Goal: Communication & Community: Answer question/provide support

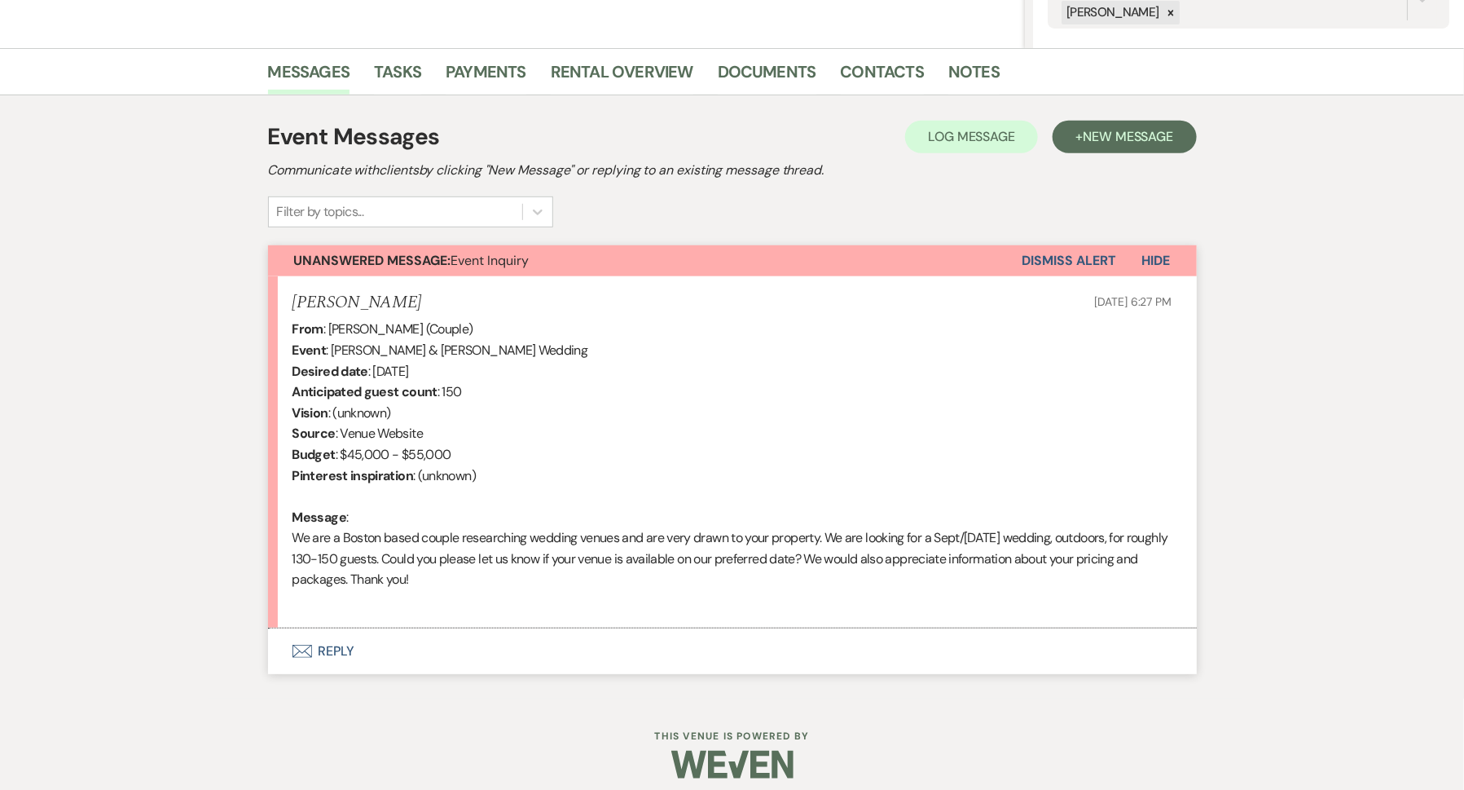
click at [289, 658] on button "Envelope Reply" at bounding box center [732, 651] width 929 height 46
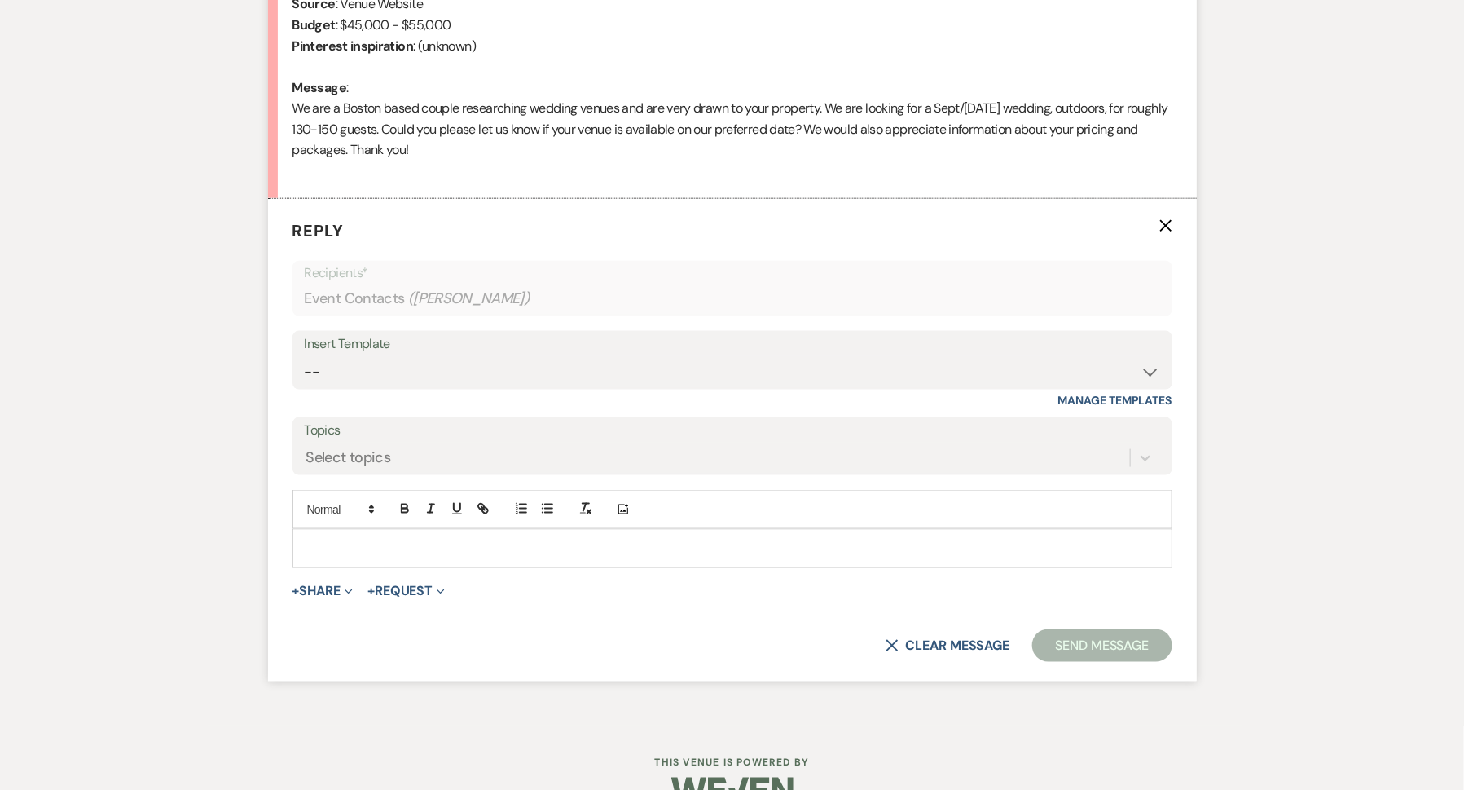
scroll to position [795, 0]
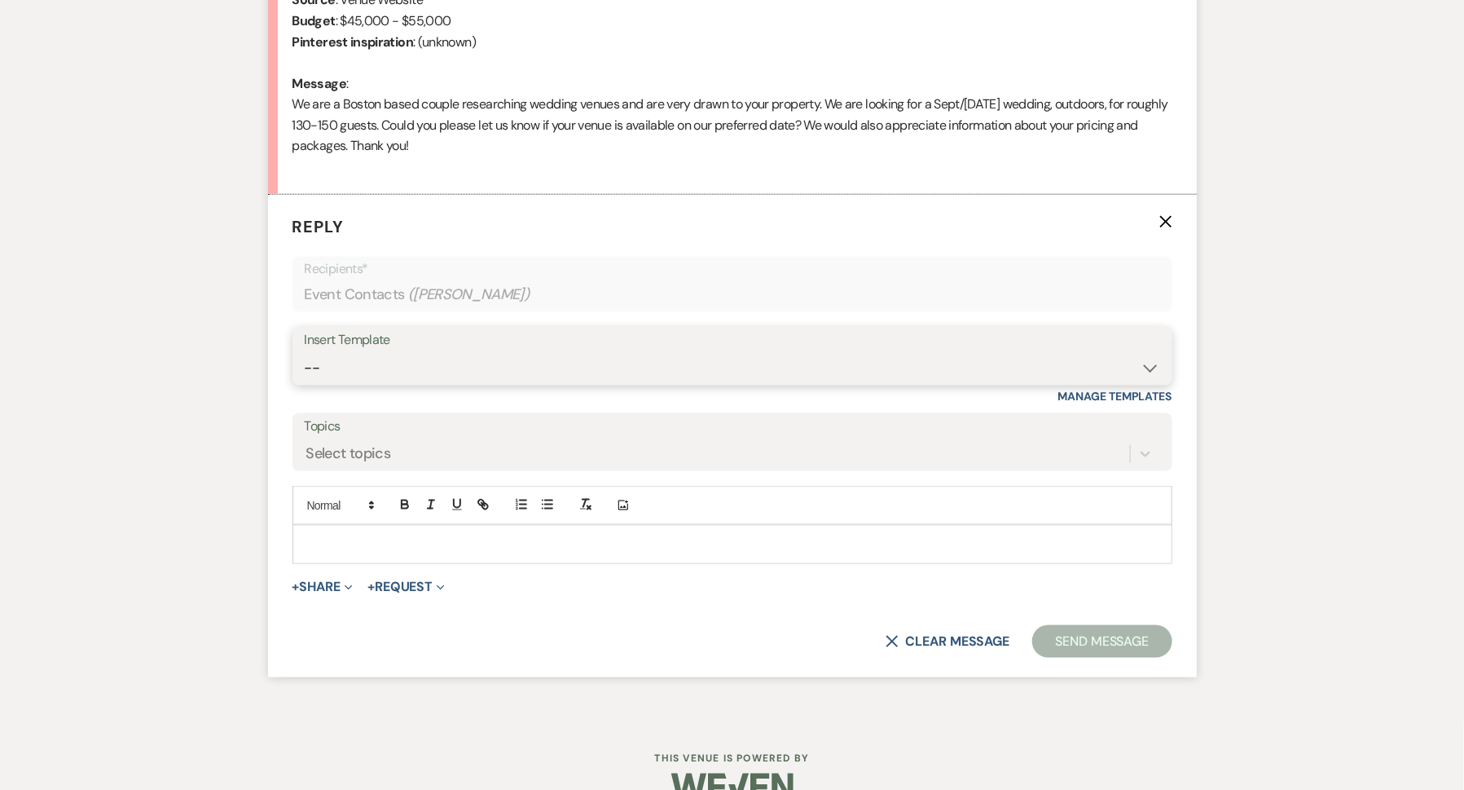
click at [539, 377] on select "-- Weven Planning Portal Introduction (Booked Events) Initial Inquiry Response …" at bounding box center [733, 368] width 856 height 32
select select "5515"
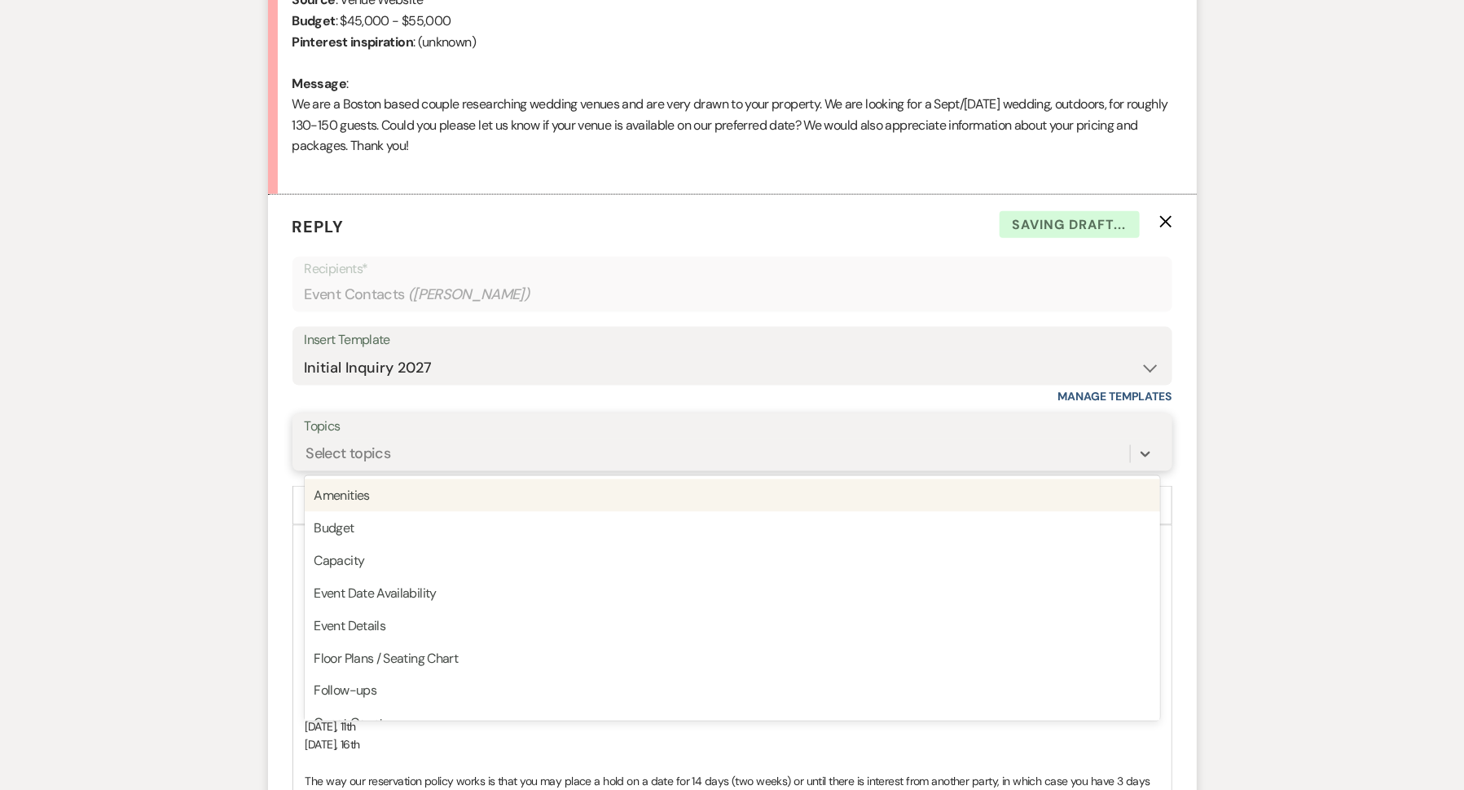
click at [460, 456] on div "Select topics" at bounding box center [717, 454] width 825 height 29
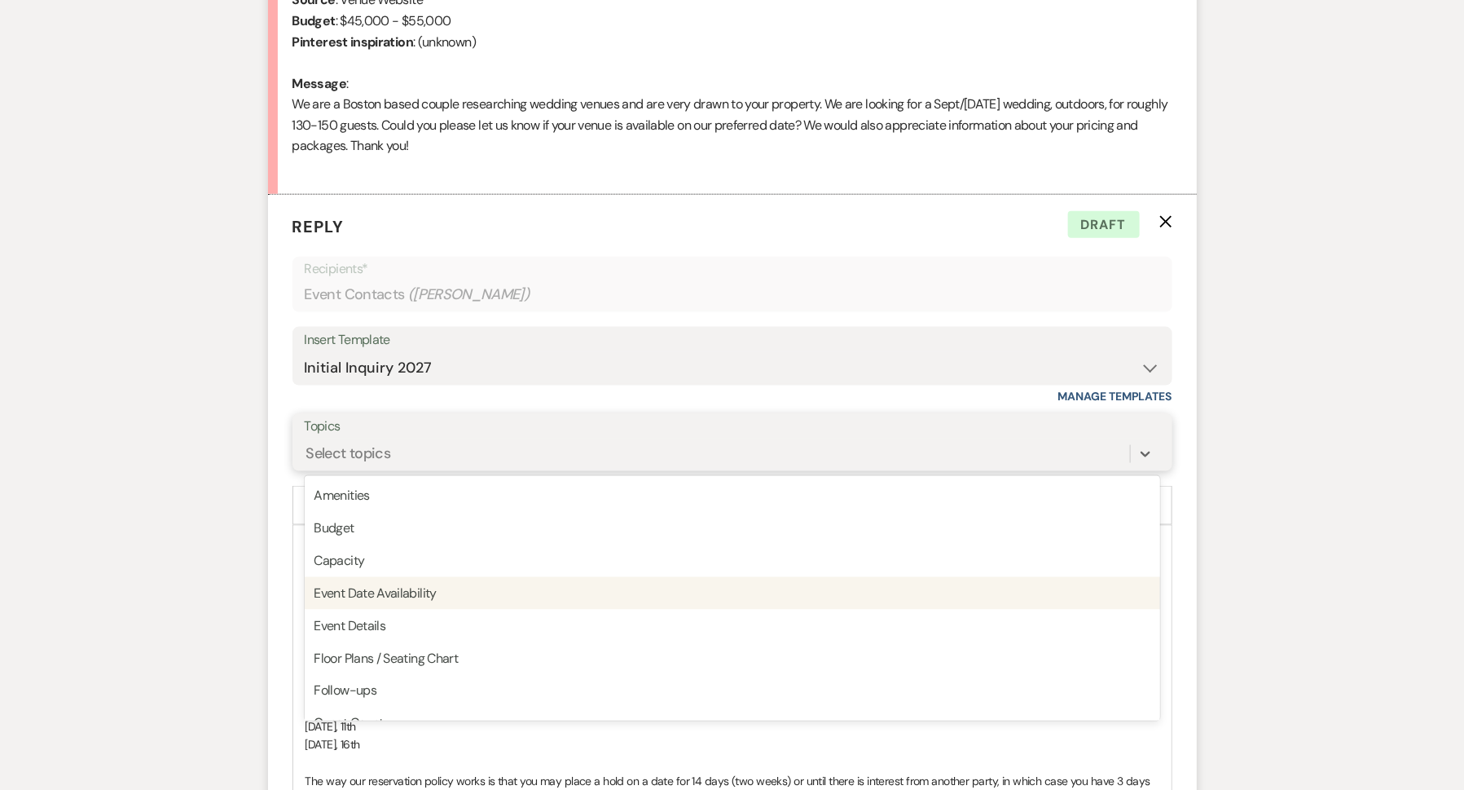
click at [441, 595] on div "Event Date Availability" at bounding box center [733, 593] width 856 height 33
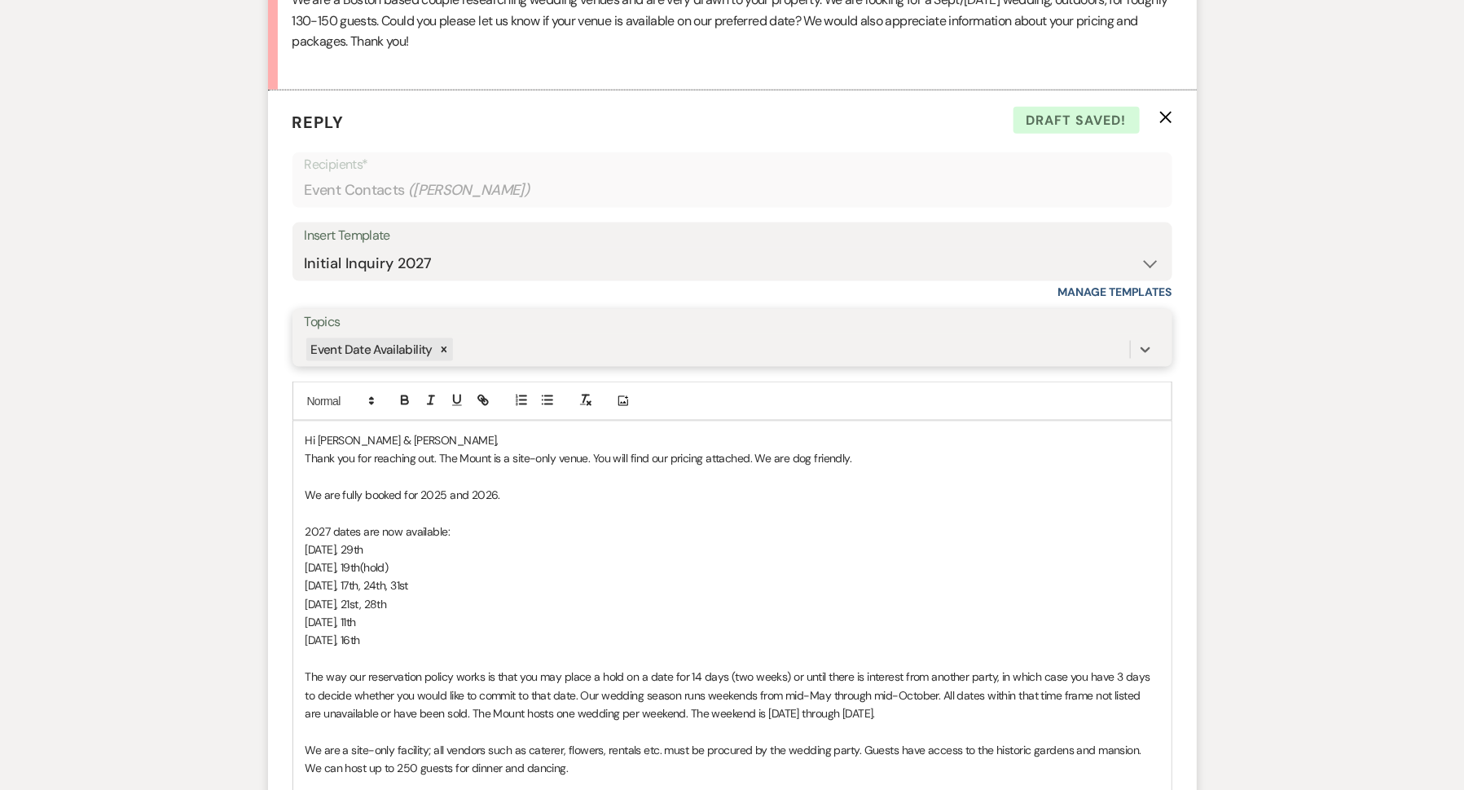
scroll to position [905, 0]
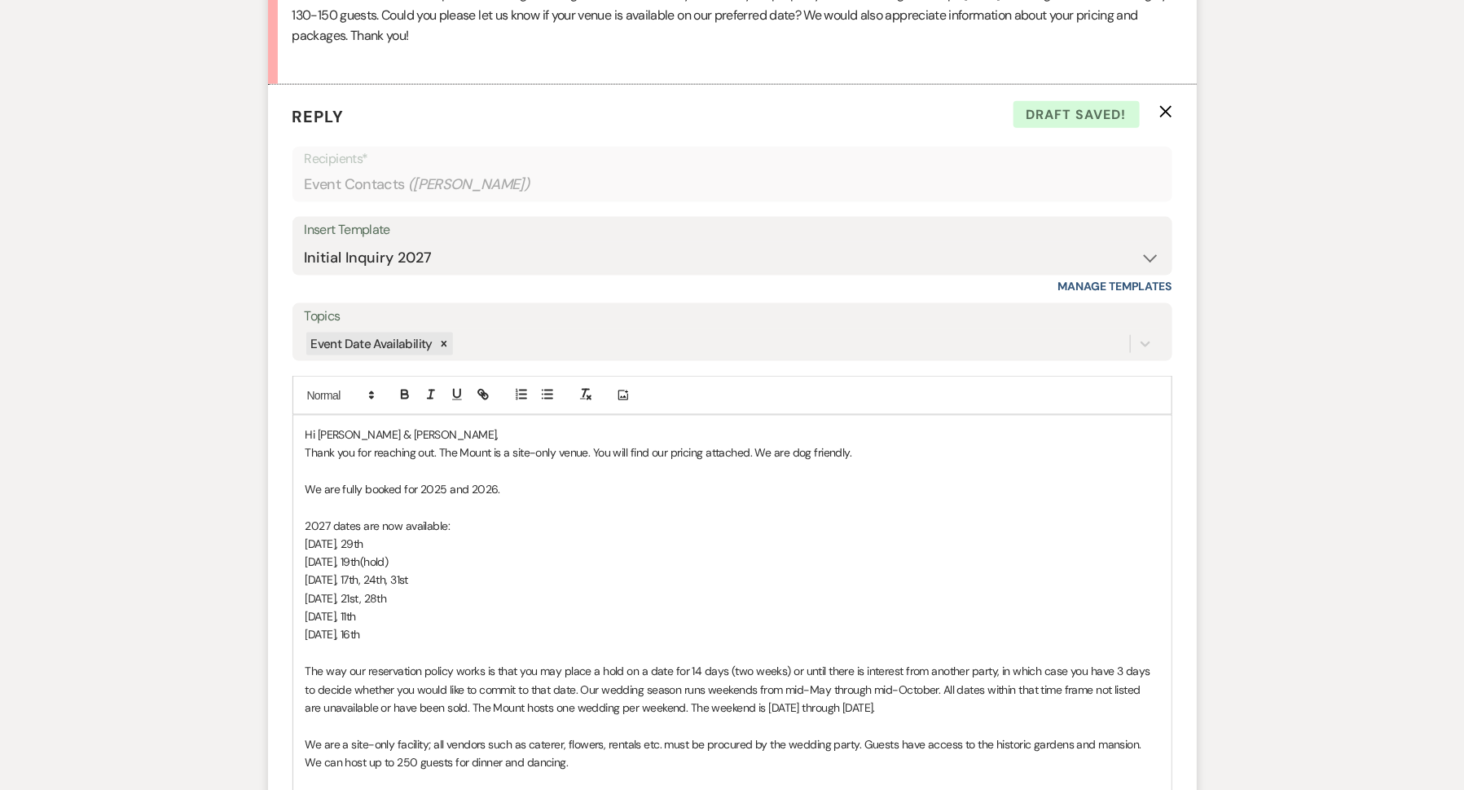
click at [392, 430] on span "Hi Anthony & Damiano," at bounding box center [403, 434] width 194 height 15
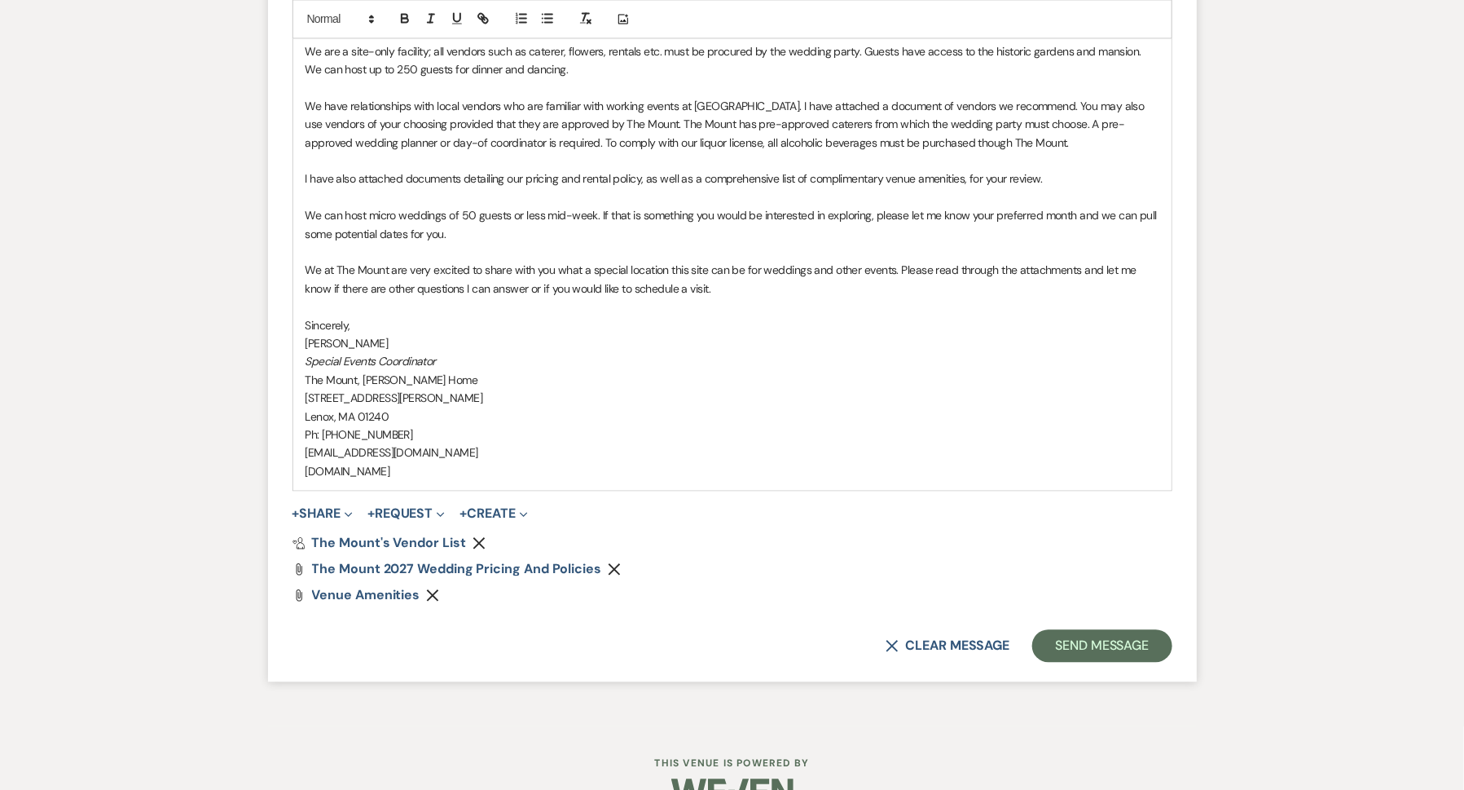
scroll to position [1635, 0]
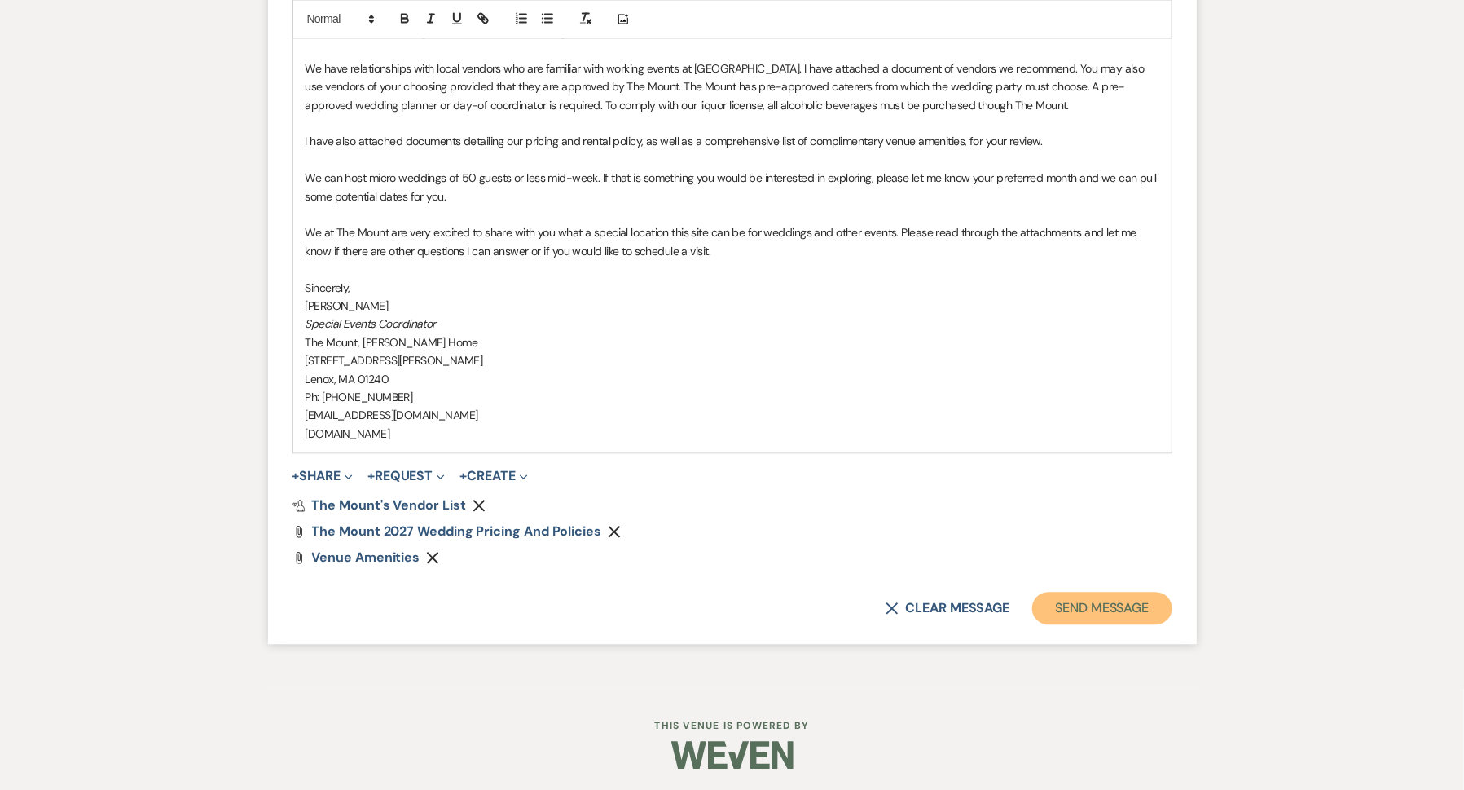
click at [1129, 609] on button "Send Message" at bounding box center [1101, 608] width 139 height 33
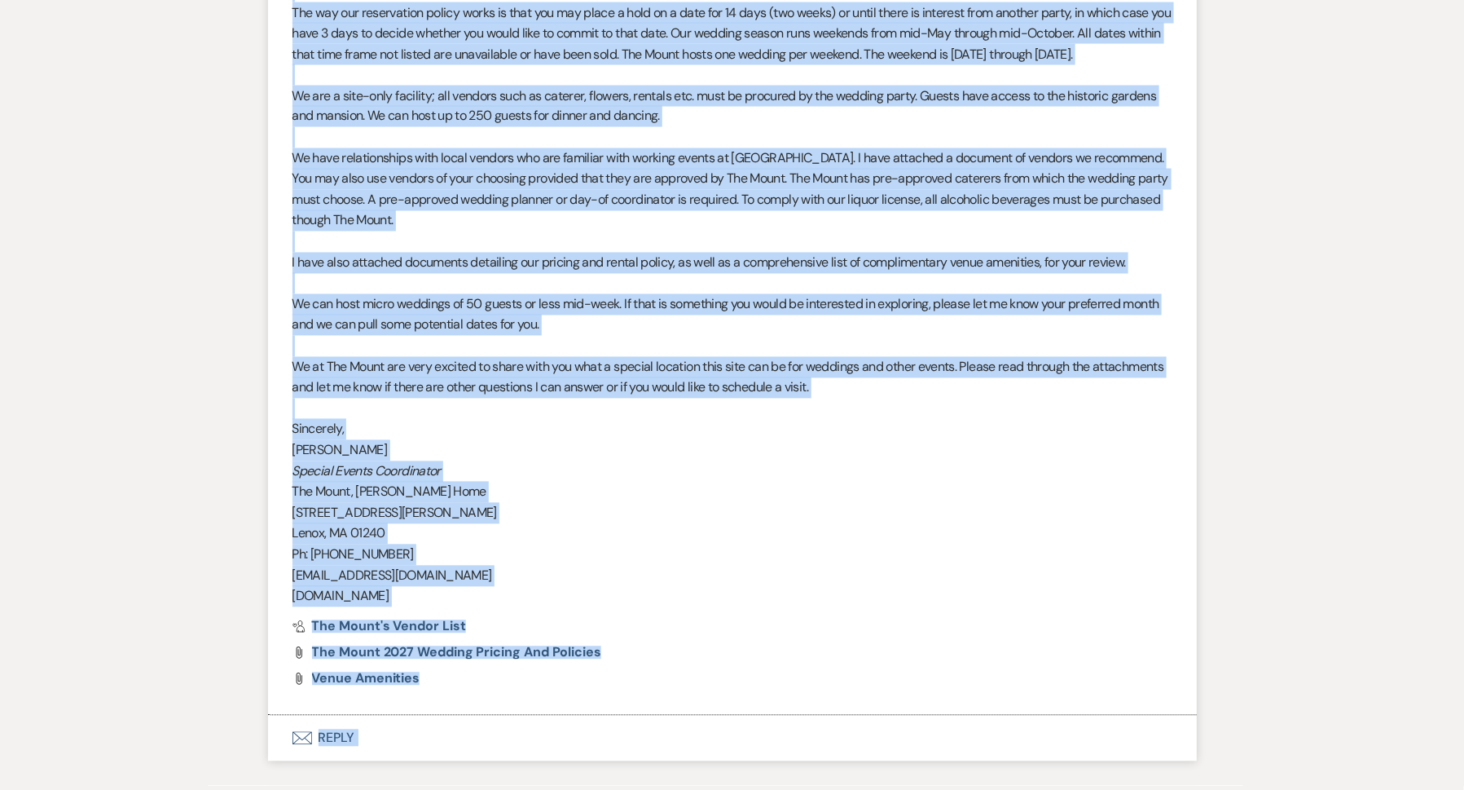
scroll to position [1444, 0]
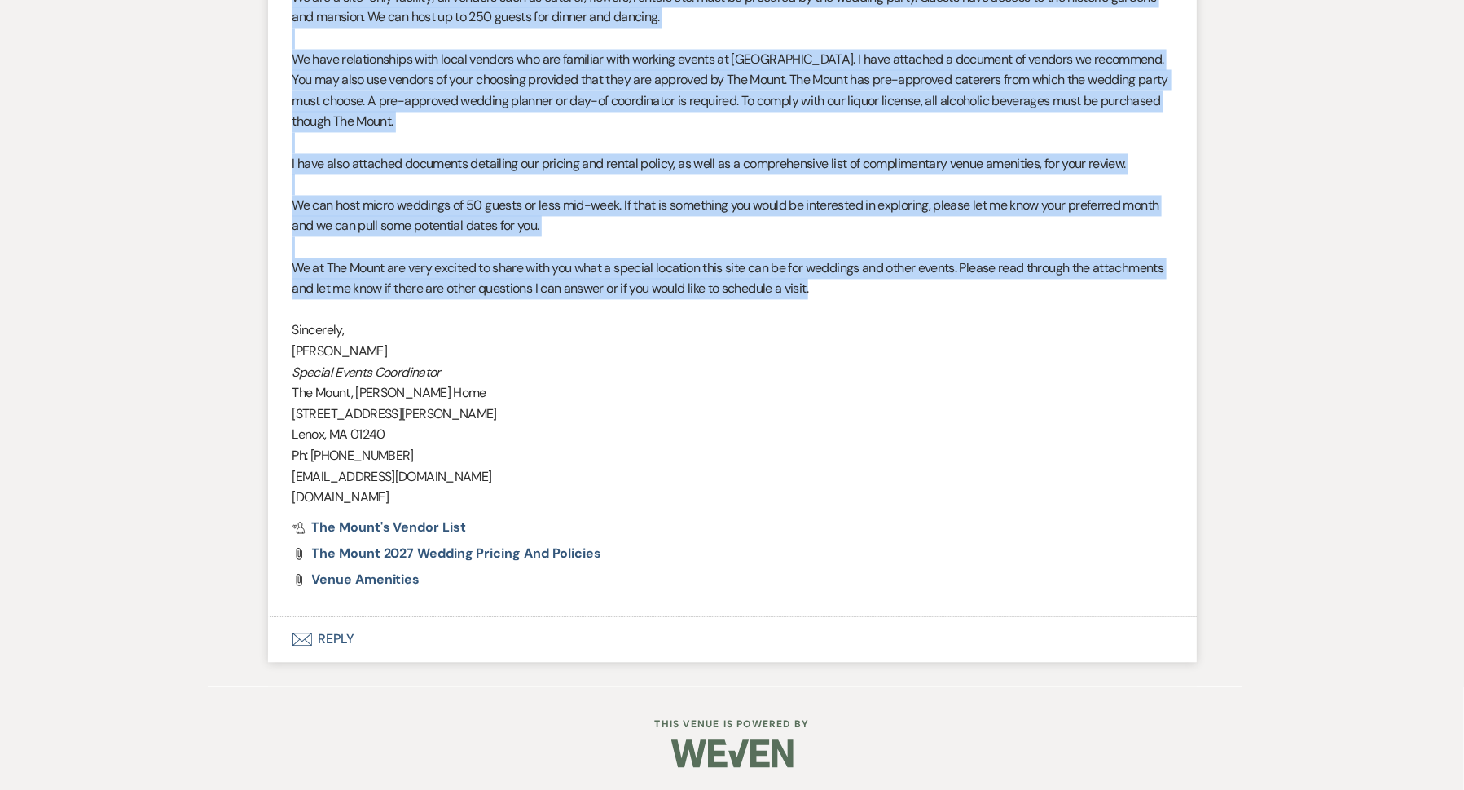
drag, startPoint x: 284, startPoint y: 81, endPoint x: 894, endPoint y: 283, distance: 642.7
click at [894, 283] on li "Faith Linz to: Event Contacts Expand Info Event Date Availability Aug 19, 2025,…" at bounding box center [732, 81] width 929 height 1072
copy div "Thank you for reaching out. The Mount is a site-only venue. You will find our p…"
click at [317, 643] on button "Envelope Reply" at bounding box center [732, 640] width 929 height 46
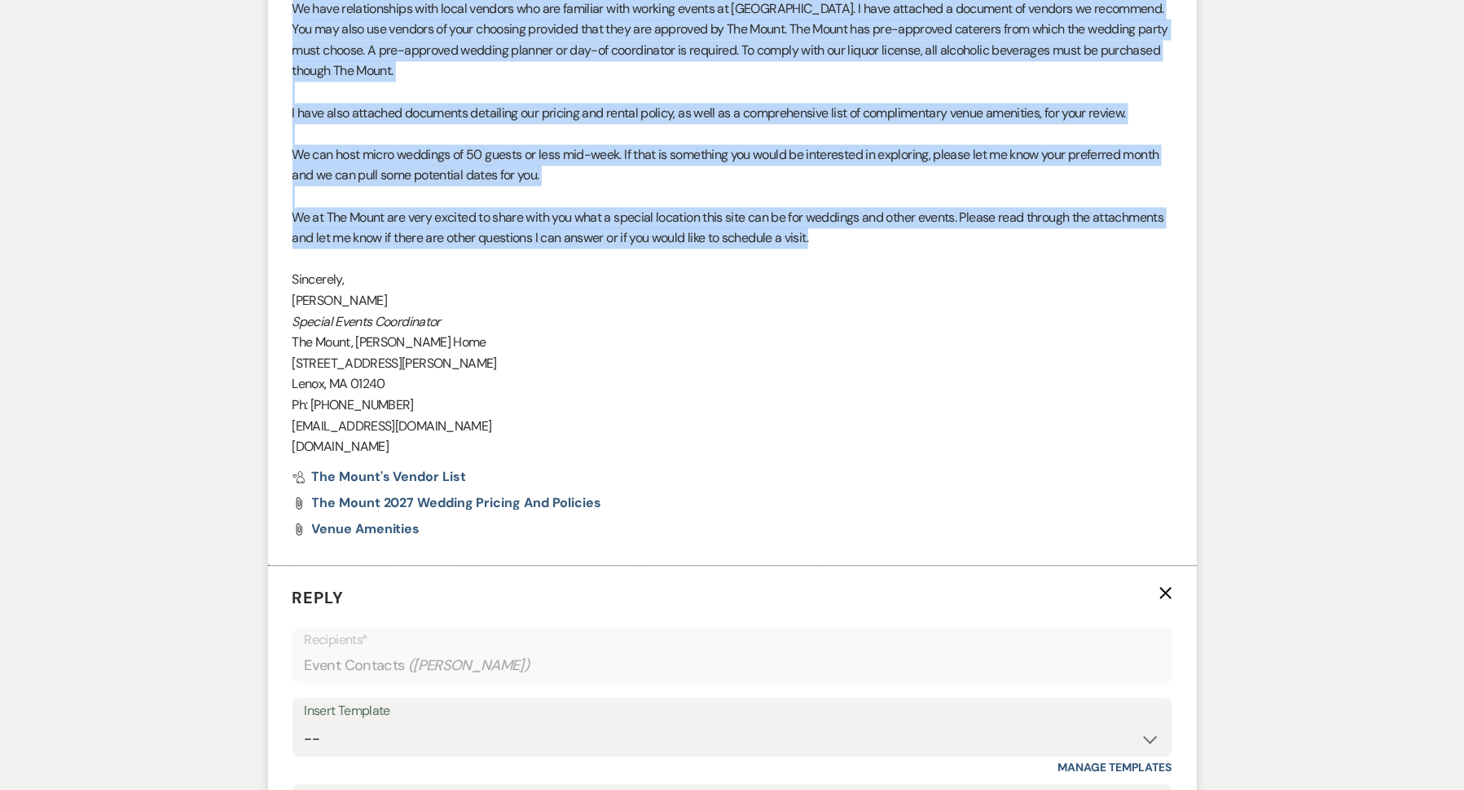
scroll to position [1899, 0]
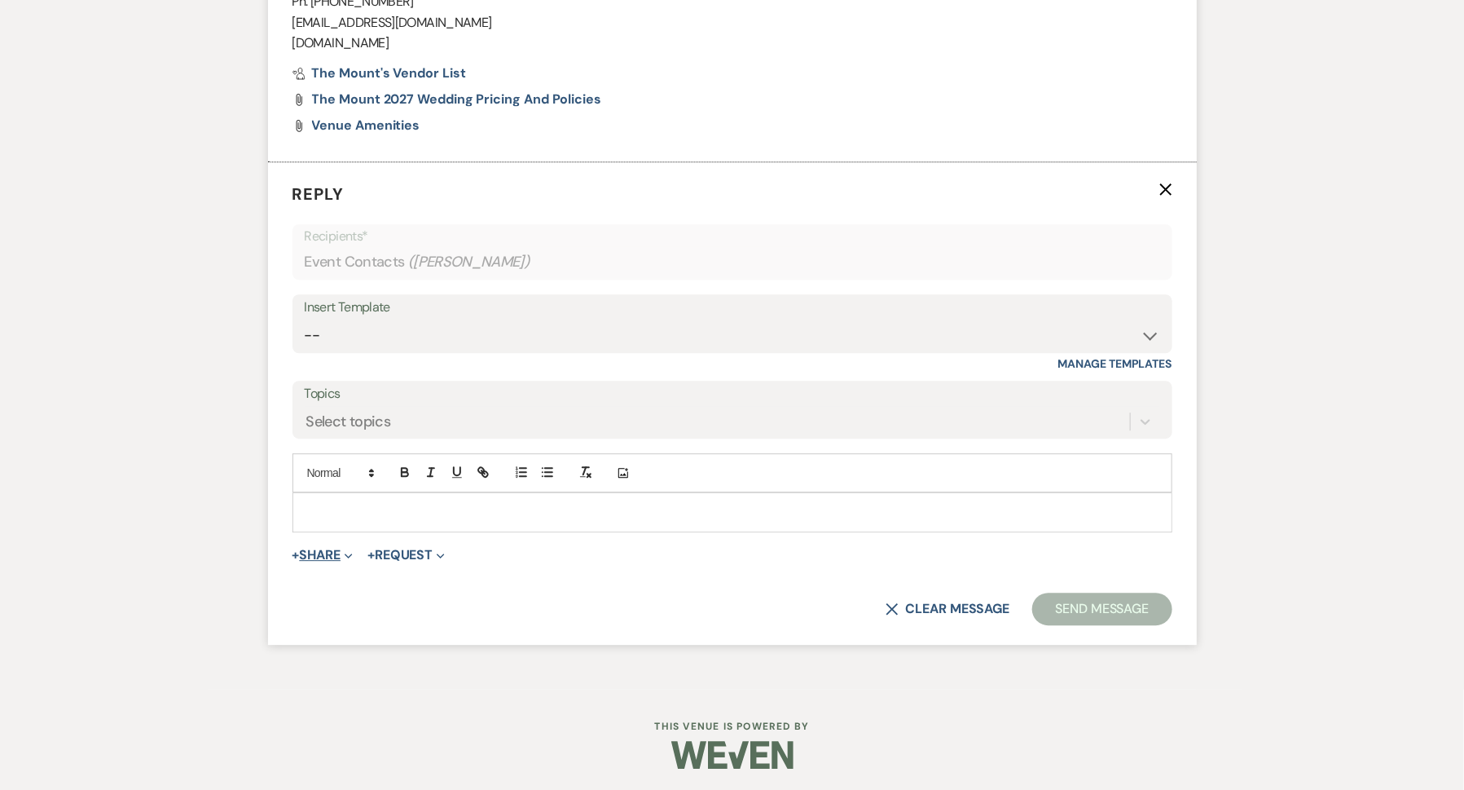
click at [324, 548] on button "+ Share Expand" at bounding box center [323, 554] width 61 height 13
click at [355, 579] on span "Doc Upload Documents" at bounding box center [358, 587] width 93 height 17
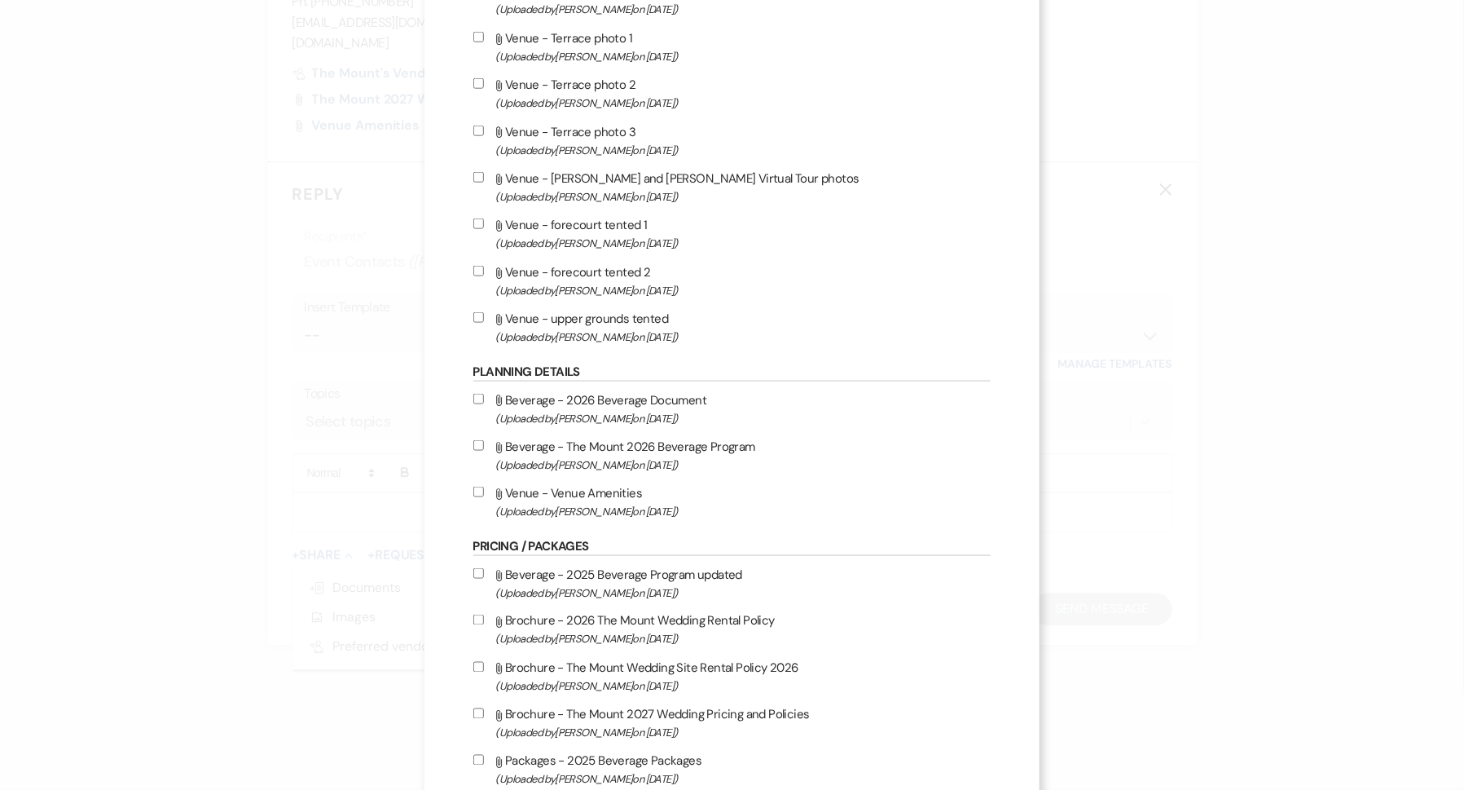
scroll to position [1351, 0]
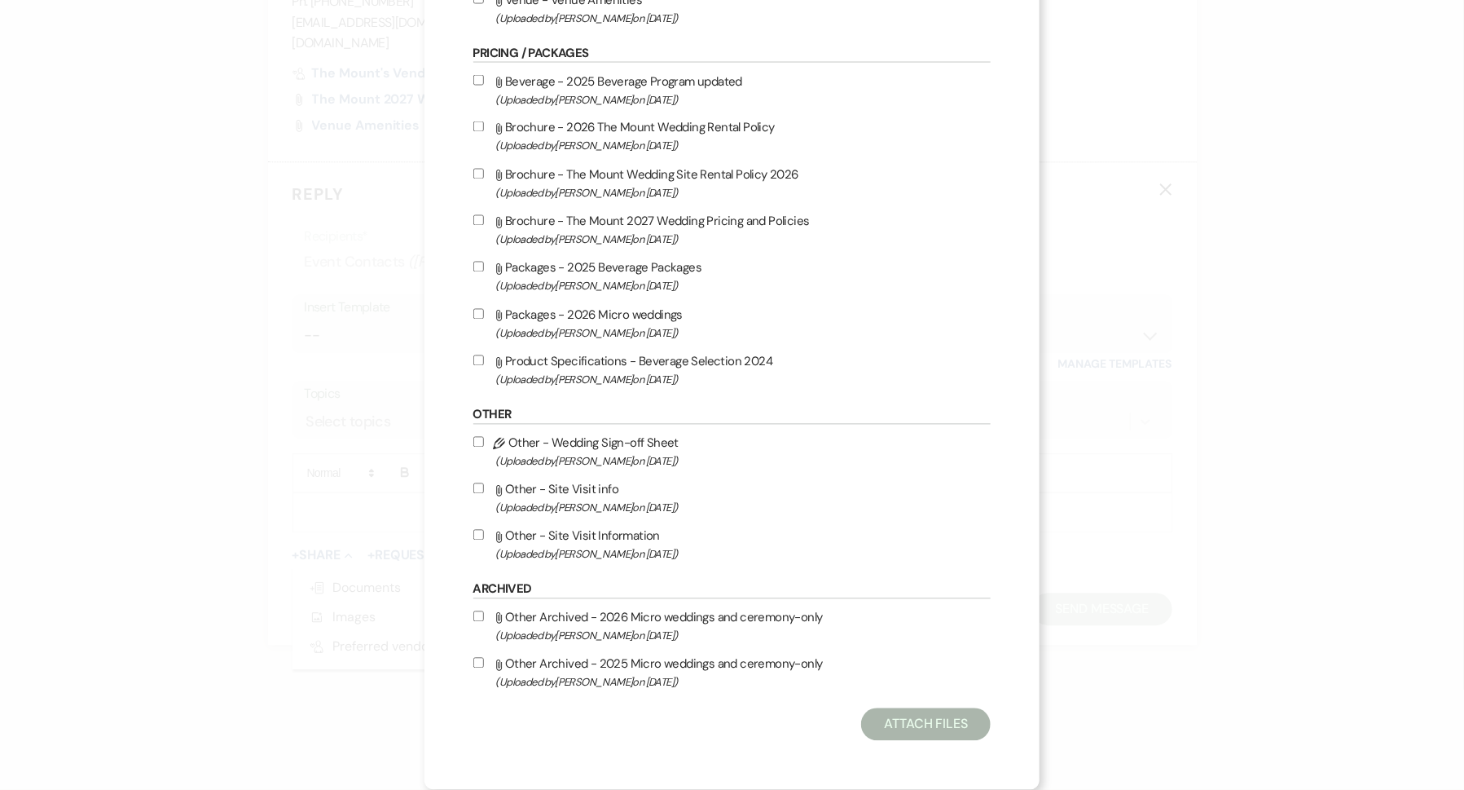
click at [508, 537] on label "Attach File Other - Site Visit Information (Uploaded by Faith Linz on Mar 19th,…" at bounding box center [732, 545] width 518 height 38
click at [484, 537] on input "Attach File Other - Site Visit Information (Uploaded by Faith Linz on Mar 19th,…" at bounding box center [478, 535] width 11 height 11
checkbox input "true"
click at [900, 720] on button "Attach Files" at bounding box center [926, 724] width 130 height 33
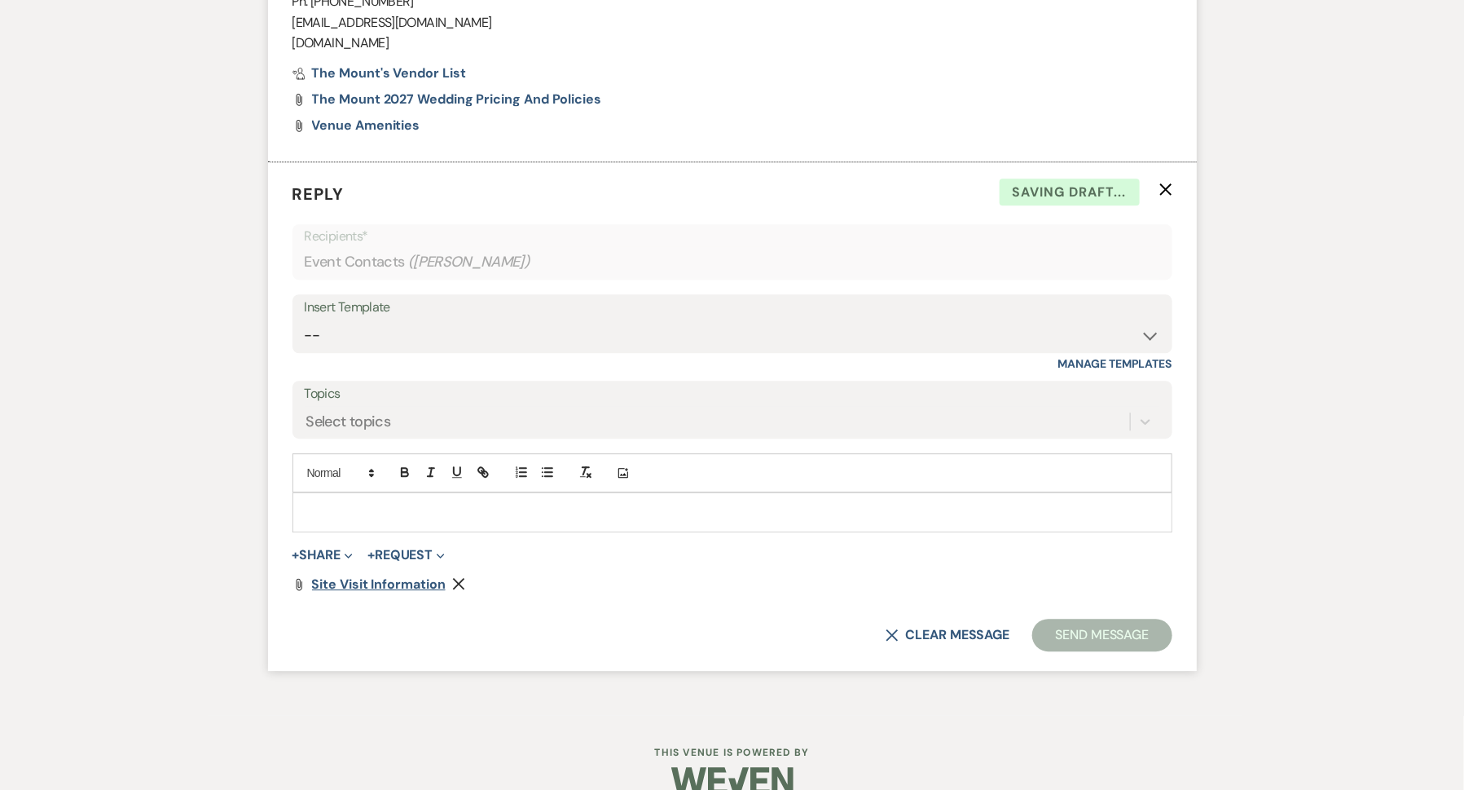
click at [405, 581] on span "Site Visit Information" at bounding box center [379, 583] width 134 height 17
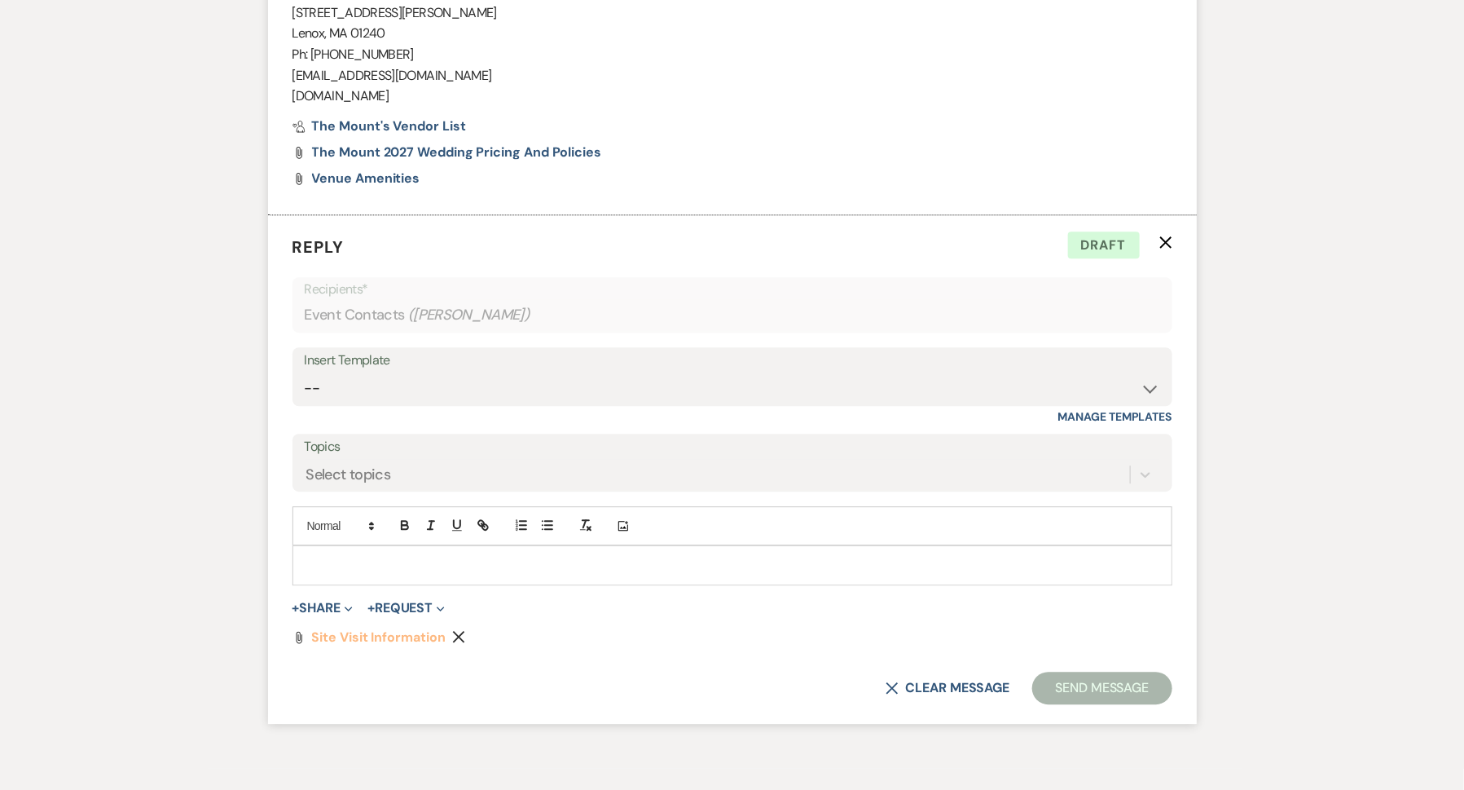
scroll to position [1825, 0]
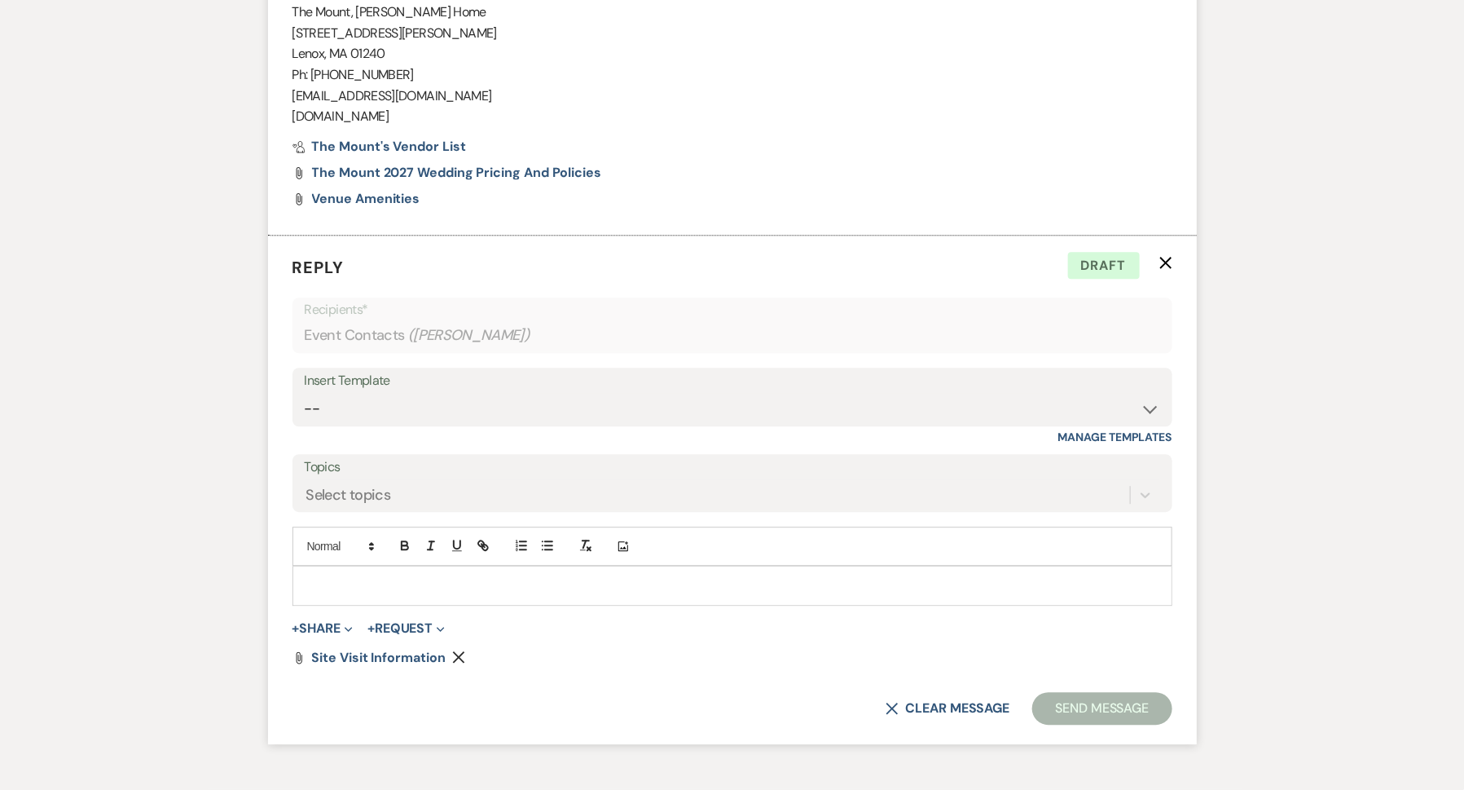
click at [1163, 261] on icon "X" at bounding box center [1166, 262] width 13 height 13
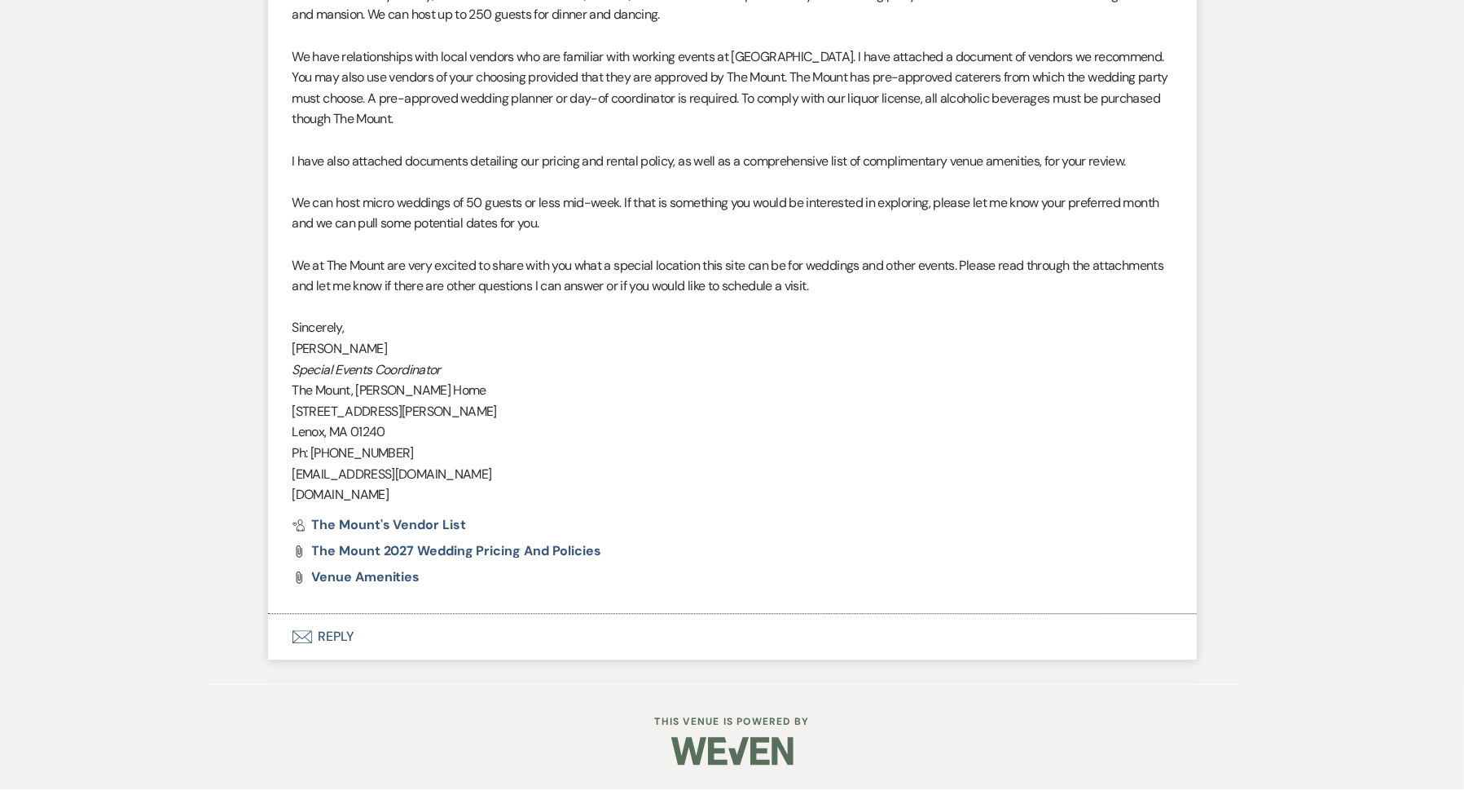
scroll to position [1444, 0]
click at [385, 533] on div "Pref Vendors The Mount's Vendor List Attach File The Mount 2027 Wedding Pricing…" at bounding box center [733, 554] width 880 height 65
click at [386, 532] on div "Pref Vendors The Mount's Vendor List Attach File The Mount 2027 Wedding Pricing…" at bounding box center [733, 554] width 880 height 65
click at [386, 530] on span "The Mount's Vendor List" at bounding box center [389, 527] width 154 height 17
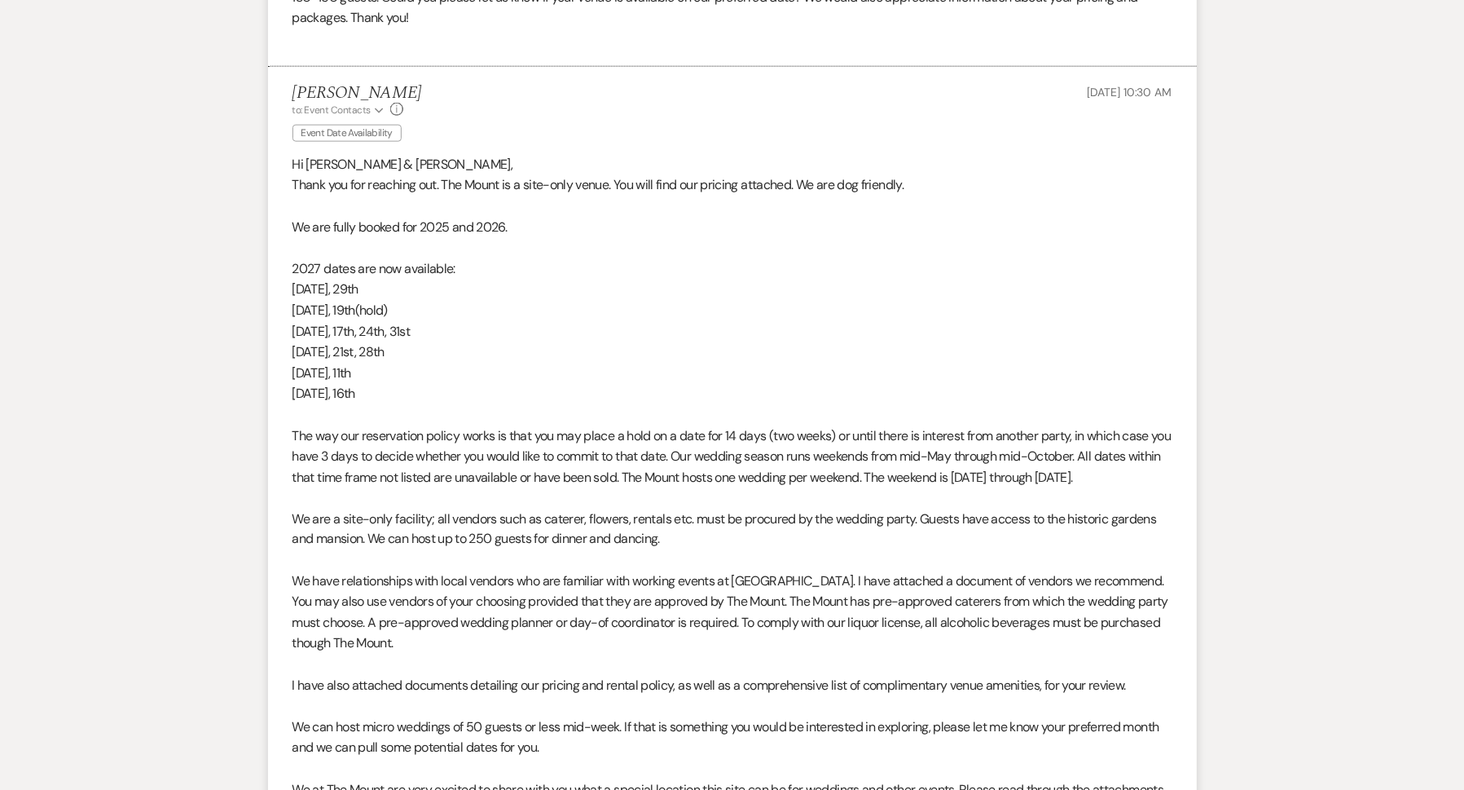
scroll to position [927, 0]
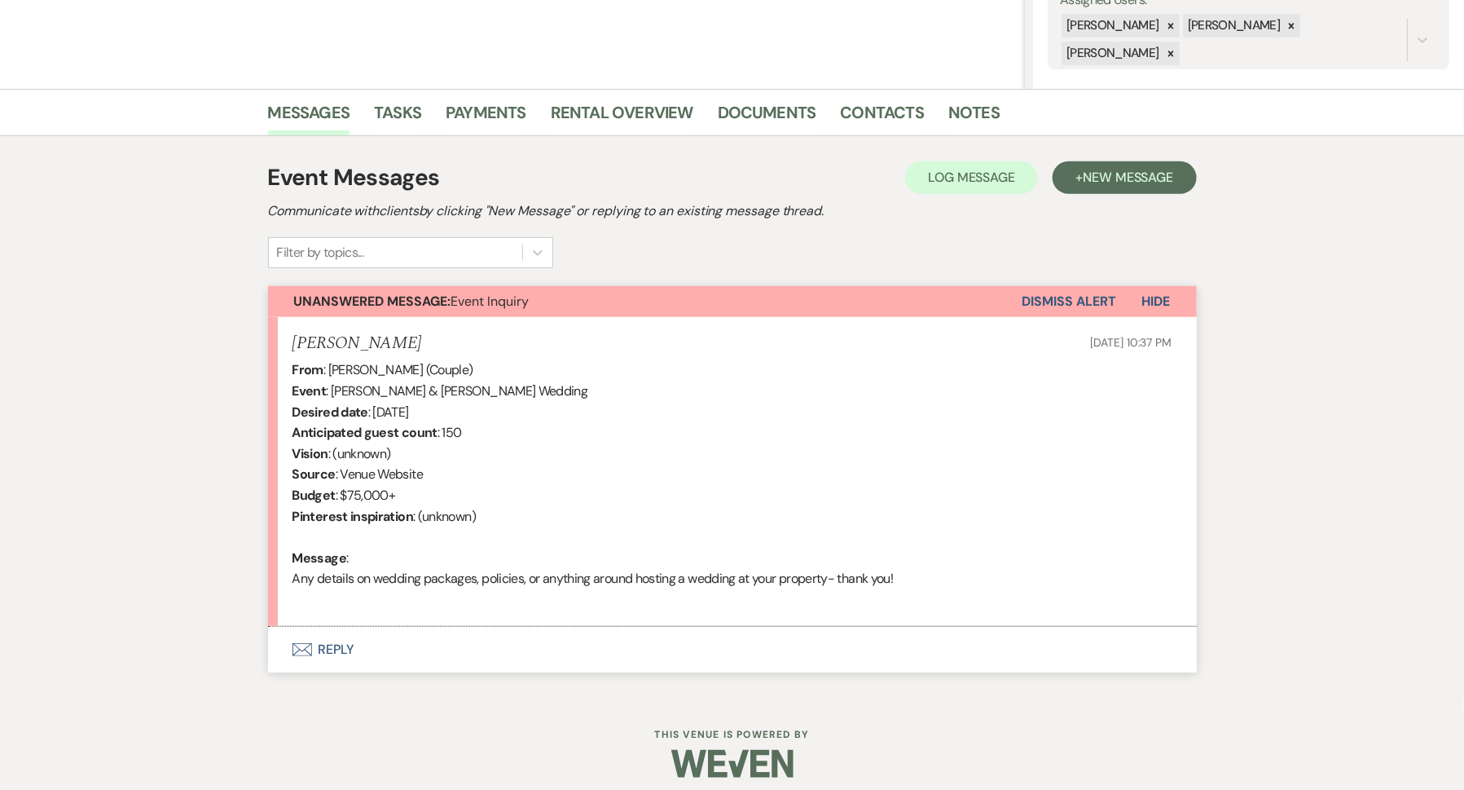
click at [332, 654] on button "Envelope Reply" at bounding box center [732, 650] width 929 height 46
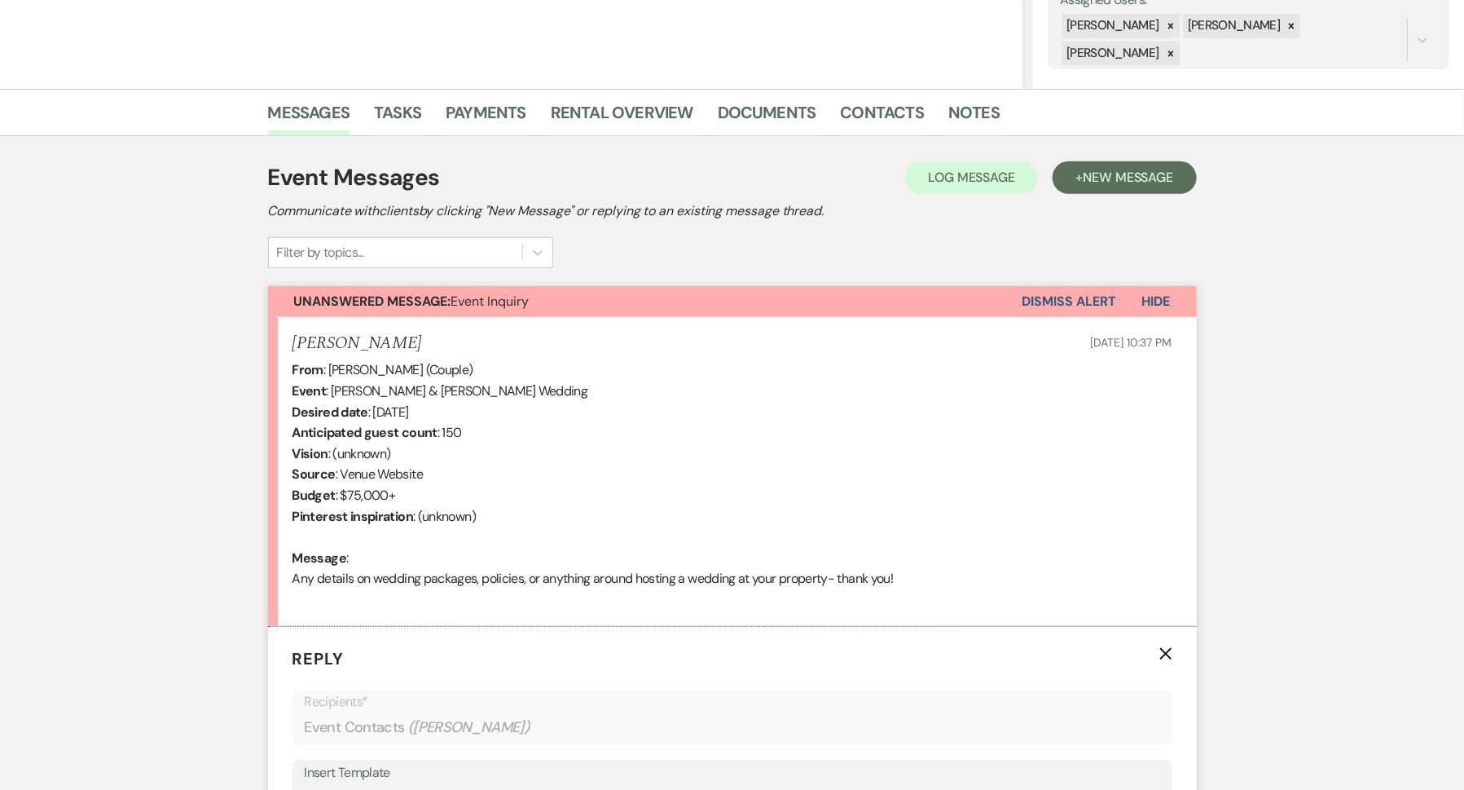
scroll to position [669, 0]
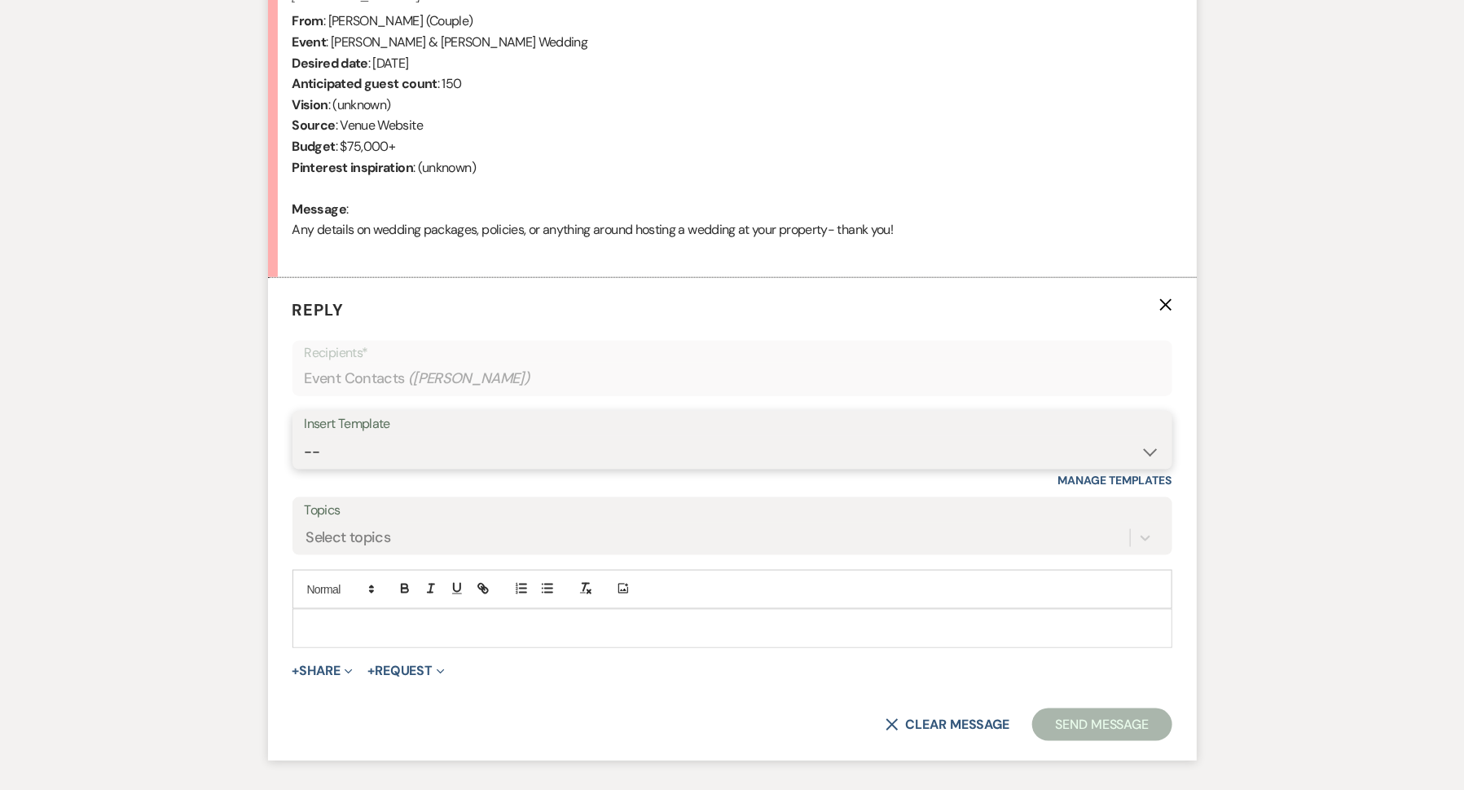
click at [363, 436] on select "-- Weven Planning Portal Introduction (Booked Events) Initial Inquiry Response …" at bounding box center [733, 452] width 856 height 32
select select "5515"
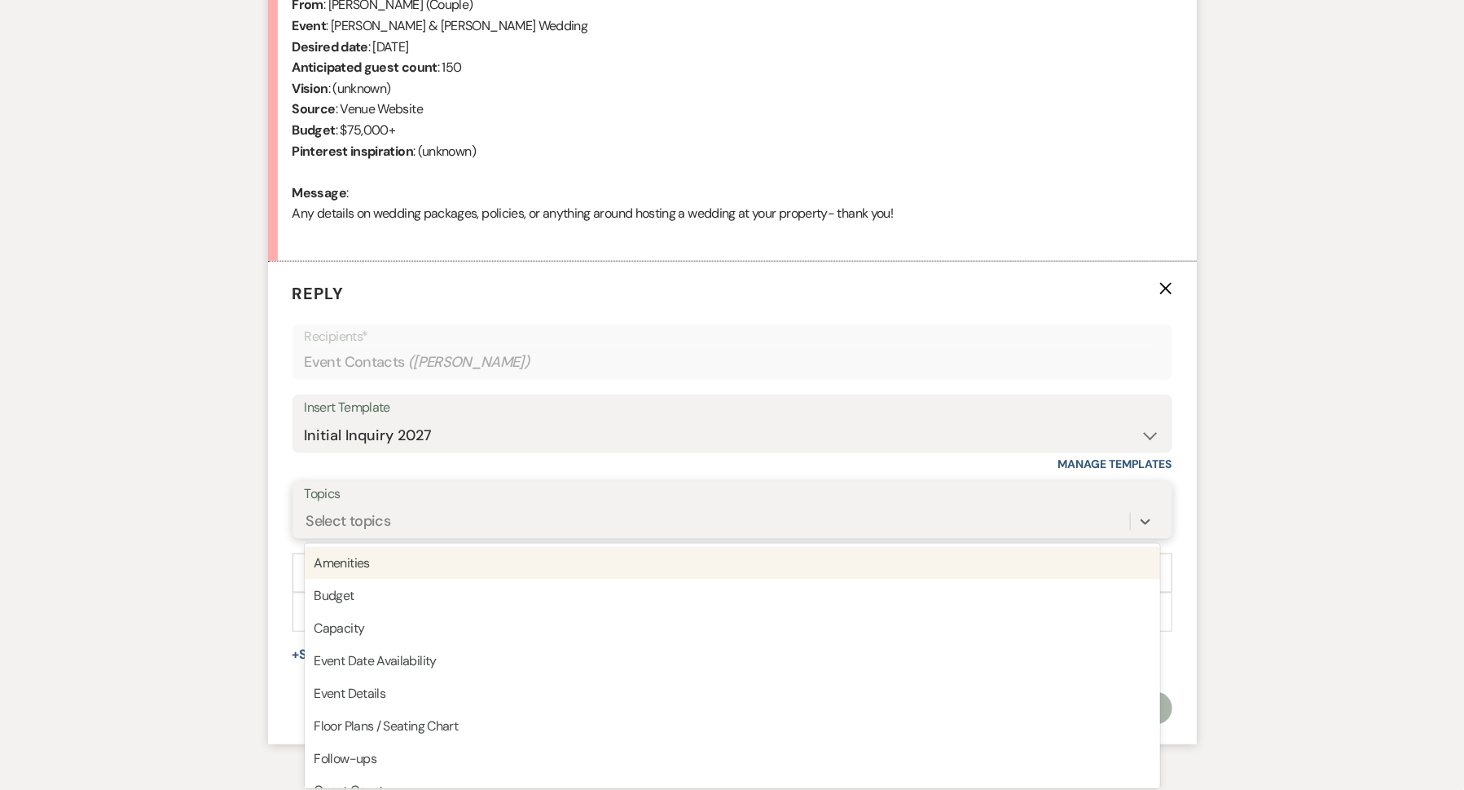
click at [361, 534] on div "Select topics" at bounding box center [717, 521] width 825 height 29
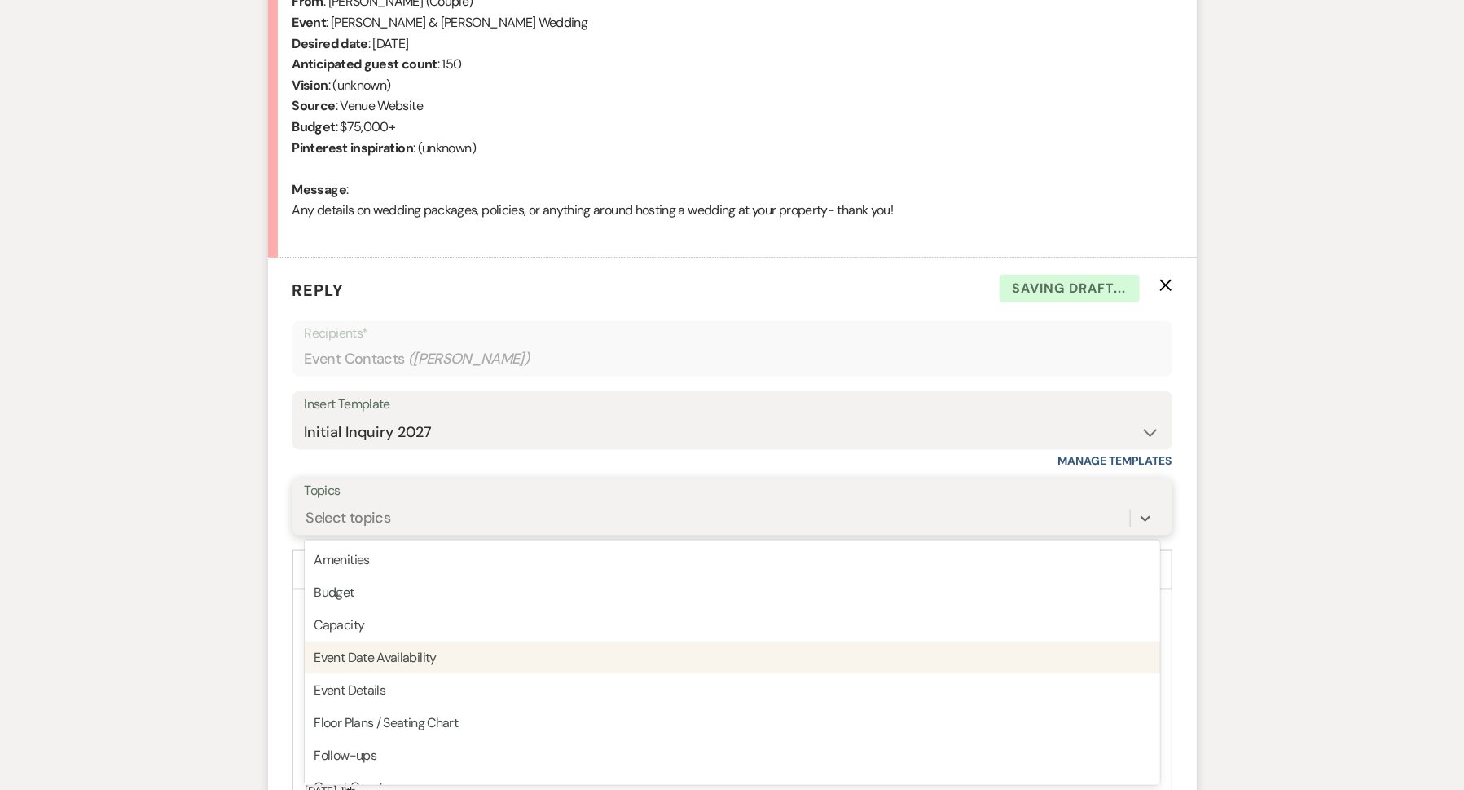
click at [371, 656] on div "Event Date Availability" at bounding box center [733, 657] width 856 height 33
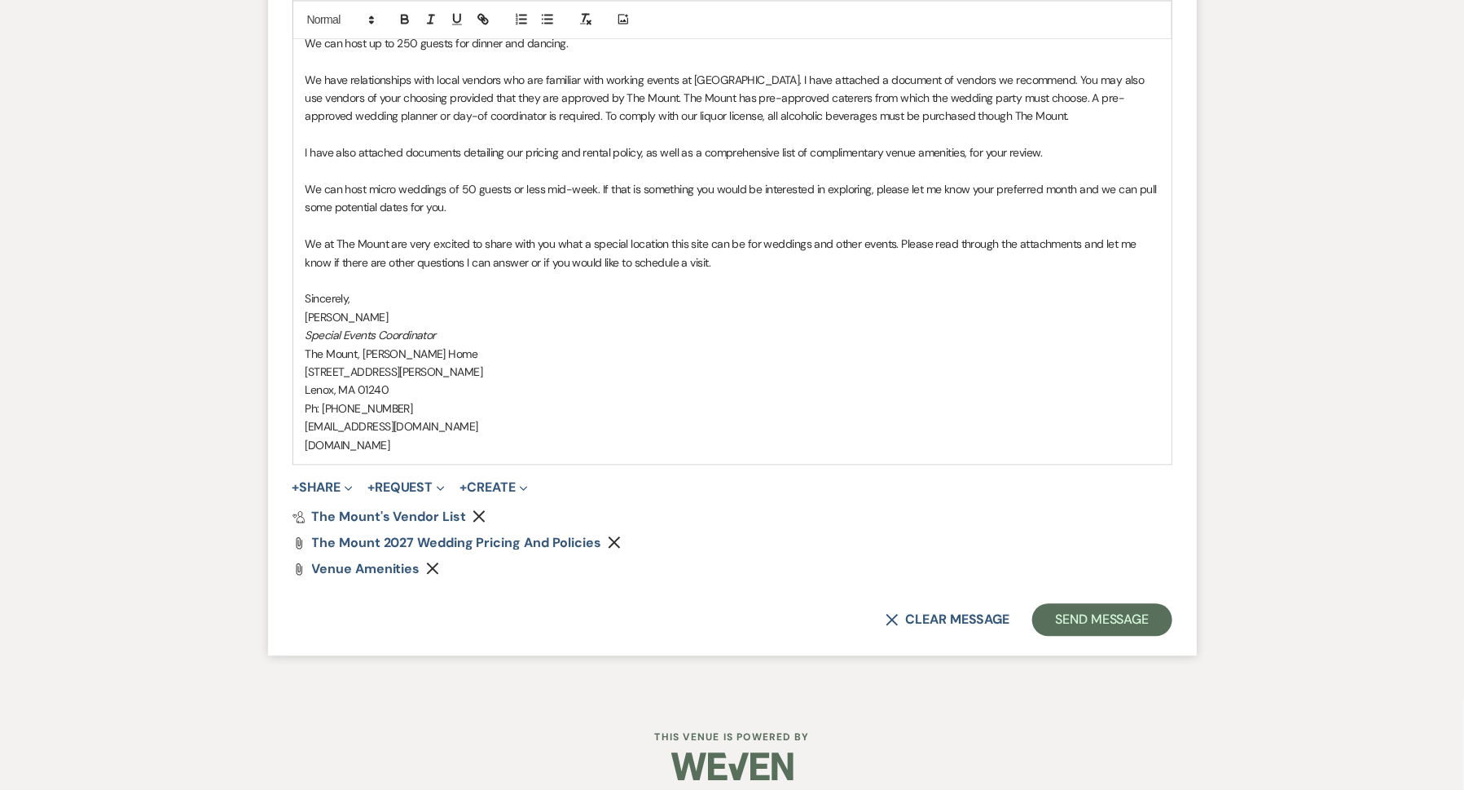
scroll to position [1594, 0]
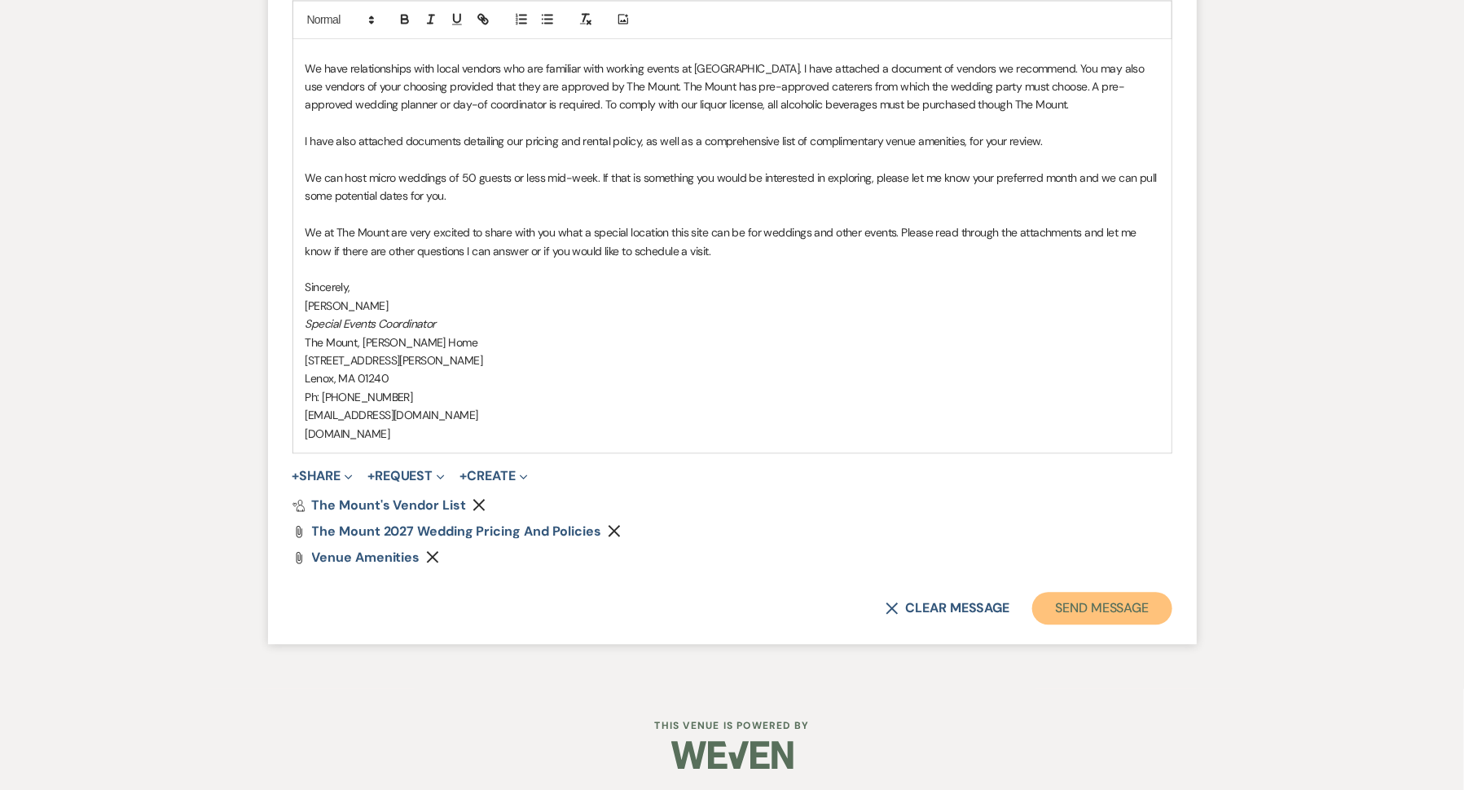
click at [1067, 599] on button "Send Message" at bounding box center [1101, 608] width 139 height 33
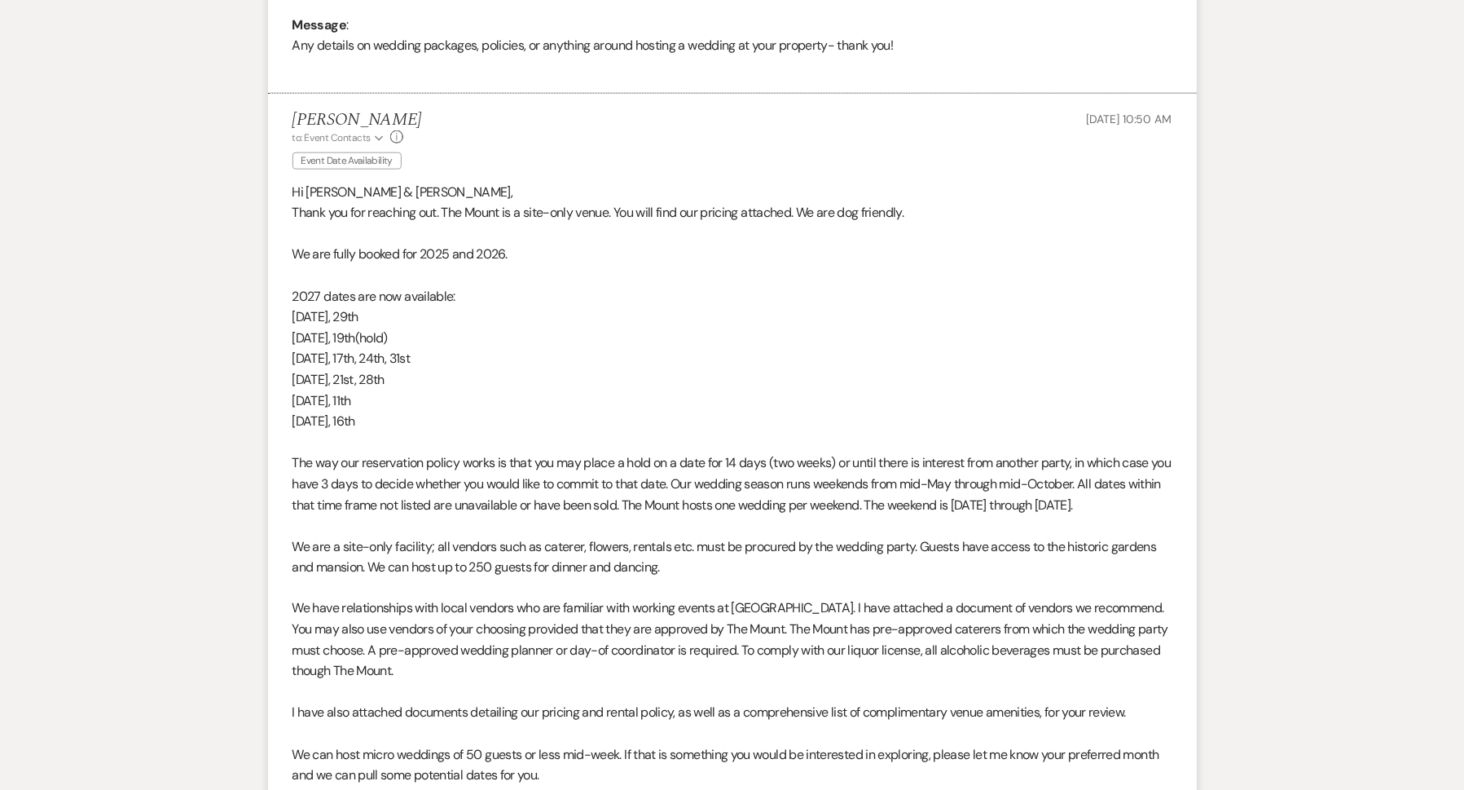
scroll to position [678, 0]
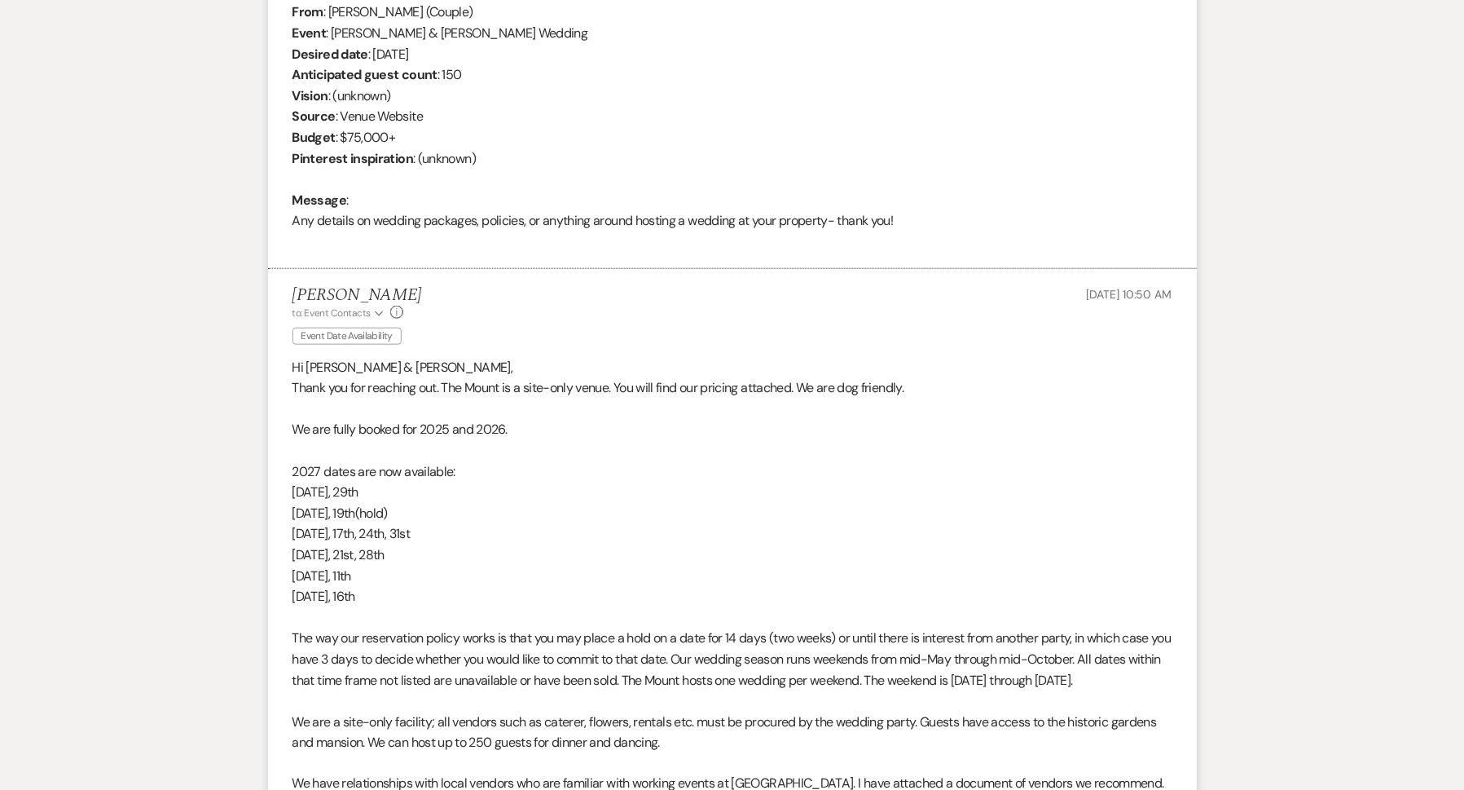
drag, startPoint x: 396, startPoint y: 604, endPoint x: 262, endPoint y: 479, distance: 182.8
click at [262, 479] on div "Messages Tasks Payments Rental Overview Documents Contacts Notes Event Messages…" at bounding box center [732, 571] width 1464 height 1680
copy div "2027 dates are now available: May 15th, 29th June 5th, 19th(hold) July 10th, 17…"
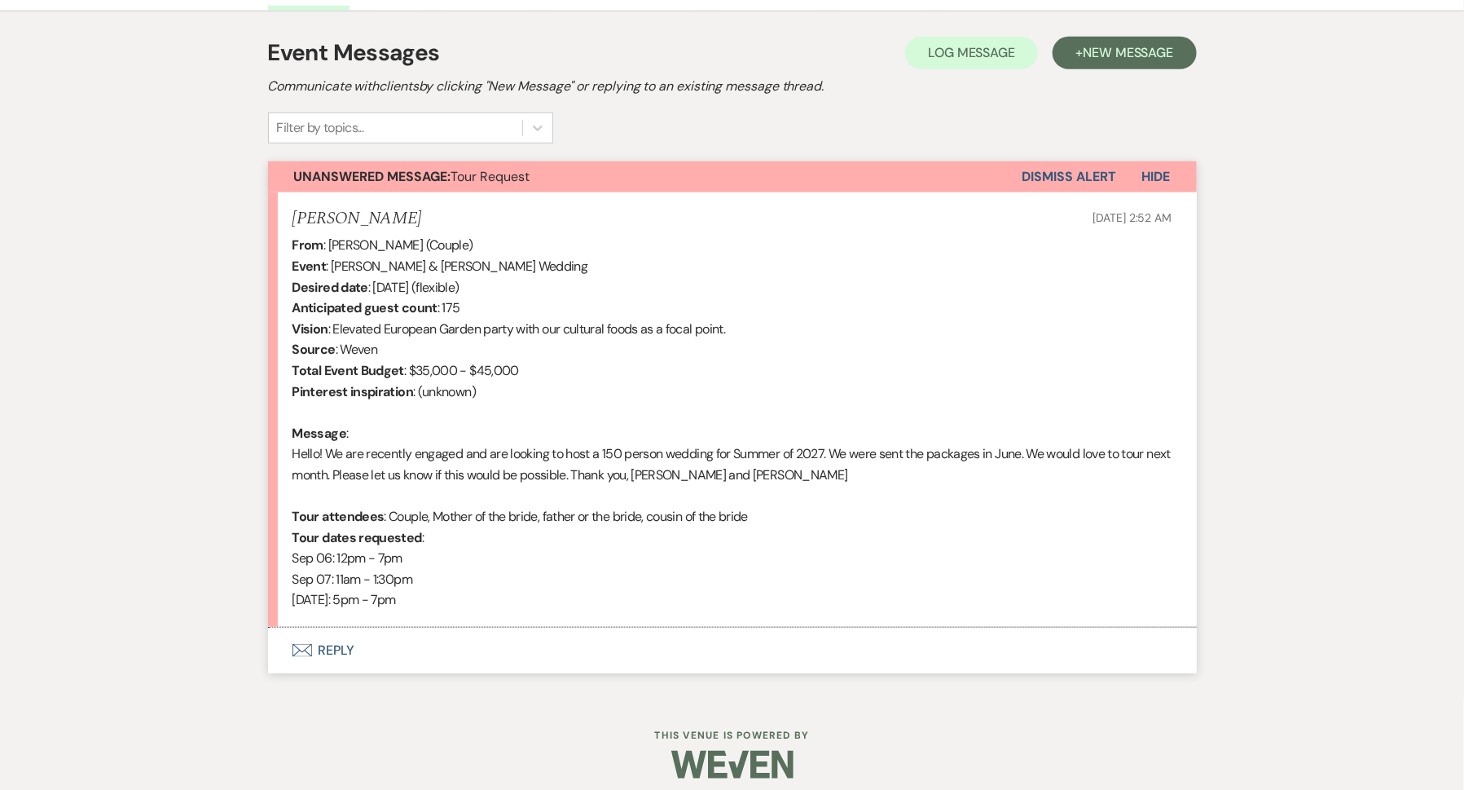
click at [317, 660] on button "Envelope Reply" at bounding box center [732, 650] width 929 height 46
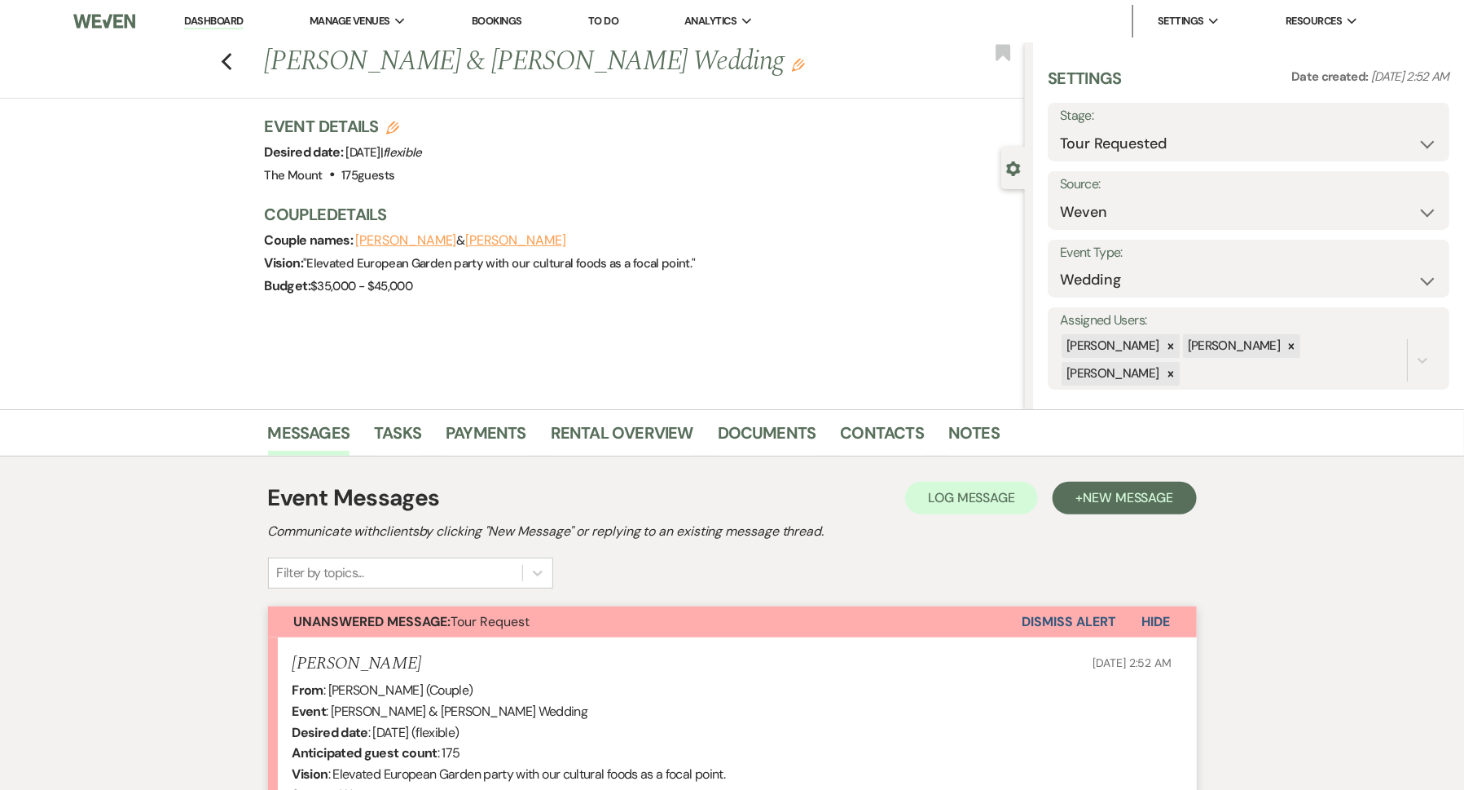
click at [403, 242] on button "Marcelo Perez" at bounding box center [406, 240] width 101 height 13
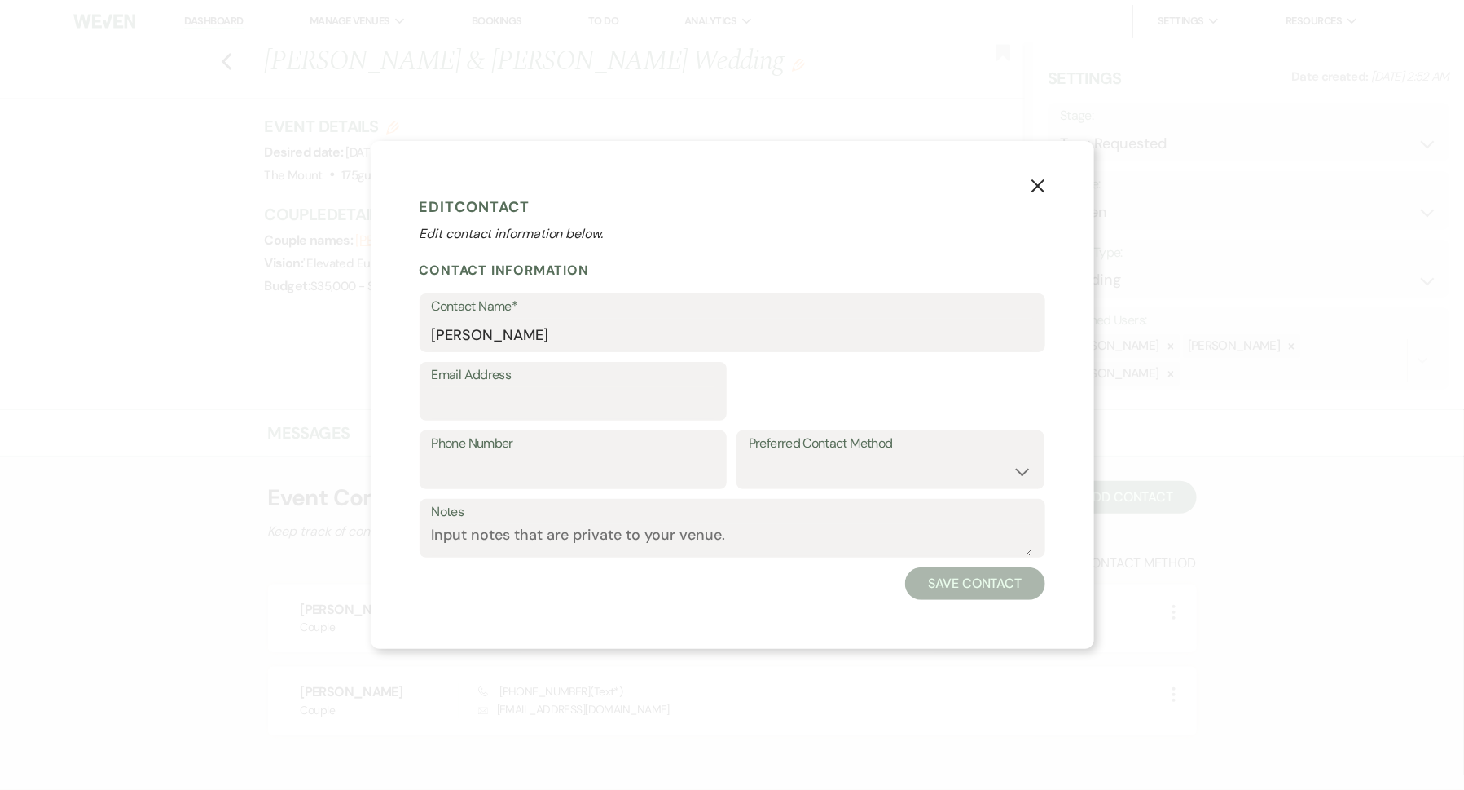
select select "1"
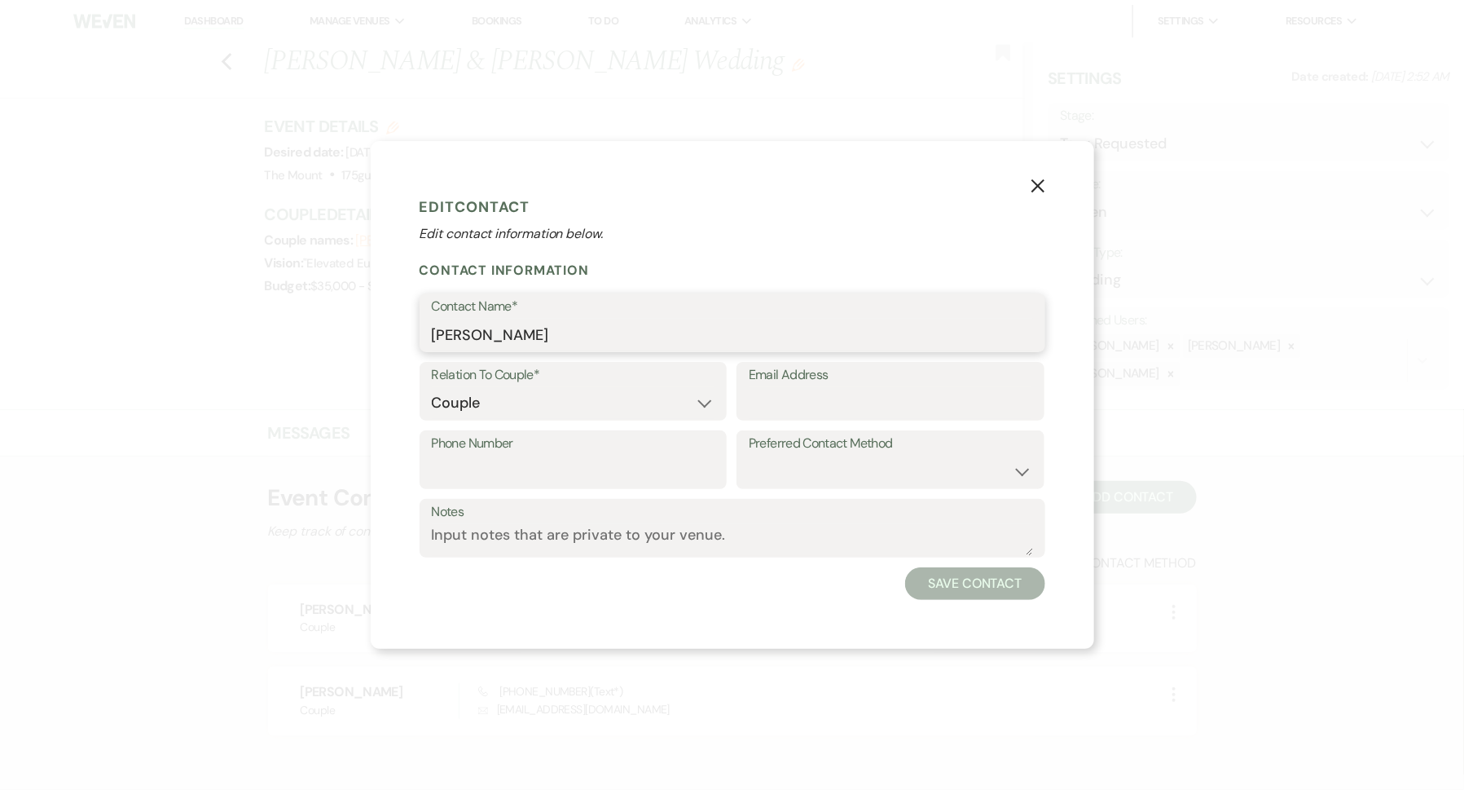
drag, startPoint x: 555, startPoint y: 337, endPoint x: 351, endPoint y: 333, distance: 203.7
click at [351, 333] on div "X Edit Contact Edit contact information below. Contact Information Contact Name…" at bounding box center [732, 395] width 1464 height 790
click at [1032, 190] on icon "X" at bounding box center [1038, 185] width 15 height 15
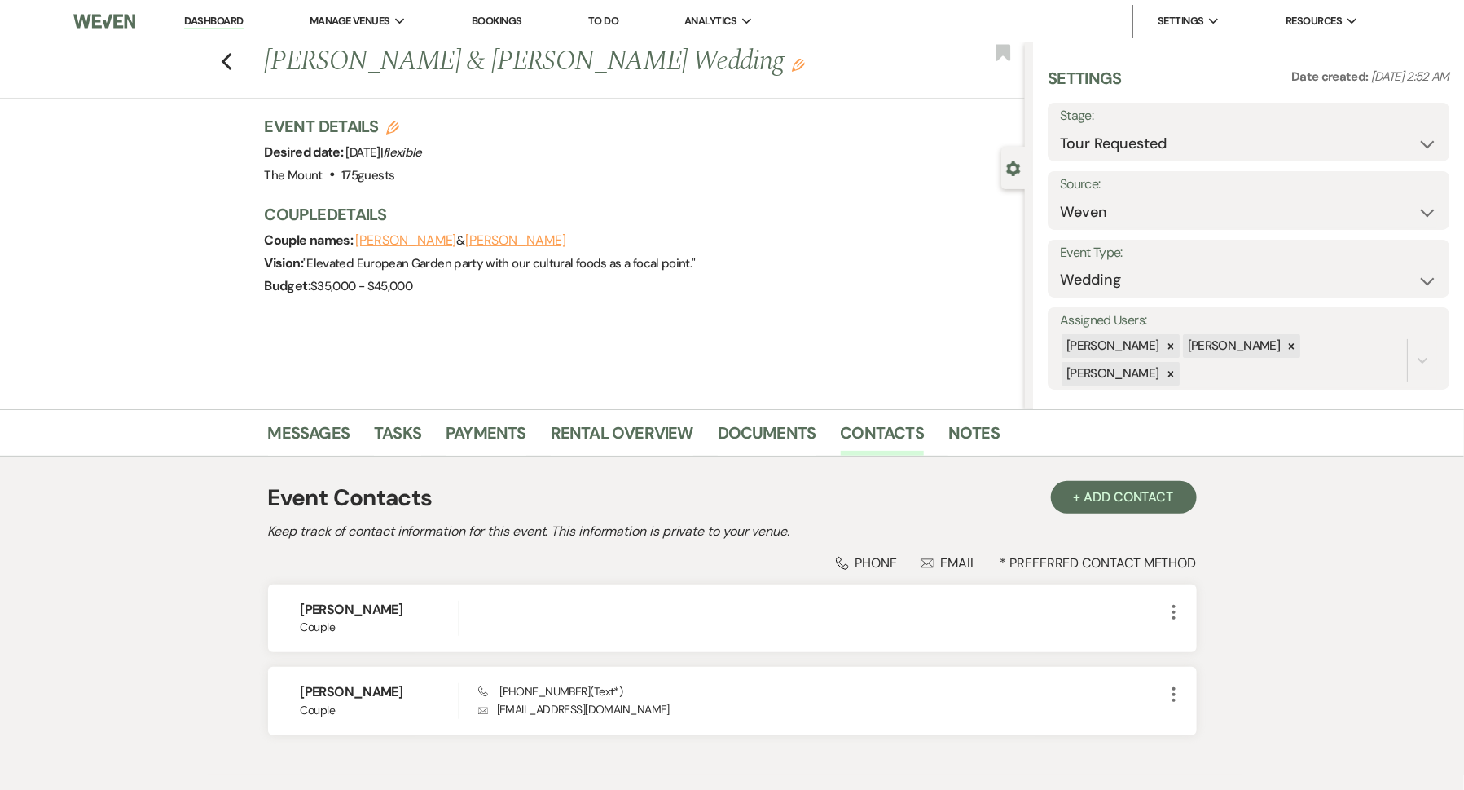
click at [222, 24] on link "Dashboard" at bounding box center [213, 21] width 59 height 15
click at [315, 431] on link "Messages" at bounding box center [309, 438] width 82 height 36
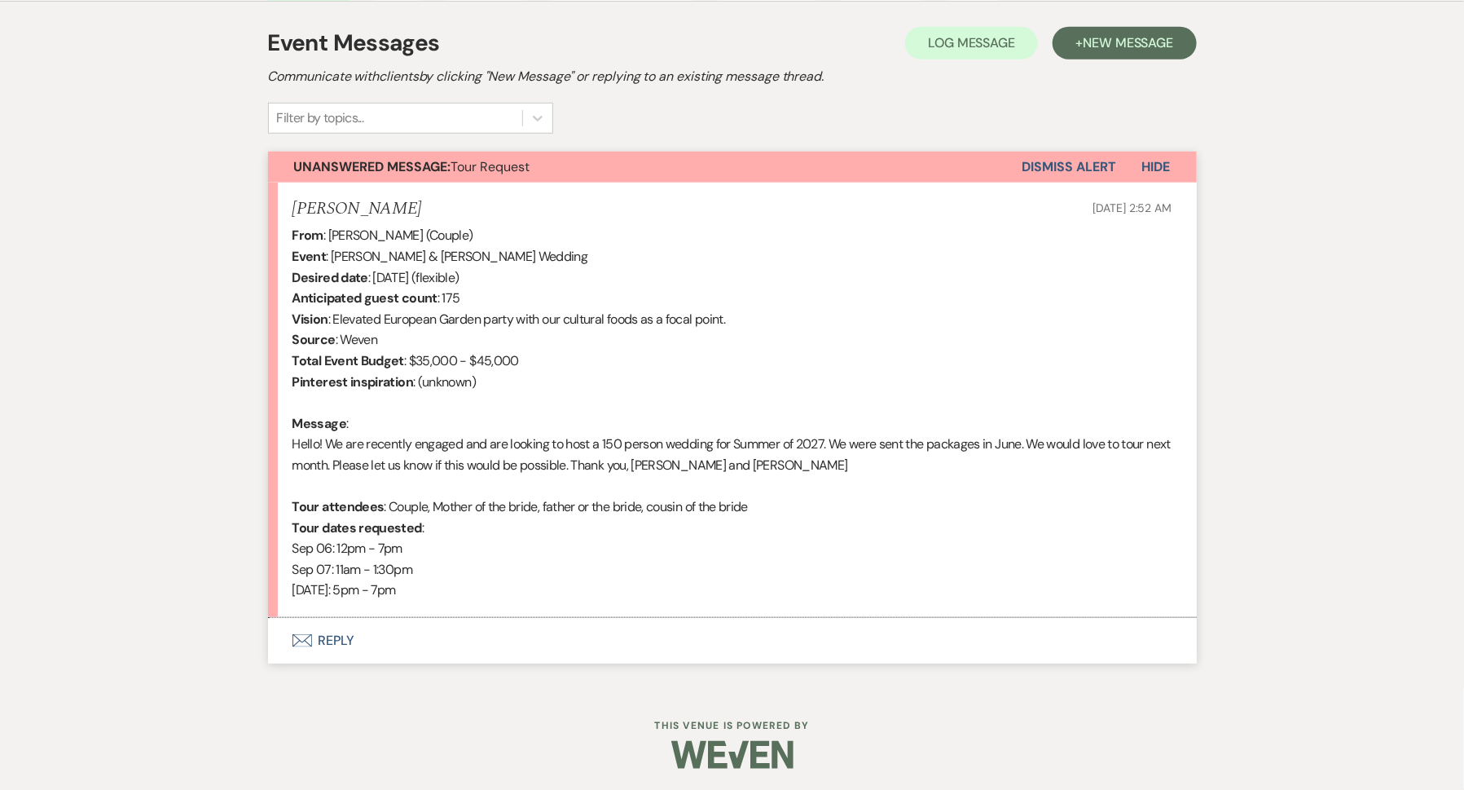
scroll to position [456, 0]
click at [332, 646] on button "Envelope Reply" at bounding box center [732, 639] width 929 height 46
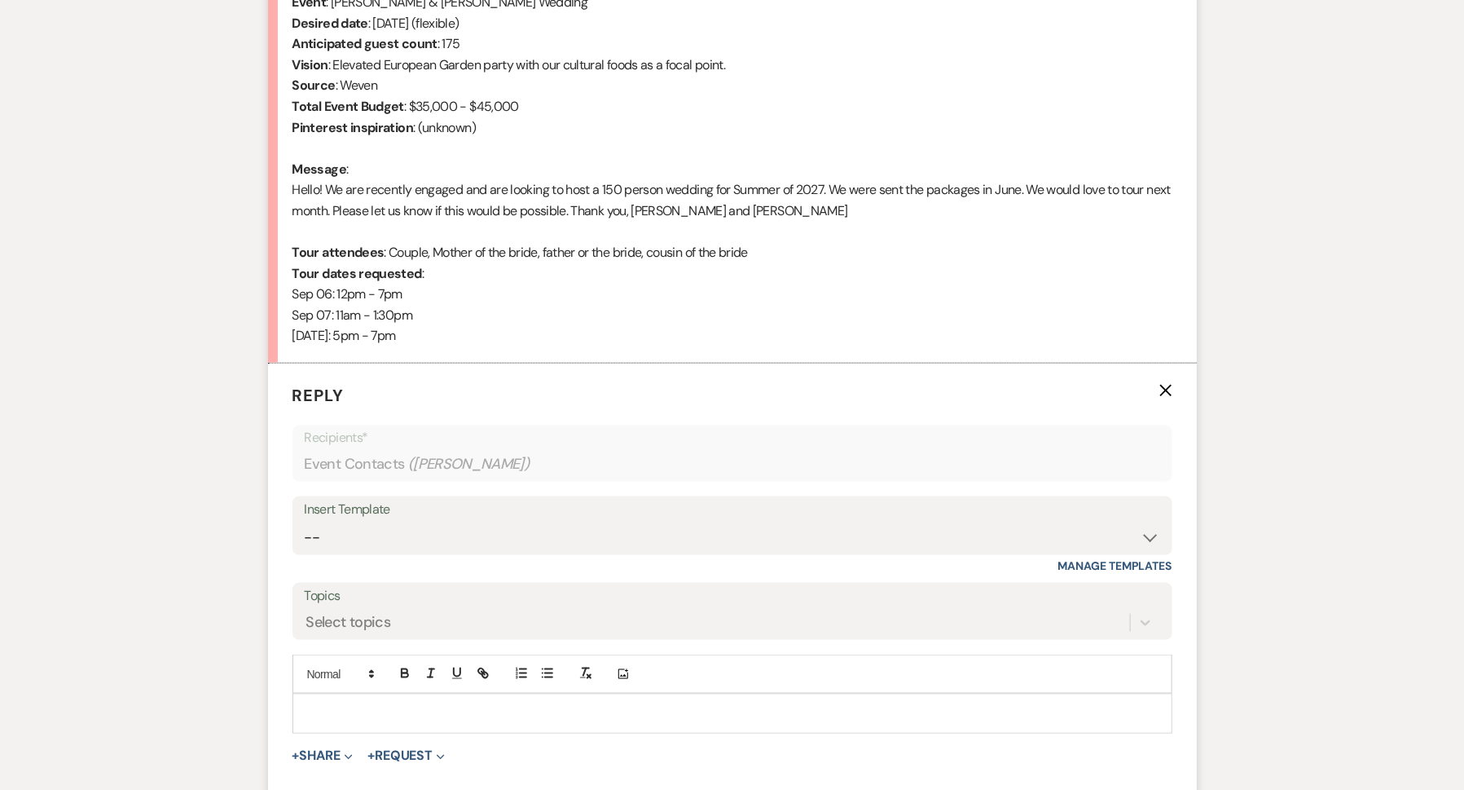
scroll to position [710, 0]
click at [537, 718] on div at bounding box center [732, 711] width 878 height 37
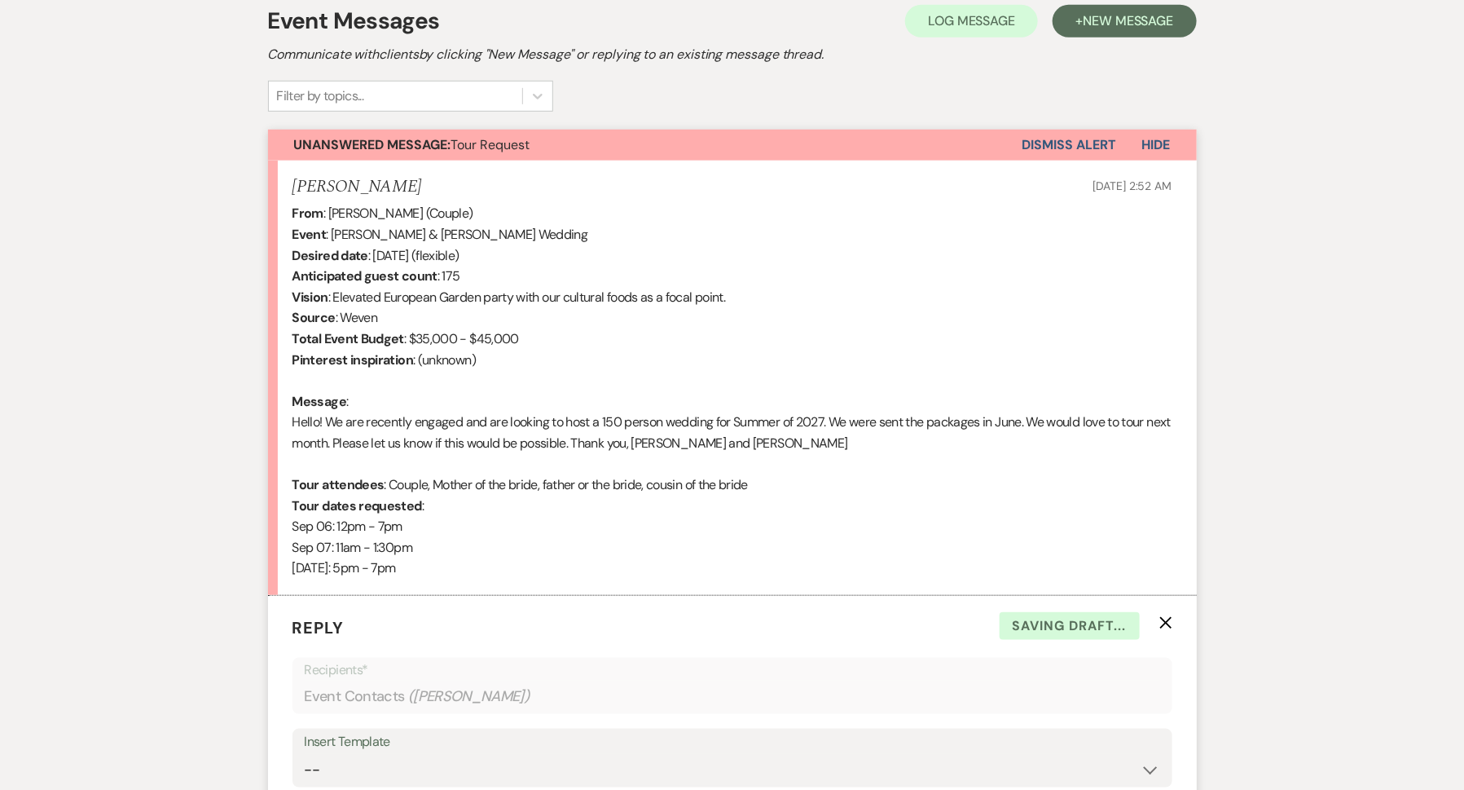
scroll to position [476, 0]
drag, startPoint x: 332, startPoint y: 213, endPoint x: 378, endPoint y: 212, distance: 45.7
click at [378, 212] on div "From : Gueinah Blaise (Couple) Event : Marcelo Perez & Gueinah Blaise's Wedding…" at bounding box center [733, 392] width 880 height 376
copy div "Gueinah"
click at [698, 467] on div "From : Gueinah Blaise (Couple) Event : Marcelo Perez & Gueinah Blaise's Wedding…" at bounding box center [733, 392] width 880 height 376
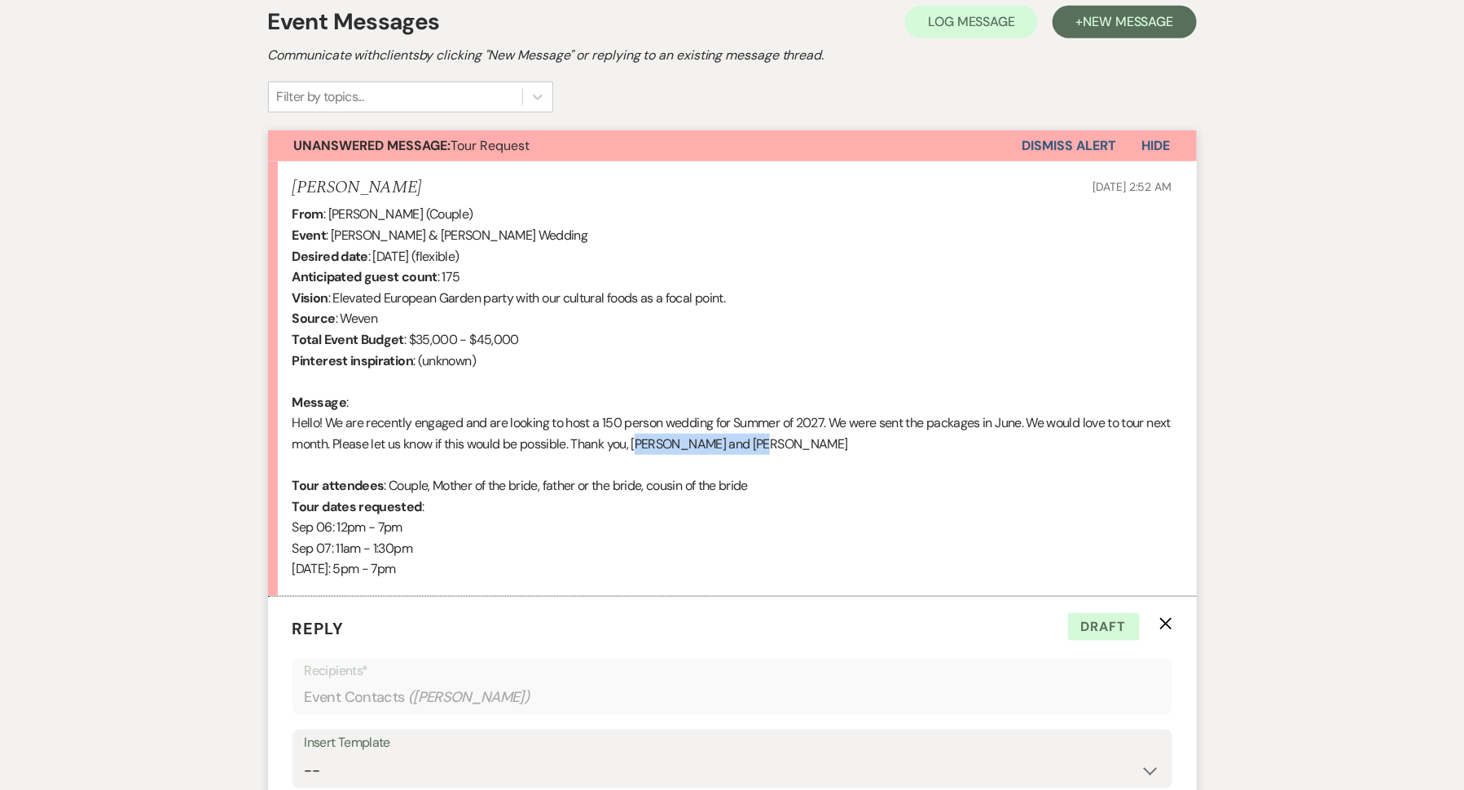
drag, startPoint x: 662, startPoint y: 445, endPoint x: 823, endPoint y: 449, distance: 161.4
click at [823, 449] on div "From : Gueinah Blaise (Couple) Event : Marcelo Perez & Gueinah Blaise's Wedding…" at bounding box center [733, 392] width 880 height 376
copy div "Gueinah and Marcelo"
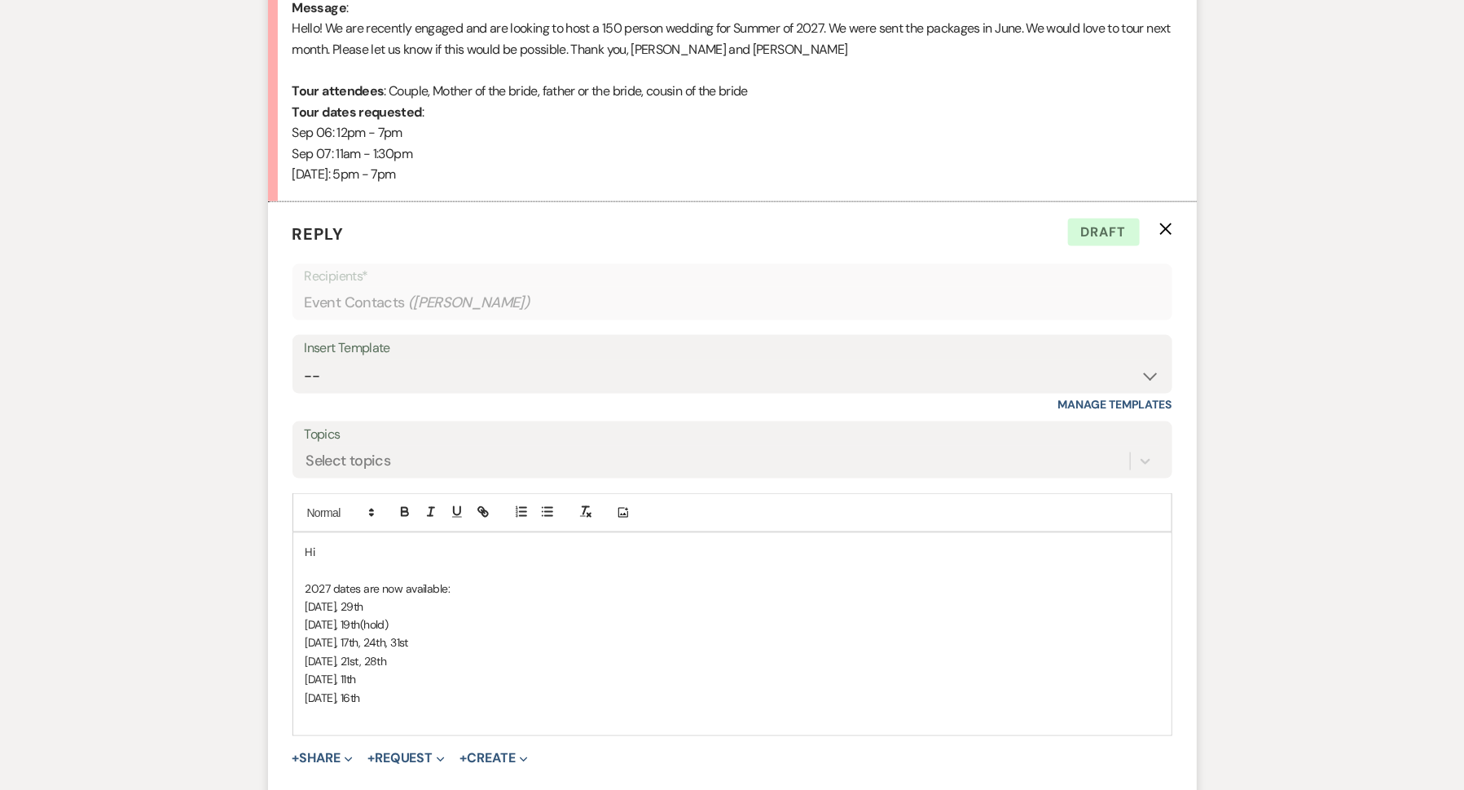
click at [534, 510] on div at bounding box center [534, 512] width 52 height 24
click at [532, 543] on p "Hi" at bounding box center [733, 552] width 854 height 18
click at [532, 544] on p "Hi" at bounding box center [733, 552] width 854 height 18
click at [324, 547] on span "Gueinah and Marcelo" at bounding box center [389, 551] width 148 height 15
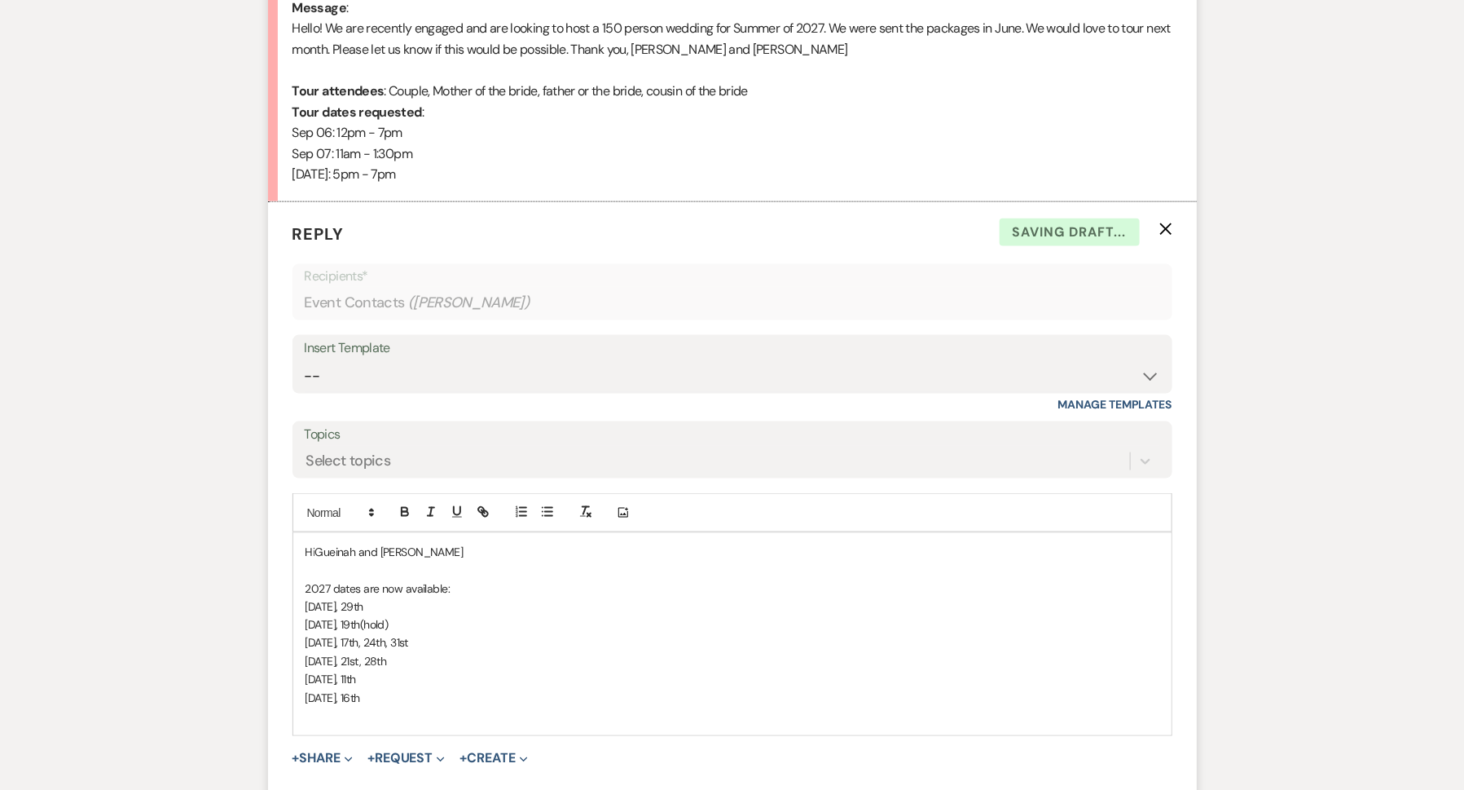
click at [481, 551] on p "Hi Gueinah and Marcelo" at bounding box center [733, 552] width 854 height 18
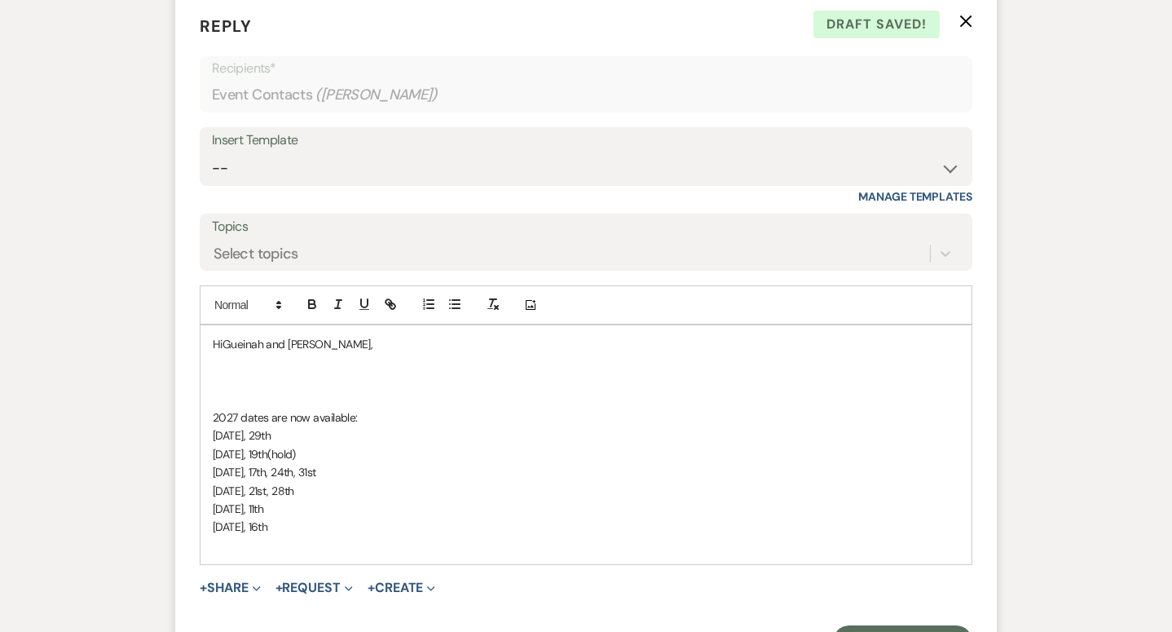
scroll to position [1086, 0]
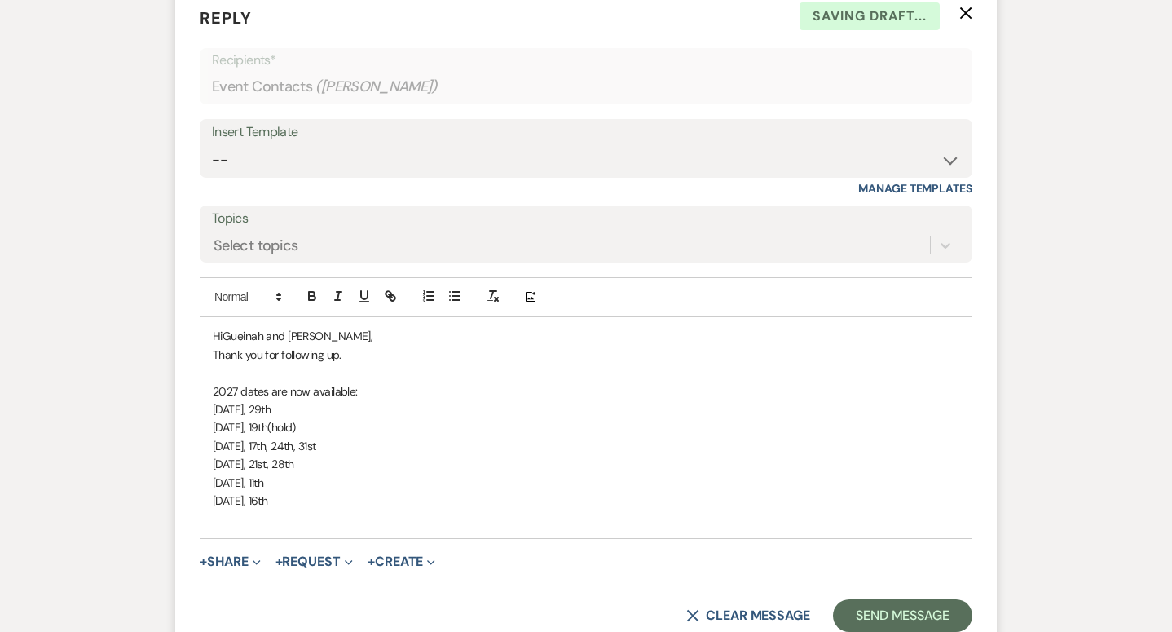
click at [213, 349] on p "Thank you for following up." at bounding box center [586, 355] width 746 height 18
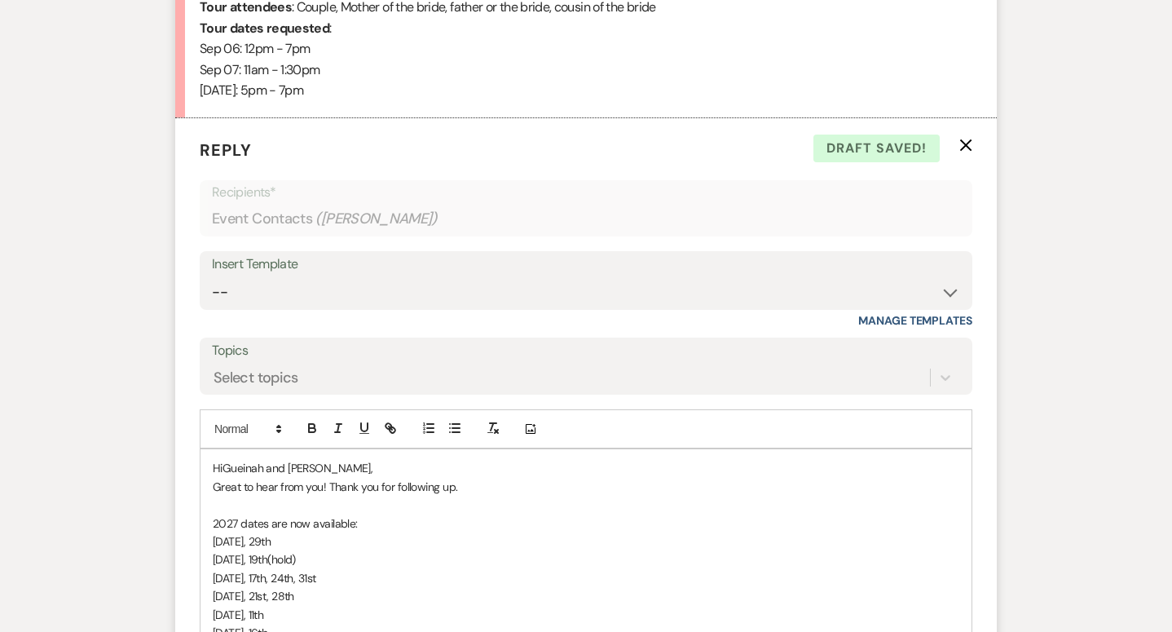
scroll to position [1010, 0]
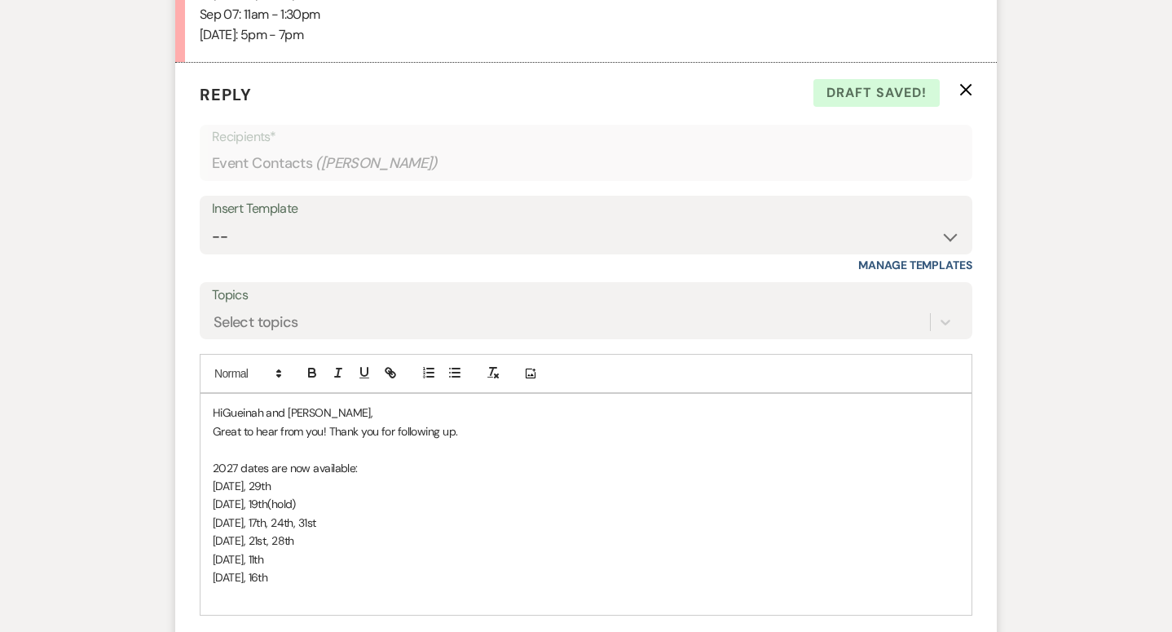
click at [589, 433] on p "Great to hear from you! Thank you for following up." at bounding box center [586, 431] width 746 height 18
click at [812, 426] on p "Great to hear from you! Thank you for following up. Since we last spoke in June…" at bounding box center [586, 431] width 746 height 18
click at [817, 442] on p at bounding box center [586, 449] width 746 height 18
click at [816, 434] on p "Great to hear from you! Thank you for following up. Since we last spoke in June…" at bounding box center [586, 431] width 746 height 18
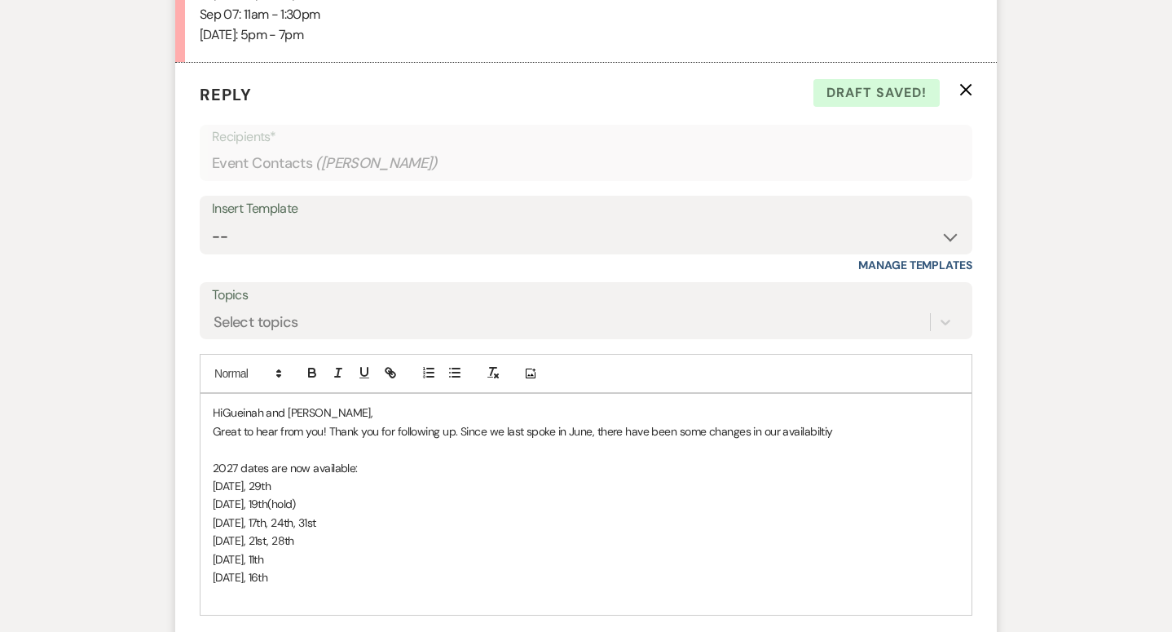
click at [816, 434] on p "Great to hear from you! Thank you for following up. Since we last spoke in June…" at bounding box center [586, 431] width 746 height 18
click at [796, 432] on p "Great to hear from you! Thank you for following up. Since we last spoke in June…" at bounding box center [586, 431] width 746 height 18
click at [795, 429] on p "Great to hear from you! Thank you for following up. Since we last spoke in June…" at bounding box center [586, 431] width 746 height 18
click at [799, 434] on p "Great to hear from you! Thank you for following up. Since we last spoke in June…" at bounding box center [586, 431] width 746 height 18
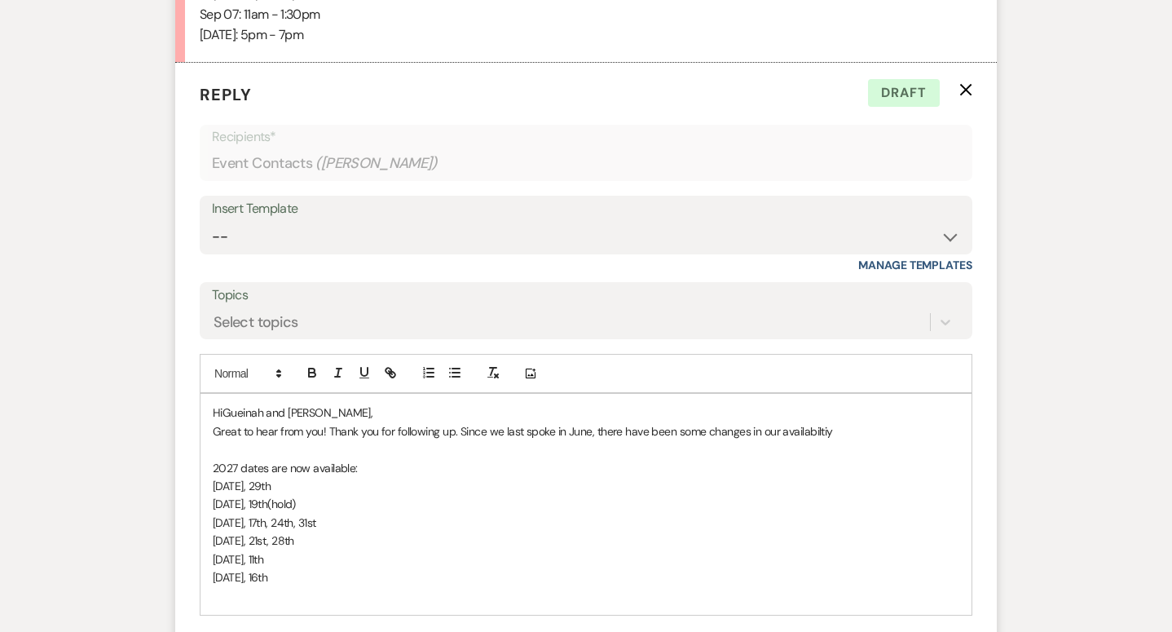
click at [799, 434] on p "Great to hear from you! Thank you for following up. Since we last spoke in June…" at bounding box center [586, 431] width 746 height 18
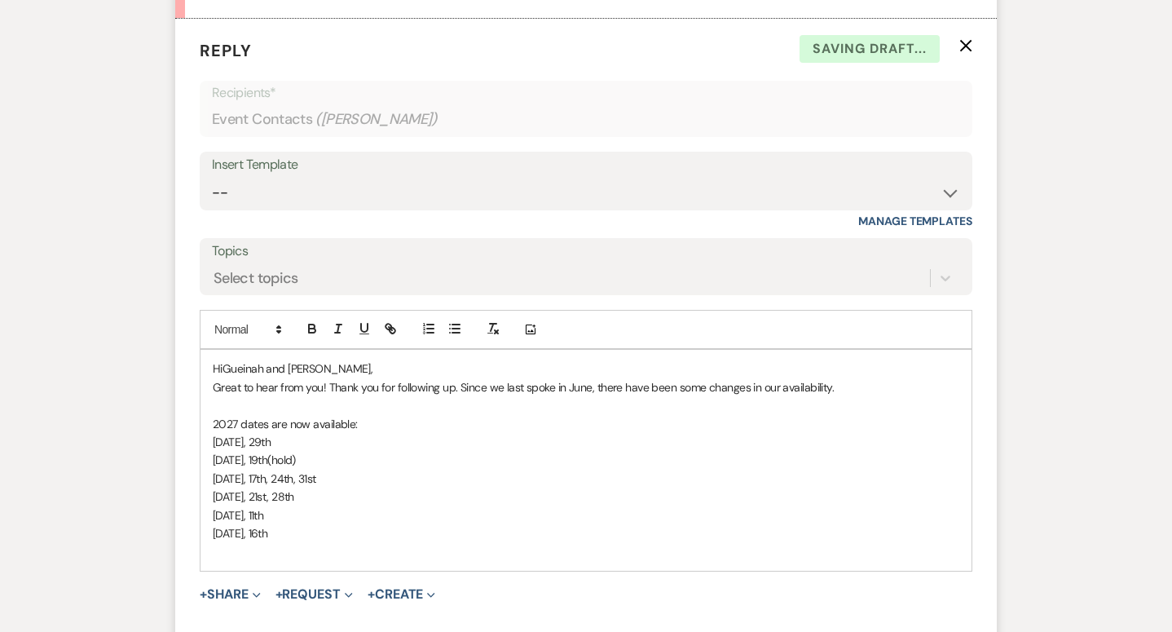
scroll to position [1073, 0]
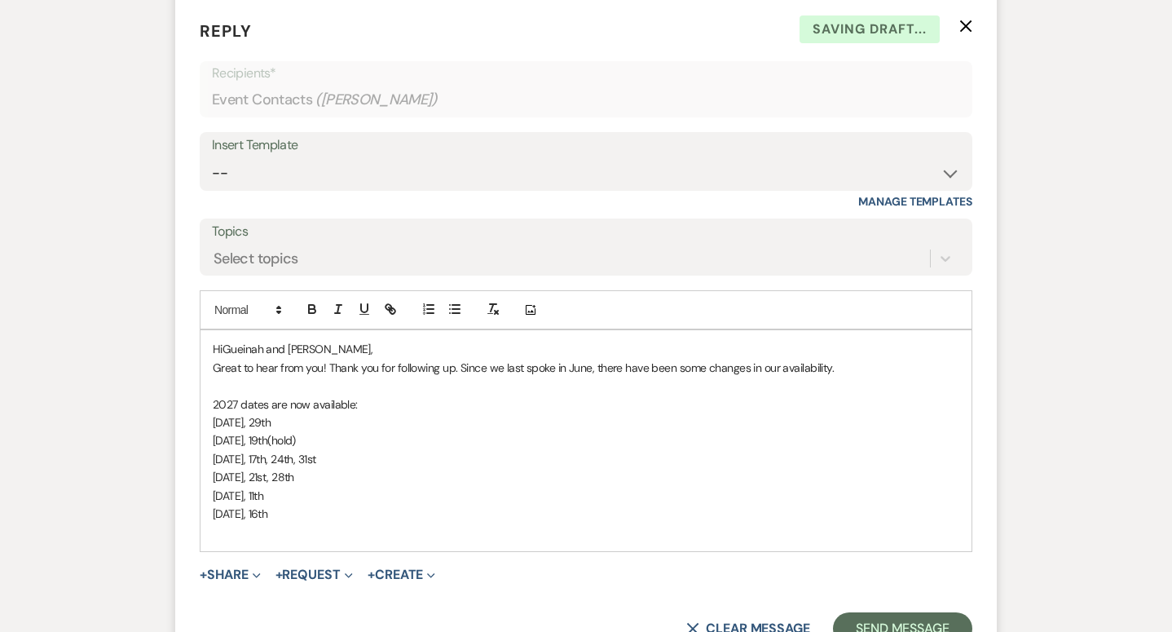
click at [540, 540] on p at bounding box center [586, 531] width 746 height 18
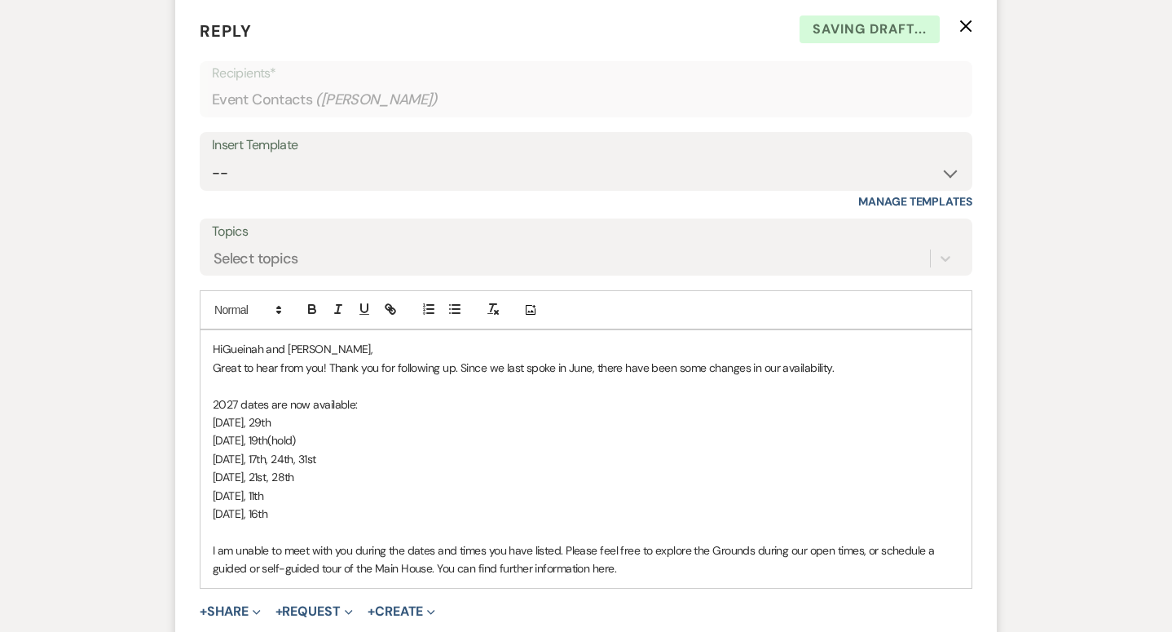
click at [213, 544] on p "I am unable to meet with you during the dates and times you have listed. Please…" at bounding box center [586, 559] width 746 height 37
click at [241, 555] on p "Unfortuantwely, I am unable to meet with you during the dates and times you hav…" at bounding box center [586, 559] width 746 height 37
click at [711, 563] on p "Unfortunately, I am unable to meet with you during the dates and times you have…" at bounding box center [586, 559] width 746 height 37
click at [651, 568] on p "Unfortunately, I am unable to meet with you during the dates and times you have…" at bounding box center [586, 559] width 746 height 37
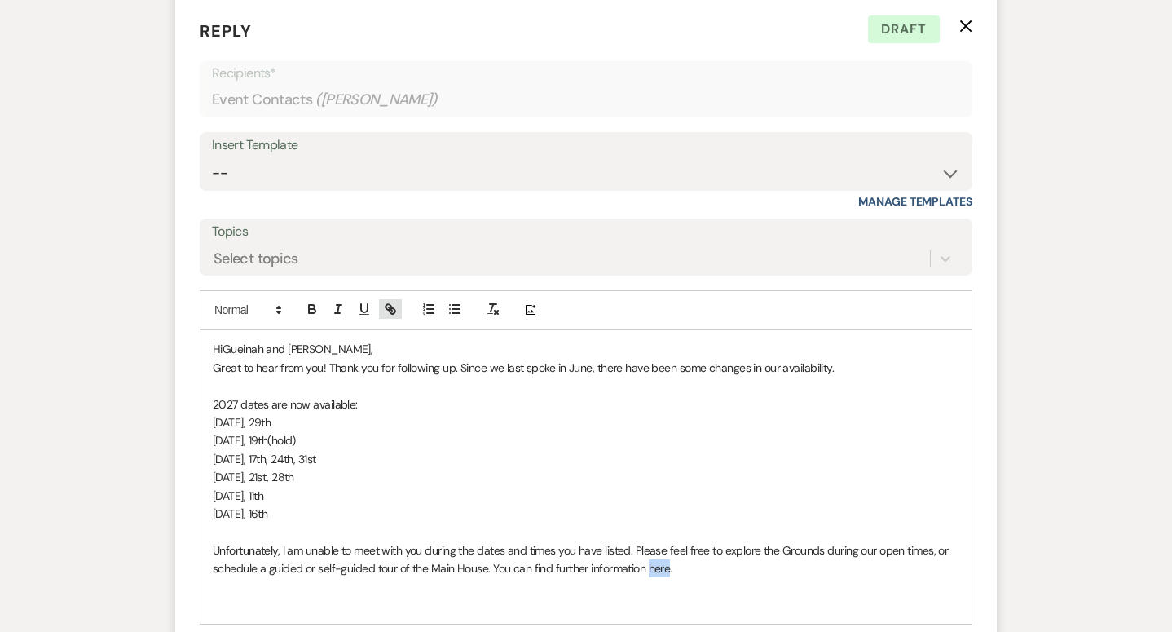
click at [390, 311] on icon "button" at bounding box center [393, 311] width 6 height 6
paste input "ttps://edithwharton.org/visit/plan-your-visit/"
type input "https://edithwharton.org/visit/plan-your-visit/"
click at [759, 596] on link at bounding box center [751, 600] width 35 height 12
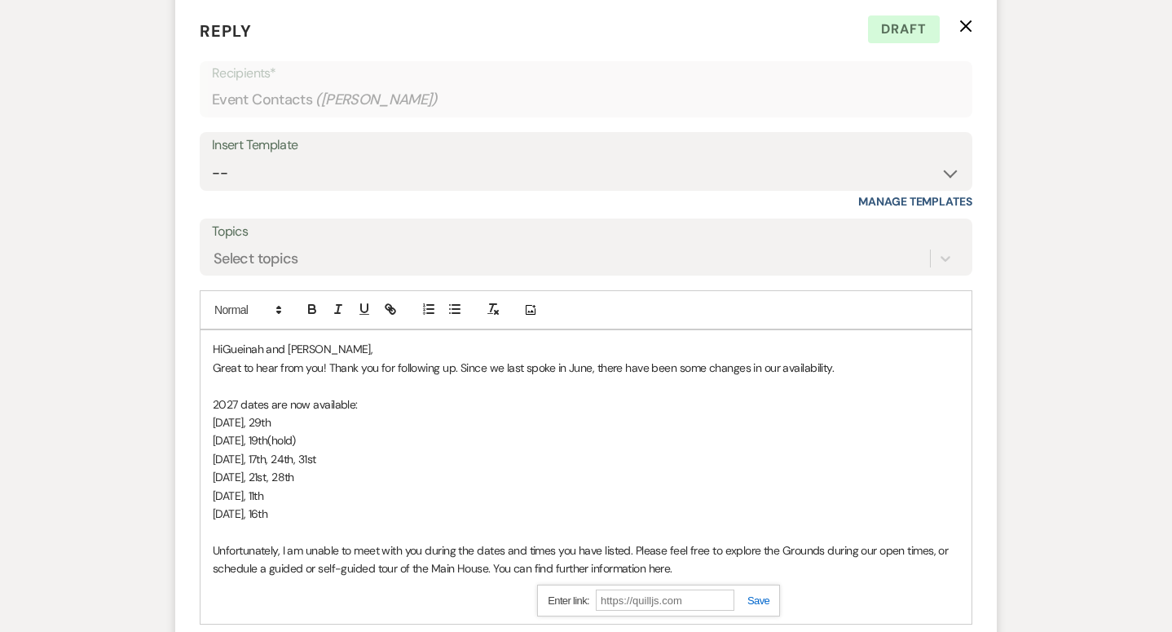
scroll to position [0, 0]
click at [755, 576] on p "Unfortunately, I am unable to meet with you during the dates and times you have…" at bounding box center [586, 559] width 746 height 37
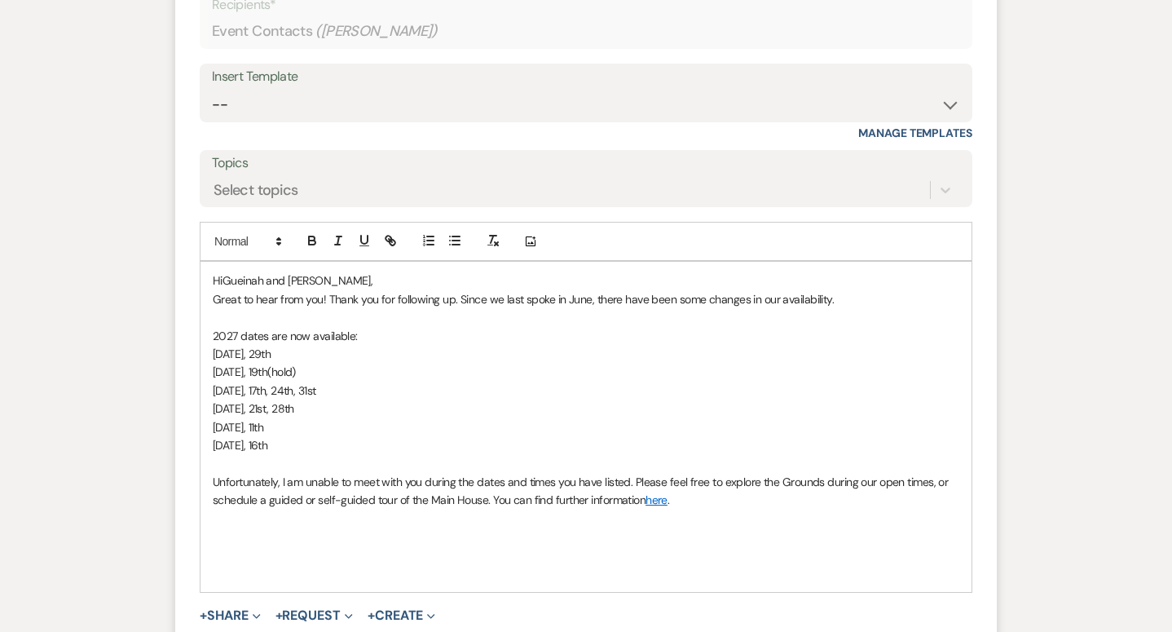
scroll to position [1148, 0]
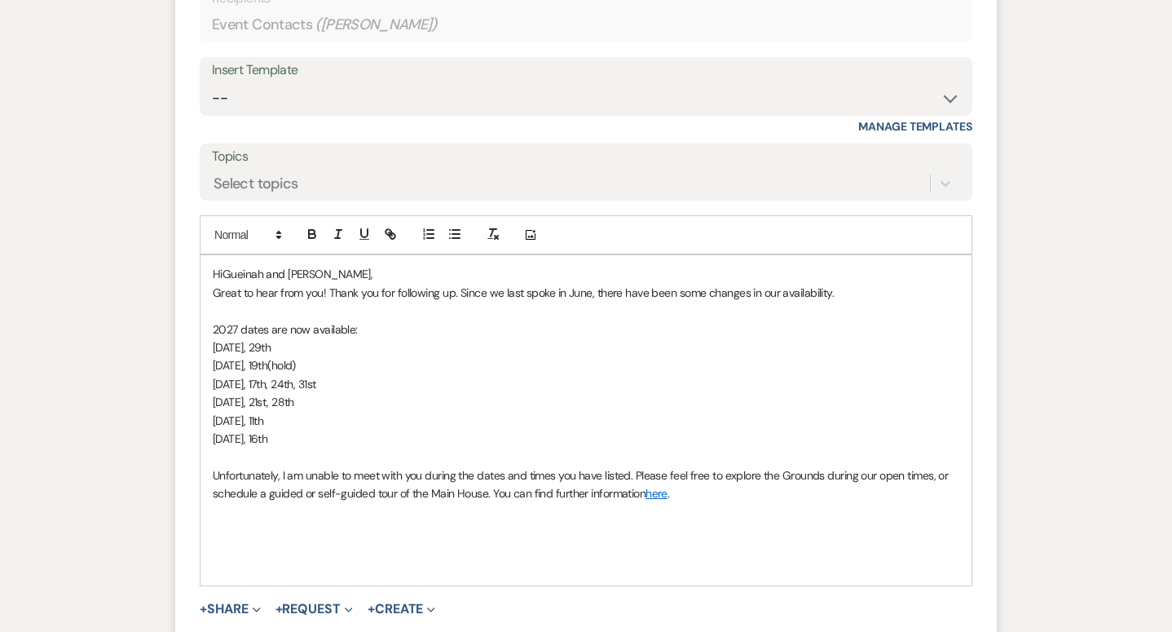
click at [842, 286] on p "Great to hear from you! Thank you for following up. Since we last spoke in June…" at bounding box center [586, 293] width 746 height 18
click at [734, 460] on p at bounding box center [586, 456] width 746 height 18
click at [746, 509] on p at bounding box center [586, 512] width 746 height 18
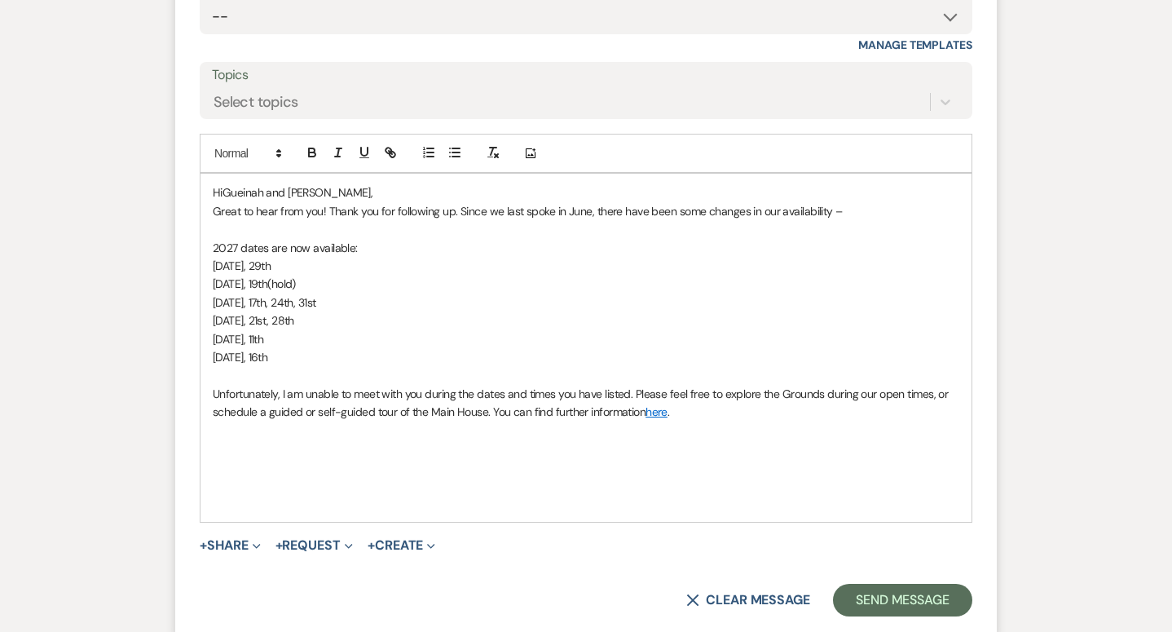
scroll to position [1236, 0]
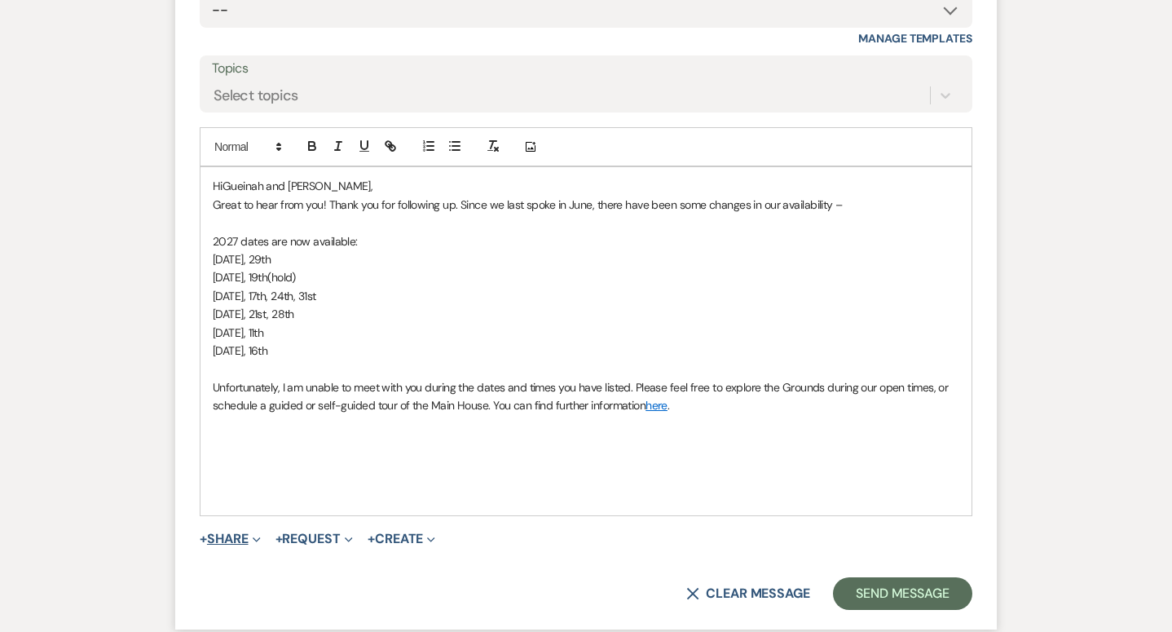
click at [243, 539] on button "+ Share Expand" at bounding box center [230, 538] width 61 height 13
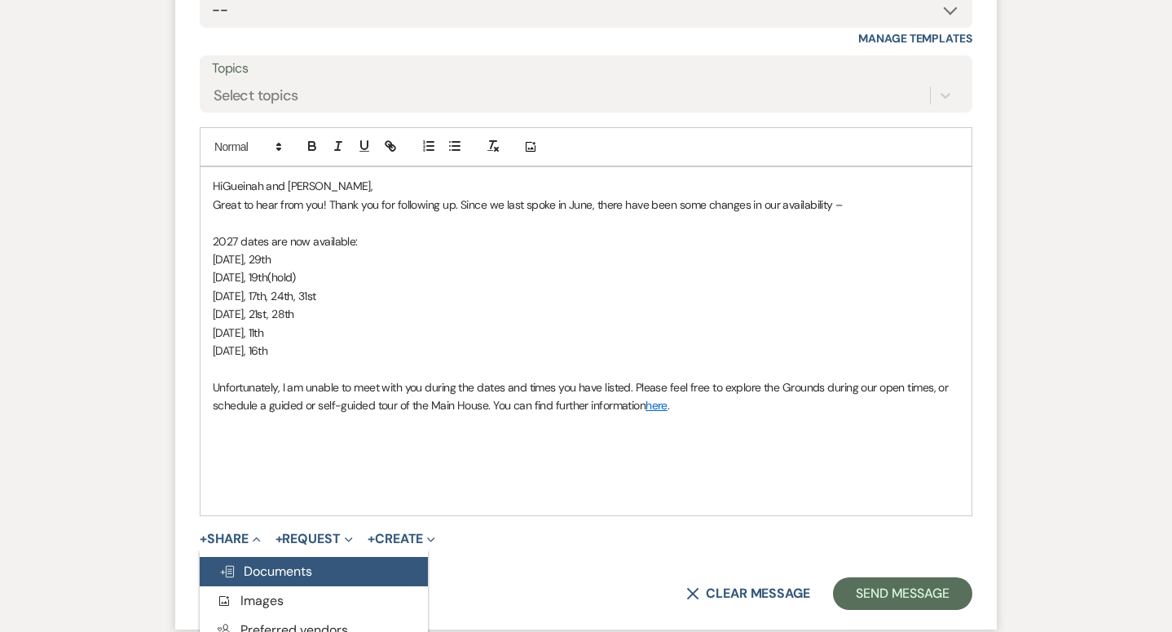
click at [261, 570] on span "Doc Upload Documents" at bounding box center [265, 570] width 93 height 17
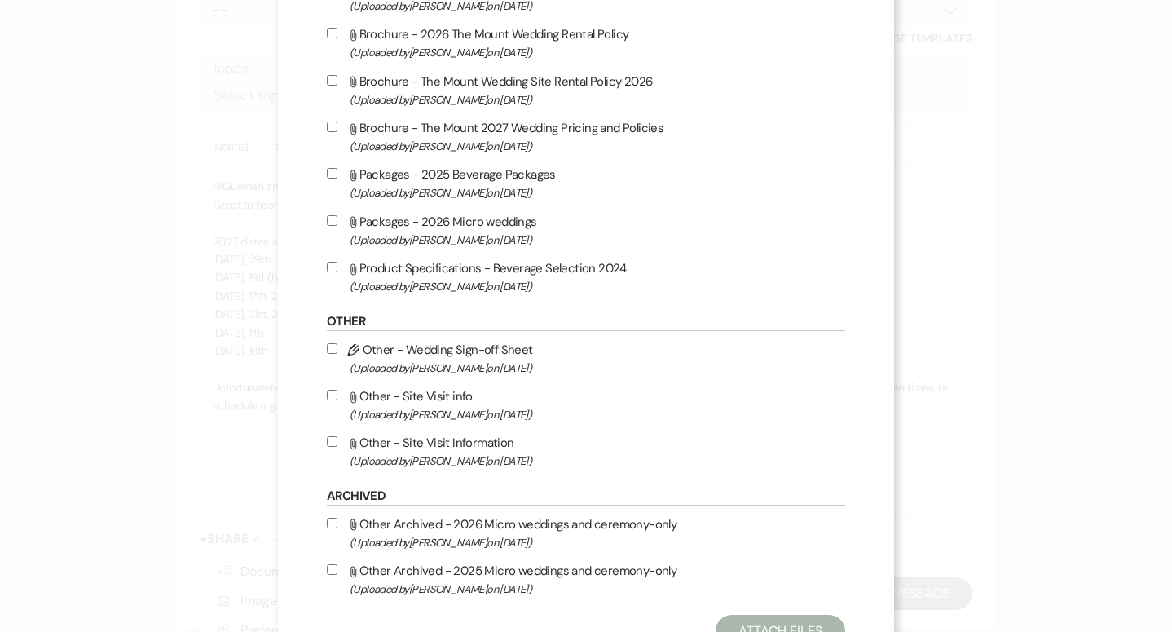
scroll to position [1505, 0]
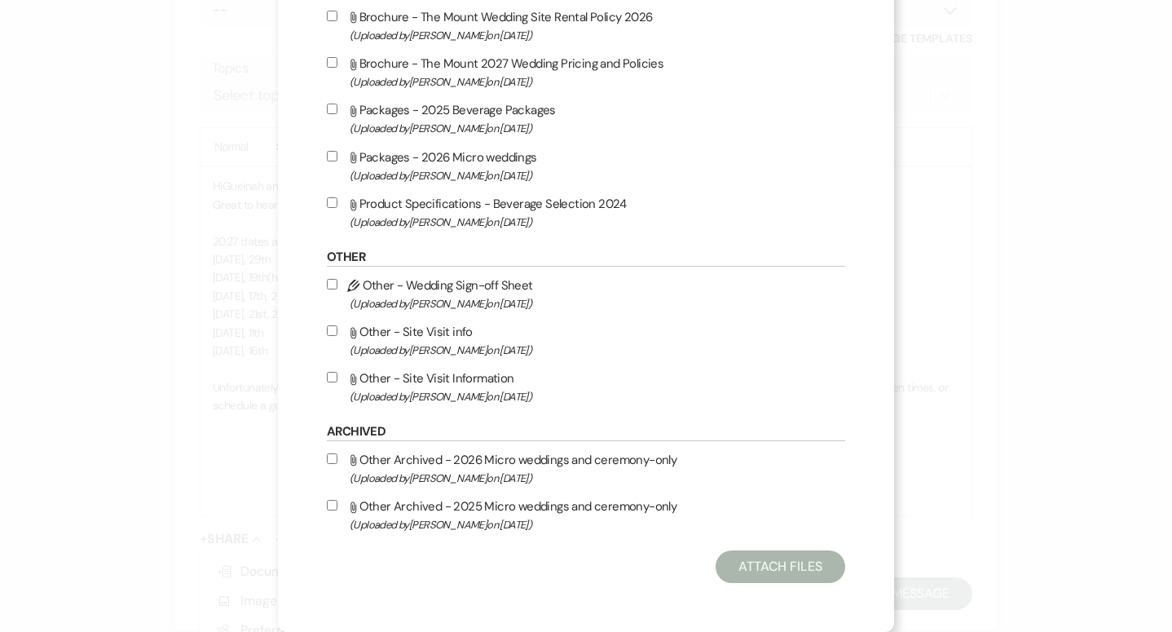
click at [484, 379] on label "Attach File Other - Site Visit Information (Uploaded by Faith Linz on Mar 19th,…" at bounding box center [586, 387] width 518 height 38
click at [337, 379] on input "Attach File Other - Site Visit Information (Uploaded by Faith Linz on Mar 19th,…" at bounding box center [332, 377] width 11 height 11
checkbox input "true"
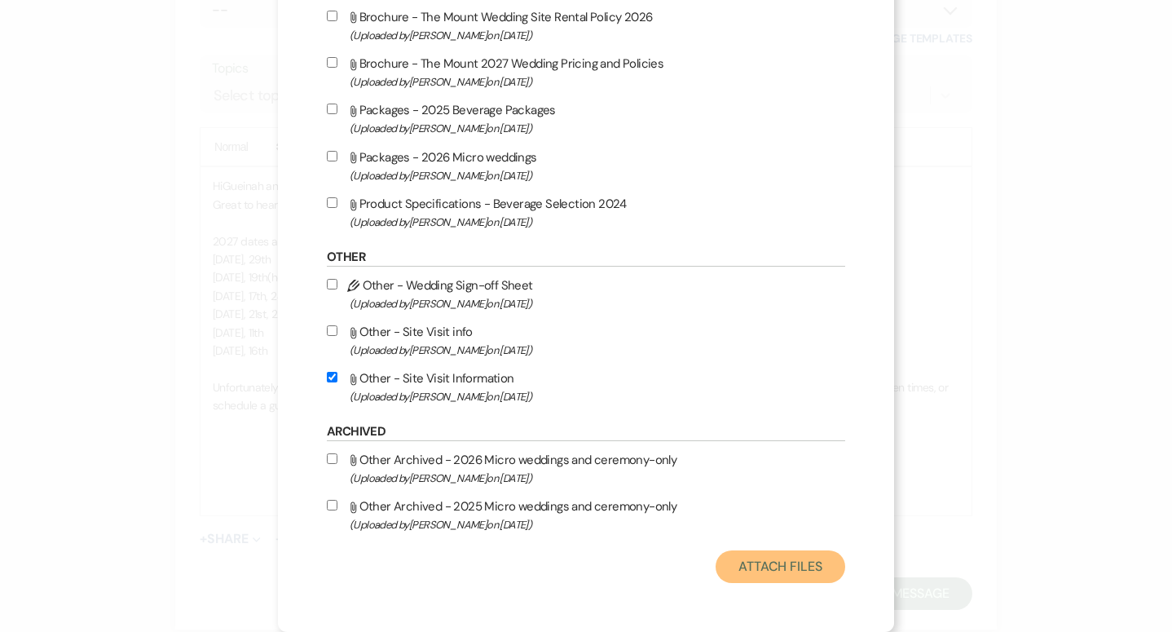
click at [762, 582] on button "Attach Files" at bounding box center [780, 566] width 130 height 33
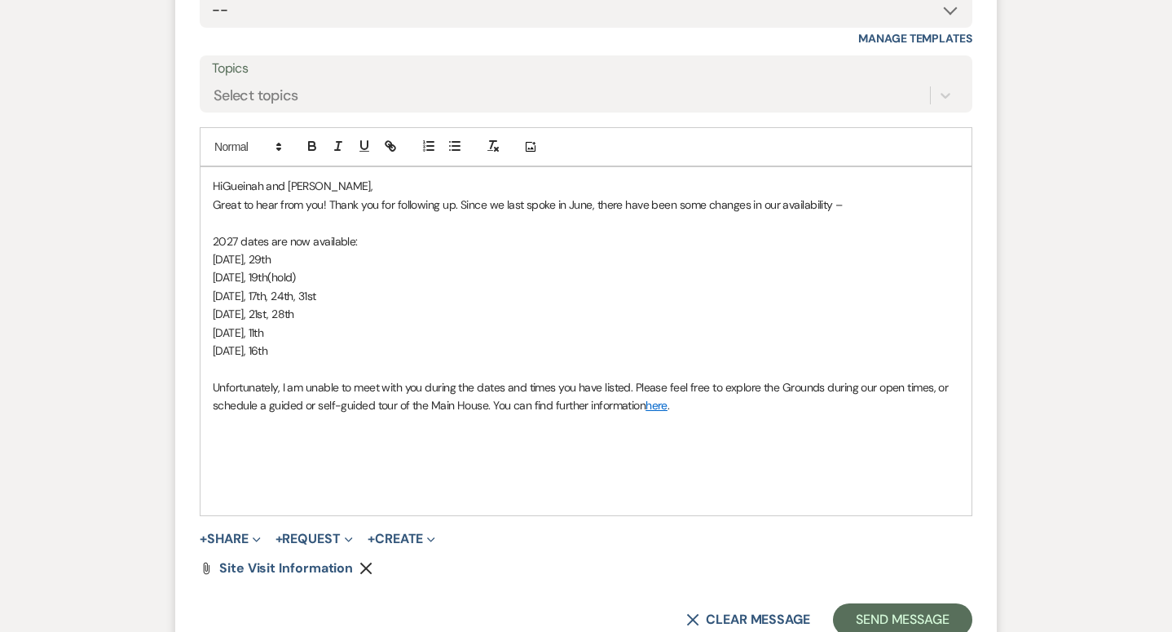
click at [367, 566] on use "button" at bounding box center [366, 568] width 12 height 12
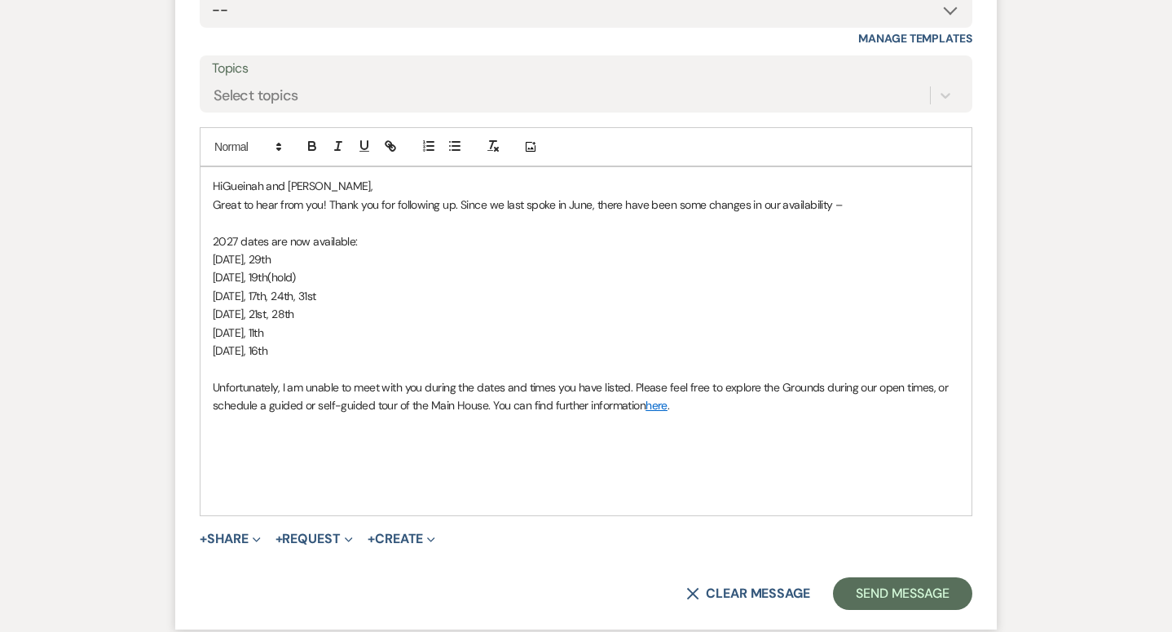
click at [690, 209] on p "Great to hear from you! Thank you for following up. Since we last spoke in June…" at bounding box center [586, 205] width 746 height 18
click at [807, 404] on p "Unfortunately, I am unable to meet with you during the dates and times you have…" at bounding box center [586, 396] width 746 height 37
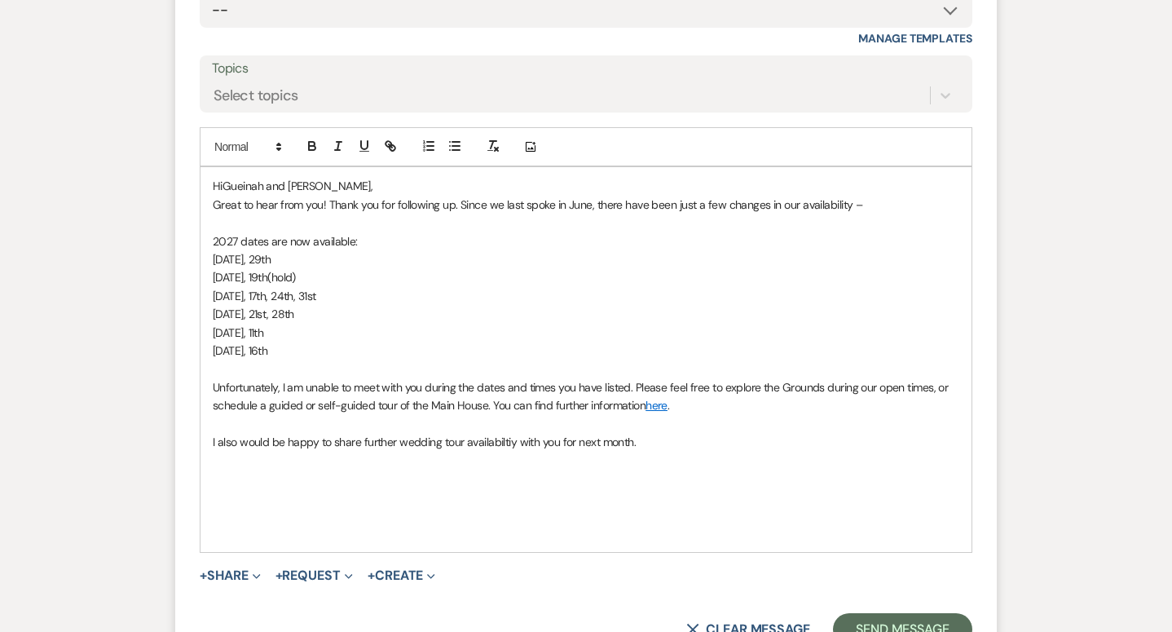
click at [483, 439] on p "I also would be happy to share further wedding tour availabiltiy with you for n…" at bounding box center [586, 442] width 746 height 18
click at [493, 462] on p at bounding box center [586, 460] width 746 height 18
click at [211, 443] on div "Hi Gueinah and Marcelo, Great to hear from you! Thank you for following up. Sin…" at bounding box center [585, 359] width 771 height 385
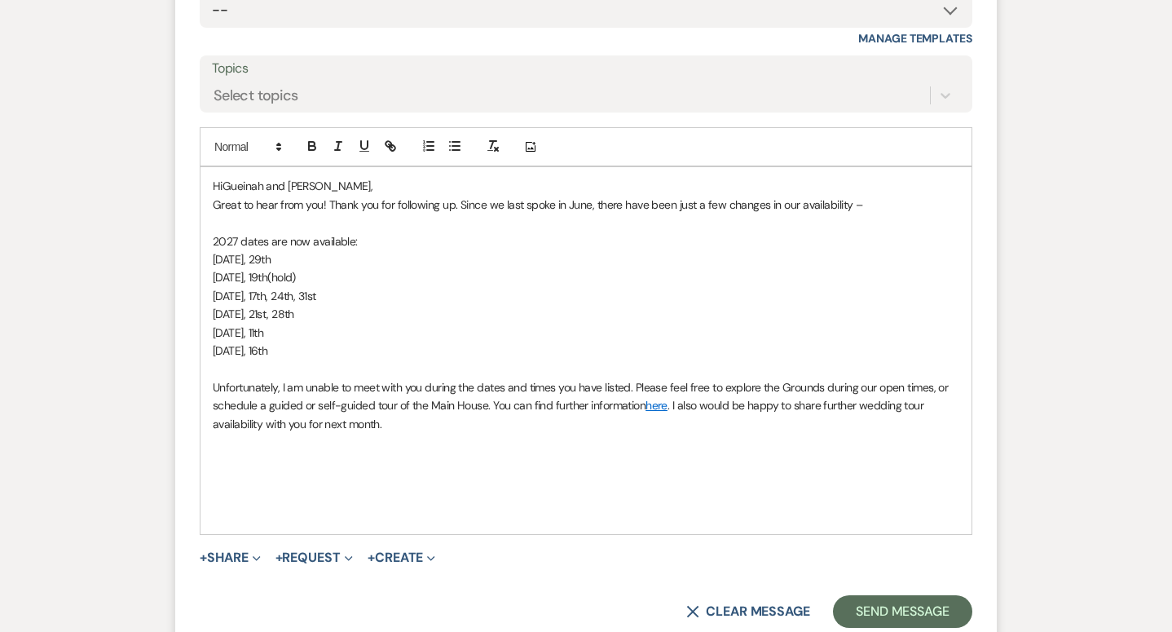
click at [568, 418] on p "Unfortunately, I am unable to meet with you during the dates and times you have…" at bounding box center [586, 405] width 746 height 55
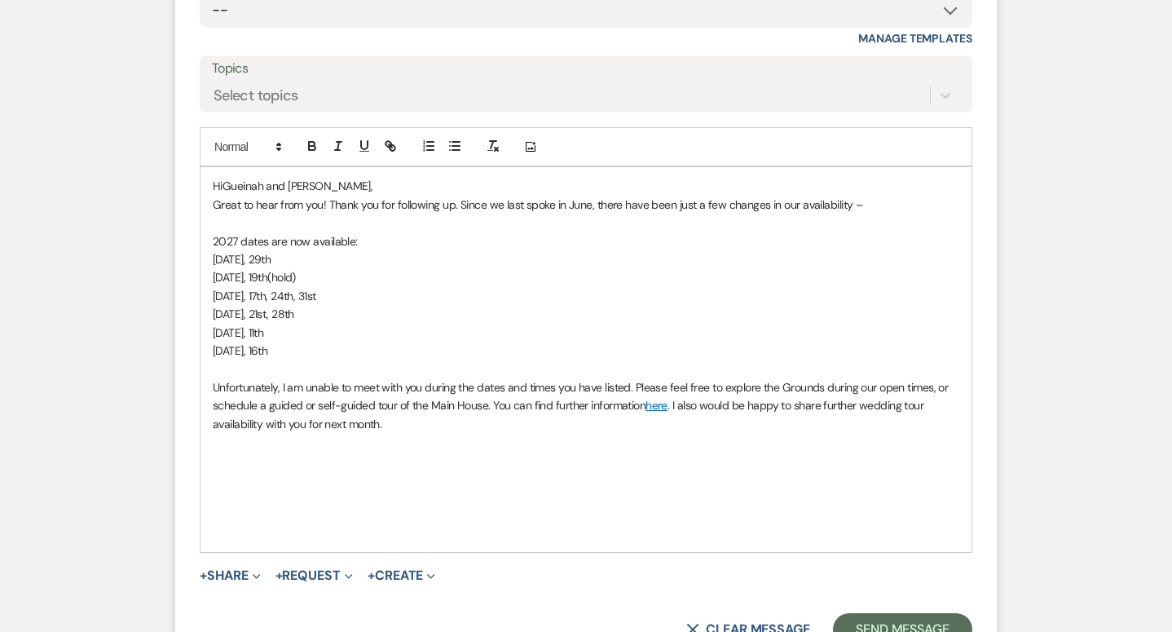
click at [911, 411] on p "Unfortunately, I am unable to meet with you during the dates and times you have…" at bounding box center [586, 405] width 746 height 55
click at [618, 489] on p at bounding box center [586, 496] width 746 height 18
click at [579, 463] on p at bounding box center [586, 460] width 746 height 18
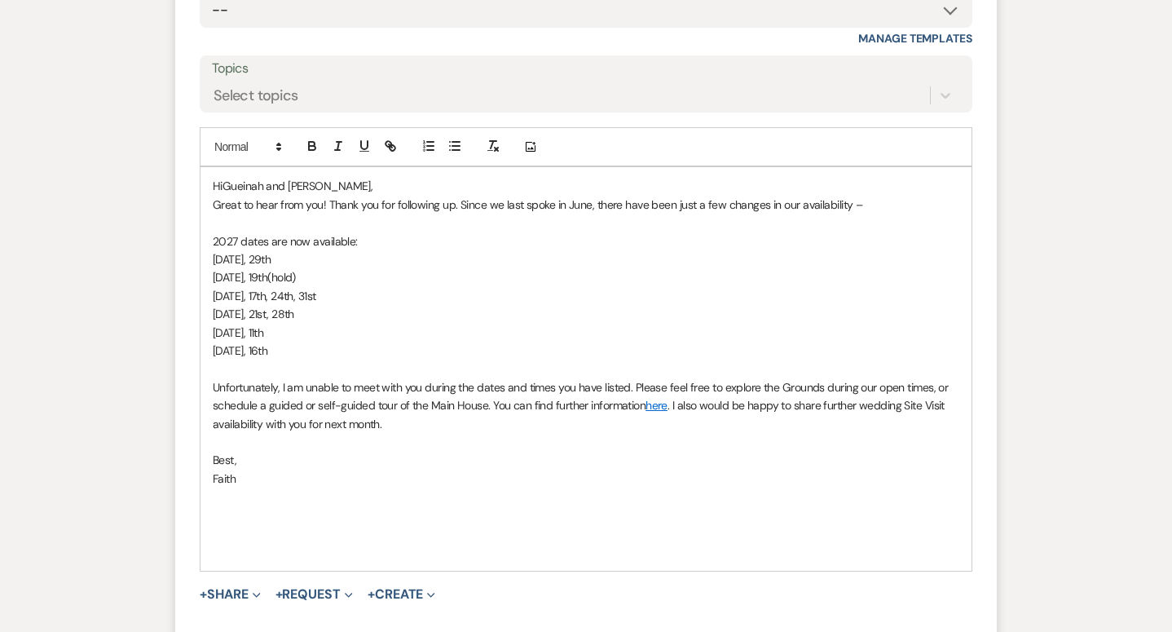
click at [495, 557] on p at bounding box center [586, 551] width 746 height 18
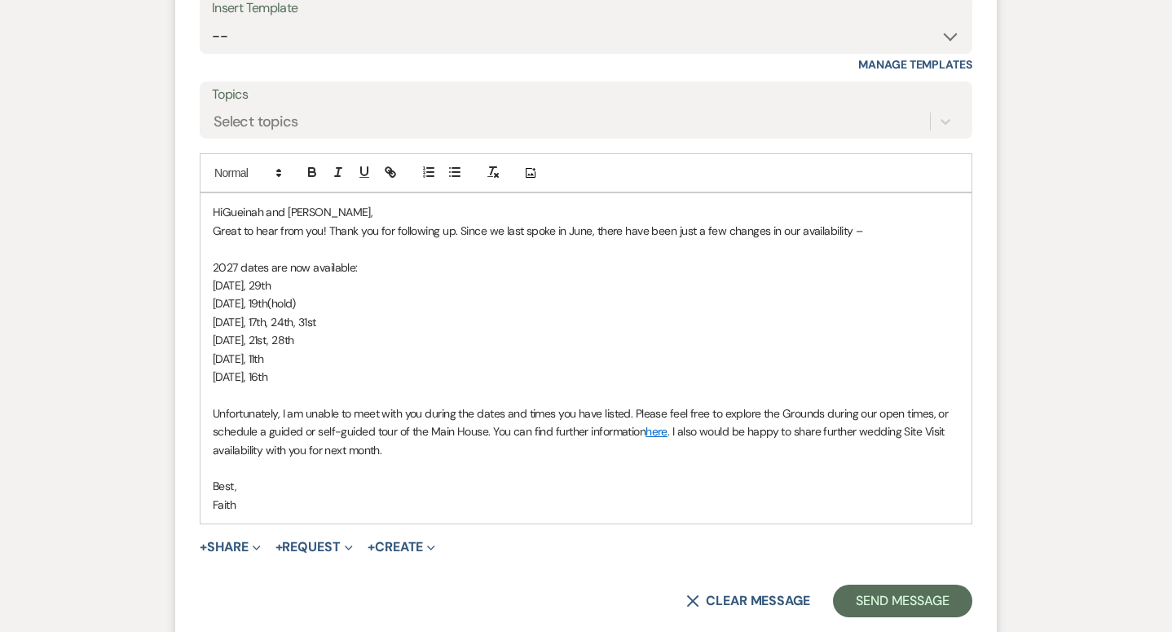
scroll to position [1266, 0]
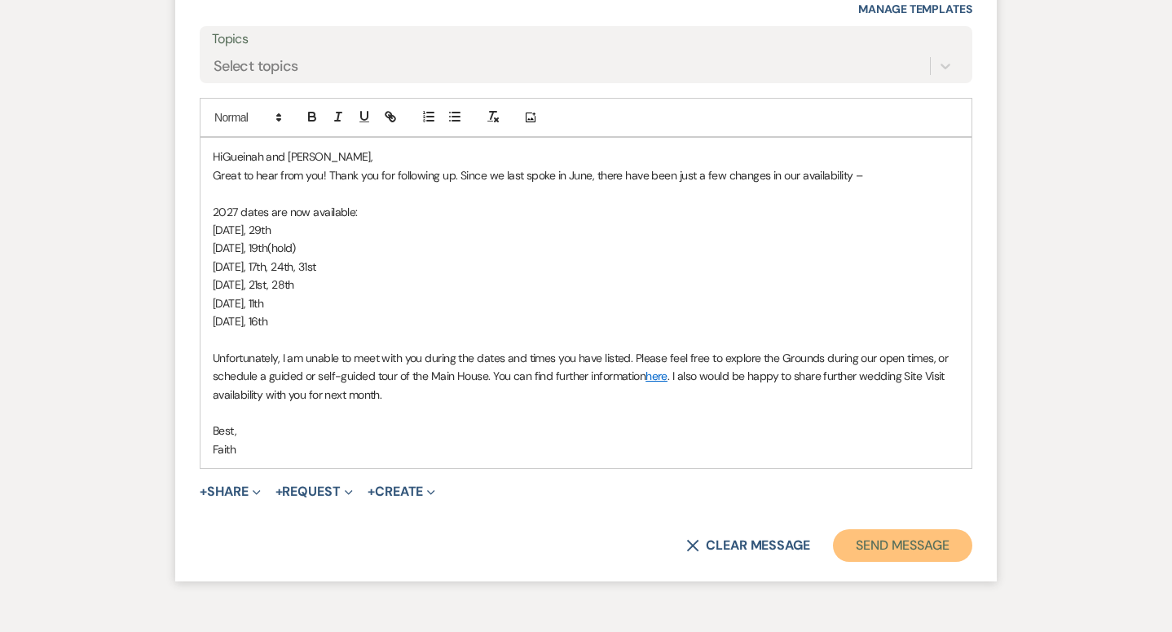
click at [878, 557] on button "Send Message" at bounding box center [902, 545] width 139 height 33
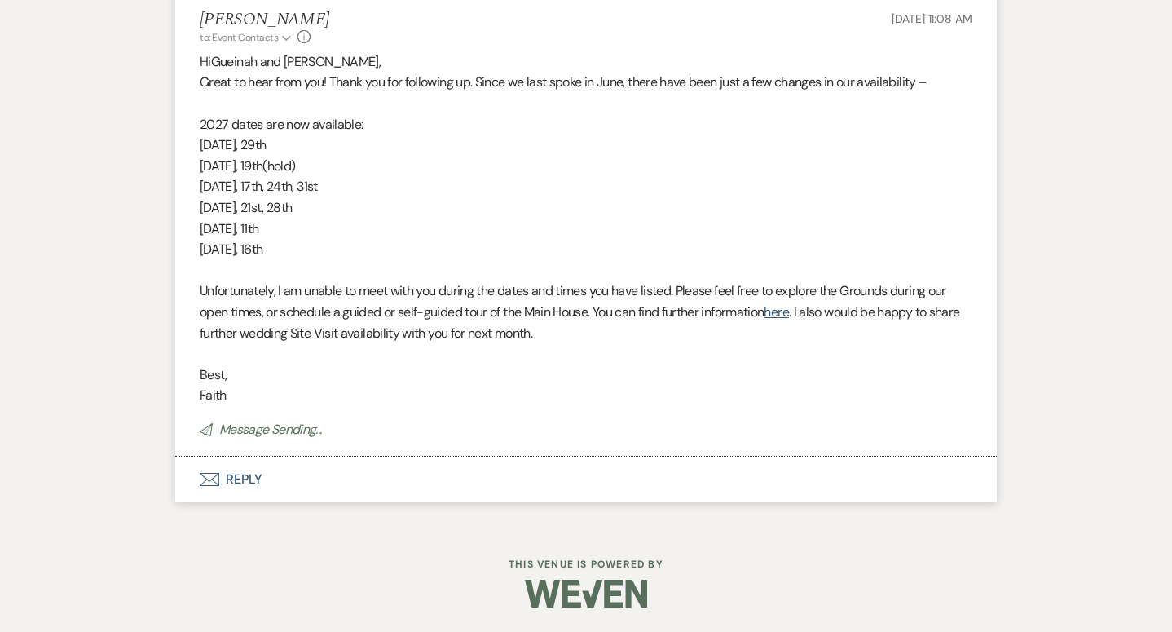
scroll to position [1079, 0]
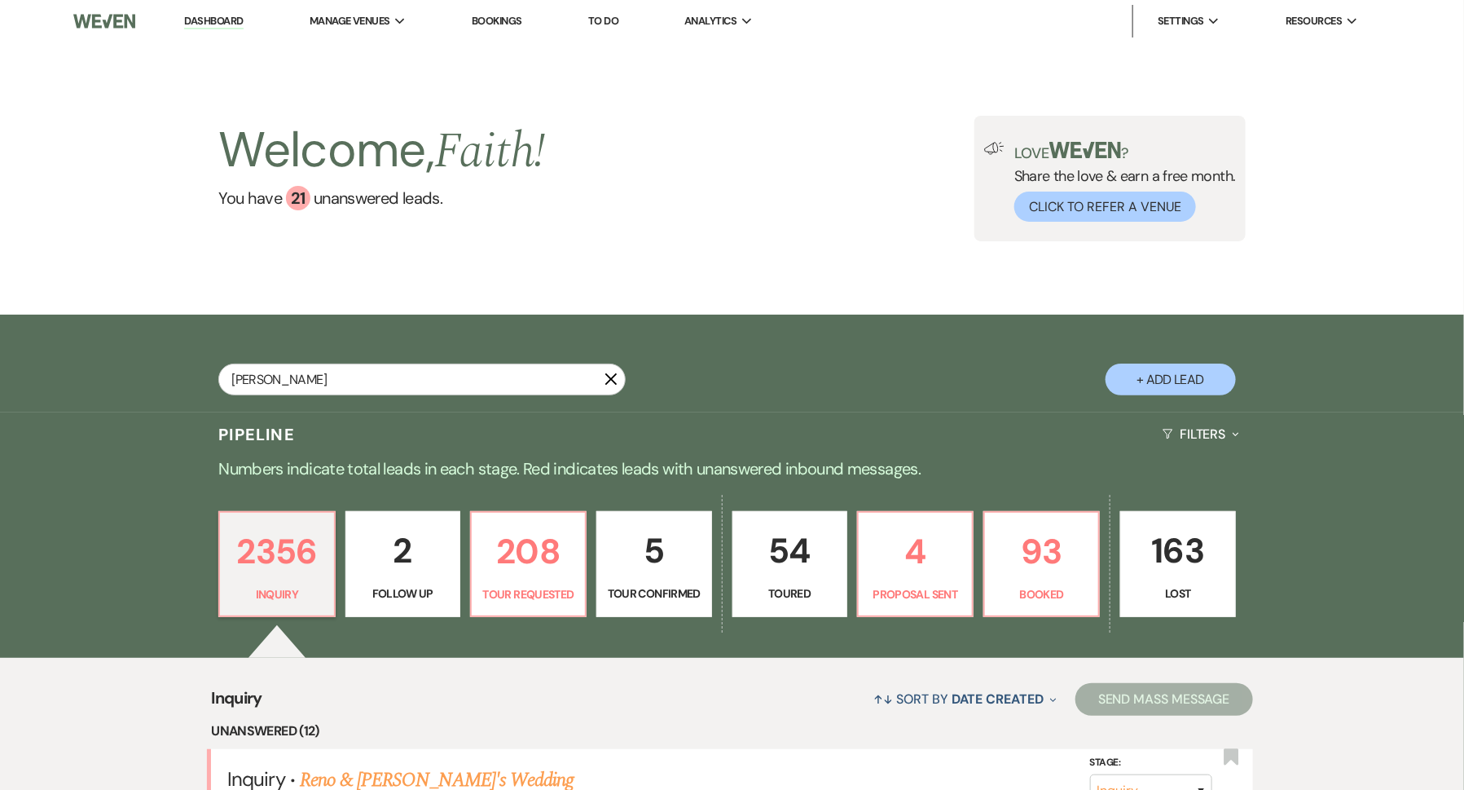
type input "Marcelo Perez"
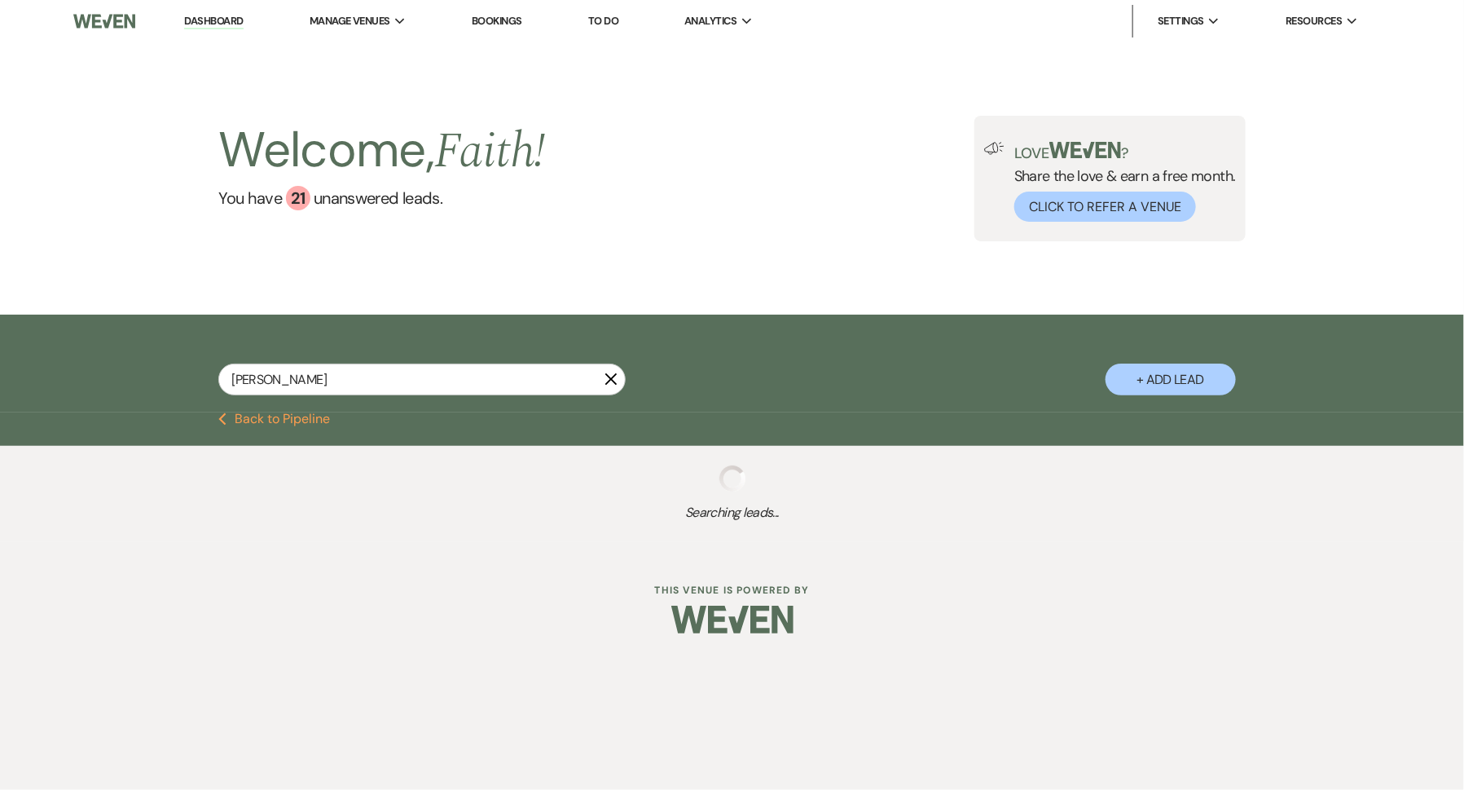
select select "2"
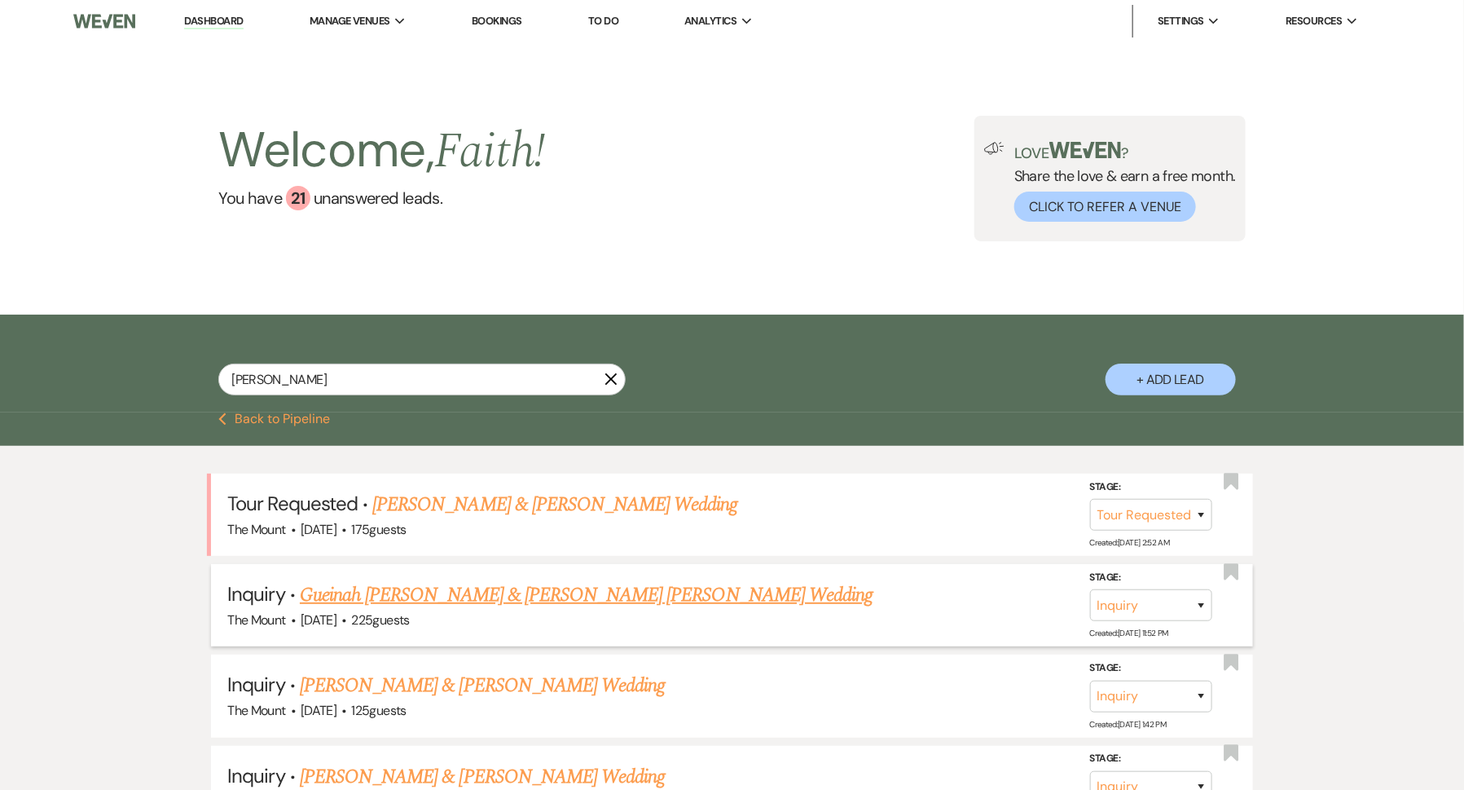
click at [509, 592] on link "Gueinah Blaise & Gueinah Blaise's Wedding" at bounding box center [586, 594] width 573 height 29
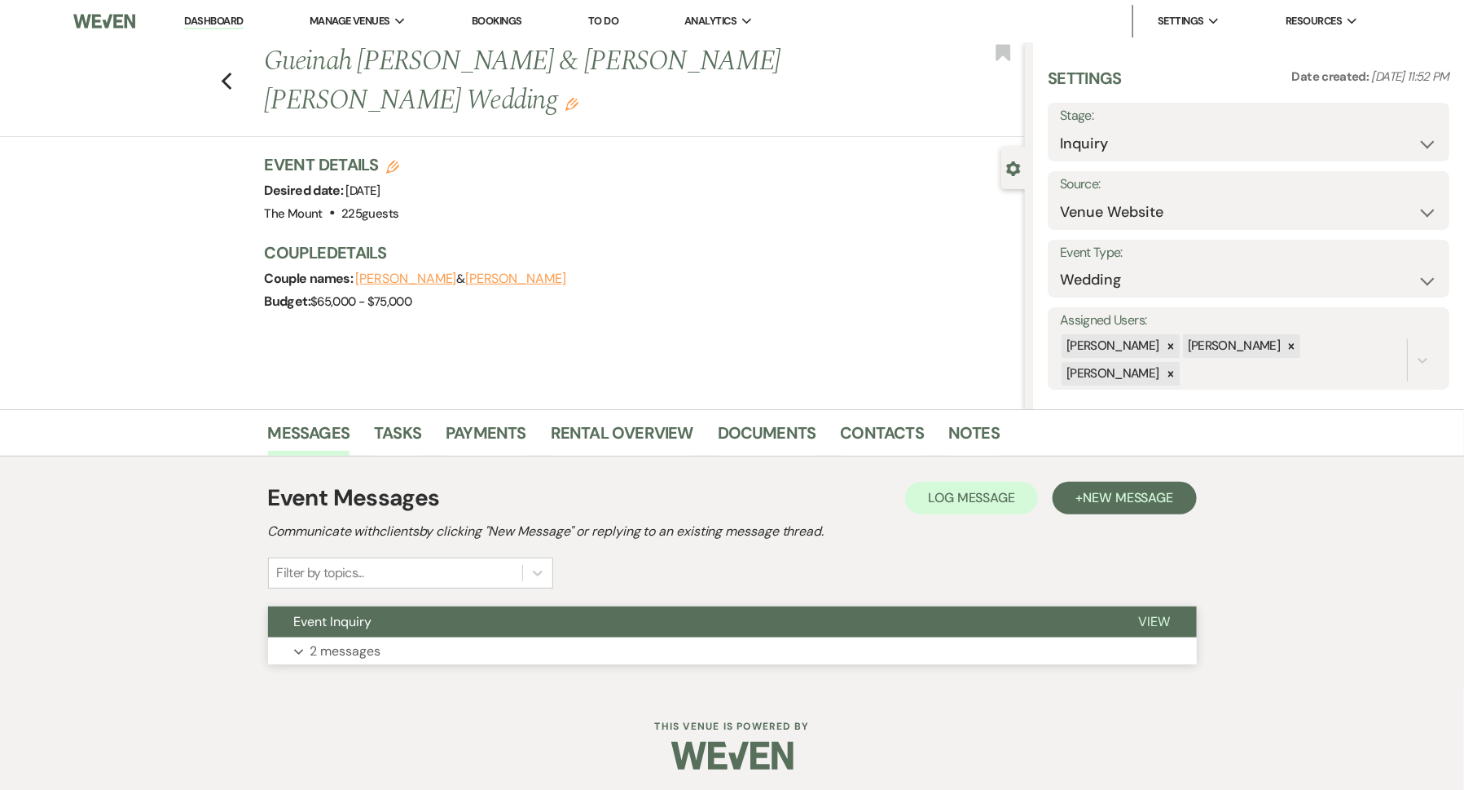
click at [306, 649] on button "Expand 2 messages" at bounding box center [732, 651] width 929 height 28
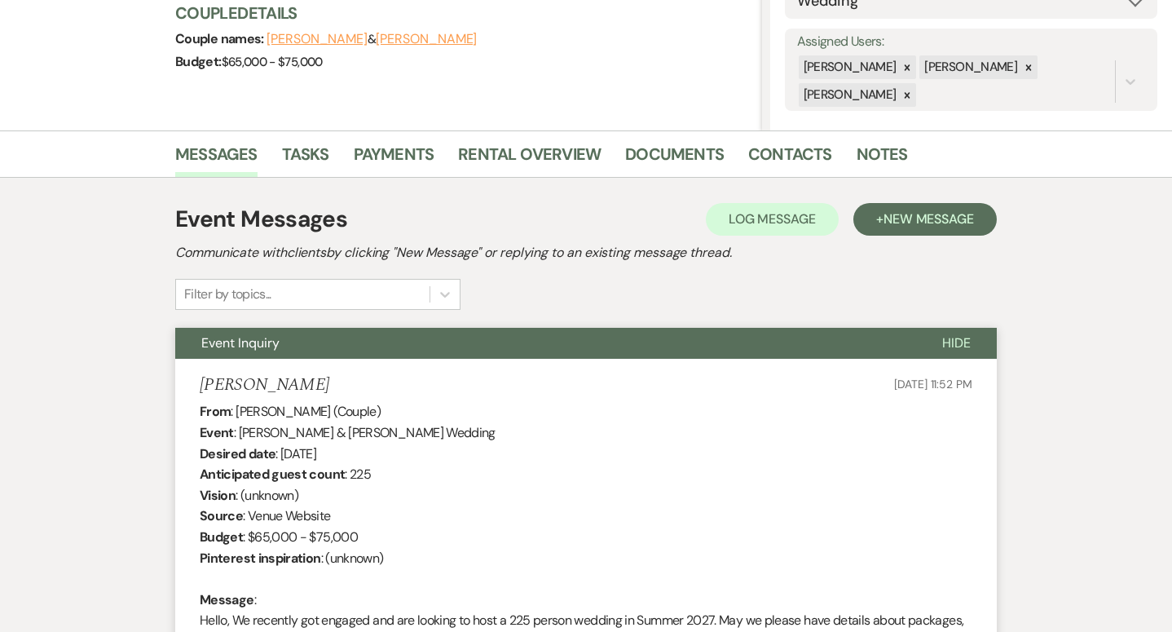
scroll to position [281, 0]
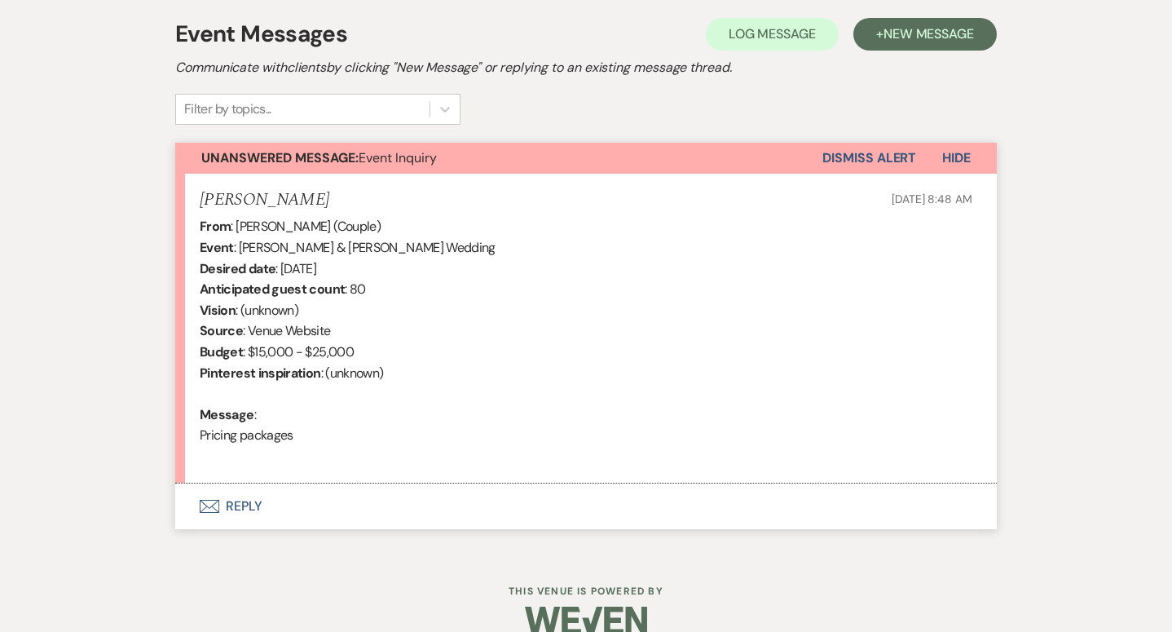
scroll to position [464, 0]
click at [258, 504] on button "Envelope Reply" at bounding box center [585, 505] width 821 height 46
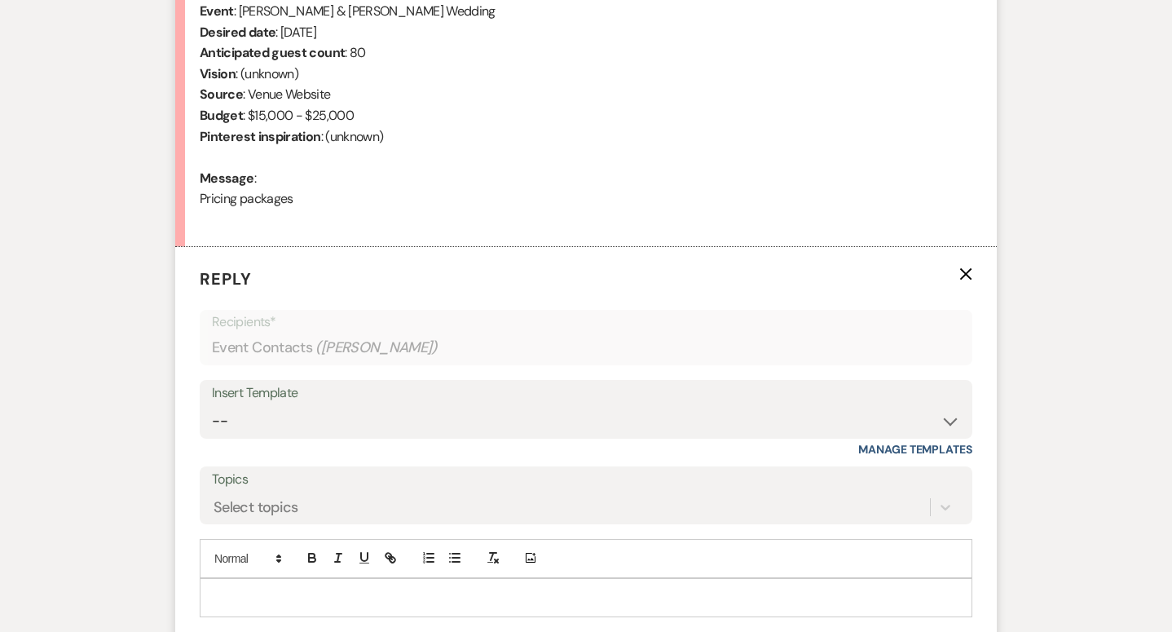
scroll to position [757, 0]
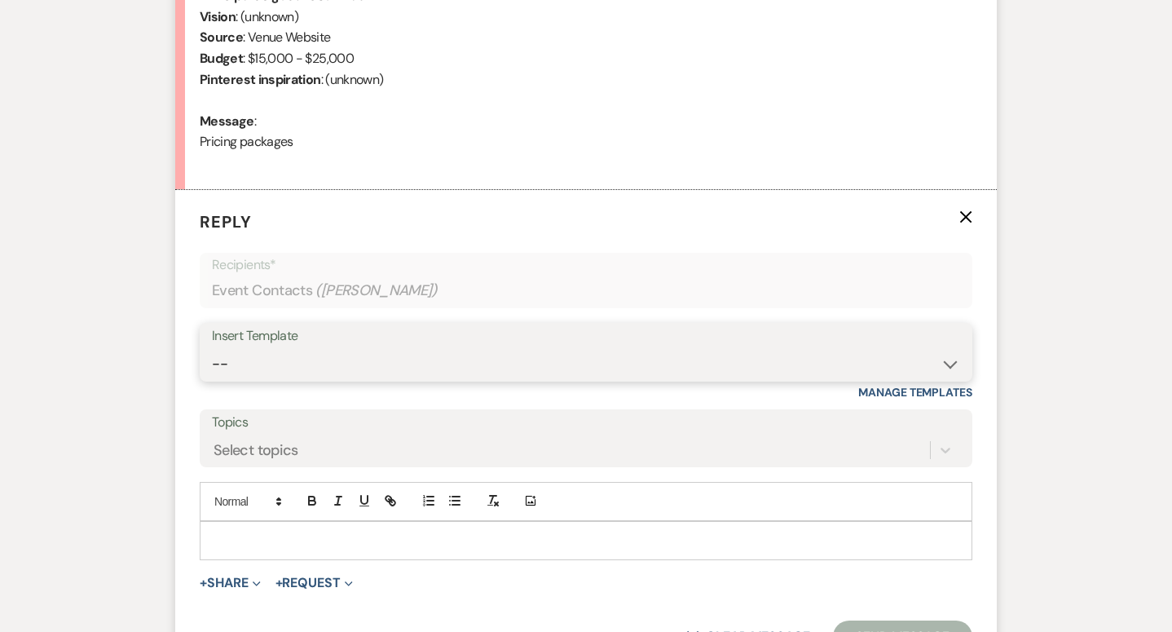
click at [257, 362] on select "-- Weven Planning Portal Introduction (Booked Events) Initial Inquiry Response …" at bounding box center [586, 364] width 748 height 32
select select "5515"
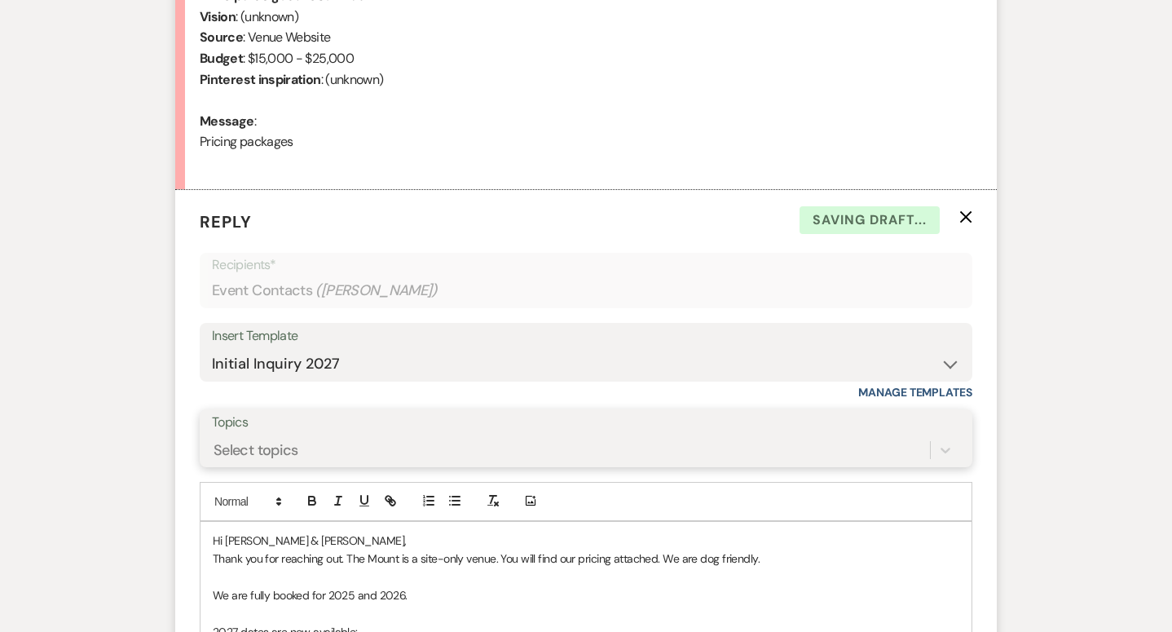
click at [271, 449] on div "Select topics" at bounding box center [586, 449] width 748 height 31
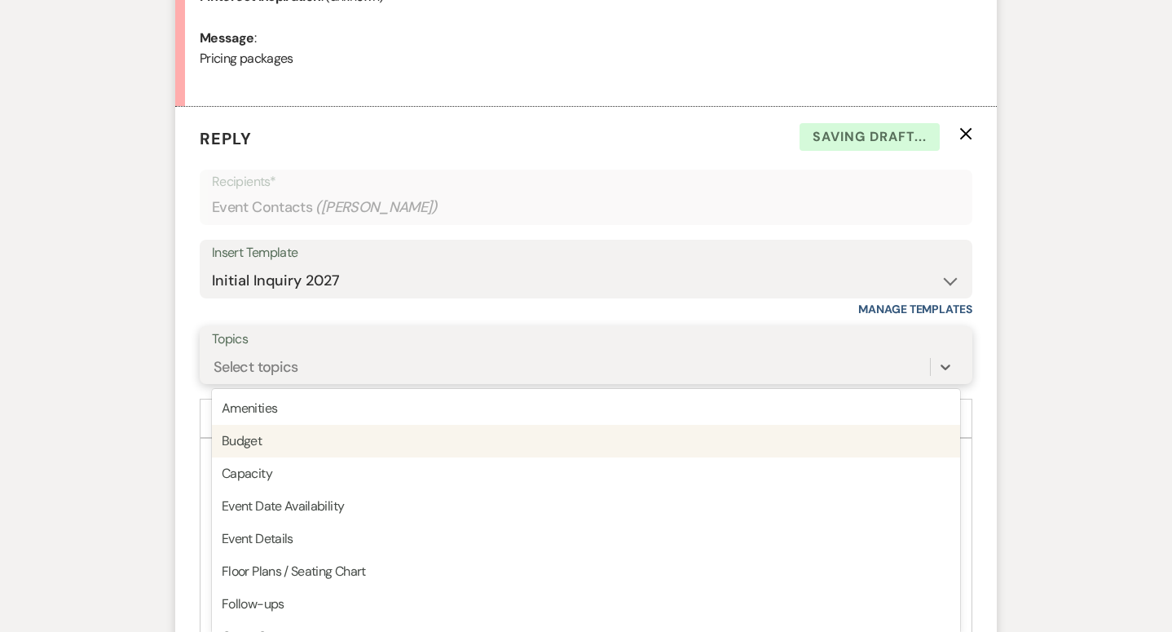
scroll to position [848, 0]
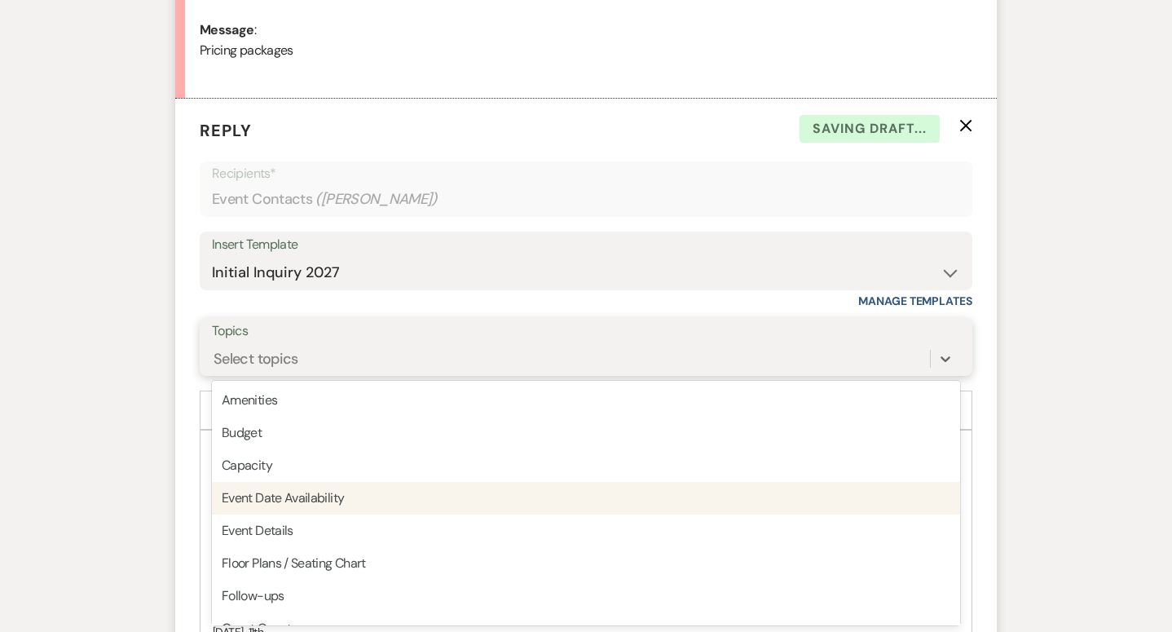
click at [275, 498] on div "Event Date Availability" at bounding box center [586, 498] width 748 height 33
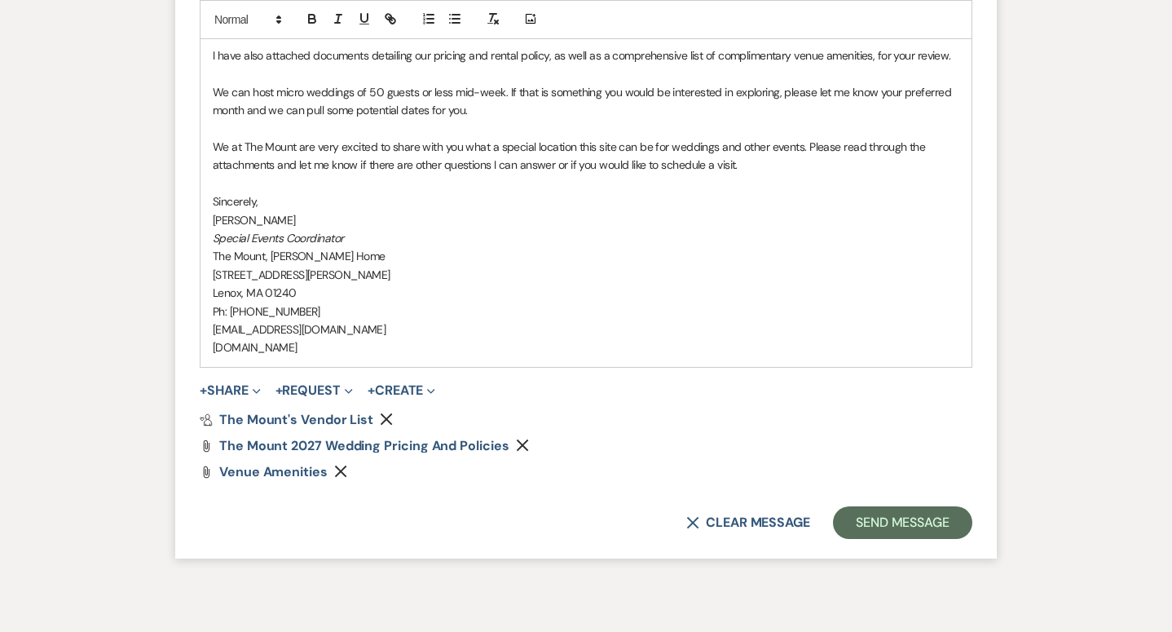
scroll to position [1713, 0]
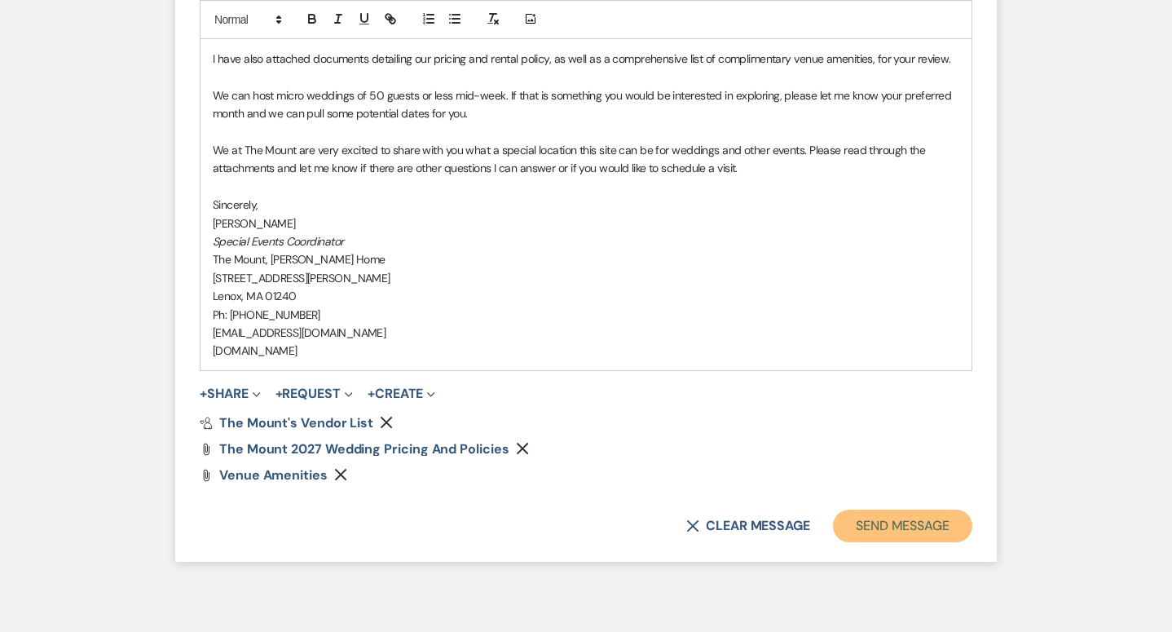
click at [874, 526] on button "Send Message" at bounding box center [902, 525] width 139 height 33
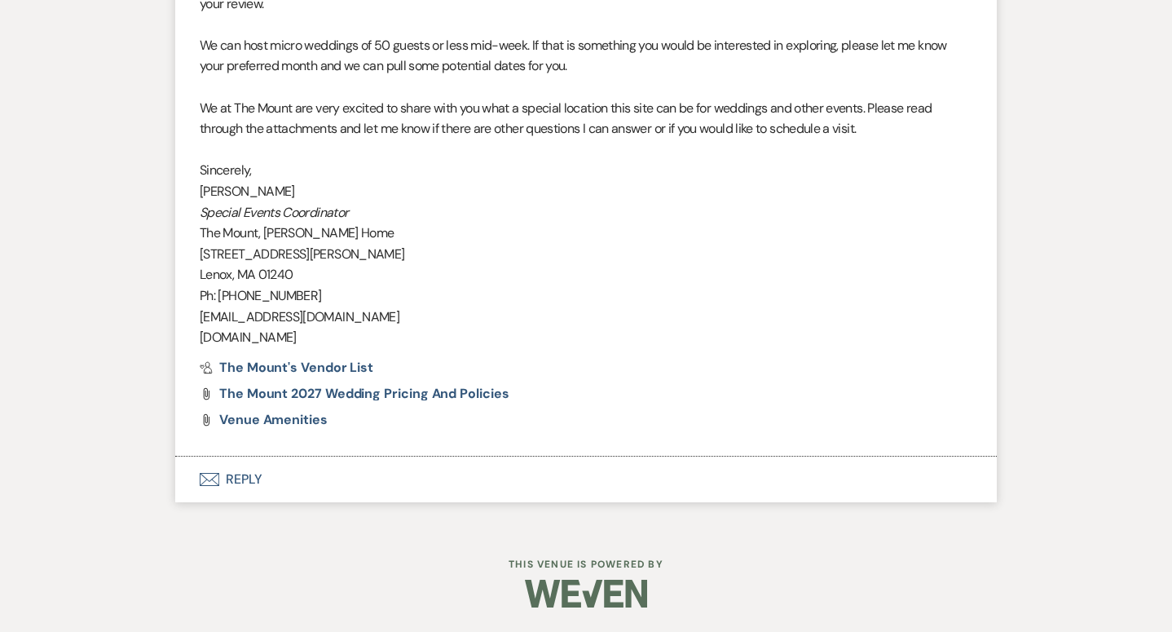
scroll to position [1604, 0]
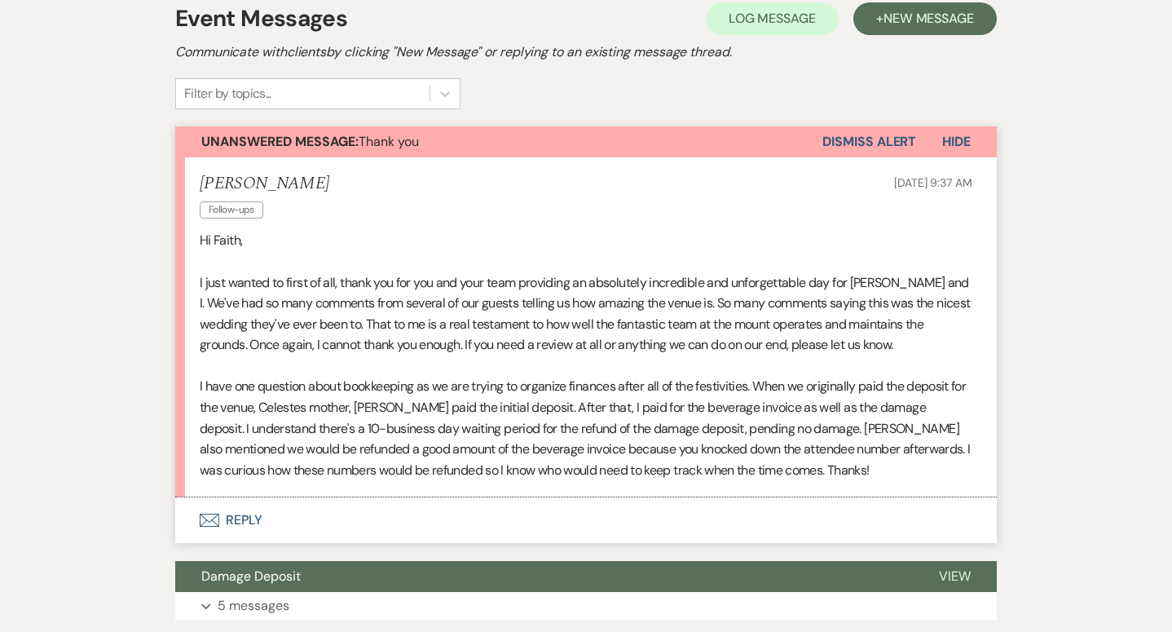
click at [245, 504] on button "Envelope Reply" at bounding box center [585, 520] width 821 height 46
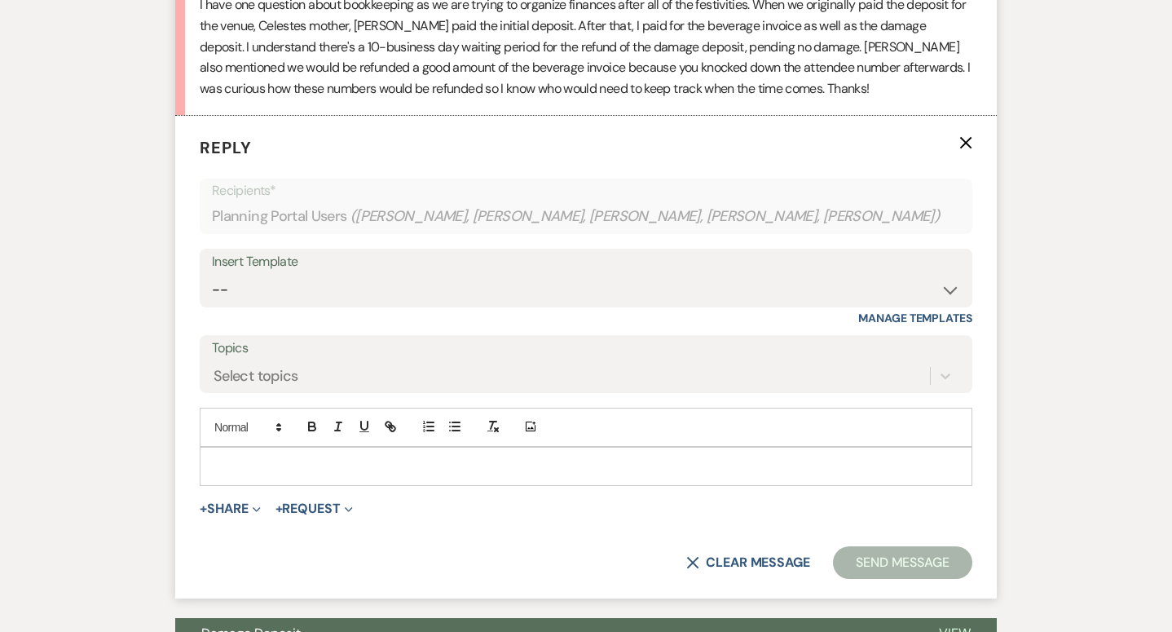
scroll to position [754, 0]
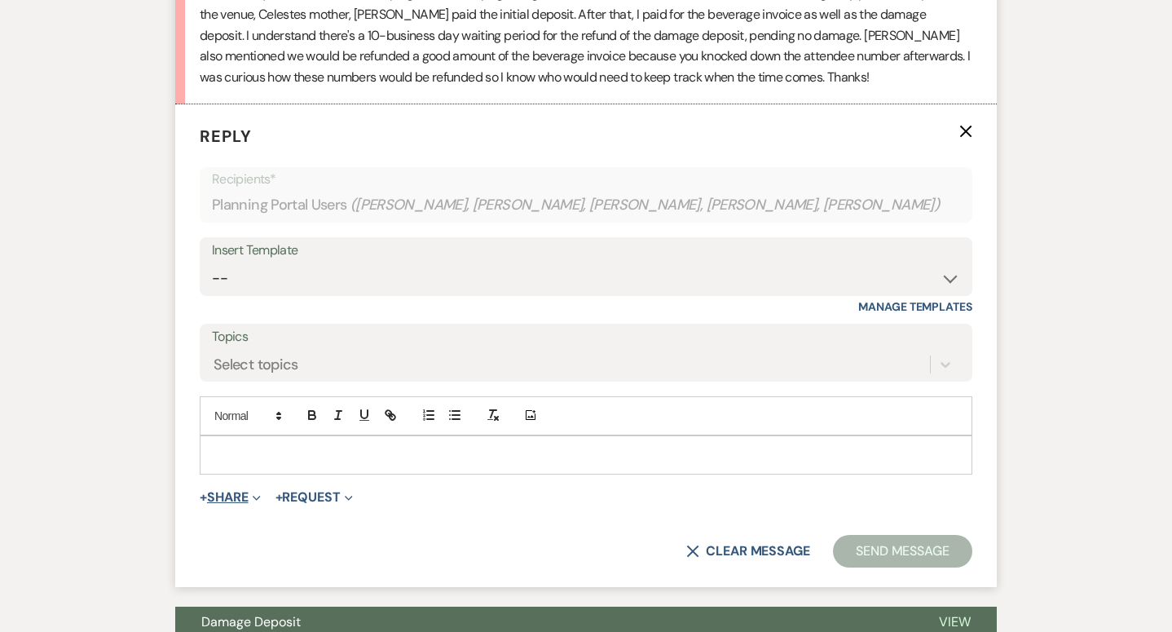
click at [245, 504] on button "+ Share Expand" at bounding box center [230, 497] width 61 height 13
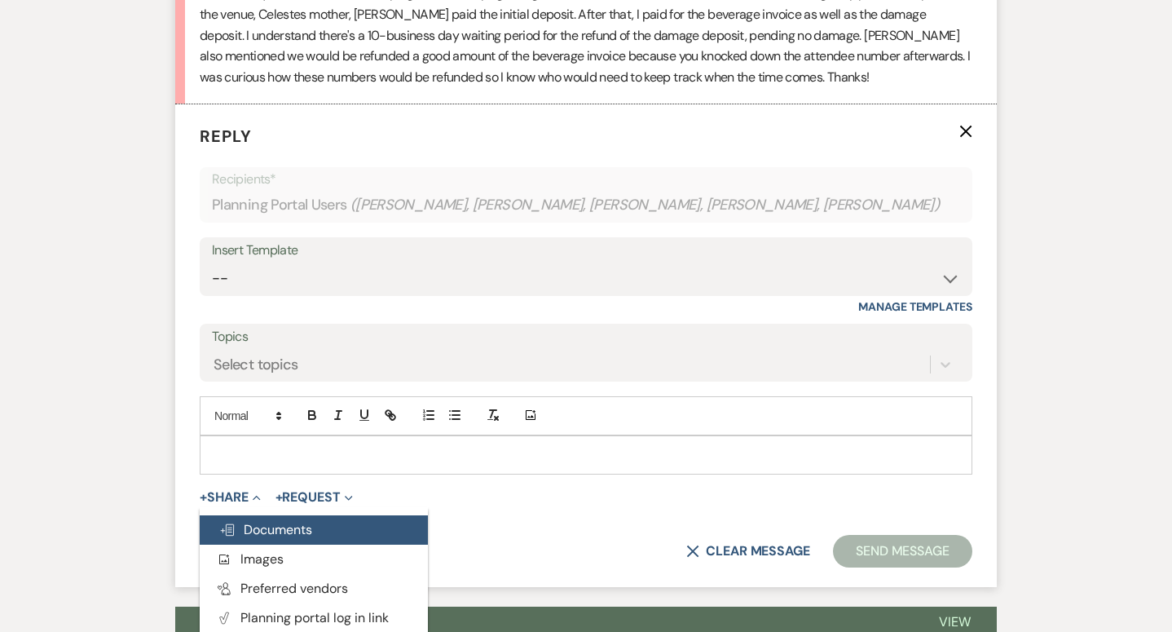
click at [263, 531] on span "Doc Upload Documents" at bounding box center [265, 529] width 93 height 17
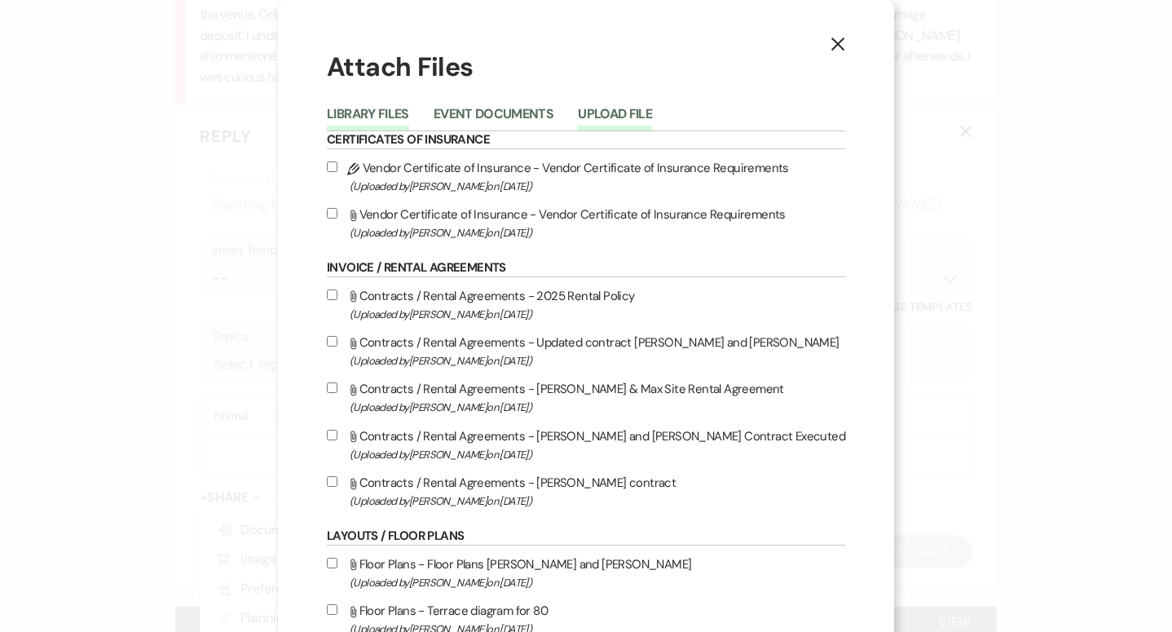
click at [645, 119] on button "Upload File" at bounding box center [615, 119] width 74 height 23
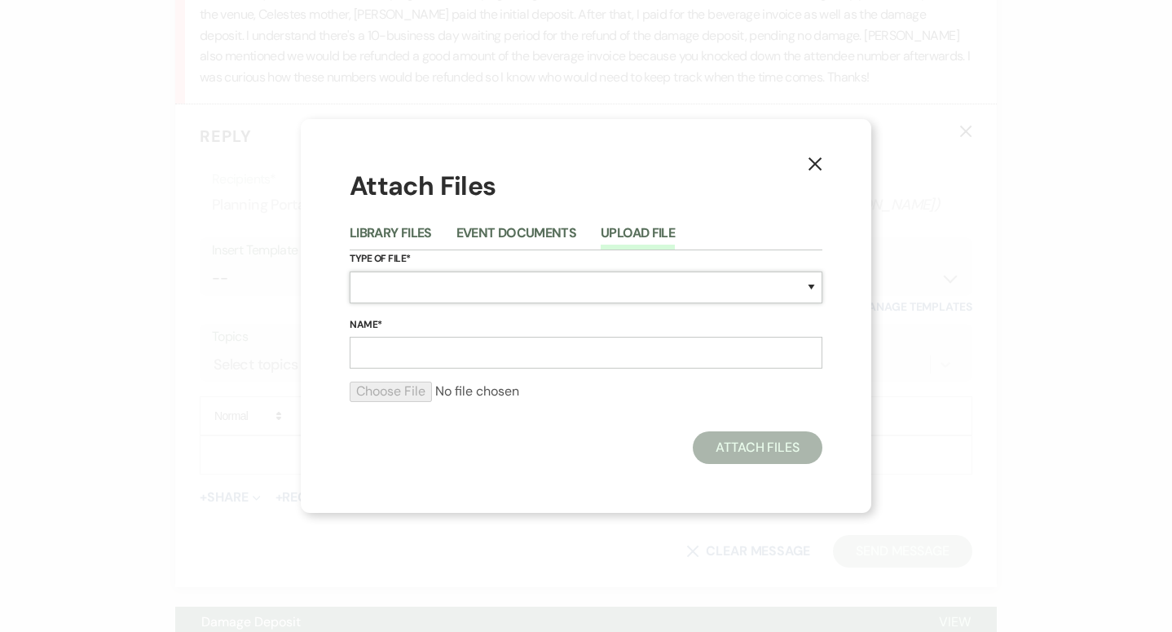
click at [549, 280] on select "Special Event Insurance Vendor Certificate of Insurance Contracts / Rental Agre…" at bounding box center [586, 287] width 473 height 32
select select "11"
click at [468, 350] on input "Name*" at bounding box center [586, 353] width 473 height 32
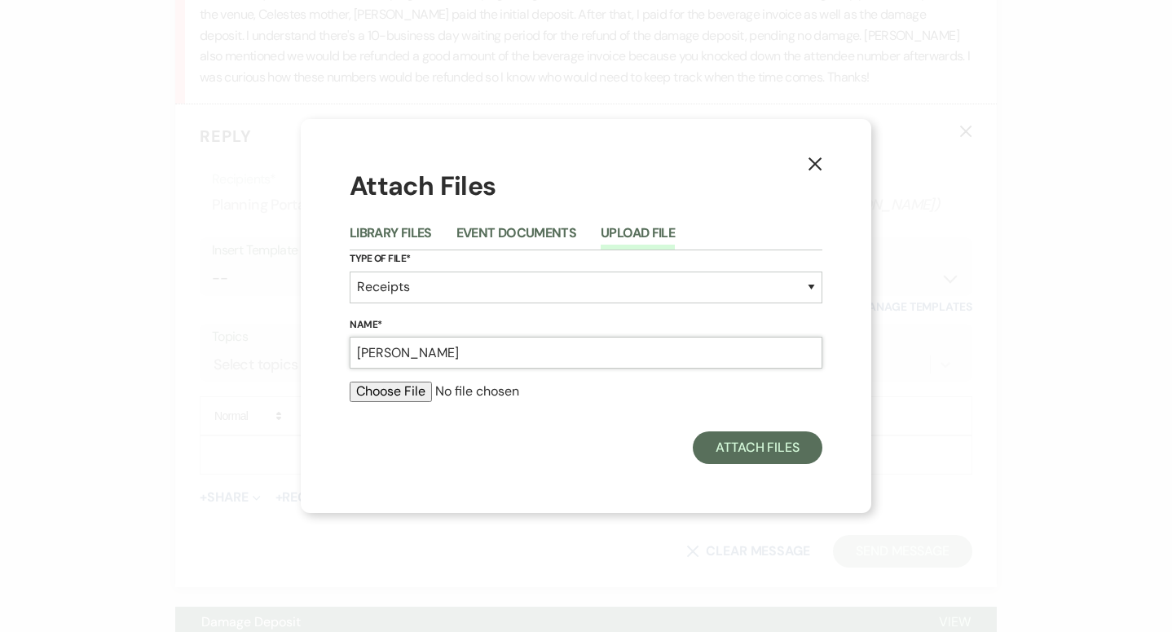
click at [403, 350] on input "Alex Argona" at bounding box center [586, 353] width 473 height 32
click at [466, 359] on input "Alex Aragona" at bounding box center [586, 353] width 473 height 32
type input "Alex Aragona deposit and overpayment fund release"
click at [372, 398] on input "file" at bounding box center [586, 391] width 473 height 20
type input "C:\fakepath\Deposit Release and over payment refund 2025.08.18.pdf"
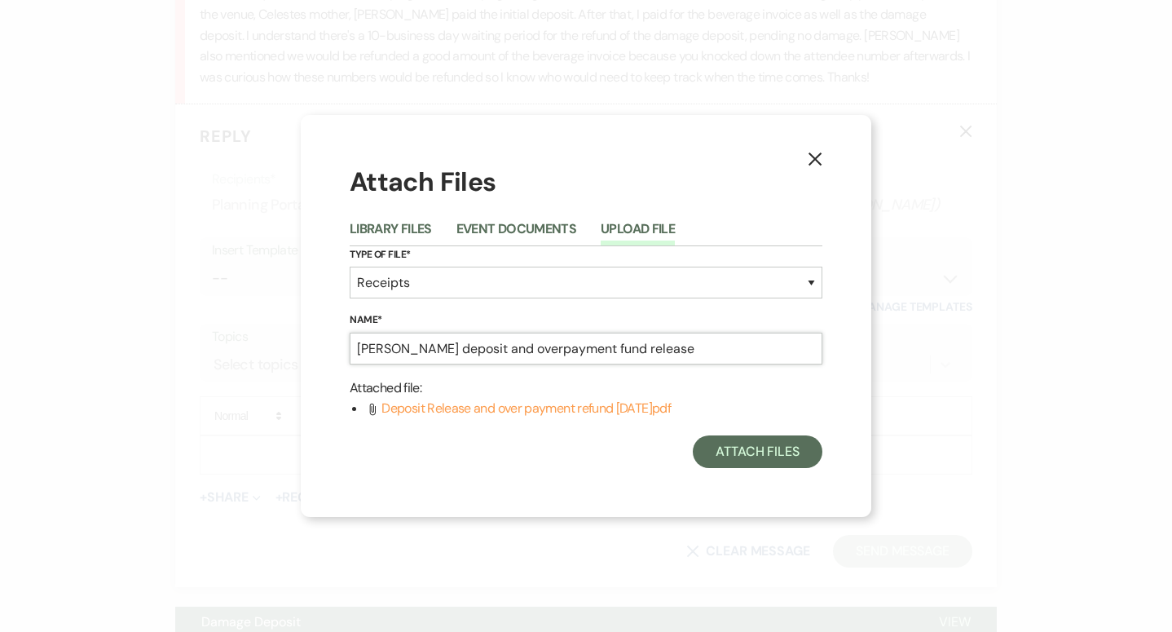
drag, startPoint x: 490, startPoint y: 350, endPoint x: 696, endPoint y: 353, distance: 206.2
click at [696, 353] on input "Alex Aragona deposit and overpayment fund release" at bounding box center [586, 348] width 473 height 32
click at [359, 350] on input "Alex Aragona deposit release and overpayment refund" at bounding box center [586, 348] width 473 height 32
type input "Alex Aragona deposit release and overpayment refund"
click at [711, 464] on button "Attach Files" at bounding box center [758, 451] width 130 height 33
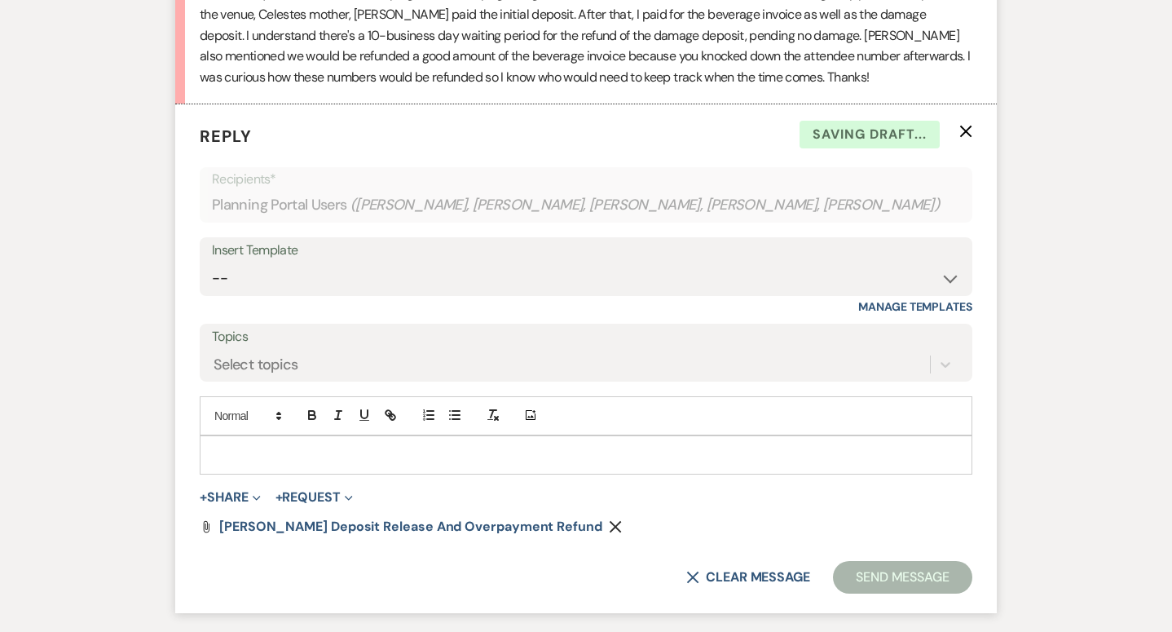
click at [702, 464] on div at bounding box center [585, 454] width 771 height 37
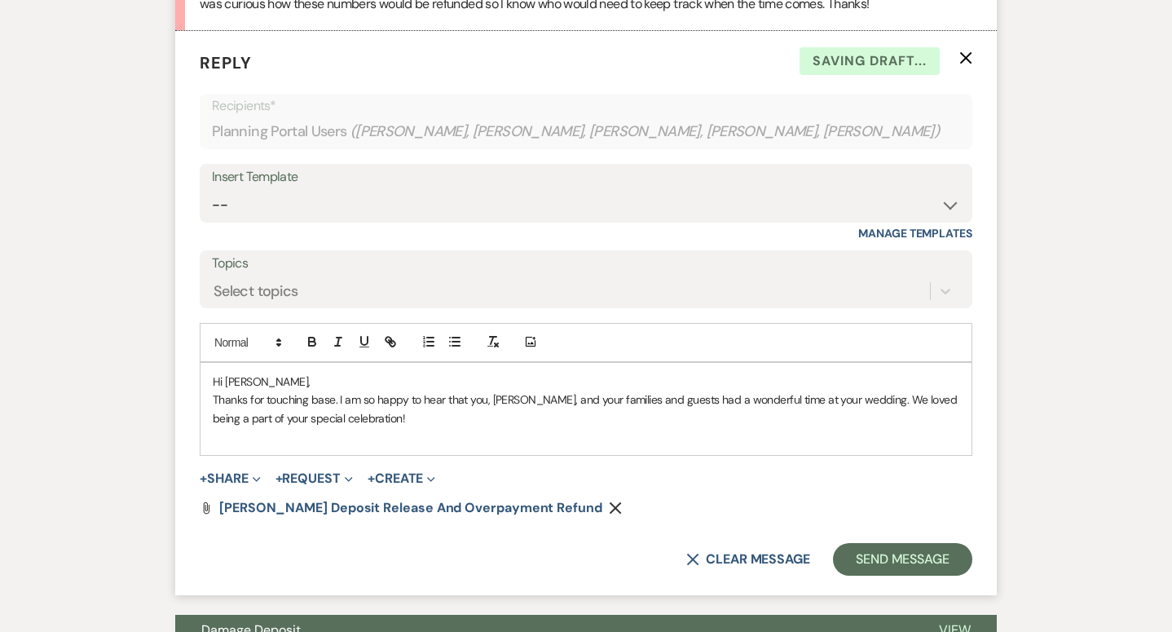
scroll to position [825, 0]
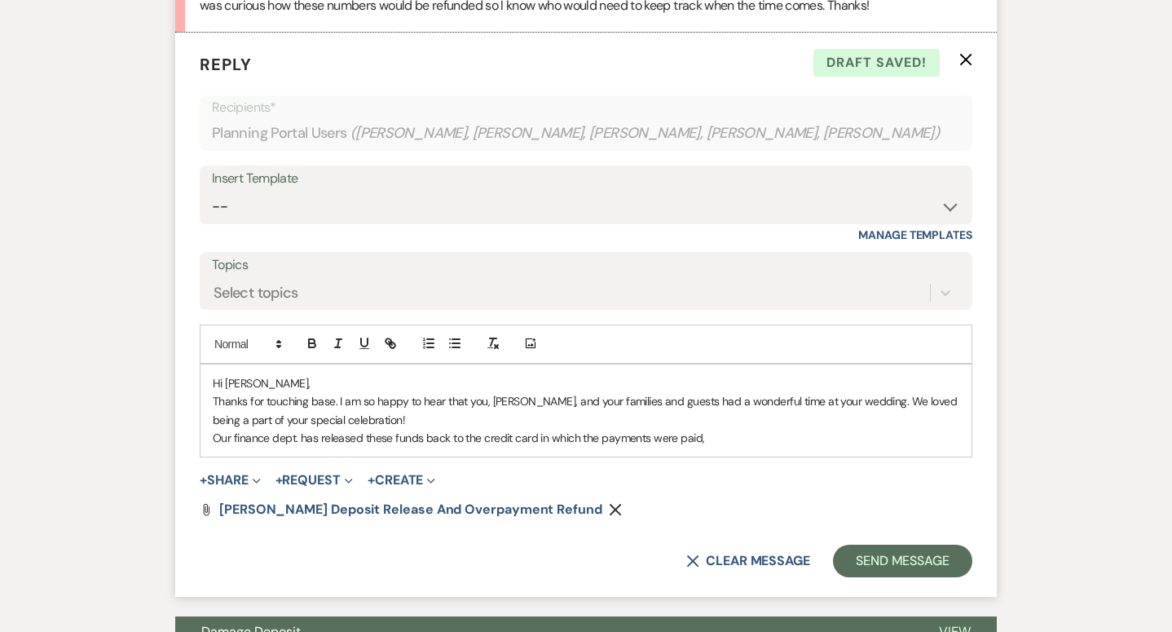
click at [470, 440] on p "Our finance dept. has released these funds back to the credit card in which the…" at bounding box center [586, 438] width 746 height 18
click at [764, 442] on p "Our finance dept. has released these funds back to your credit card in which th…" at bounding box center [586, 438] width 746 height 18
drag, startPoint x: 587, startPoint y: 438, endPoint x: 788, endPoint y: 443, distance: 201.4
click at [788, 443] on p "Our finance dept. has released these funds back to your credit card in which th…" at bounding box center [586, 438] width 746 height 18
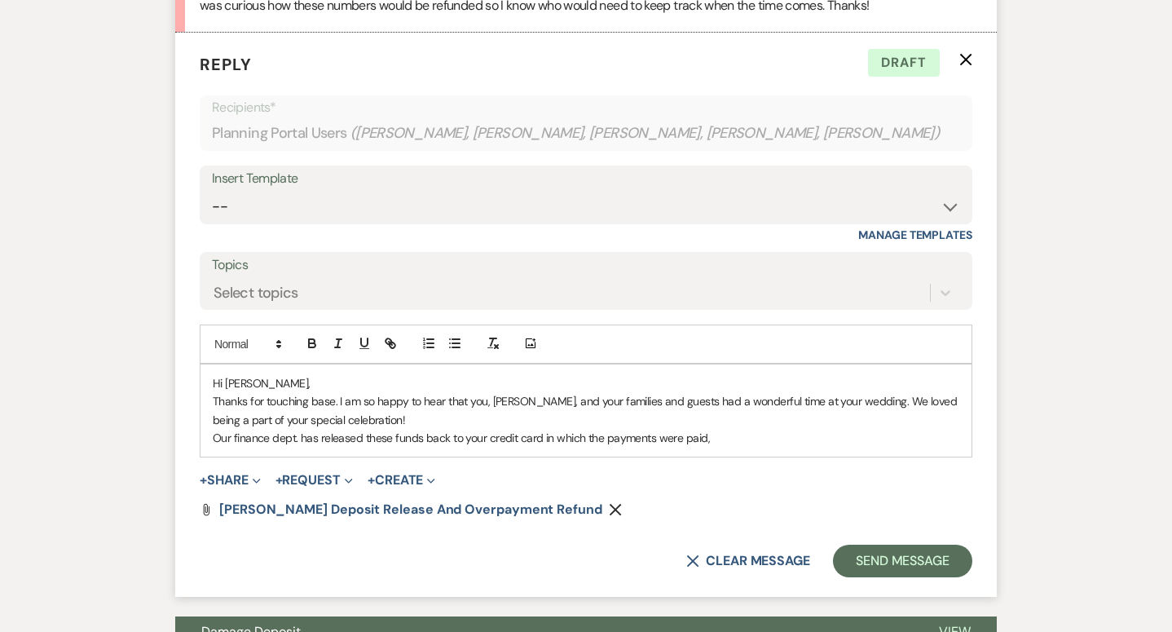
drag, startPoint x: 552, startPoint y: 437, endPoint x: 812, endPoint y: 452, distance: 260.4
click at [812, 452] on div "Hi Alex, Thanks for touching base. I am so happy to hear that you, Celeste, and…" at bounding box center [585, 410] width 771 height 93
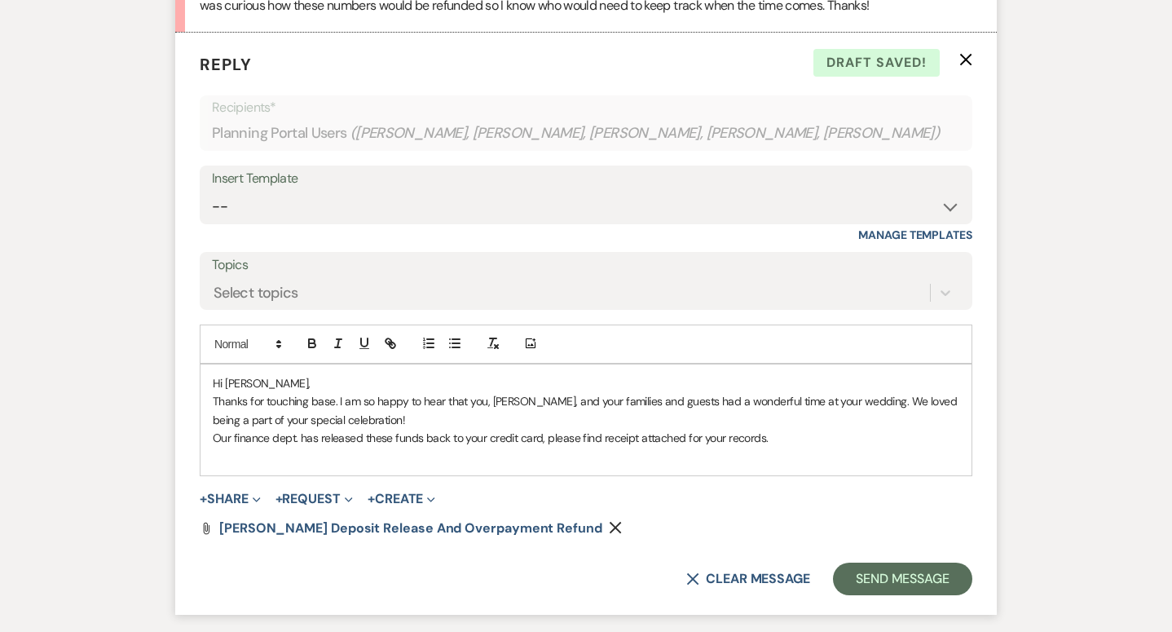
click at [209, 440] on div "Hi Alex, Thanks for touching base. I am so happy to hear that you, Celeste, and…" at bounding box center [585, 419] width 771 height 111
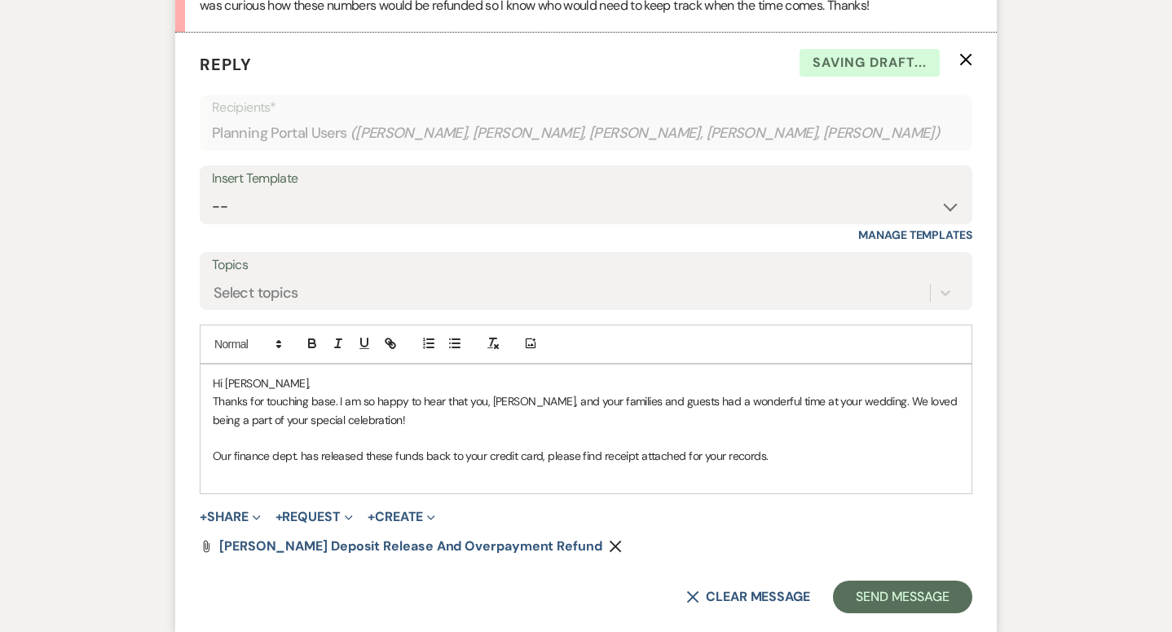
click at [896, 465] on p at bounding box center [586, 474] width 746 height 18
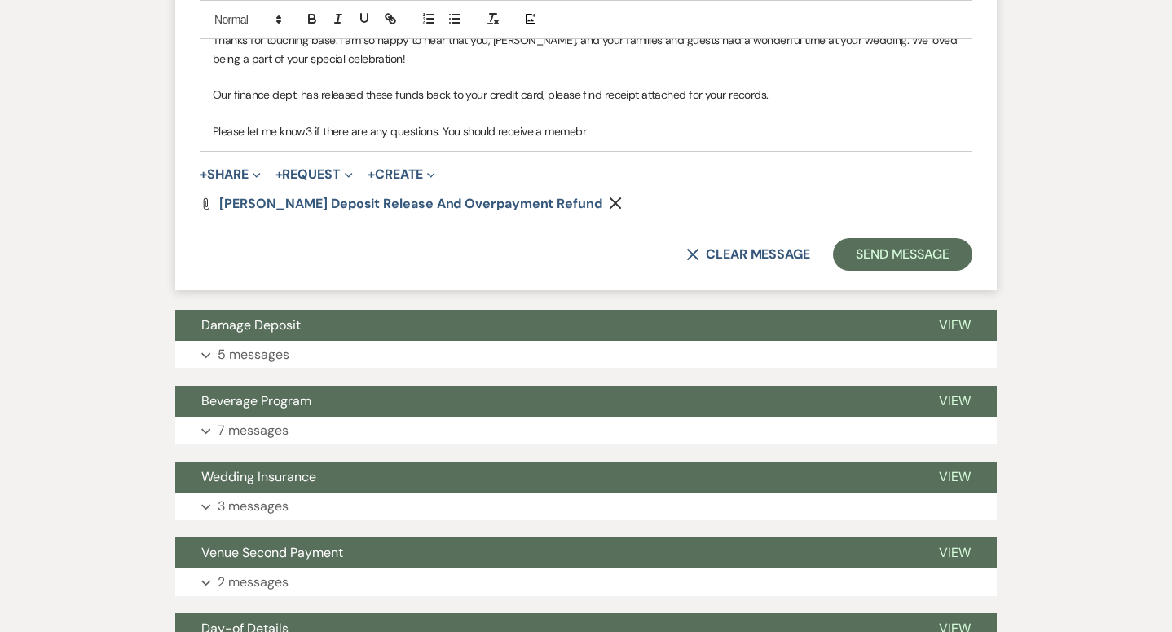
scroll to position [1178, 0]
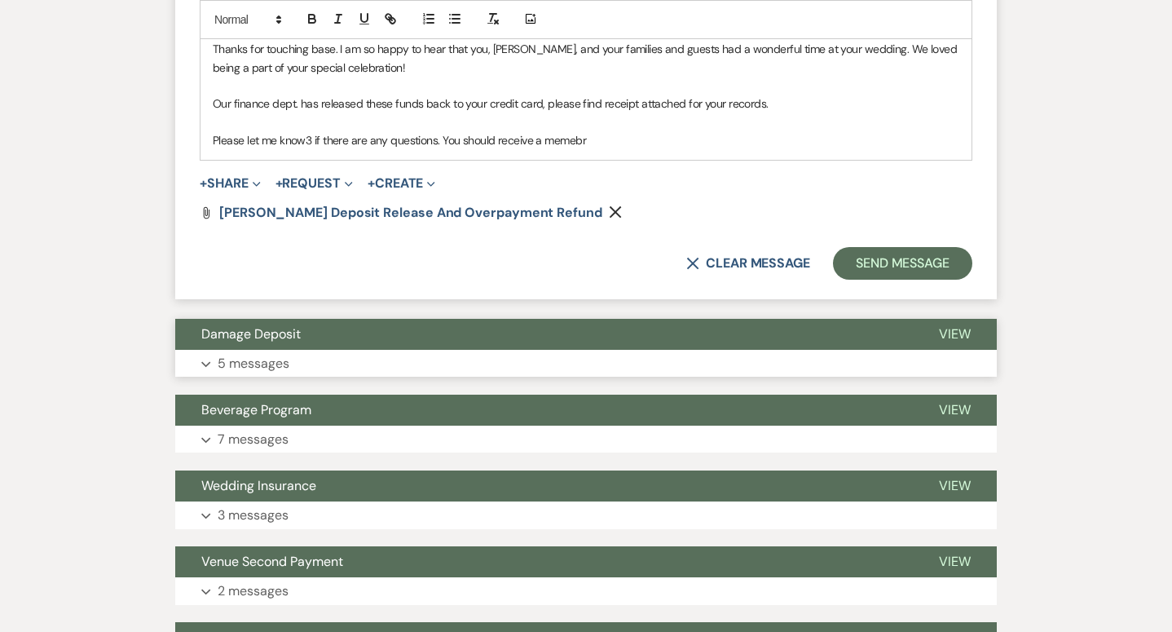
click at [411, 356] on button "Expand 5 messages" at bounding box center [585, 364] width 821 height 28
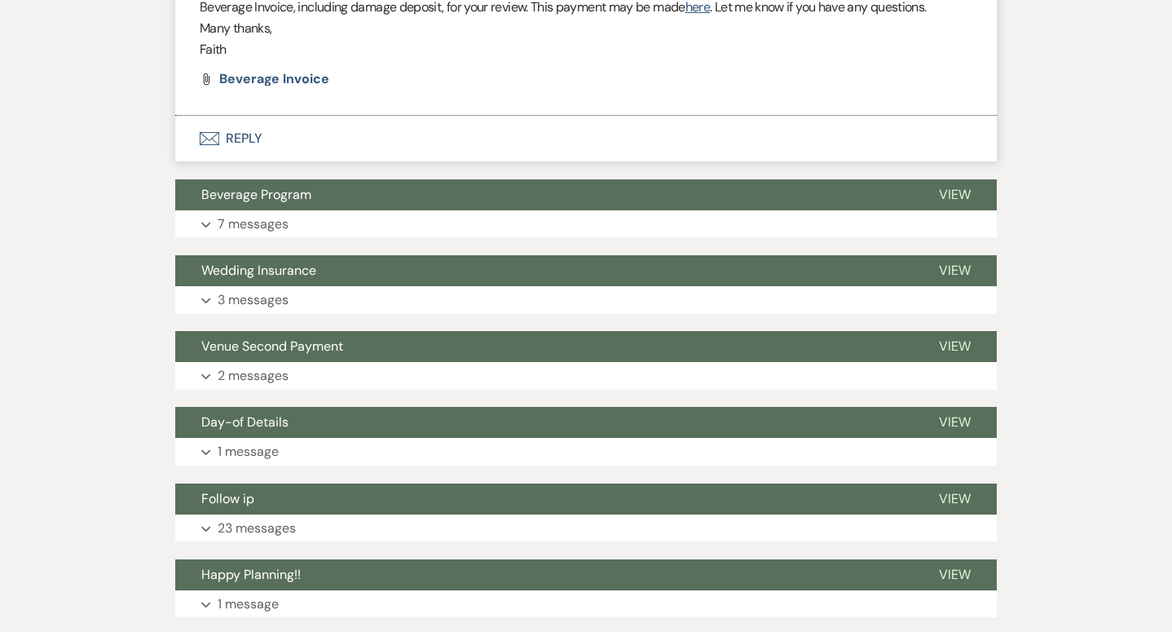
scroll to position [2115, 0]
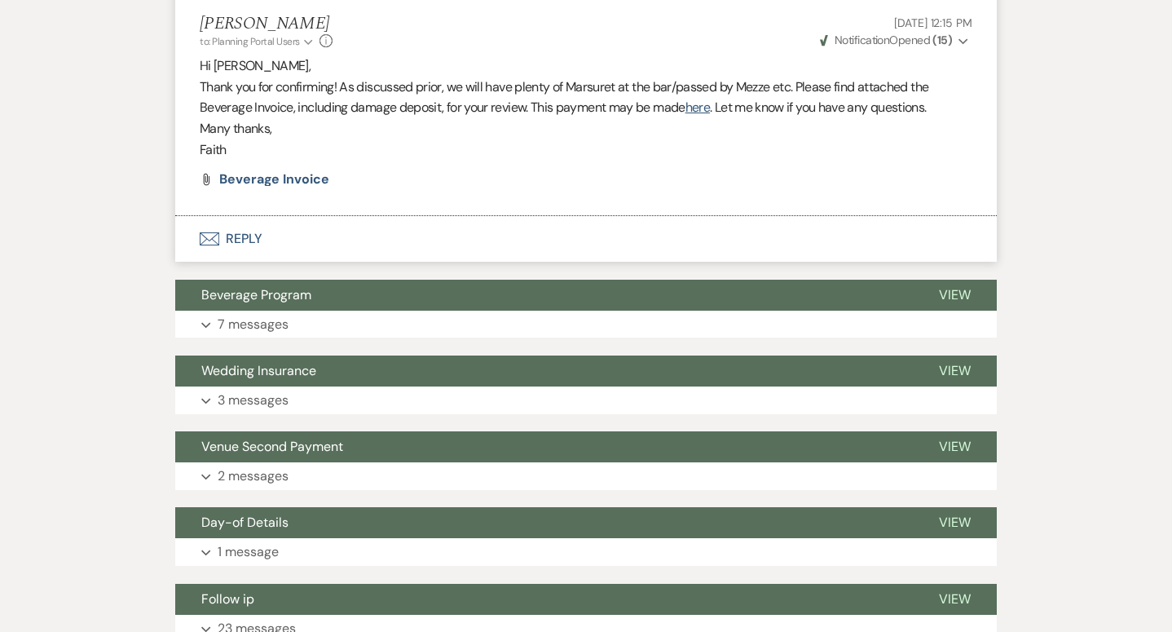
click at [298, 186] on li "Faith Linz to: Planning Portal Users Expand Info Jul 08, 2025, 12:15 PM Weven C…" at bounding box center [585, 107] width 821 height 218
click at [297, 178] on span "Beverage Invoice" at bounding box center [274, 178] width 110 height 17
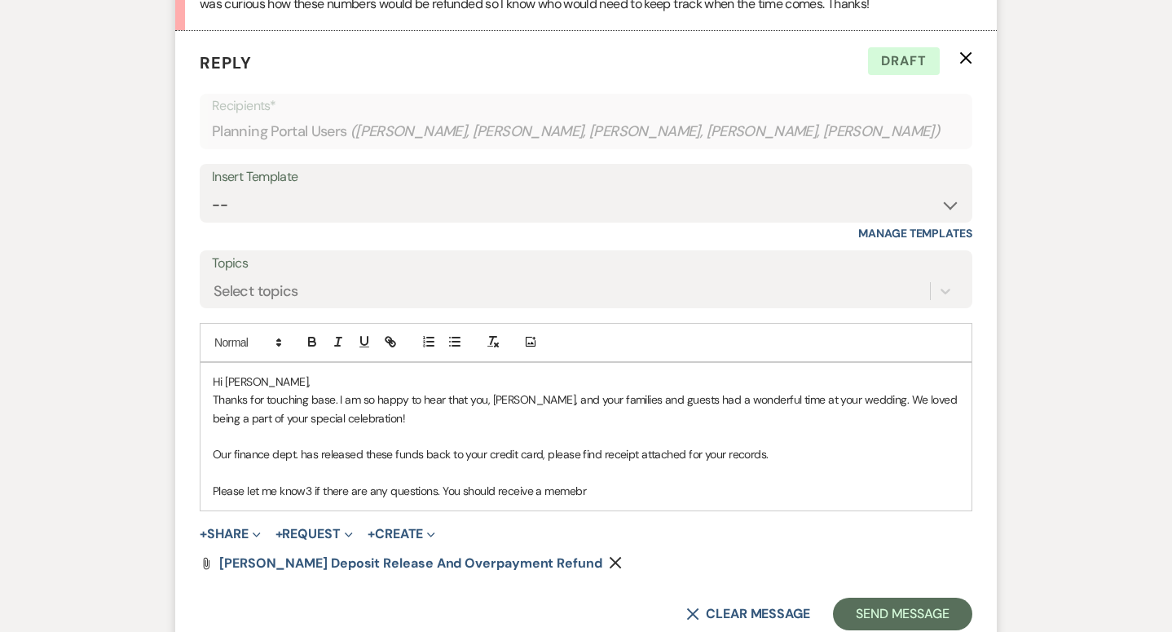
scroll to position [838, 0]
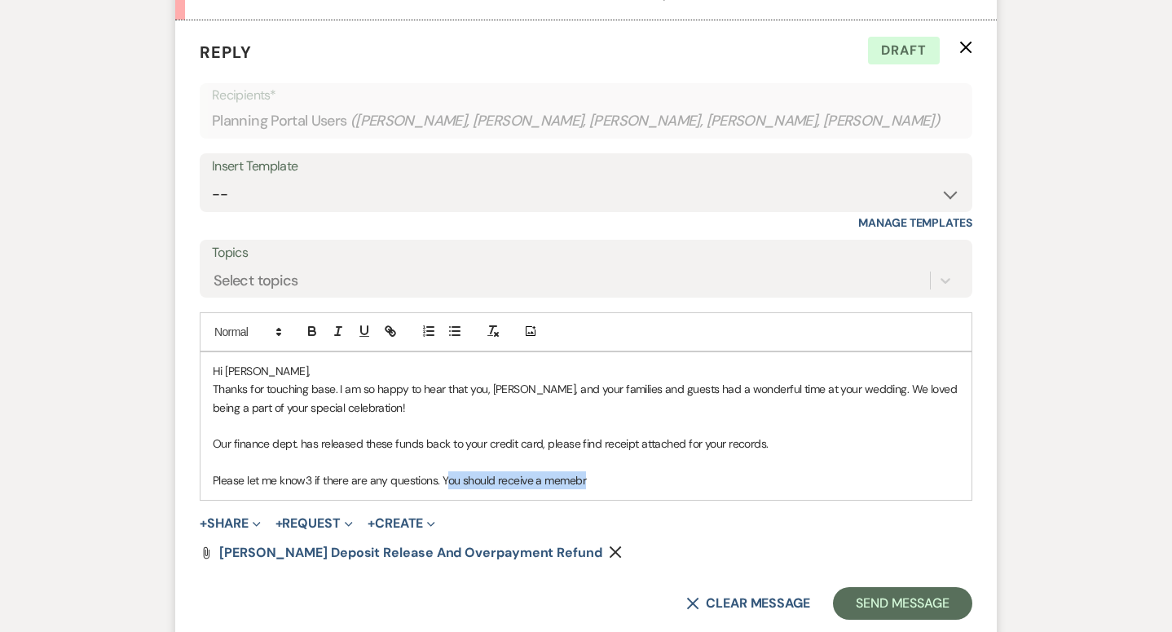
drag, startPoint x: 444, startPoint y: 478, endPoint x: 614, endPoint y: 479, distance: 169.5
click at [614, 479] on p "Please let me know3 if there are any questions. You should receive a memebr" at bounding box center [586, 480] width 746 height 18
click at [311, 478] on p "Please let me know3 if there are any questions. Is the Minneapolkis" at bounding box center [586, 480] width 746 height 18
click at [517, 483] on p "Please let me know if there are any questions. Is the Minneapolkis" at bounding box center [586, 480] width 746 height 18
click at [523, 484] on p "Please let me know if there are any questions. Is the Minneapolkis" at bounding box center [586, 480] width 746 height 18
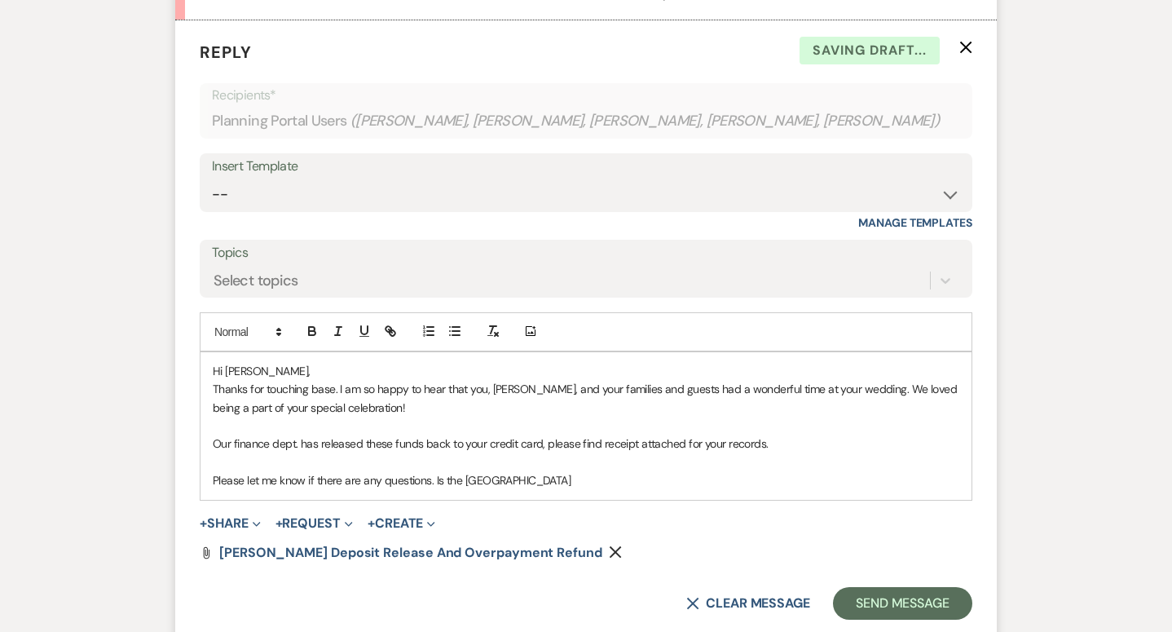
click at [633, 479] on p "Please let me know if there are any questions. Is the Minneapolis" at bounding box center [586, 480] width 746 height 18
drag, startPoint x: 437, startPoint y: 478, endPoint x: 654, endPoint y: 478, distance: 217.6
click at [654, 478] on p "Please let me know if there are any questions. Is the Minneapolis" at bounding box center [586, 480] width 746 height 18
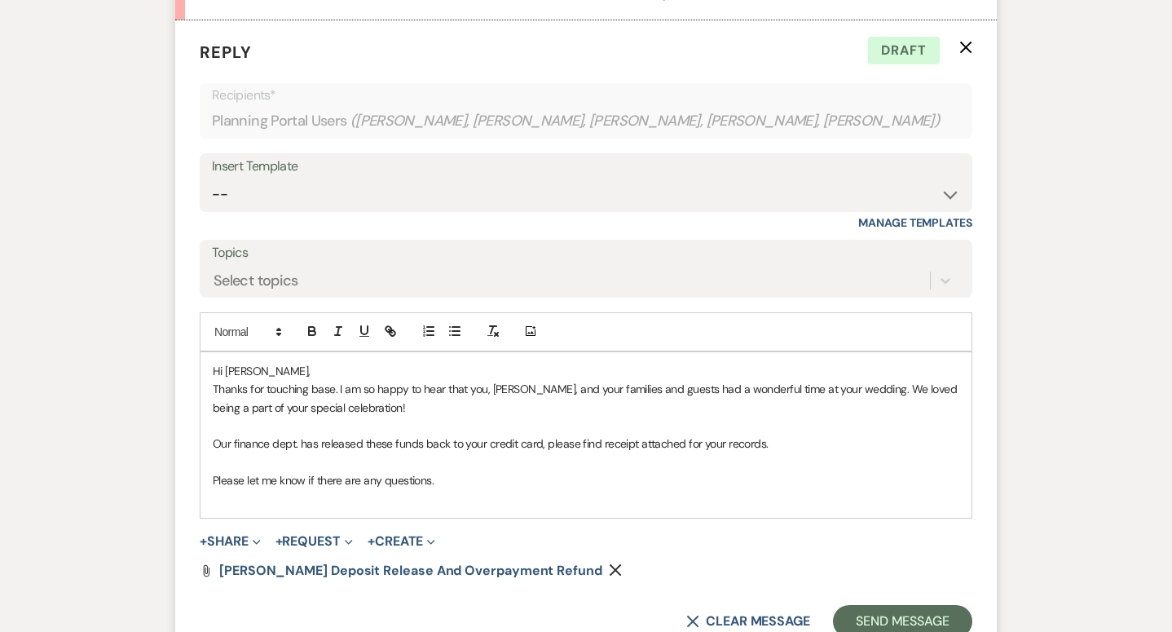
click at [214, 477] on p "Please let me know if there are any questions." at bounding box center [586, 480] width 746 height 18
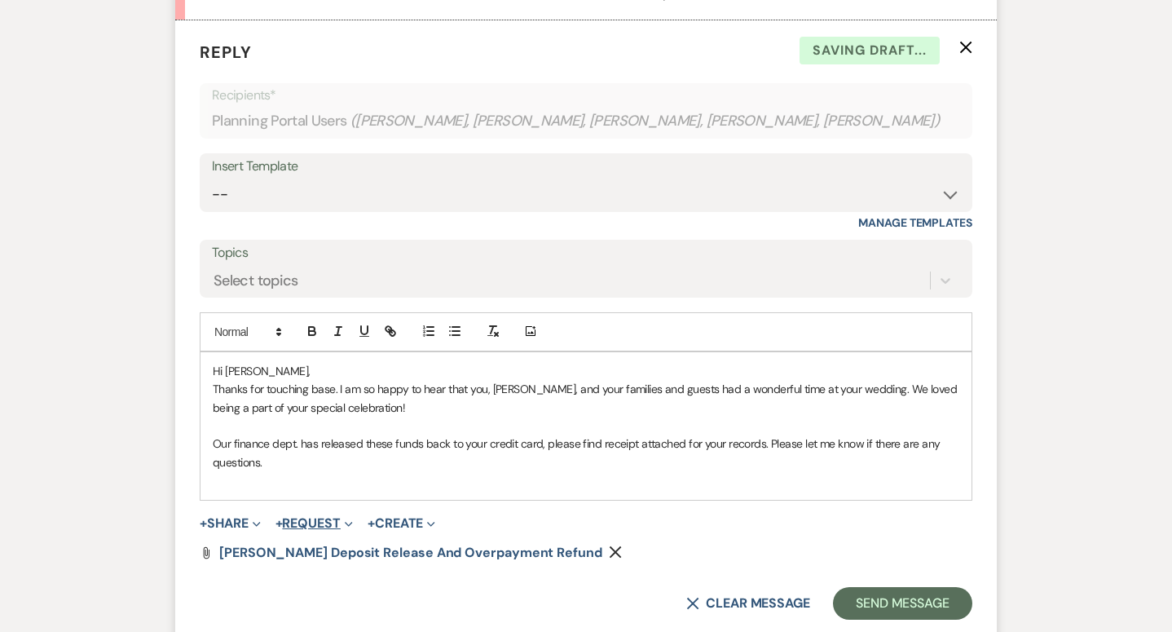
click at [346, 514] on span "Expand" at bounding box center [347, 522] width 12 height 17
click at [346, 486] on p at bounding box center [586, 480] width 746 height 18
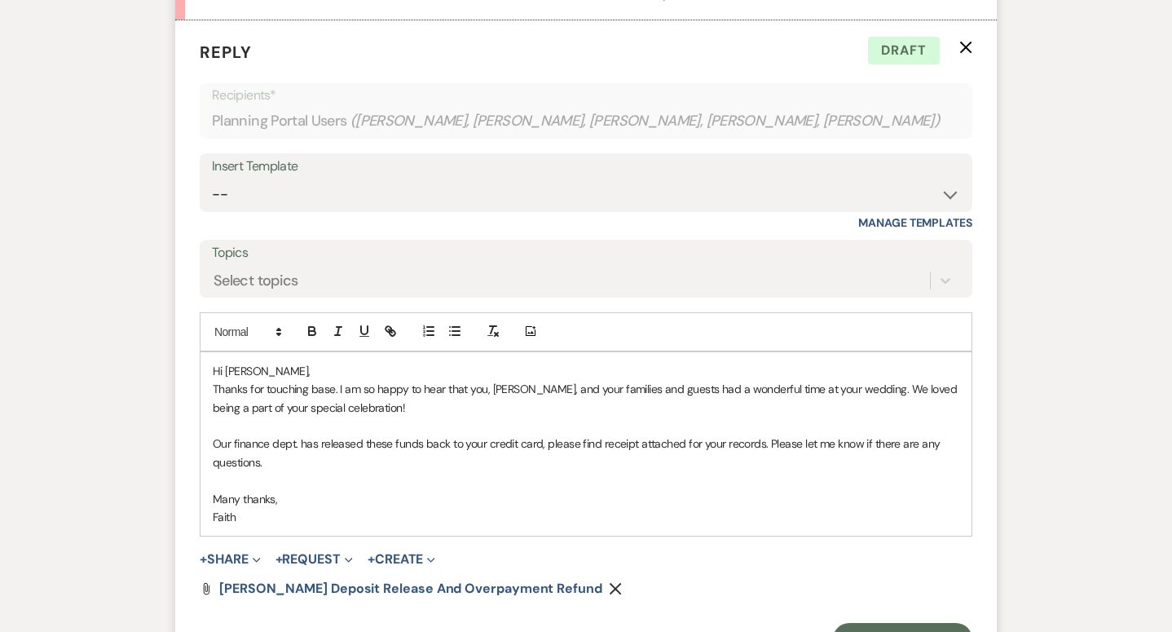
scroll to position [944, 0]
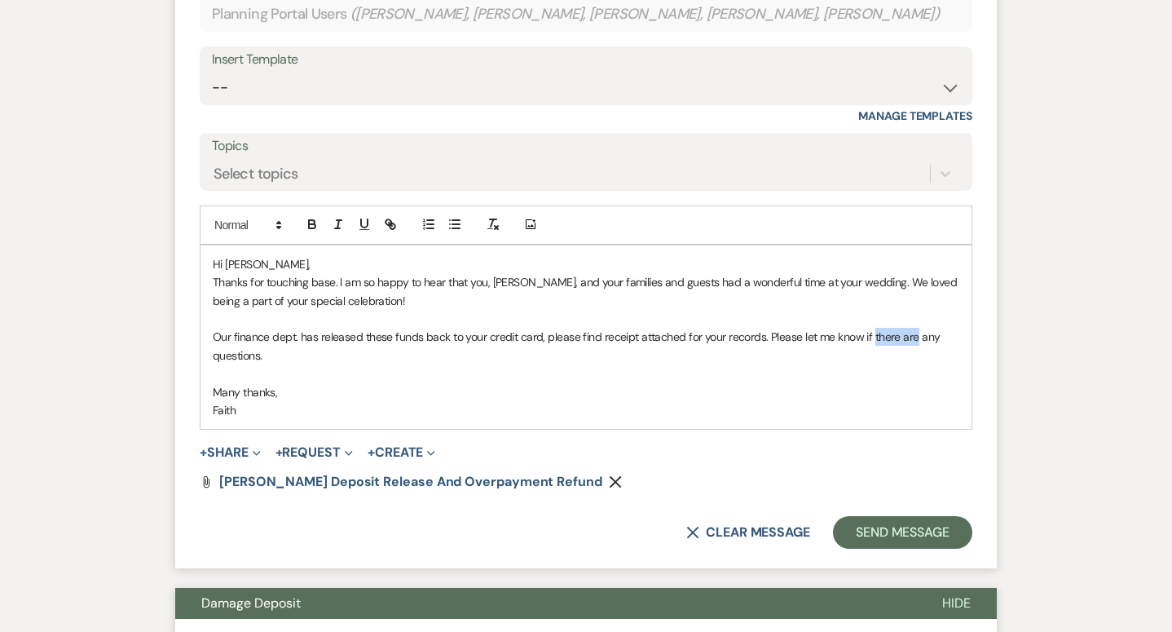
drag, startPoint x: 868, startPoint y: 333, endPoint x: 910, endPoint y: 336, distance: 42.4
click at [910, 336] on p "Our finance dept. has released these funds back to your credit card, please fin…" at bounding box center [586, 346] width 746 height 37
drag, startPoint x: 873, startPoint y: 337, endPoint x: 914, endPoint y: 337, distance: 41.6
click at [914, 337] on p "Our finance dept. has released these funds back to your credit card, please fin…" at bounding box center [586, 346] width 746 height 37
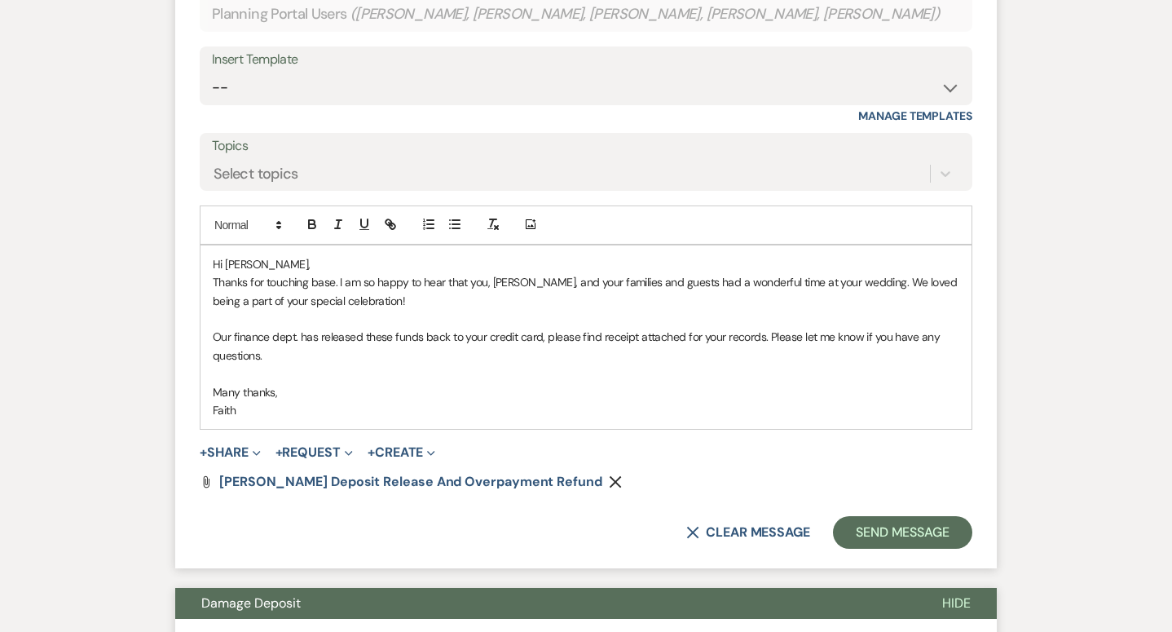
click at [293, 362] on p "Our finance dept. has released these funds back to your credit card, please fin…" at bounding box center [586, 346] width 746 height 37
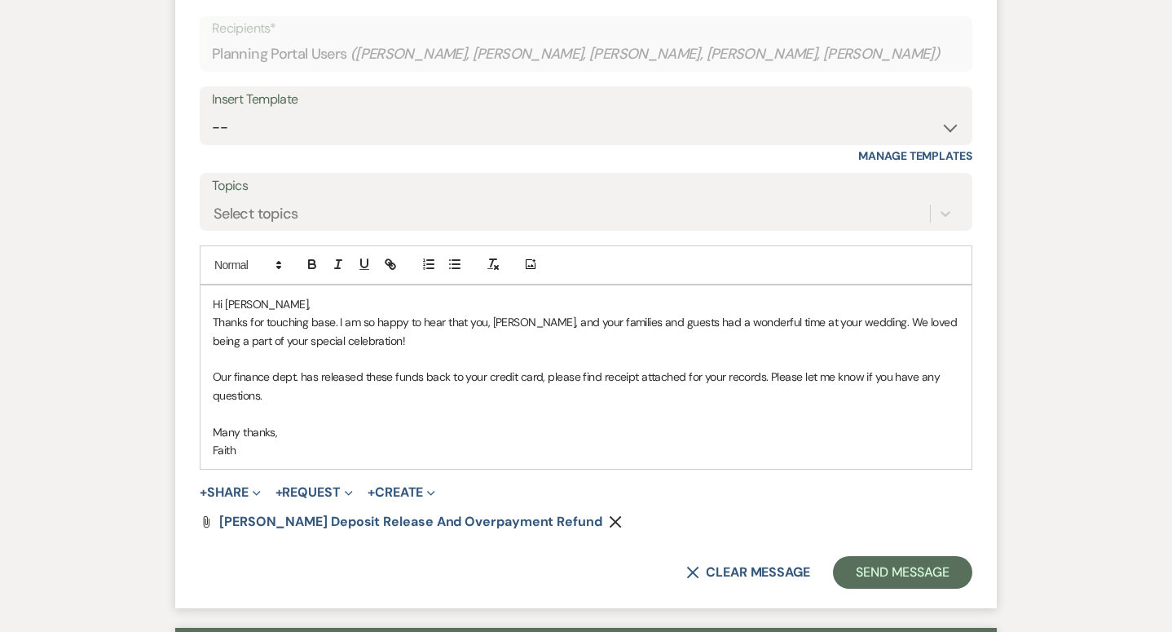
scroll to position [907, 0]
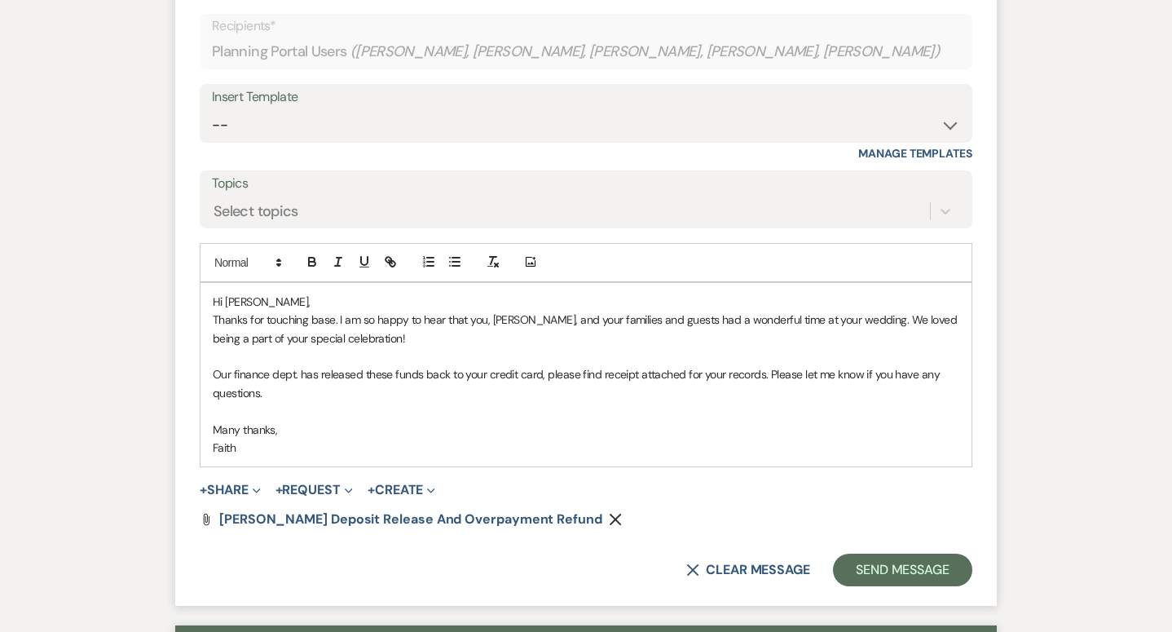
click at [438, 434] on p "Many thanks," at bounding box center [586, 429] width 746 height 18
click at [887, 569] on button "Send Message" at bounding box center [902, 569] width 139 height 33
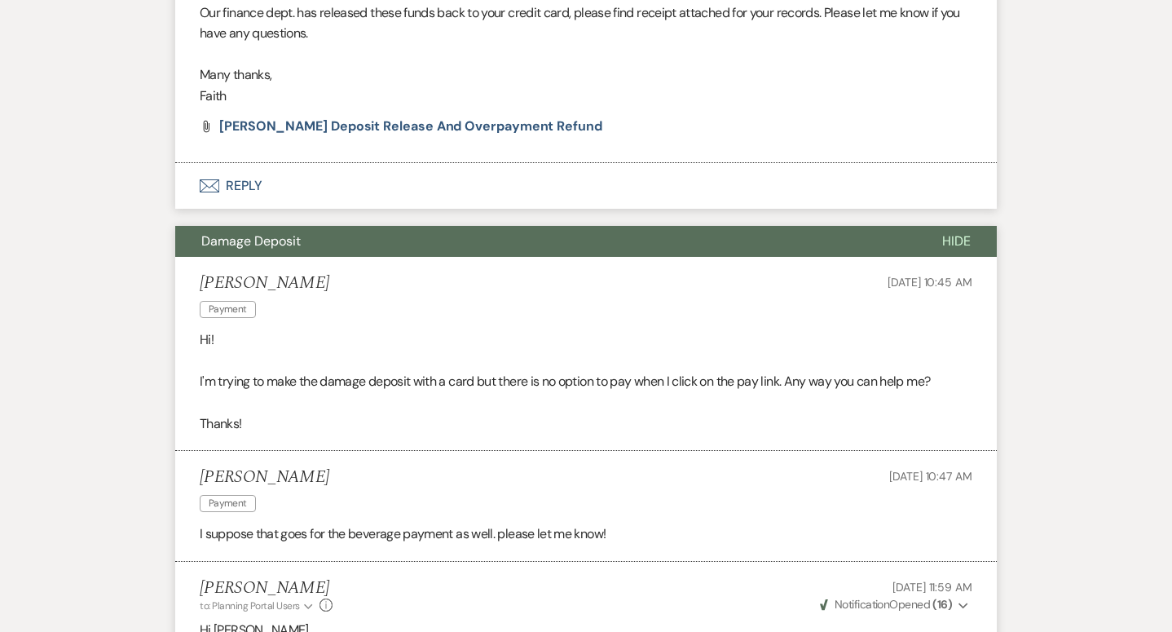
scroll to position [996, 0]
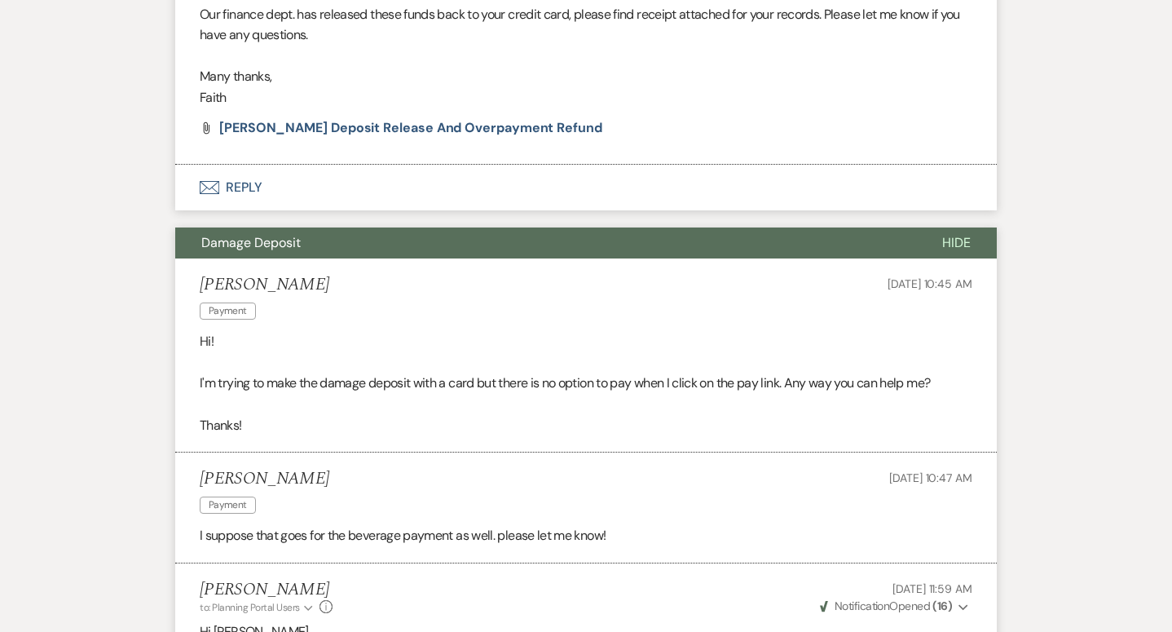
click at [948, 233] on button "Hide" at bounding box center [956, 242] width 81 height 31
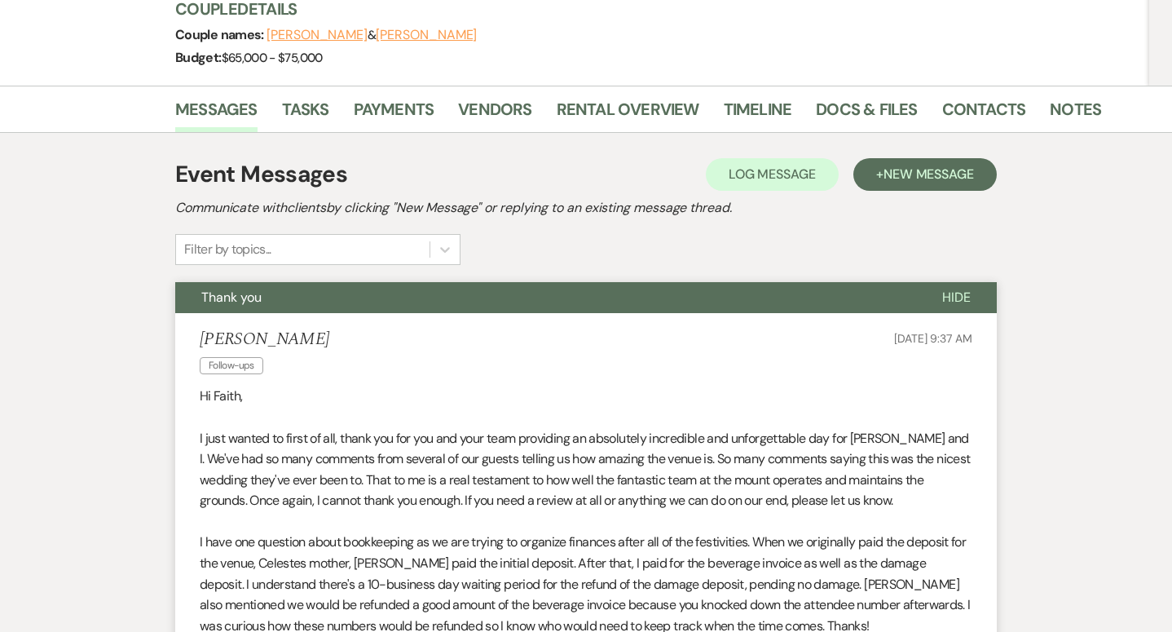
scroll to position [211, 0]
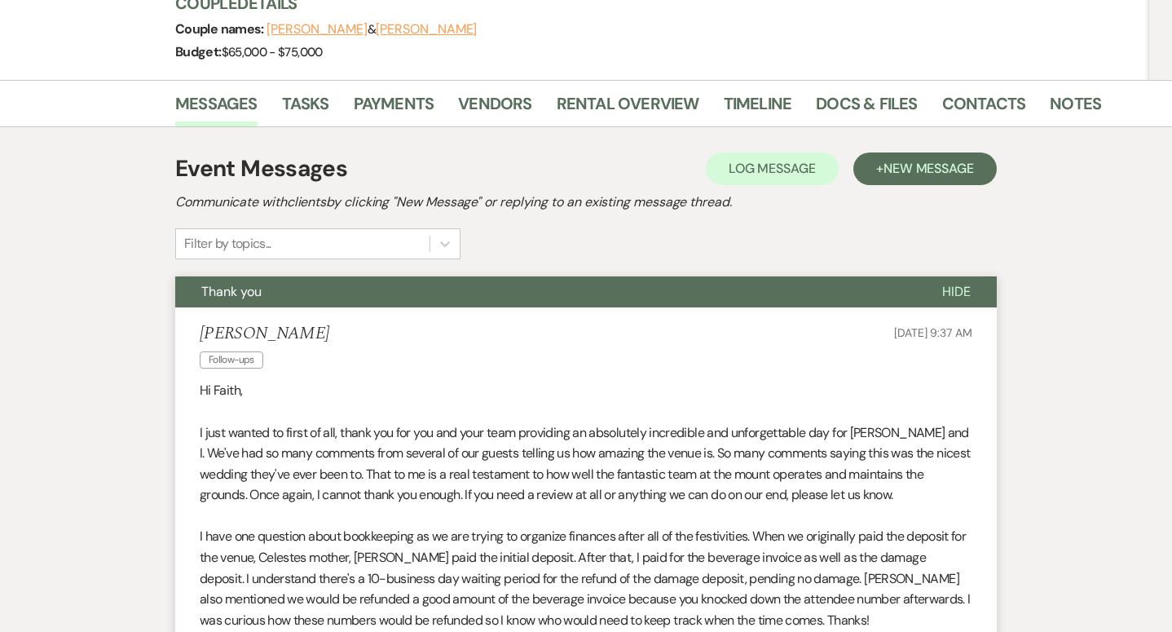
click at [955, 296] on span "Hide" at bounding box center [956, 291] width 29 height 17
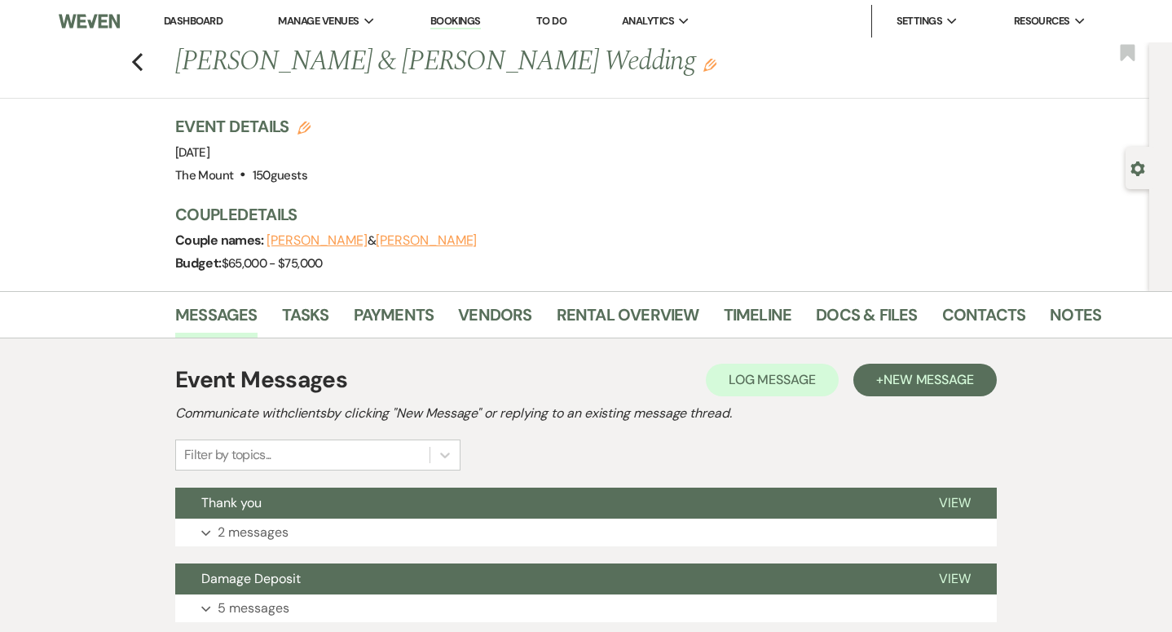
scroll to position [0, 0]
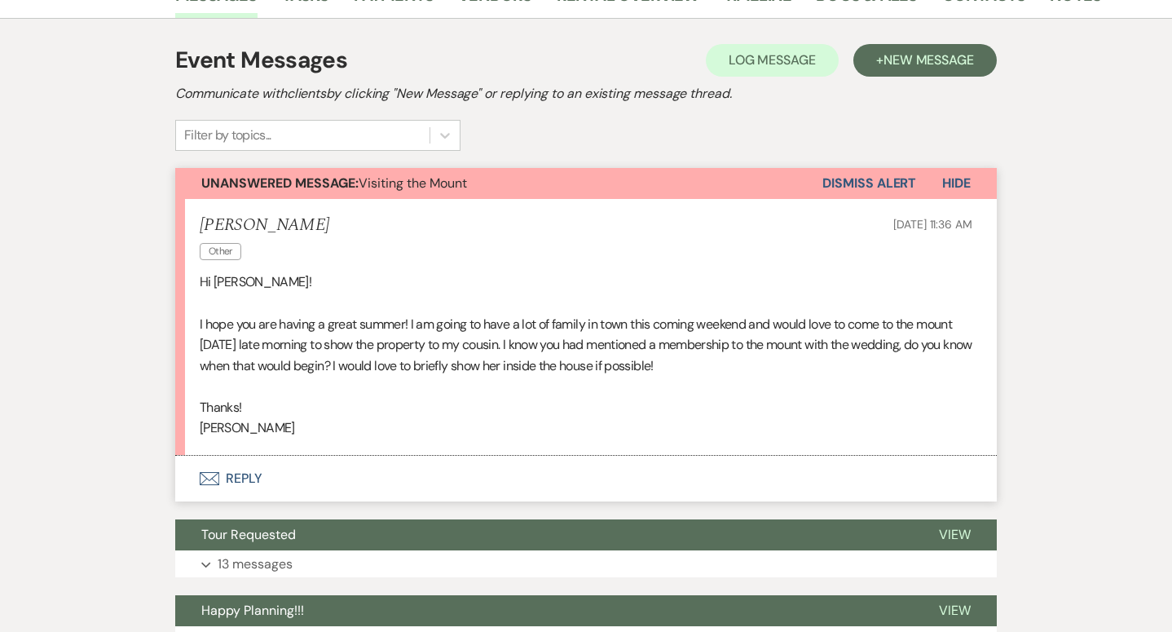
click at [272, 480] on button "Envelope Reply" at bounding box center [585, 479] width 821 height 46
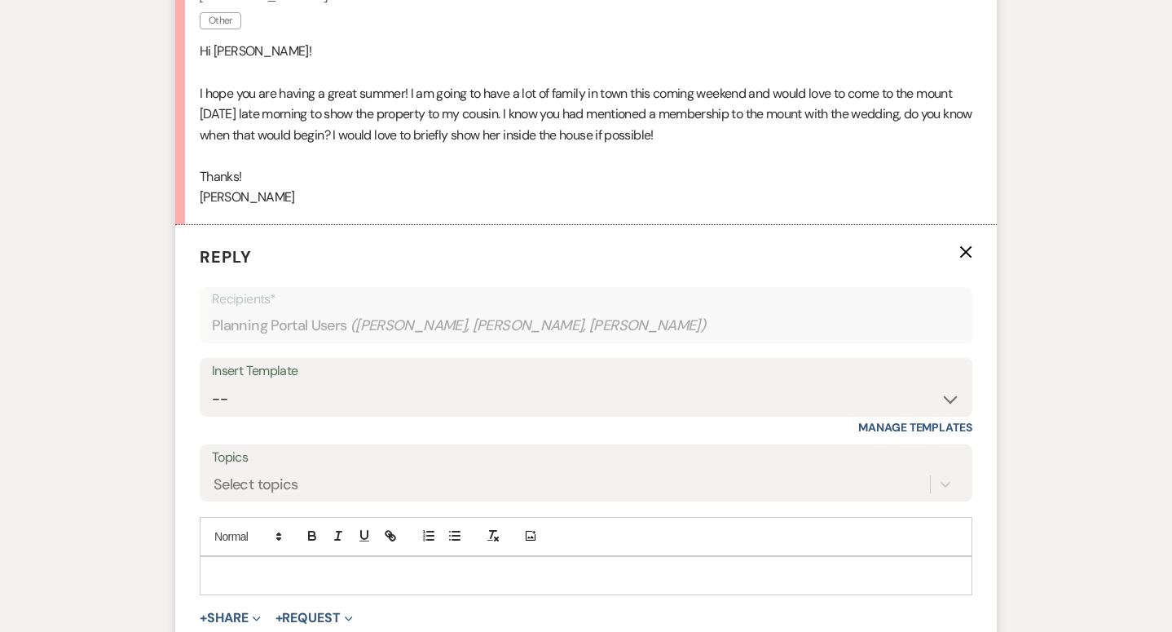
scroll to position [573, 0]
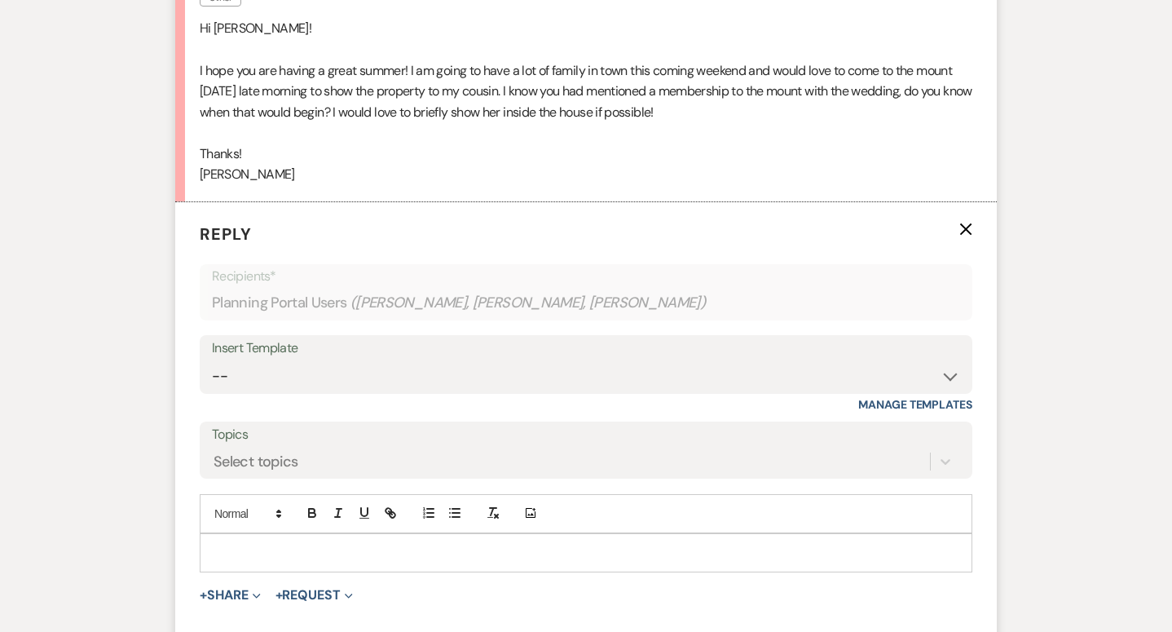
click at [288, 552] on p at bounding box center [586, 553] width 746 height 18
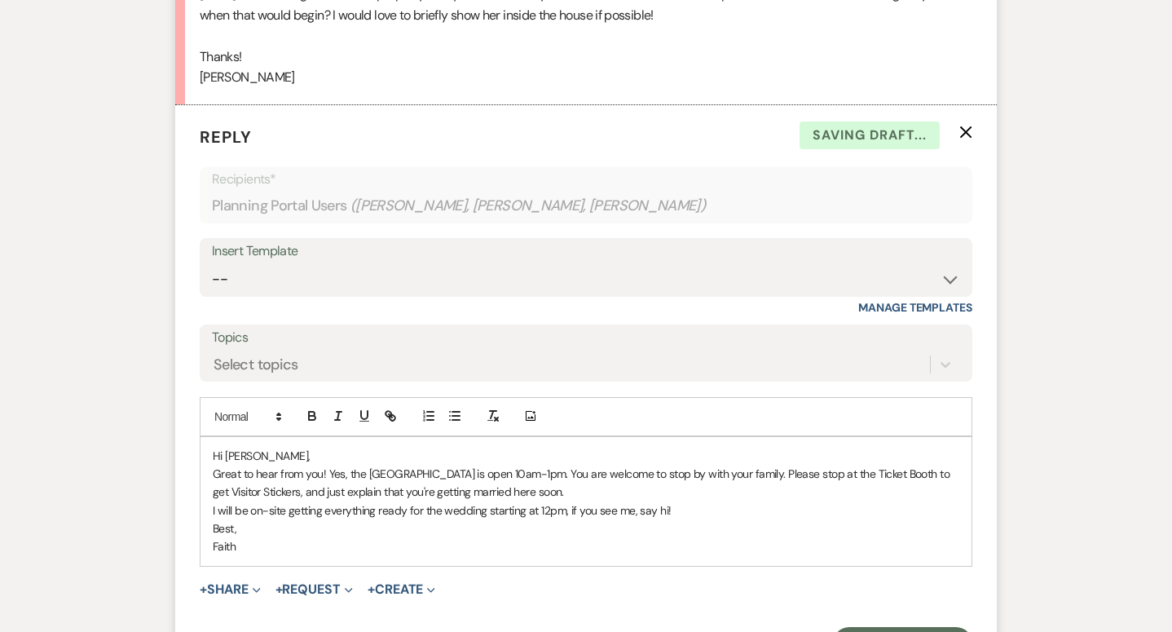
scroll to position [675, 0]
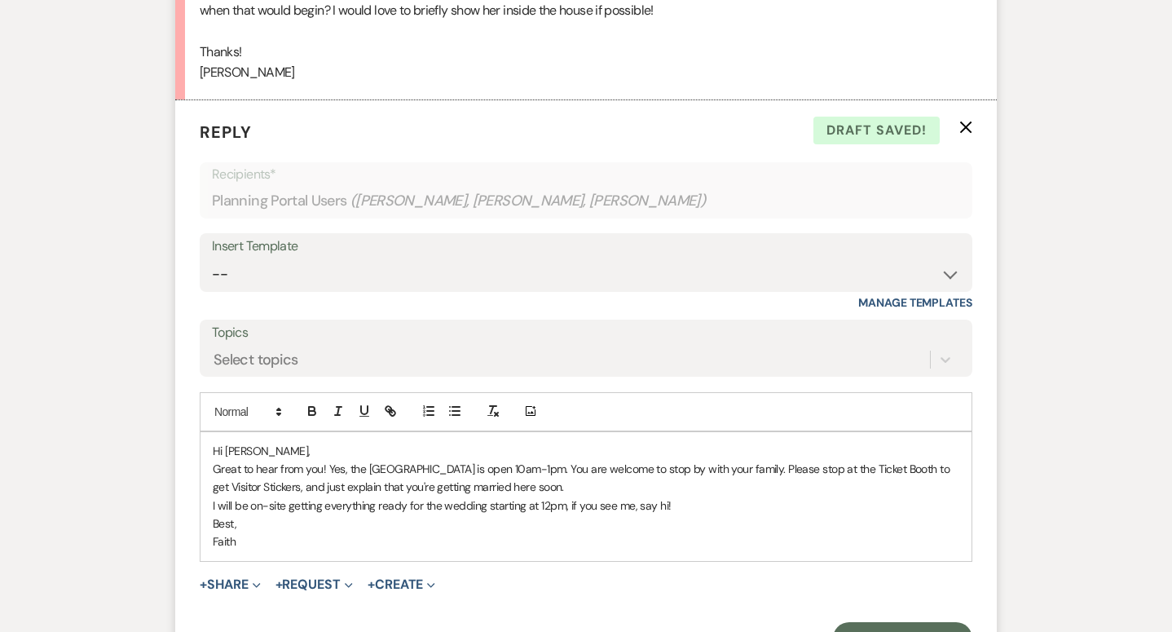
click at [330, 468] on p "Great to hear from you! Yes, the [GEOGRAPHIC_DATA] is open 10am-1pm. You are we…" at bounding box center [586, 478] width 746 height 37
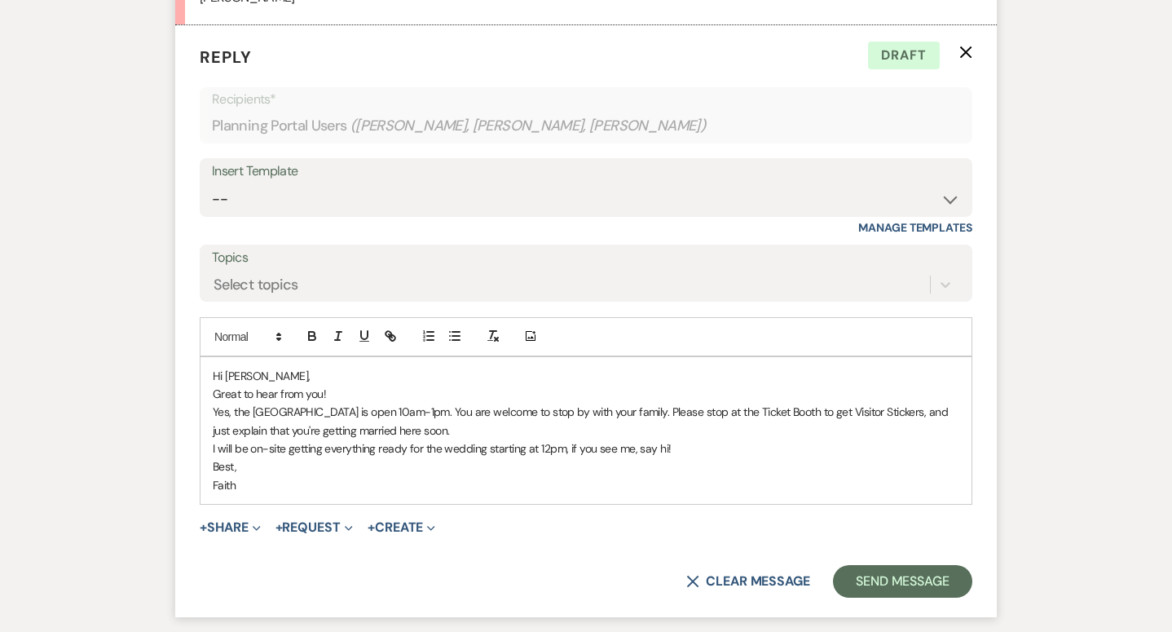
scroll to position [752, 0]
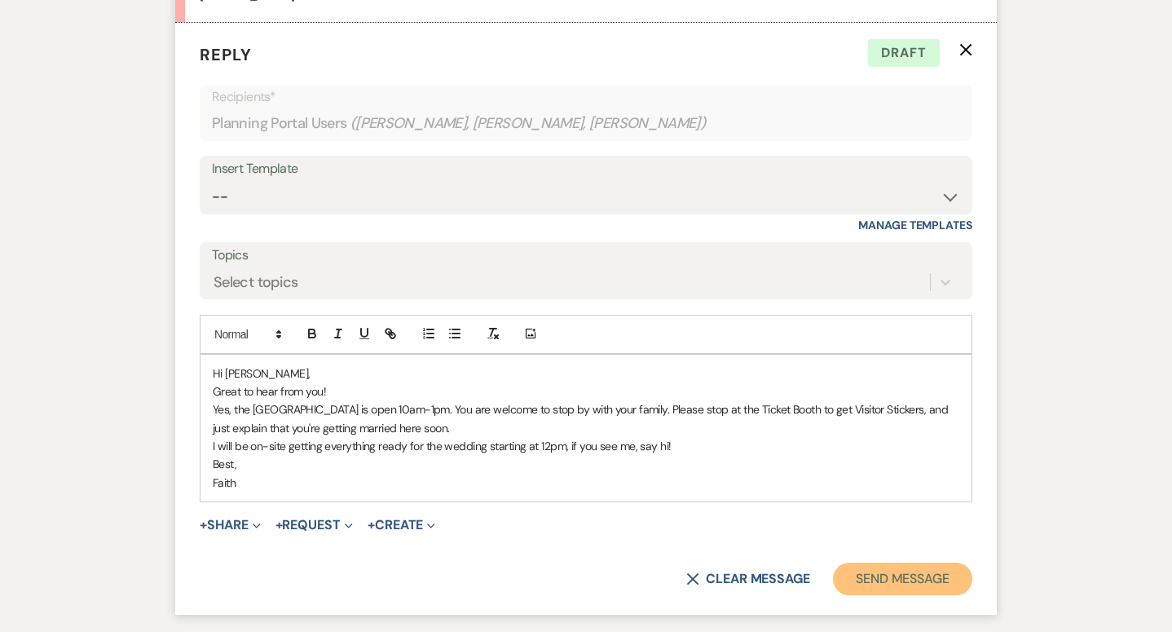
click at [918, 583] on button "Send Message" at bounding box center [902, 578] width 139 height 33
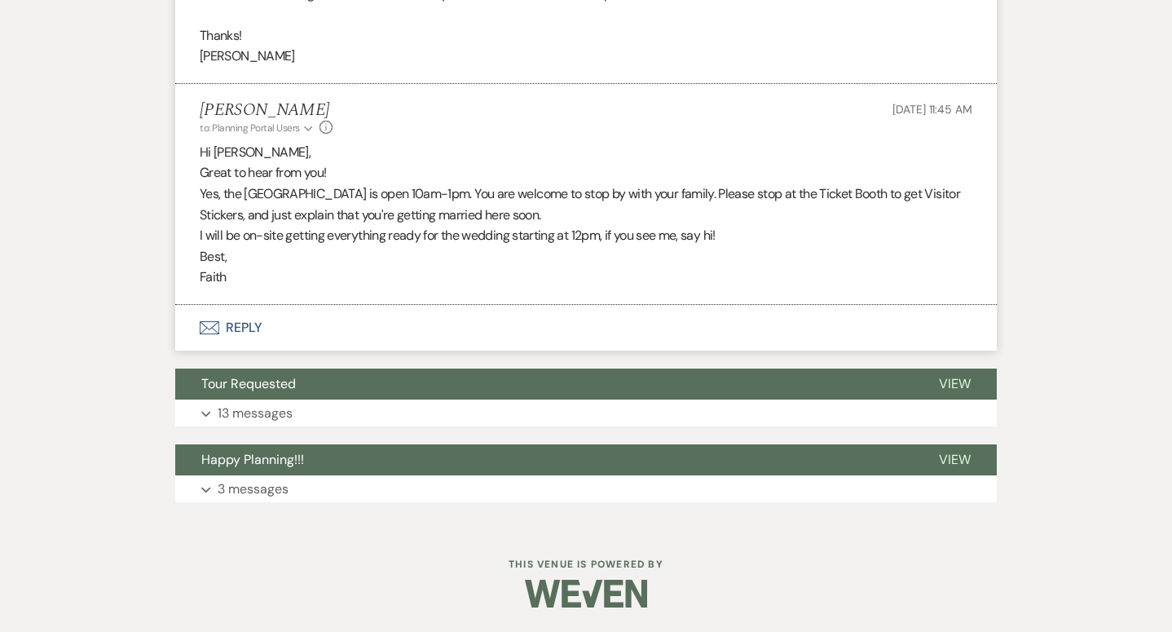
scroll to position [691, 0]
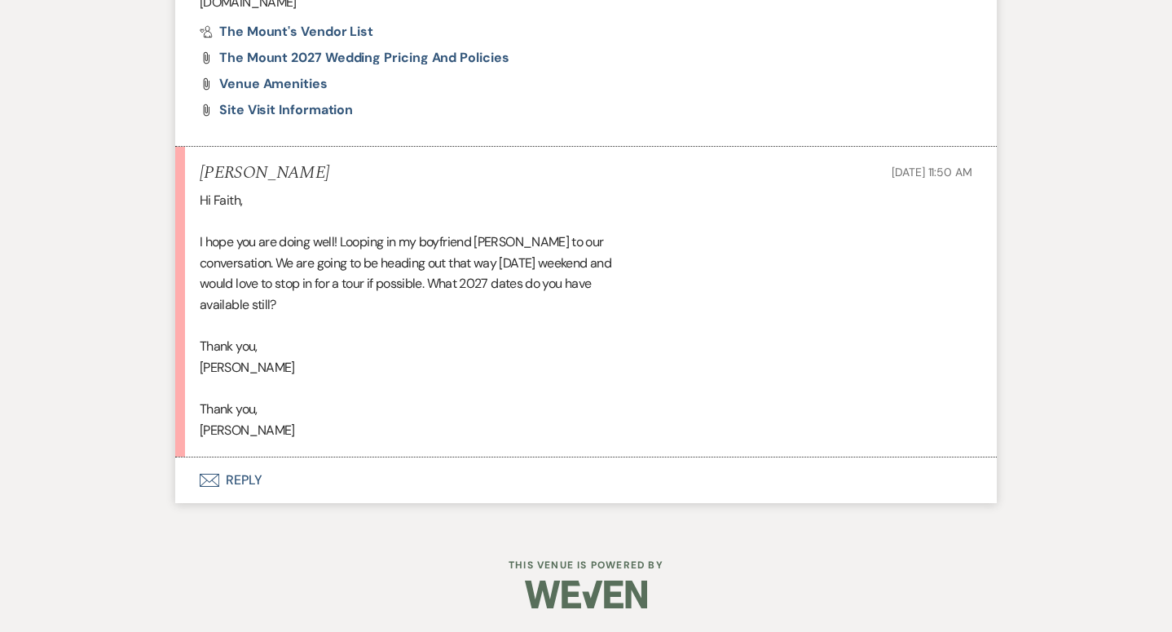
scroll to position [1961, 0]
click at [241, 486] on button "Envelope Reply" at bounding box center [585, 479] width 821 height 46
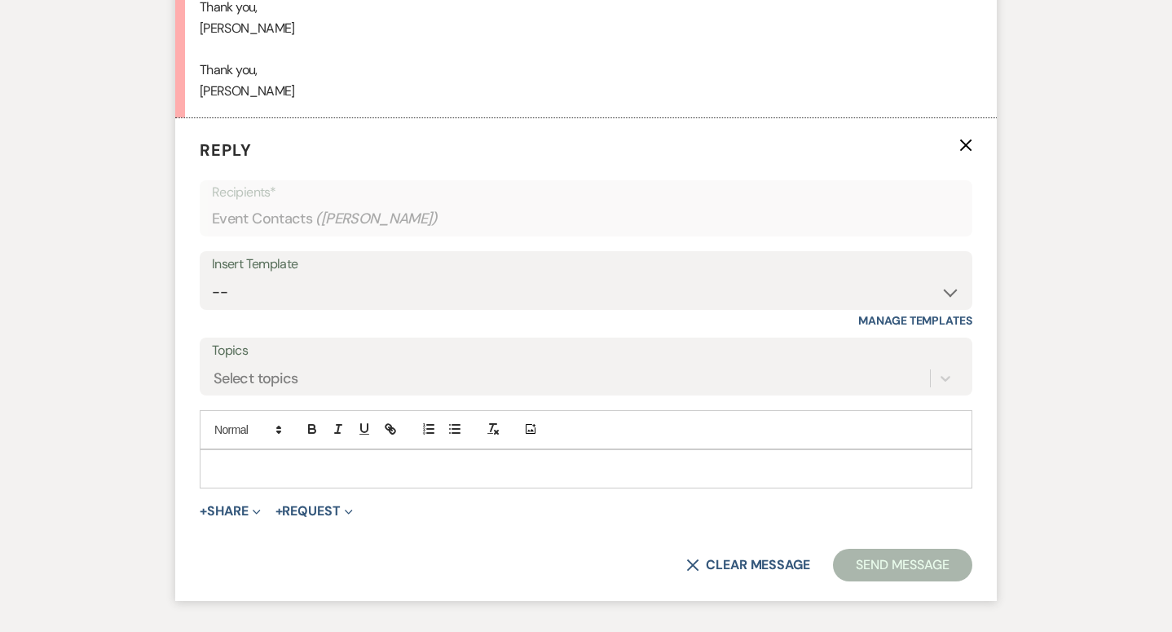
scroll to position [2417, 0]
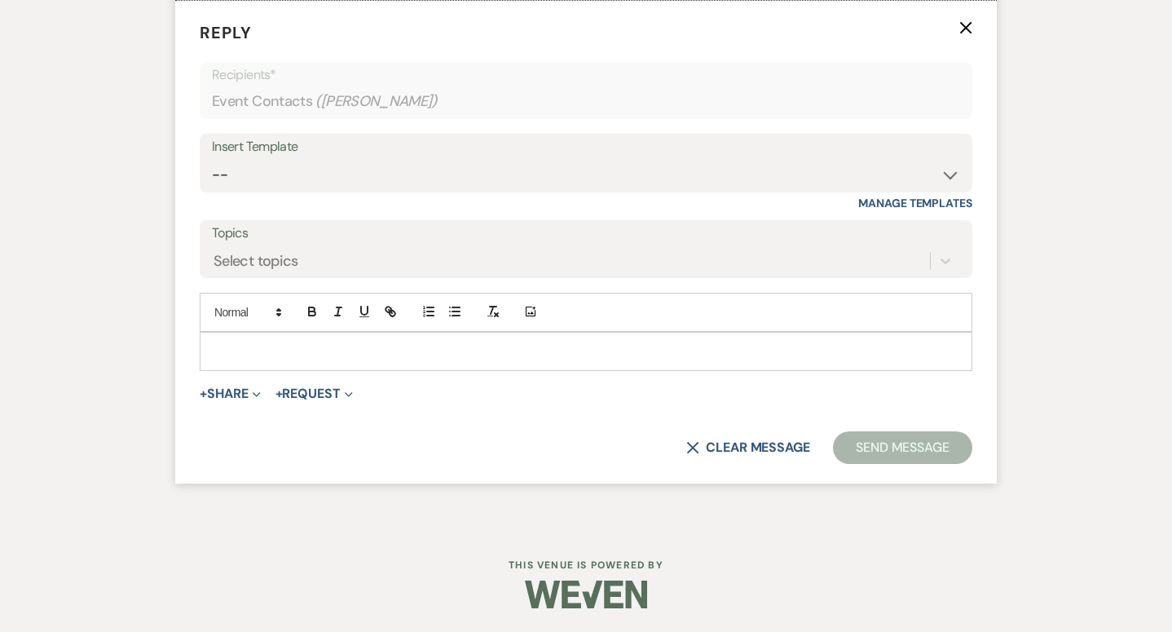
click at [327, 368] on div at bounding box center [585, 350] width 771 height 37
click at [331, 344] on p at bounding box center [586, 351] width 746 height 18
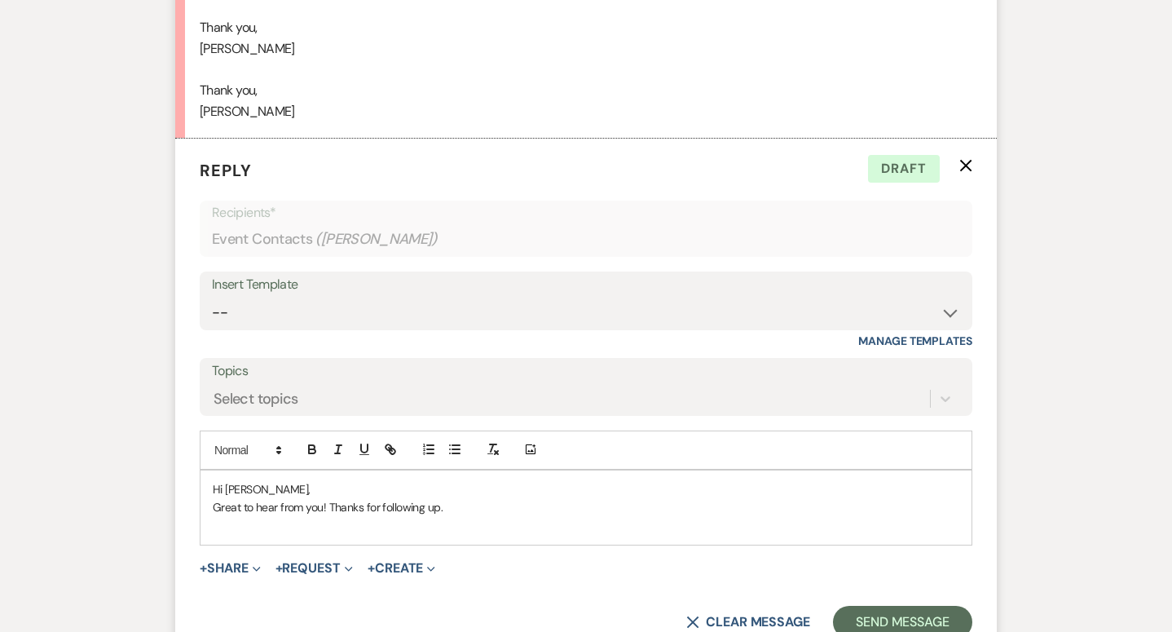
scroll to position [2315, 0]
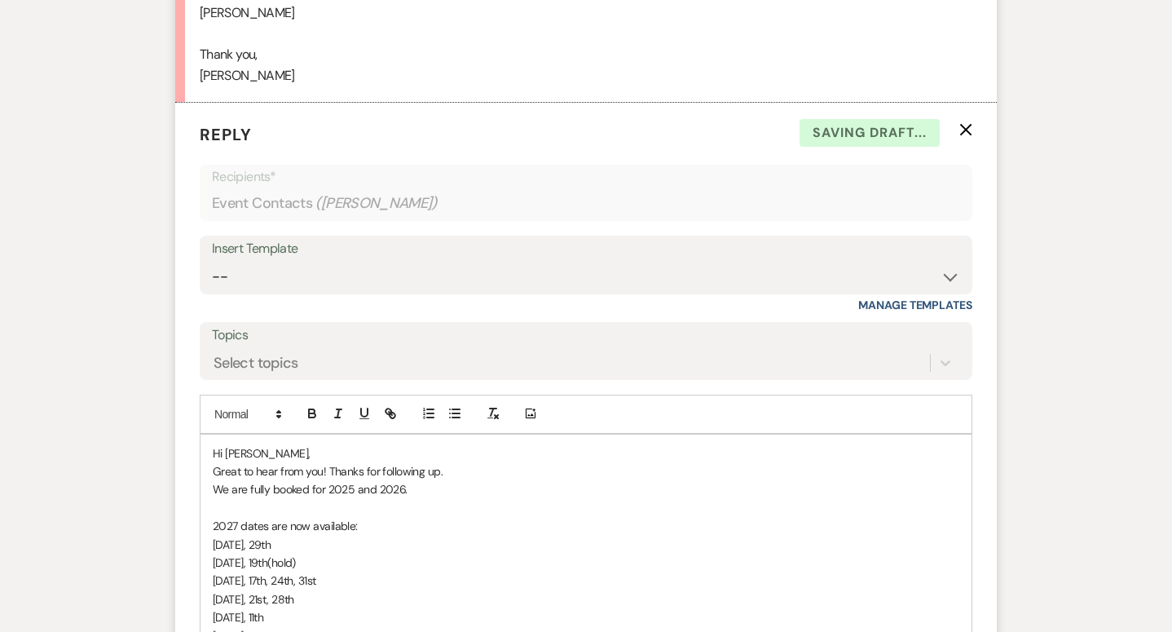
click at [468, 470] on p "Great to hear from you! Thanks for following up." at bounding box center [586, 471] width 746 height 18
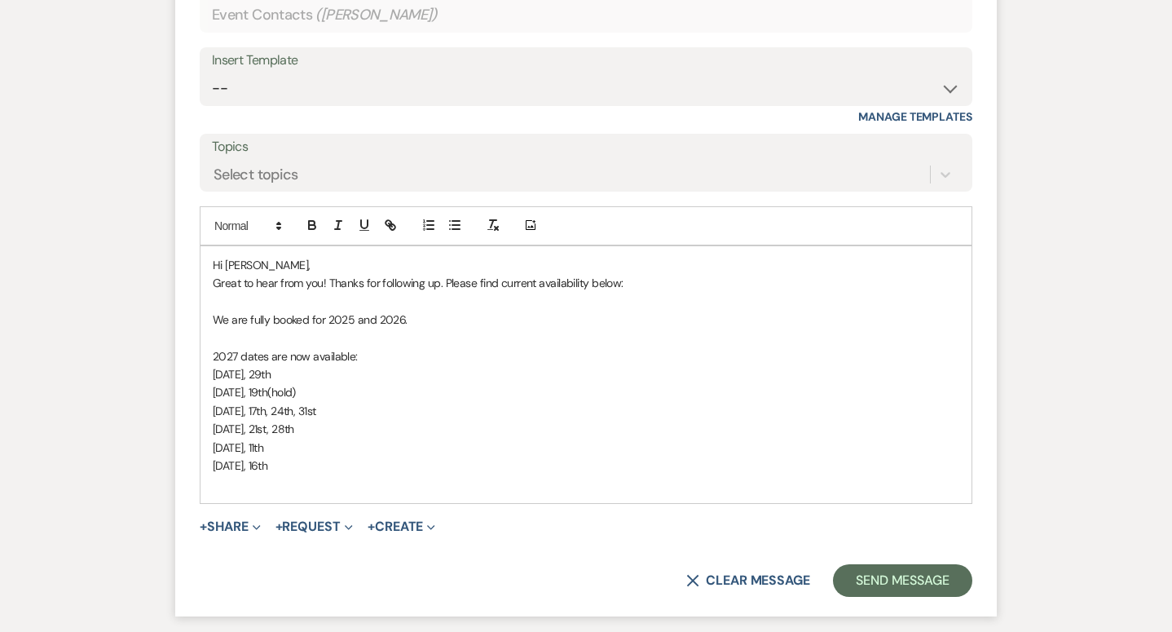
scroll to position [2510, 0]
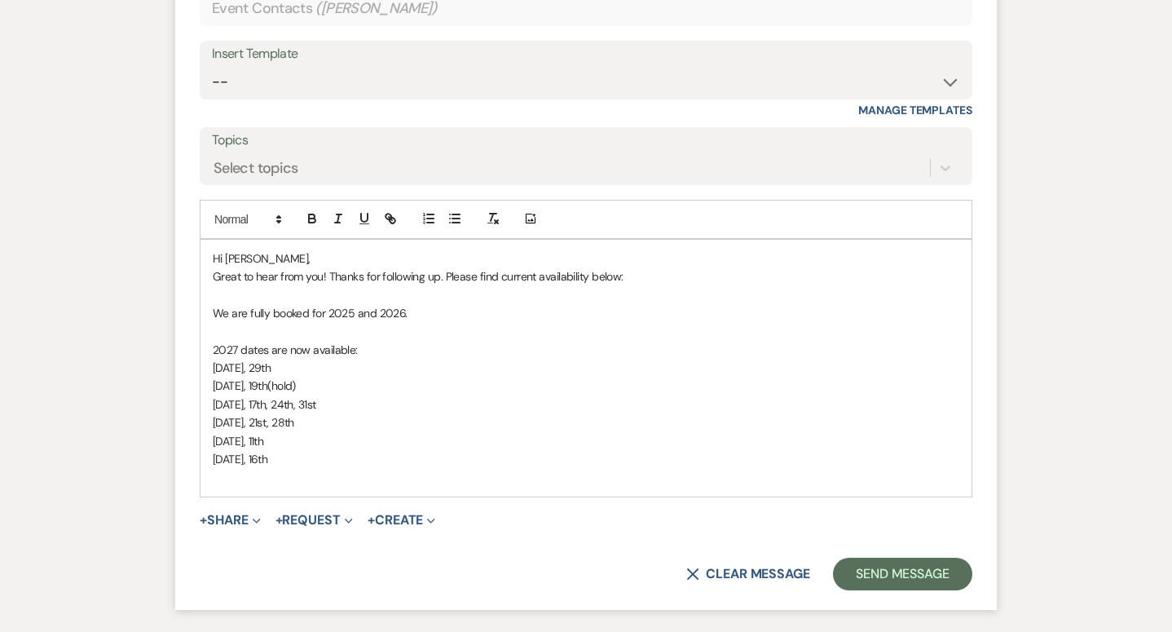
click at [517, 435] on p "[DATE], 11th" at bounding box center [586, 441] width 746 height 18
click at [517, 469] on p at bounding box center [586, 477] width 746 height 18
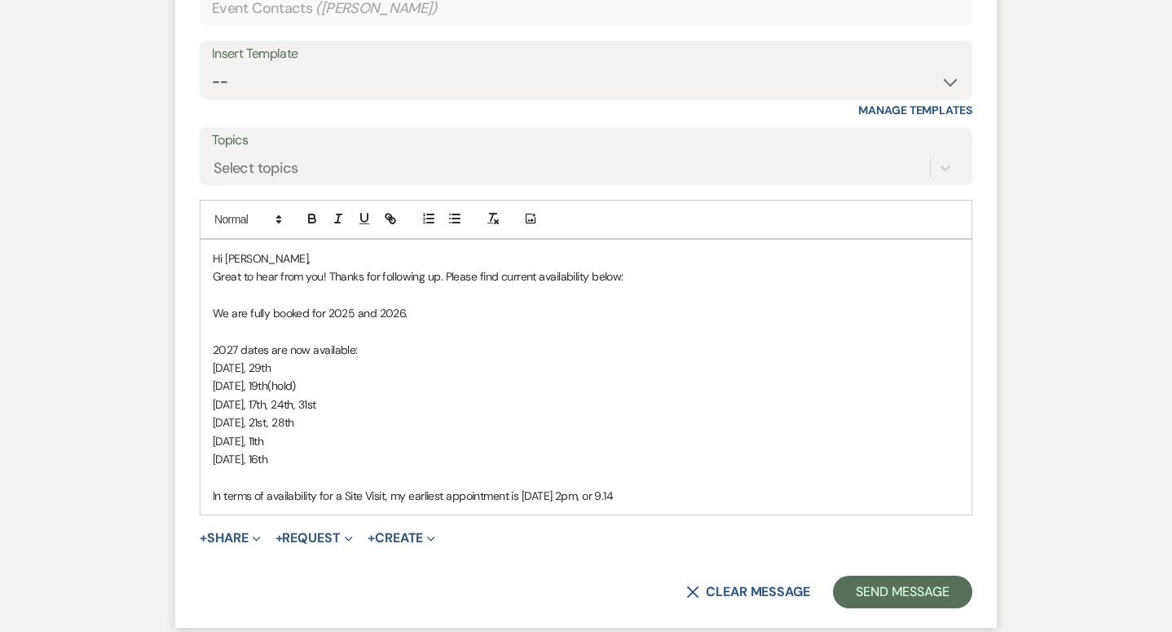
drag, startPoint x: 564, startPoint y: 494, endPoint x: 635, endPoint y: 496, distance: 70.9
click at [635, 496] on p "In terms of availability for a Site Visit, my earliest appointment is Sunday Se…" at bounding box center [586, 495] width 746 height 18
click at [730, 499] on p "In terms of availability for a Site Visit, my earliest appointment is Sunday 9.…" at bounding box center [586, 495] width 746 height 18
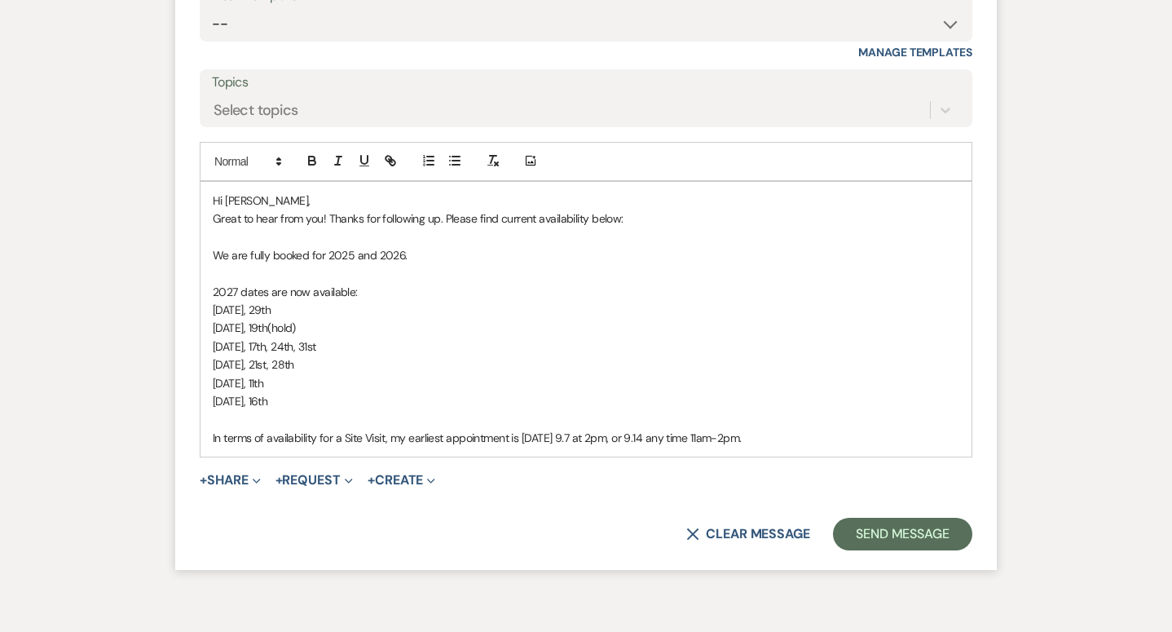
scroll to position [2564, 0]
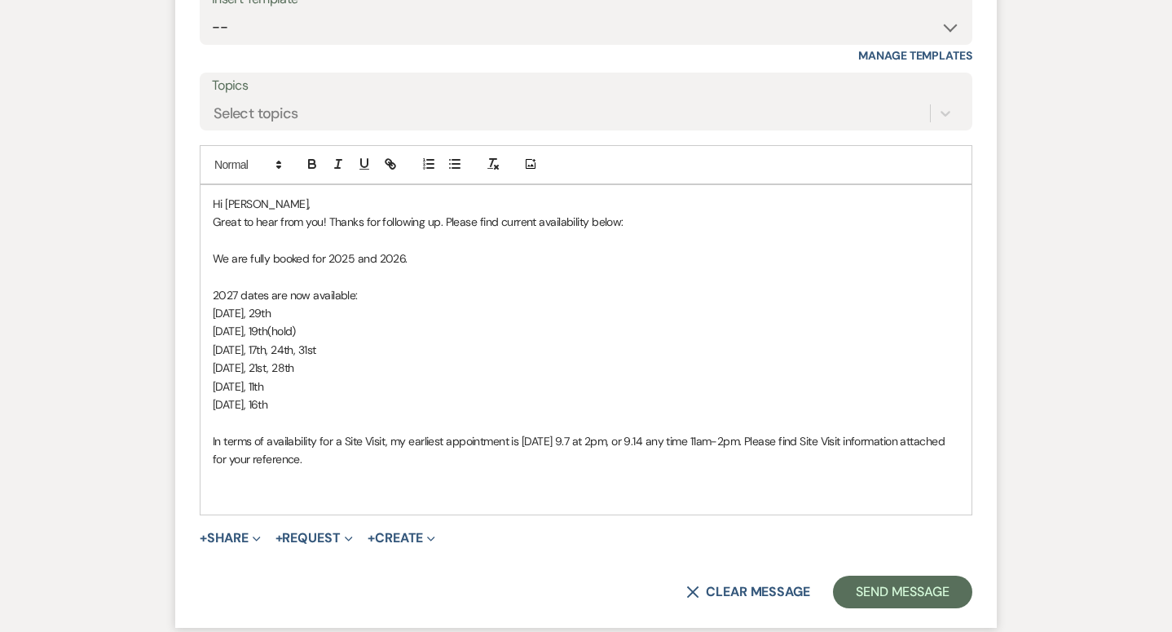
click at [536, 221] on p "Great to hear from you! Thanks for following up. Please find current availabili…" at bounding box center [586, 222] width 746 height 18
click at [562, 441] on p "In terms of availability for a Site Visit, my earliest appointment is Sunday 9.…" at bounding box center [586, 450] width 746 height 37
click at [640, 469] on p at bounding box center [586, 477] width 746 height 18
click at [647, 460] on p "In terms of availability for a Site Visit, my earliest appointment is 9.7 at 2p…" at bounding box center [586, 450] width 746 height 37
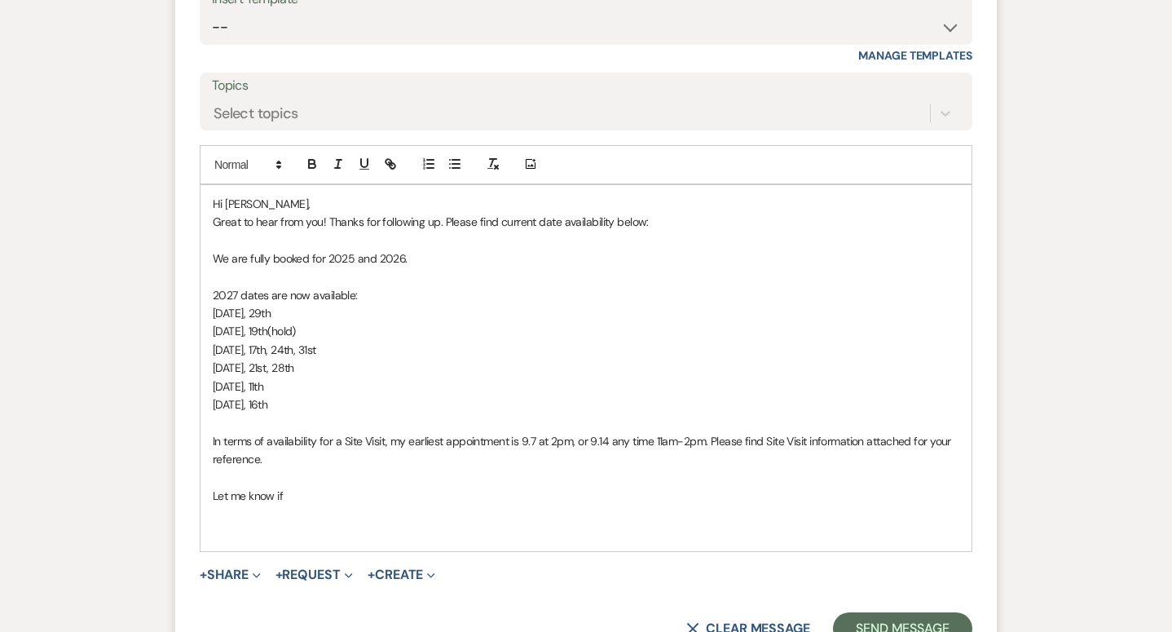
click at [446, 541] on div "Hi Morgan, Great to hear from you! Thanks for following up. Please find current…" at bounding box center [585, 368] width 771 height 366
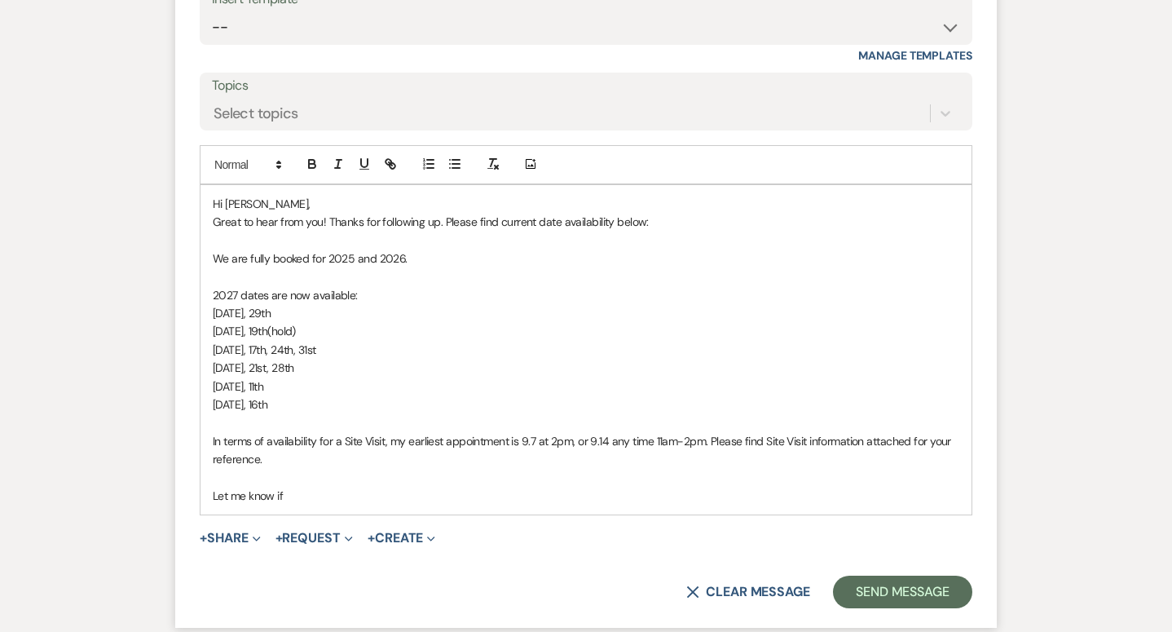
click at [483, 470] on p at bounding box center [586, 477] width 746 height 18
click at [491, 496] on p "Let me know if" at bounding box center [586, 495] width 746 height 18
click at [277, 456] on p "In terms of availability for a Site Visit, my earliest appointment is 9.7 at 2p…" at bounding box center [586, 450] width 746 height 37
click at [221, 456] on p "In terms of availability for a Site Visit, my earliest appointment is 9.7 at 2p…" at bounding box center [586, 450] width 746 height 37
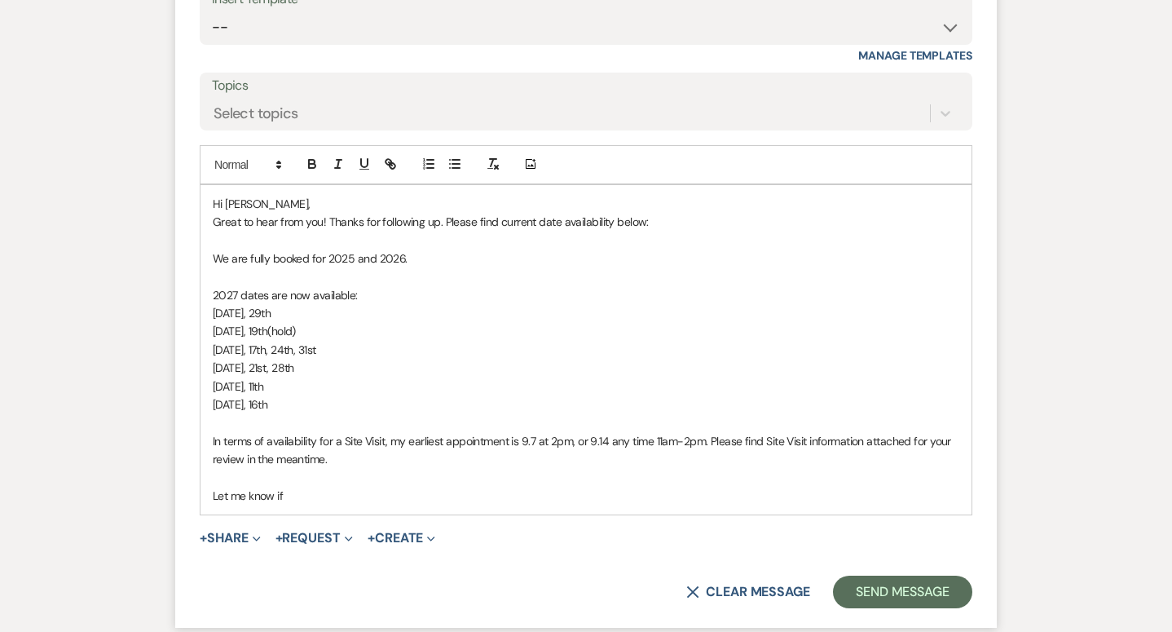
click at [339, 506] on div "Hi Morgan, Great to hear from you! Thanks for following up. Please find current…" at bounding box center [585, 350] width 771 height 330
click at [222, 540] on button "+ Share Expand" at bounding box center [230, 537] width 61 height 13
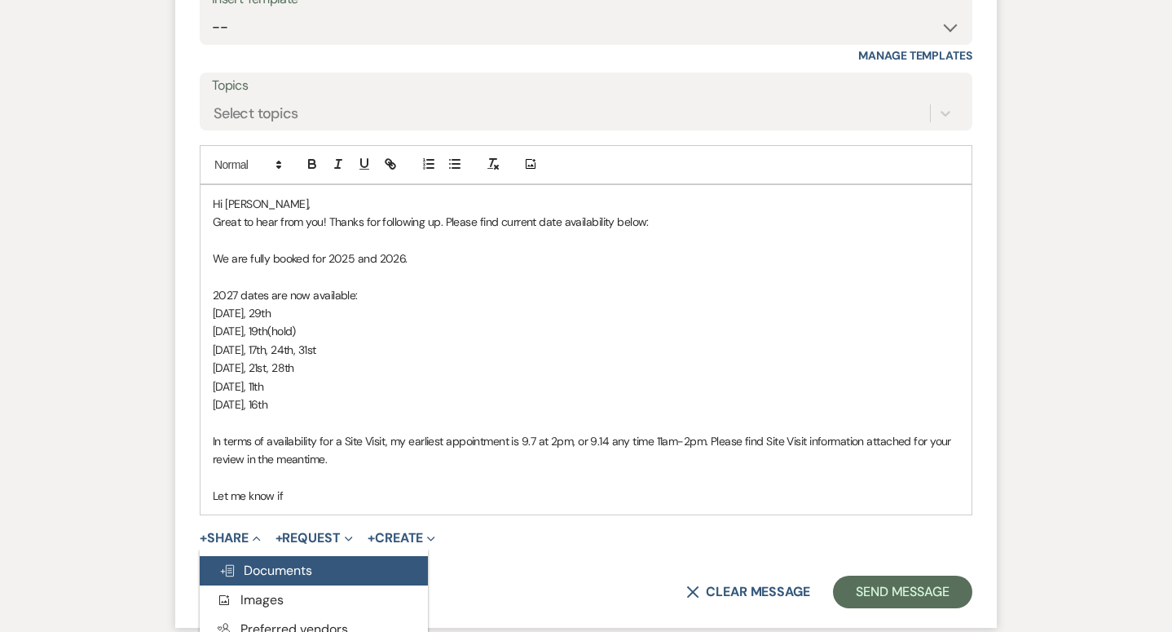
click at [262, 559] on button "Doc Upload Documents" at bounding box center [314, 570] width 228 height 29
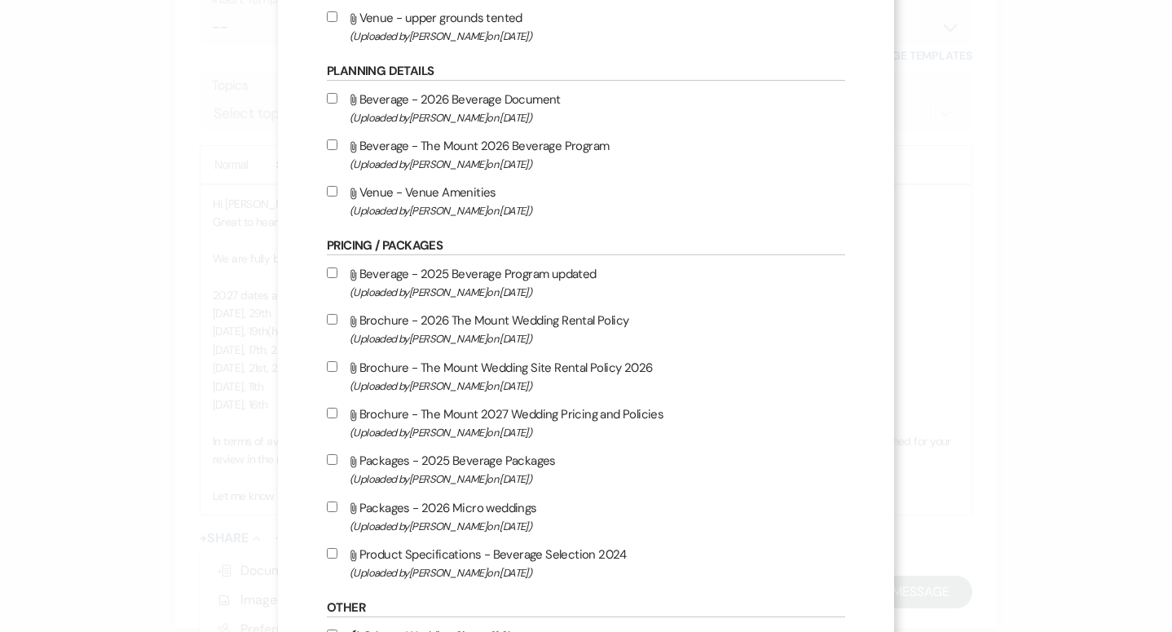
scroll to position [1505, 0]
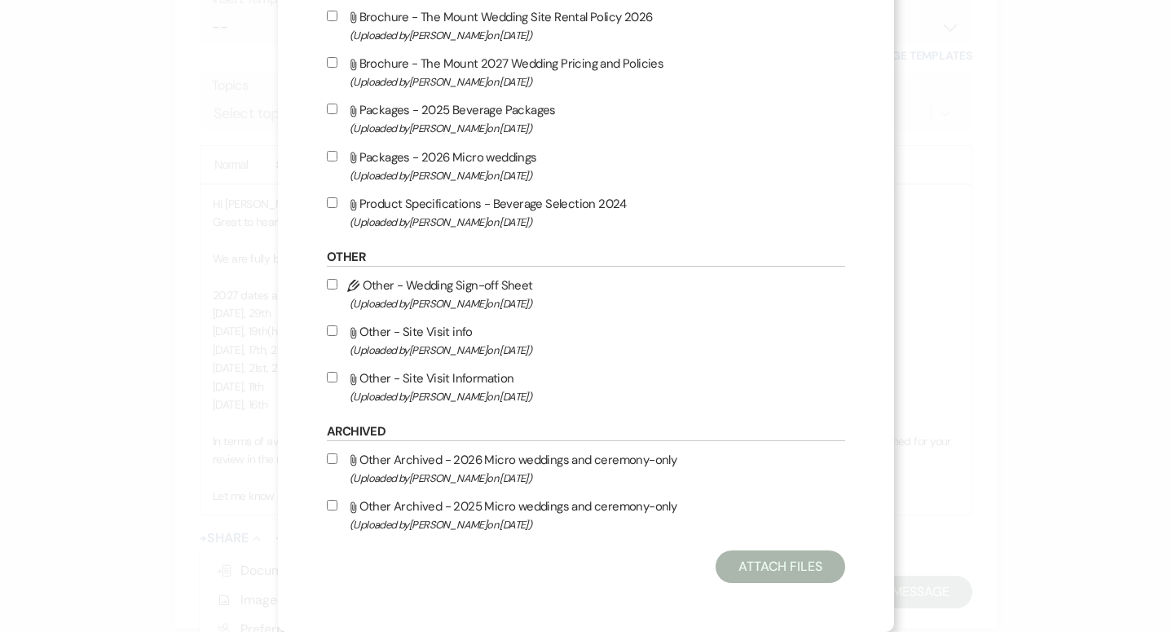
click at [498, 382] on label "Attach File Other - Site Visit Information (Uploaded by Faith Linz on Mar 19th,…" at bounding box center [586, 387] width 518 height 38
click at [337, 382] on input "Attach File Other - Site Visit Information (Uploaded by Faith Linz on Mar 19th,…" at bounding box center [332, 377] width 11 height 11
checkbox input "true"
click at [790, 563] on button "Attach Files" at bounding box center [780, 566] width 130 height 33
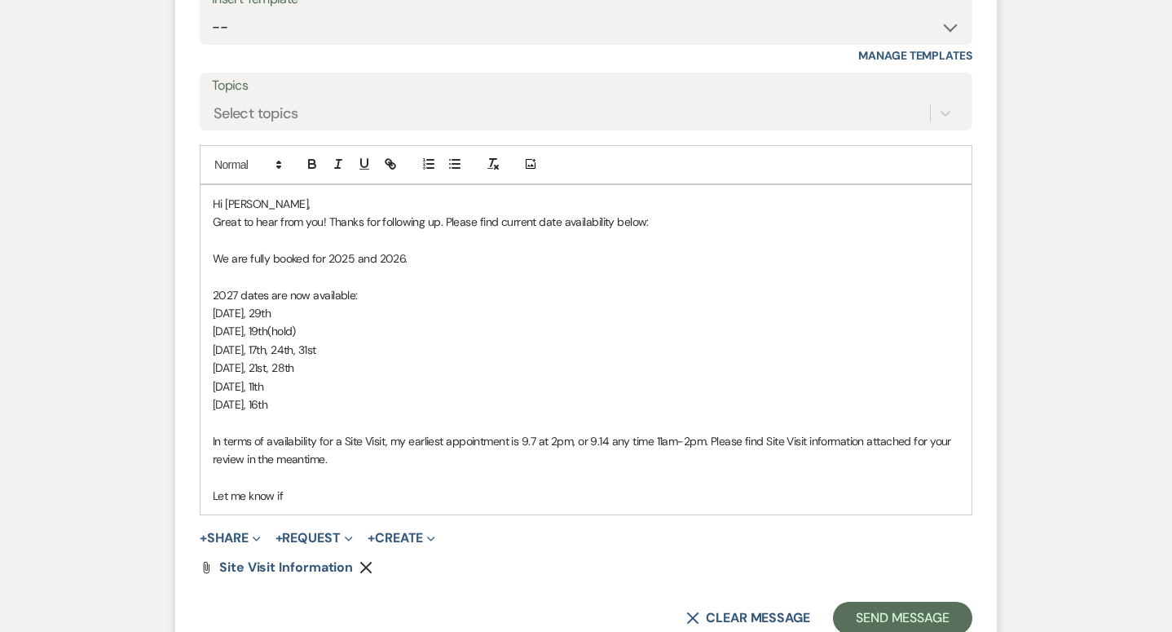
click at [740, 485] on p at bounding box center [586, 477] width 746 height 18
click at [743, 506] on div "Hi Morgan, Great to hear from you! Thanks for following up. Please find current…" at bounding box center [585, 350] width 771 height 330
click at [708, 440] on p "In terms of availability for a Site Visit, my earliest appointment is 9.7 at 2p…" at bounding box center [586, 450] width 746 height 37
click at [526, 522] on form "Reply X Saving draft... Recipients* Event Contacts ( Morgan LaBar ) Insert Temp…" at bounding box center [585, 253] width 821 height 800
click at [496, 506] on div "Hi Morgan, Great to hear from you! Thanks for following up. Please find current…" at bounding box center [585, 350] width 771 height 330
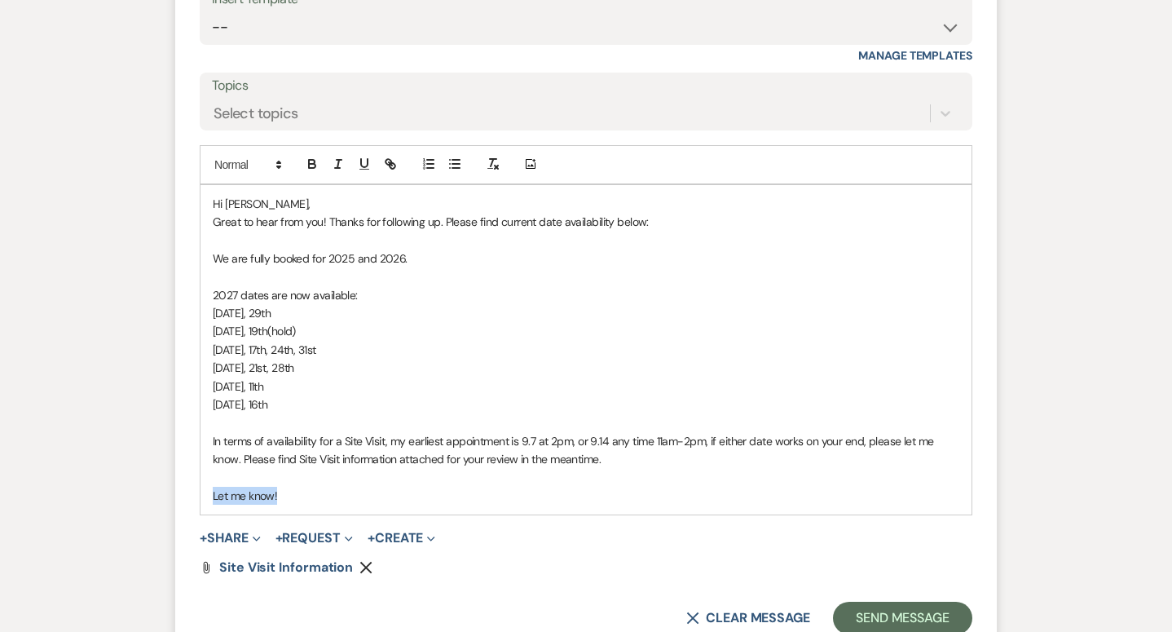
drag, startPoint x: 344, startPoint y: 495, endPoint x: 189, endPoint y: 494, distance: 154.8
click at [189, 495] on form "Reply X Saving draft... Recipients* Event Contacts ( Morgan LaBar ) Insert Temp…" at bounding box center [585, 253] width 821 height 800
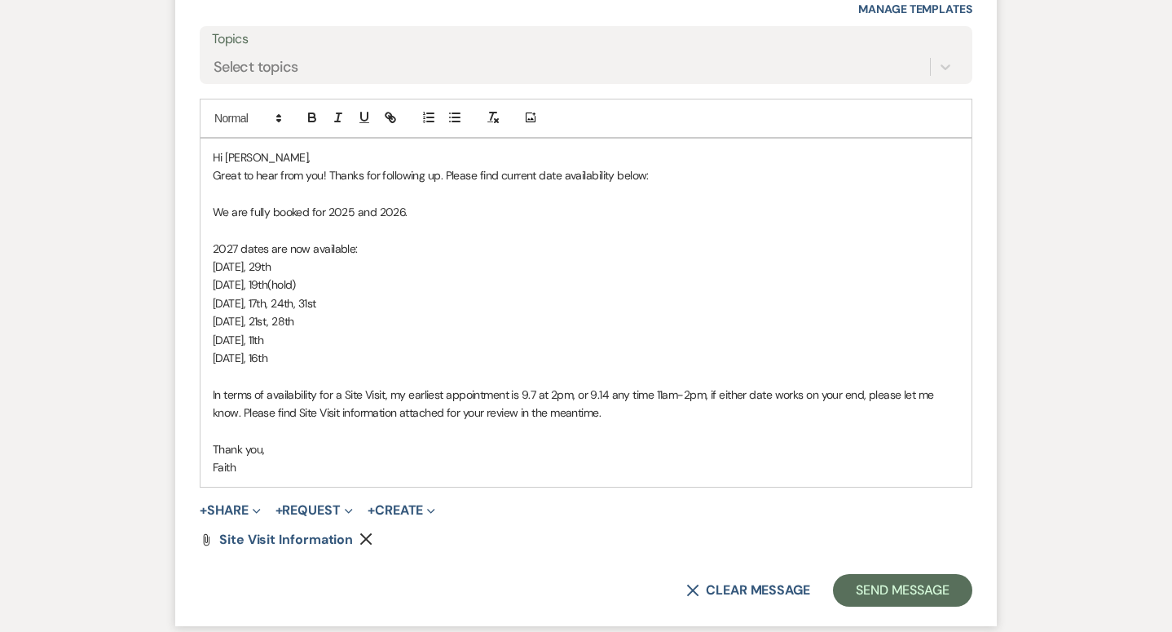
scroll to position [2620, 0]
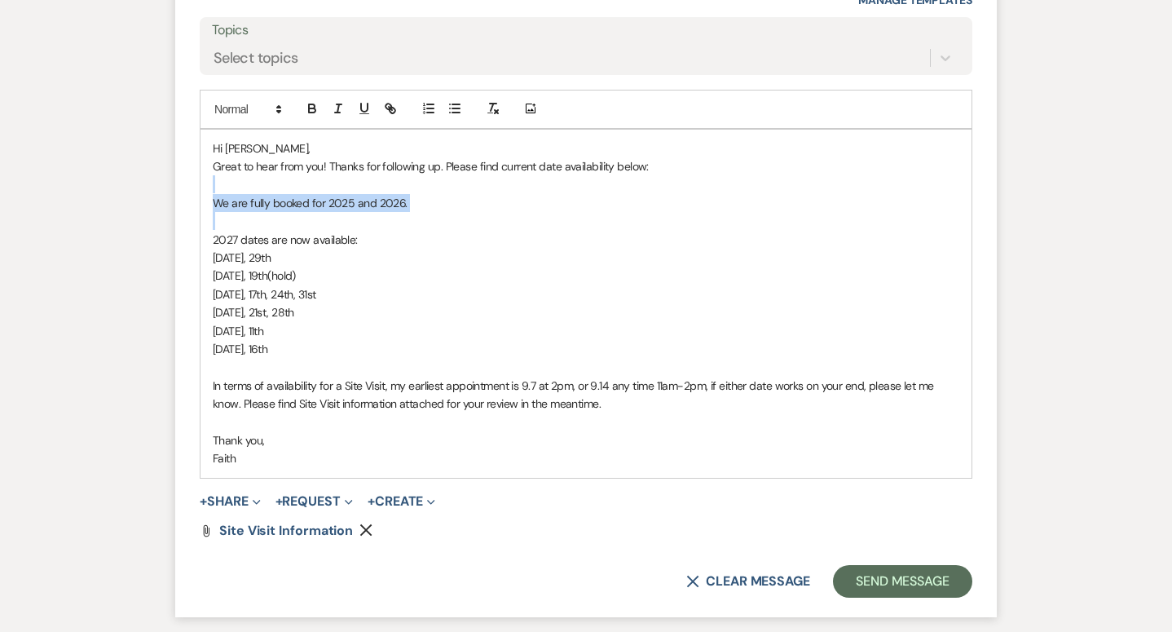
drag, startPoint x: 255, startPoint y: 222, endPoint x: 206, endPoint y: 188, distance: 59.7
click at [206, 188] on div "Hi Morgan, Great to hear from you! Thanks for following up. Please find current…" at bounding box center [585, 304] width 771 height 348
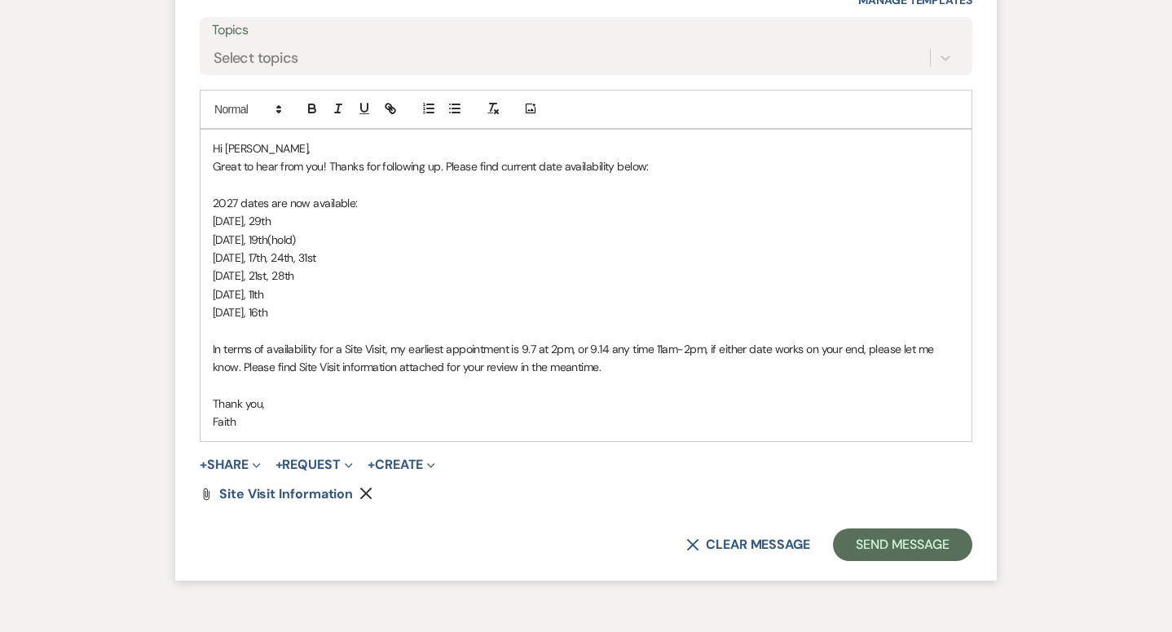
click at [400, 289] on p "September 4th, 11th" at bounding box center [586, 294] width 746 height 18
click at [406, 316] on p "October 9th, 16th" at bounding box center [586, 312] width 746 height 18
click at [710, 352] on p "In terms of availability for a Site Visit, my earliest appointment is 9.7 at 2p…" at bounding box center [586, 358] width 746 height 37
click at [713, 348] on p "In terms of availability for a Site Visit, my earliest appointment is 9.7 at 2p…" at bounding box center [586, 358] width 746 height 37
click at [733, 384] on p at bounding box center [586, 385] width 746 height 18
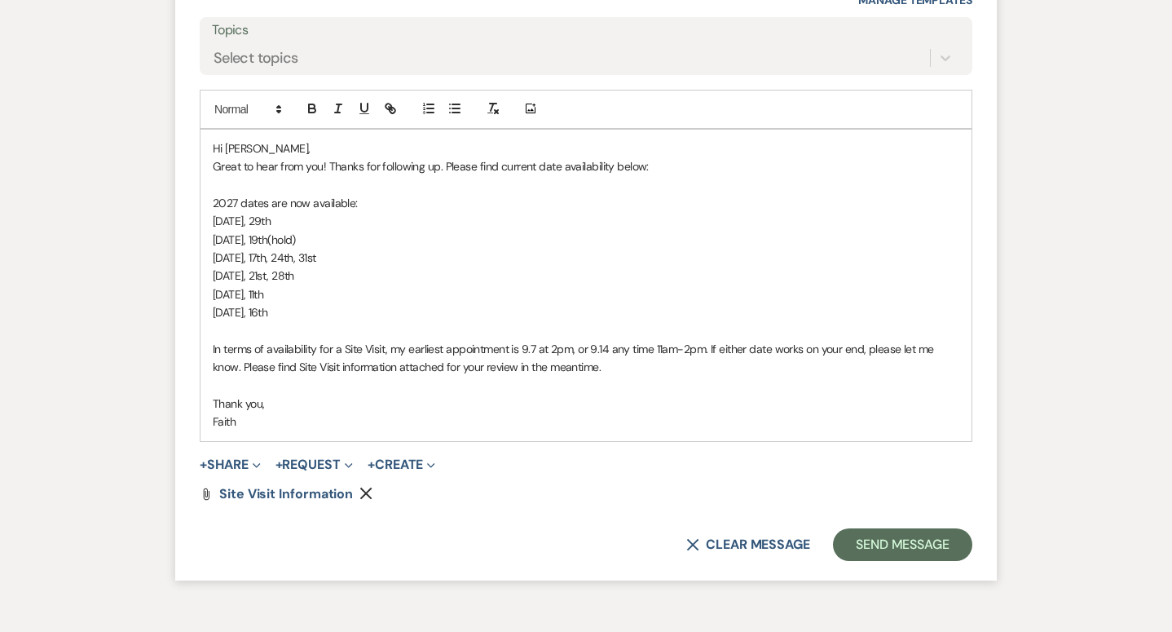
click at [733, 384] on p at bounding box center [586, 385] width 746 height 18
click at [888, 536] on button "Send Message" at bounding box center [902, 544] width 139 height 33
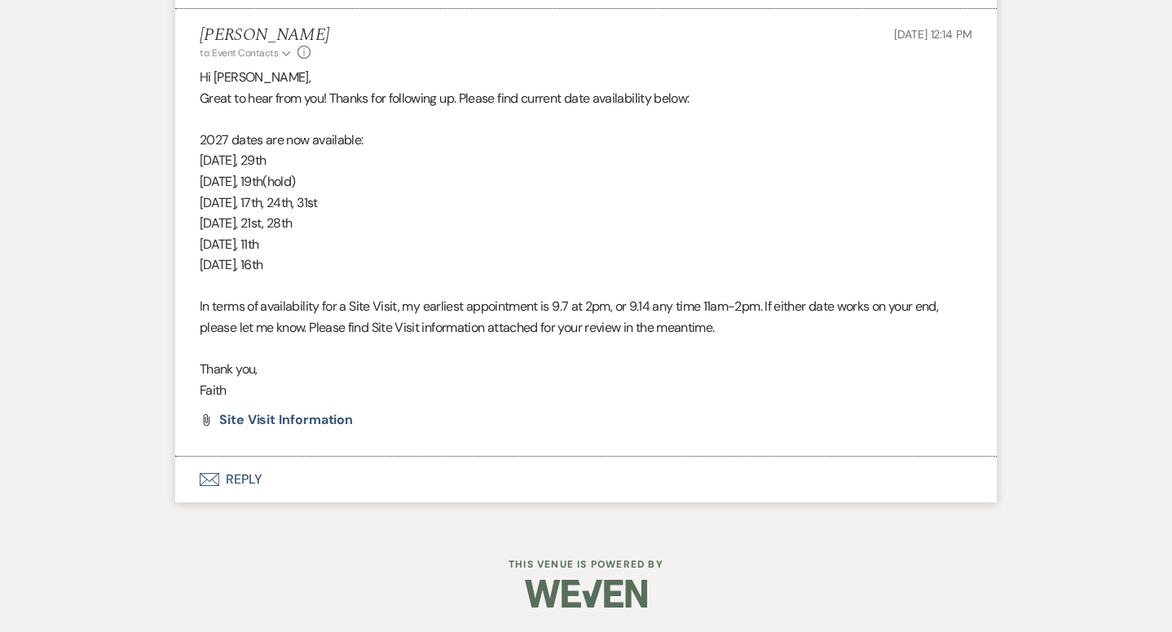
scroll to position [2409, 0]
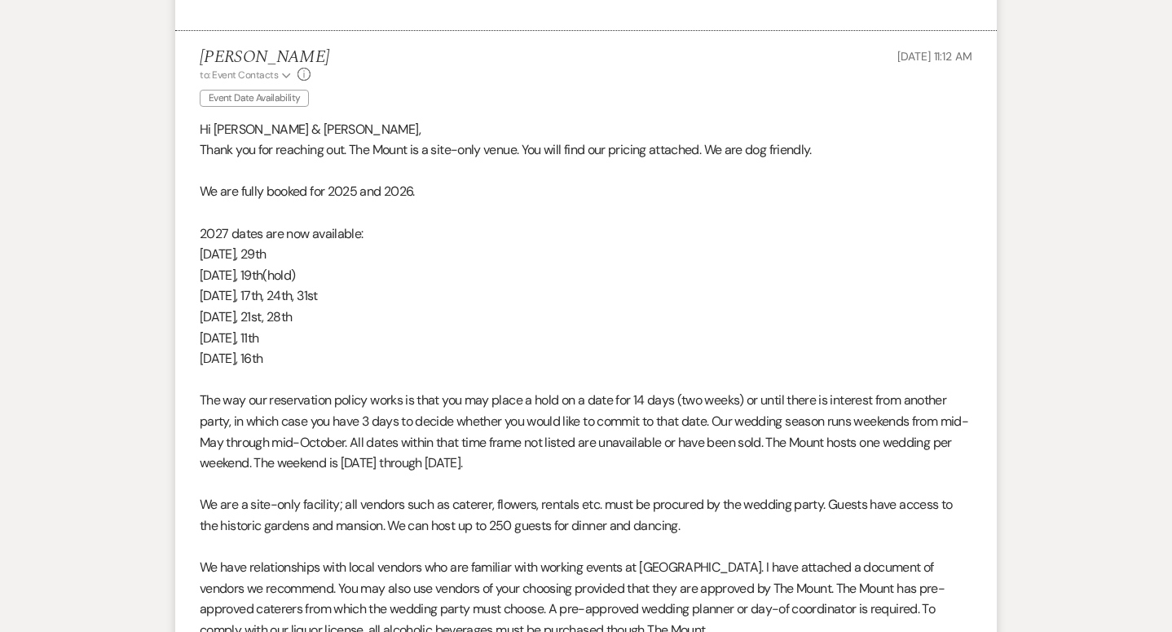
scroll to position [918, 0]
drag, startPoint x: 314, startPoint y: 360, endPoint x: 149, endPoint y: 196, distance: 232.8
click at [149, 196] on div "Event Messages Log Log Message + New Message Communicate with clients by clicki…" at bounding box center [585, 376] width 929 height 1675
copy div "We are fully booked for 2025 and 2026. 2027 dates are now available: [DATE], [D…"
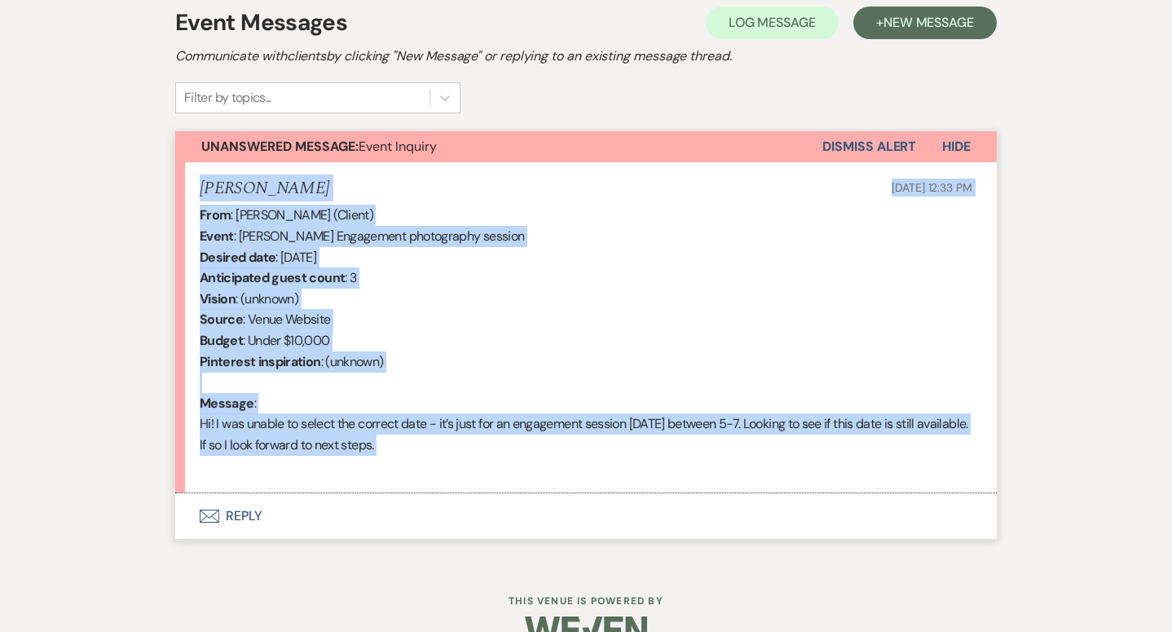
drag, startPoint x: 192, startPoint y: 183, endPoint x: 617, endPoint y: 482, distance: 519.3
click at [618, 482] on li "[PERSON_NAME] [DATE] 12:33 PM From : [PERSON_NAME] (Client) Event : [PERSON_NAM…" at bounding box center [585, 327] width 821 height 331
copy li "[PERSON_NAME] [DATE] 12:33 PM From : [PERSON_NAME] (Client) Event : [PERSON_NAM…"
click at [226, 513] on button "Envelope Reply" at bounding box center [585, 516] width 821 height 46
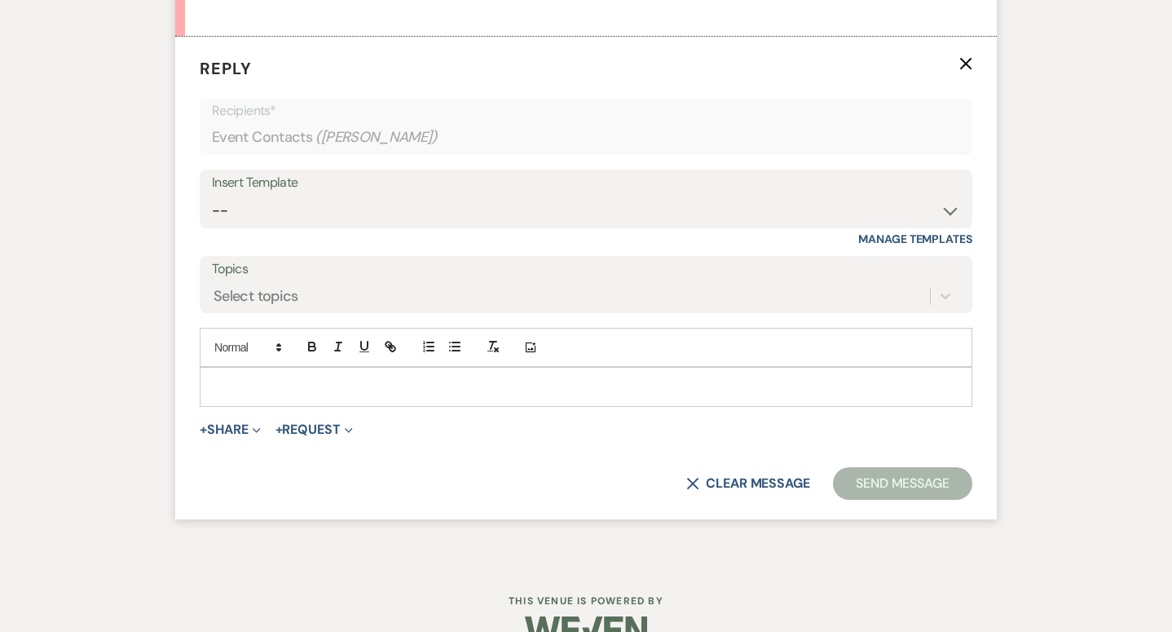
scroll to position [955, 0]
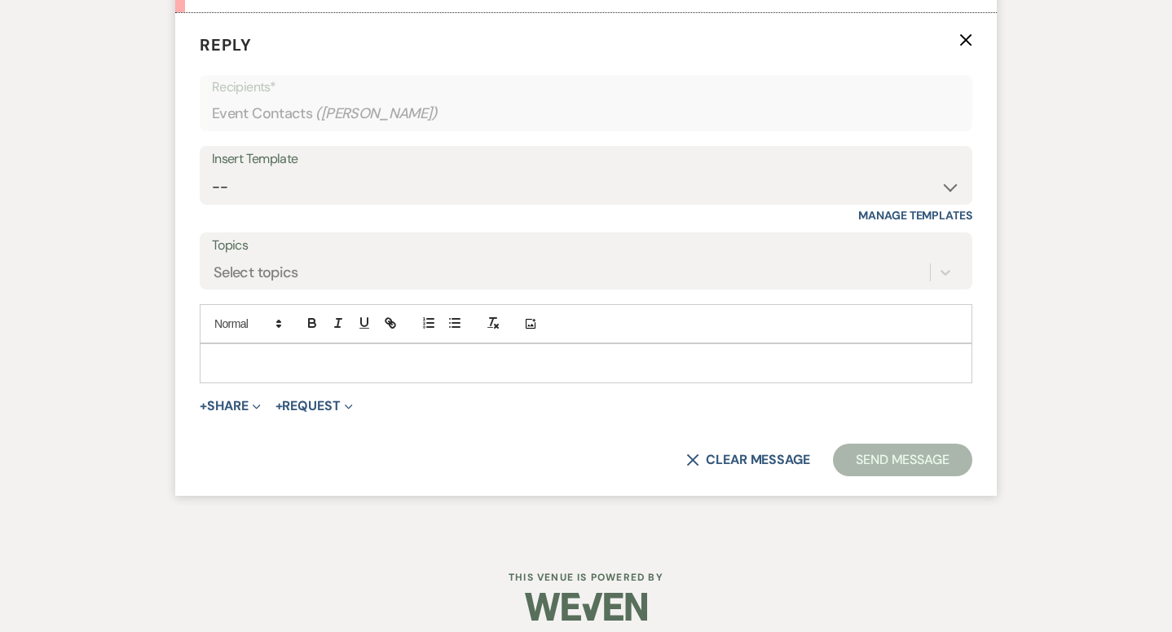
click at [231, 350] on div at bounding box center [585, 362] width 771 height 37
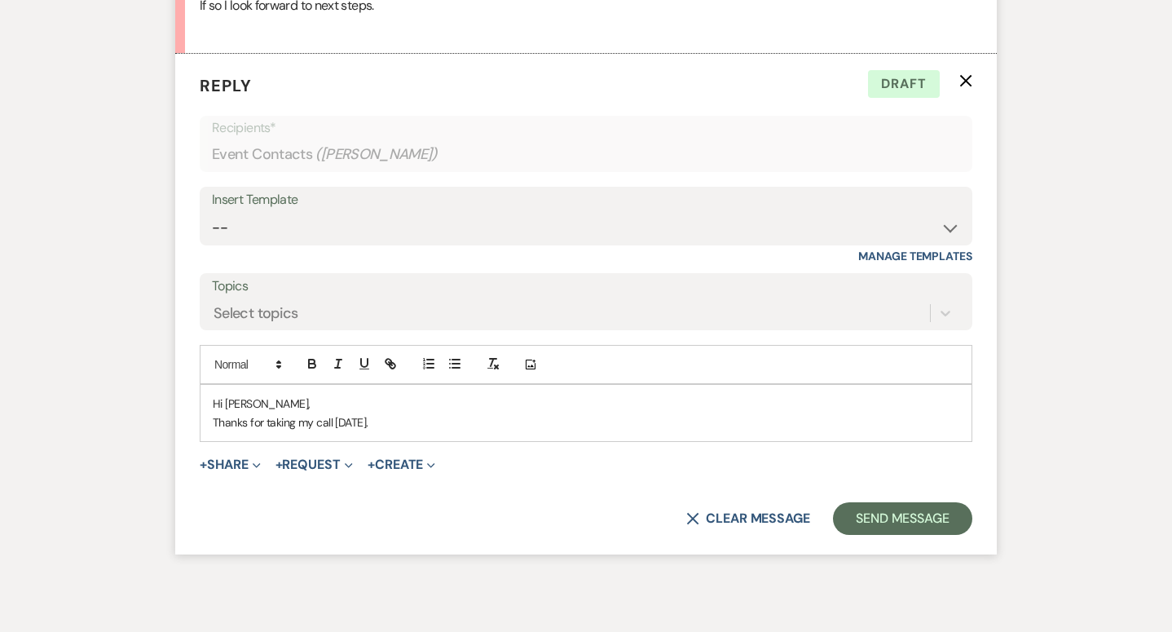
scroll to position [912, 0]
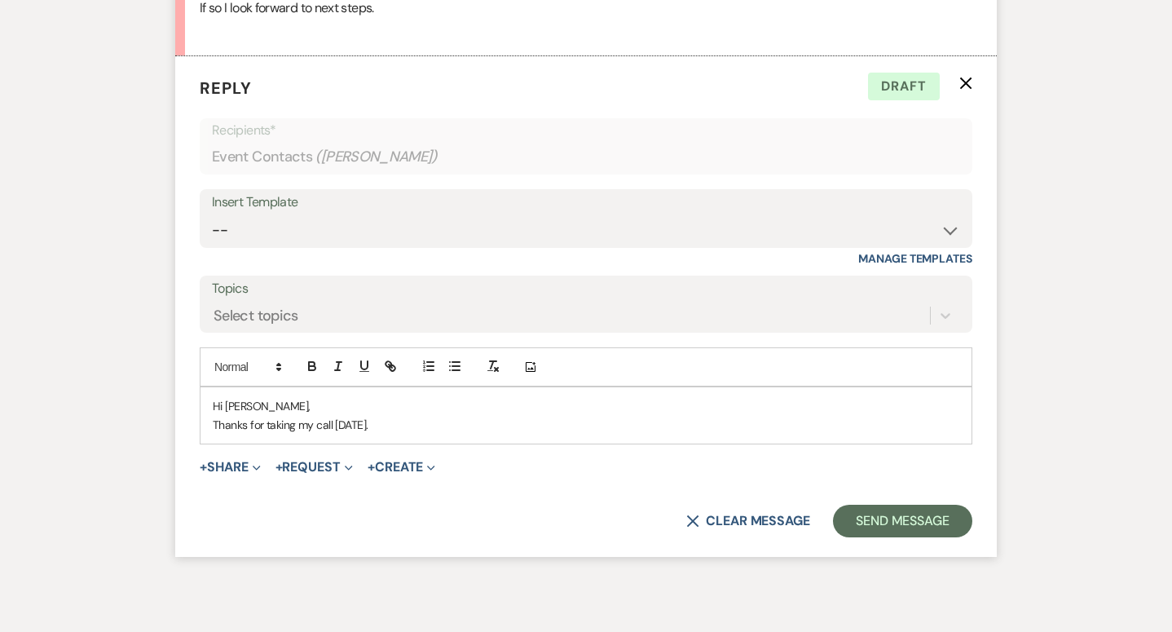
click at [408, 430] on p "Thanks for taking my call [DATE]." at bounding box center [586, 425] width 746 height 18
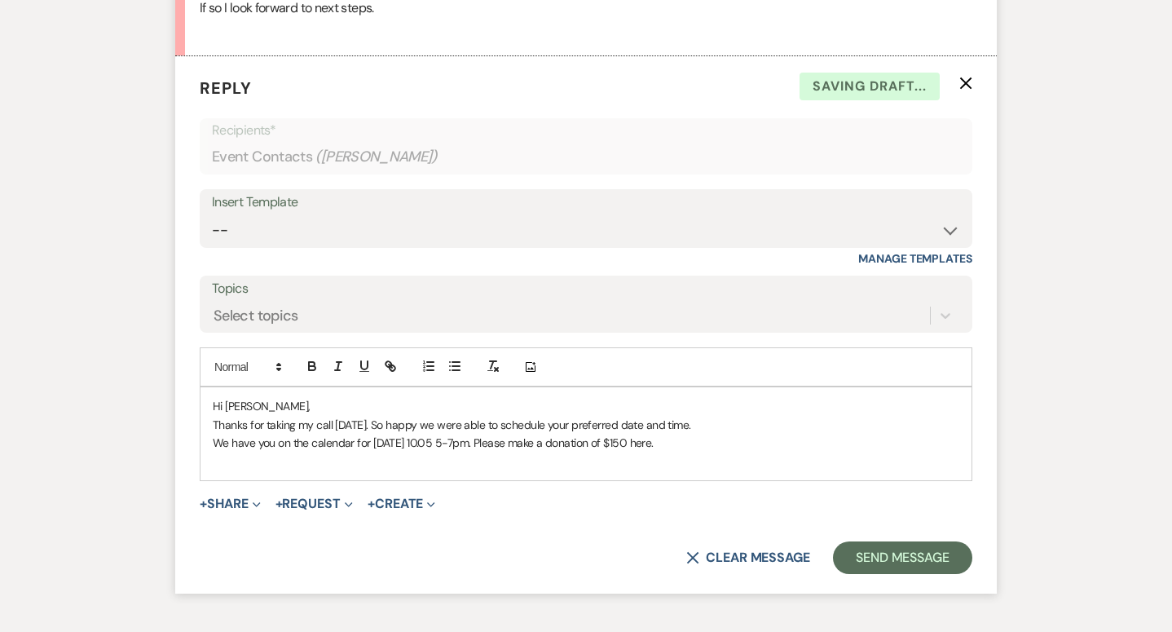
click at [641, 446] on p "We have you on the calendar for [DATE] 10.05 5-7pm. Please make a donation of $…" at bounding box center [586, 443] width 746 height 18
click at [394, 366] on icon "button" at bounding box center [390, 366] width 15 height 15
paste input "ttps://[DOMAIN_NAME][URL]"
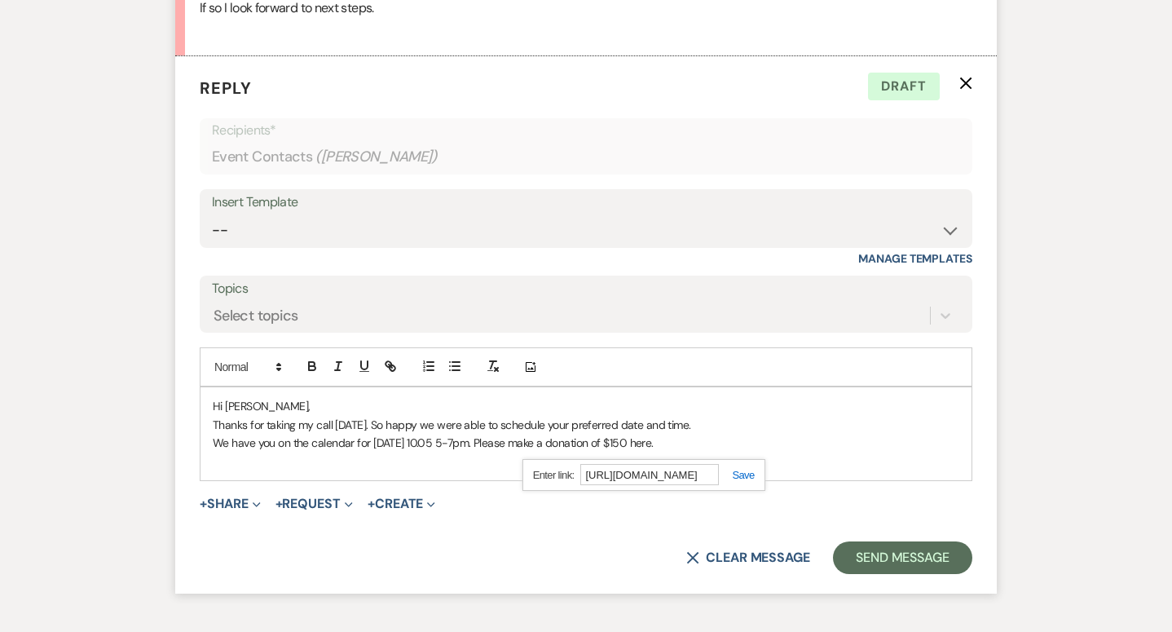
type input "[URL][DOMAIN_NAME]"
click at [738, 481] on div "[URL][DOMAIN_NAME]" at bounding box center [643, 475] width 243 height 32
click at [739, 469] on link at bounding box center [736, 475] width 35 height 12
click at [739, 455] on p at bounding box center [586, 461] width 746 height 18
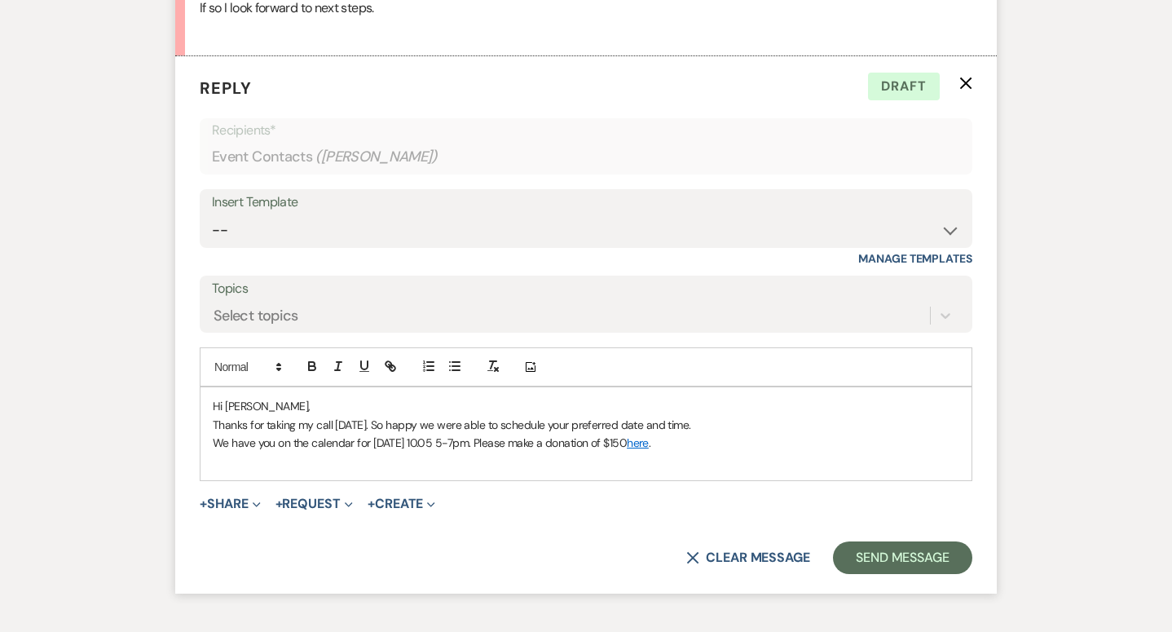
click at [595, 443] on p "We have you on the calendar for [DATE] 10.05 5-7pm. Please make a donation of $…" at bounding box center [586, 443] width 746 height 18
click at [753, 450] on p "We have you on the calendar for [DATE] 10.05 5-7pm. Please make a donation to T…" at bounding box center [586, 443] width 746 height 18
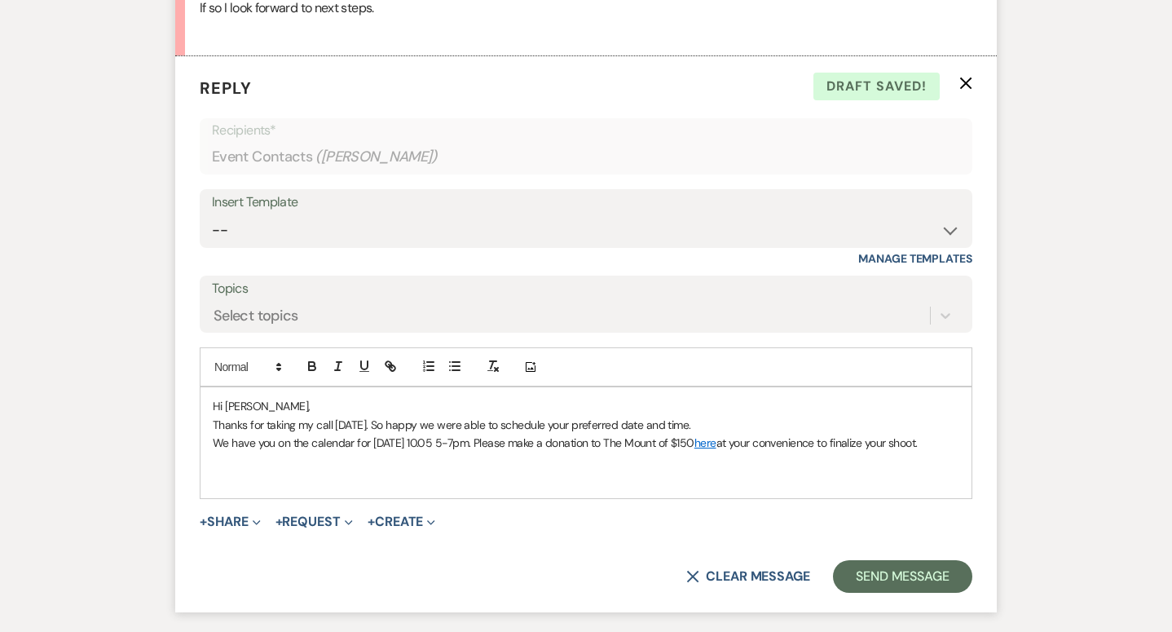
click at [272, 441] on p "We have you on the calendar for [DATE] 10.05 5-7pm. Please make a donation to T…" at bounding box center [586, 443] width 746 height 18
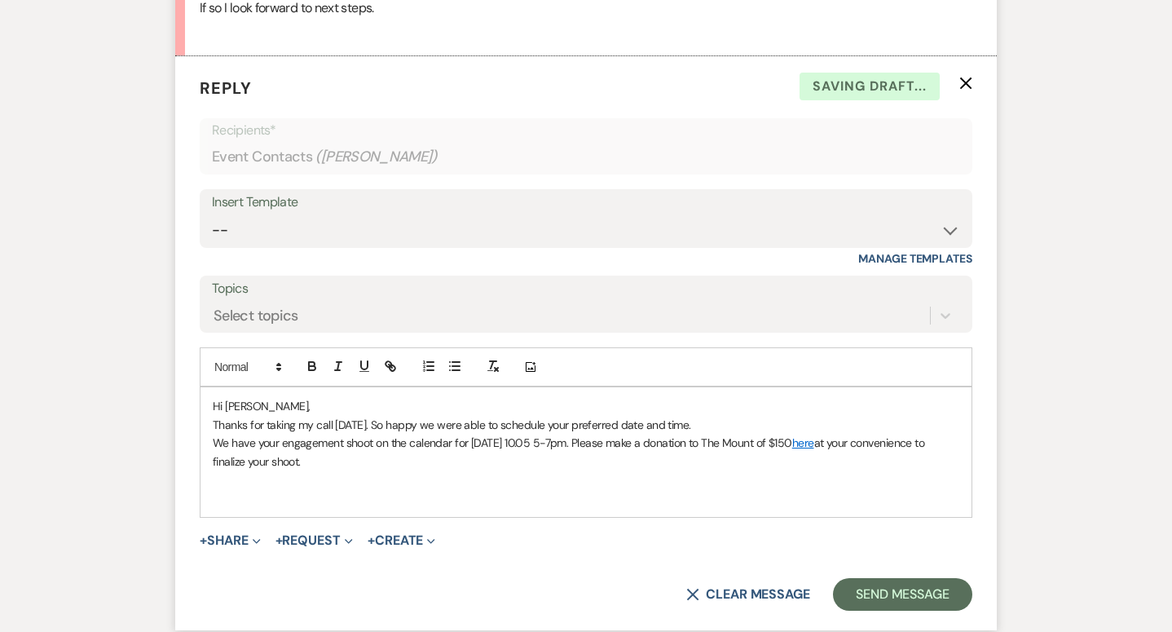
click at [291, 456] on p "We have your engagement shoot on the calendar for [DATE] 10.05 5-7pm. Please ma…" at bounding box center [586, 452] width 746 height 37
drag, startPoint x: 310, startPoint y: 457, endPoint x: 247, endPoint y: 453, distance: 63.7
click at [247, 453] on p "We have your engagement shoot on the calendar for [DATE] 10.05 5-7pm. Please ma…" at bounding box center [586, 452] width 746 height 37
click at [755, 405] on p "Hi [PERSON_NAME]," at bounding box center [586, 406] width 746 height 18
click at [751, 425] on p "Thanks for taking my call [DATE]. So happy we were able to schedule your prefer…" at bounding box center [586, 425] width 746 height 18
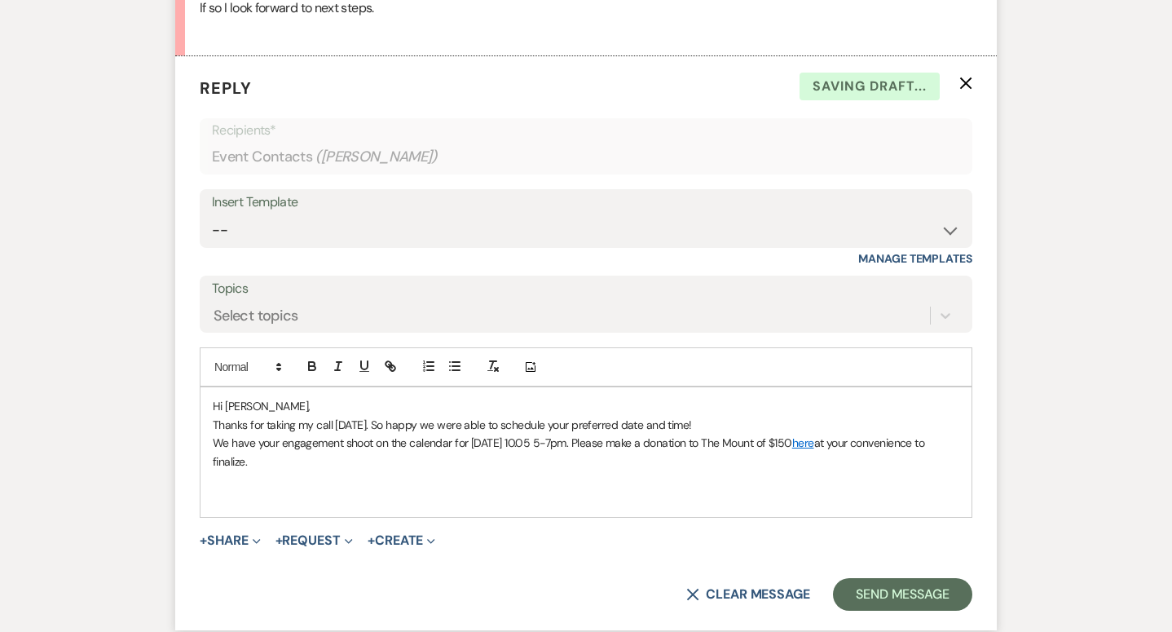
click at [568, 461] on p "We have your engagement shoot on the calendar for [DATE] 10.05 5-7pm. Please ma…" at bounding box center [586, 452] width 746 height 37
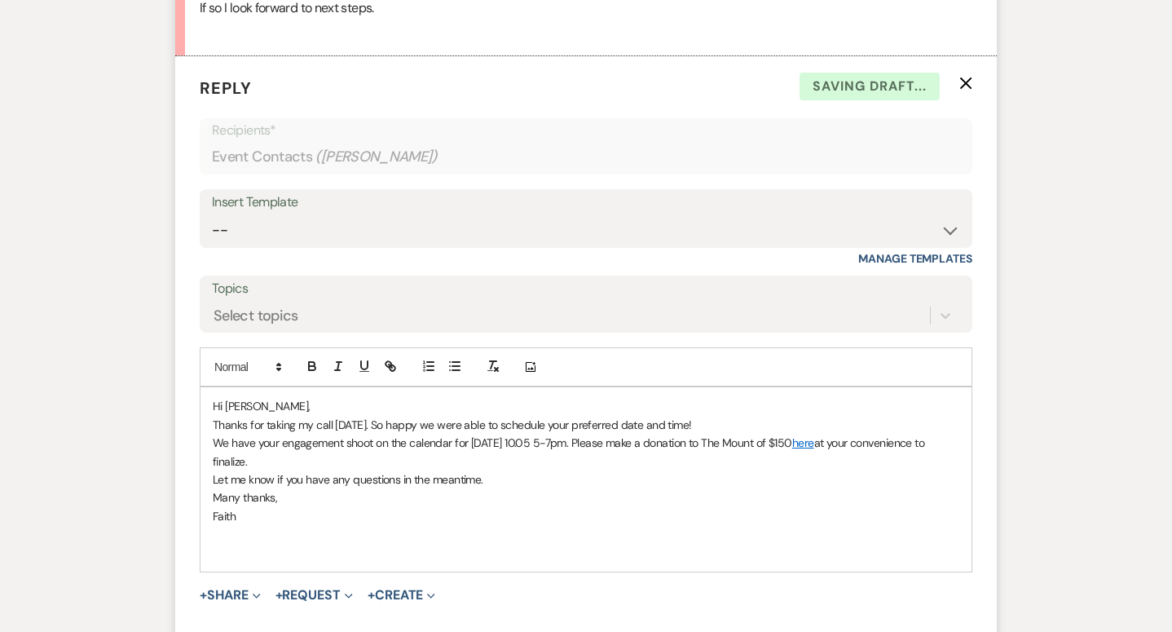
scroll to position [976, 0]
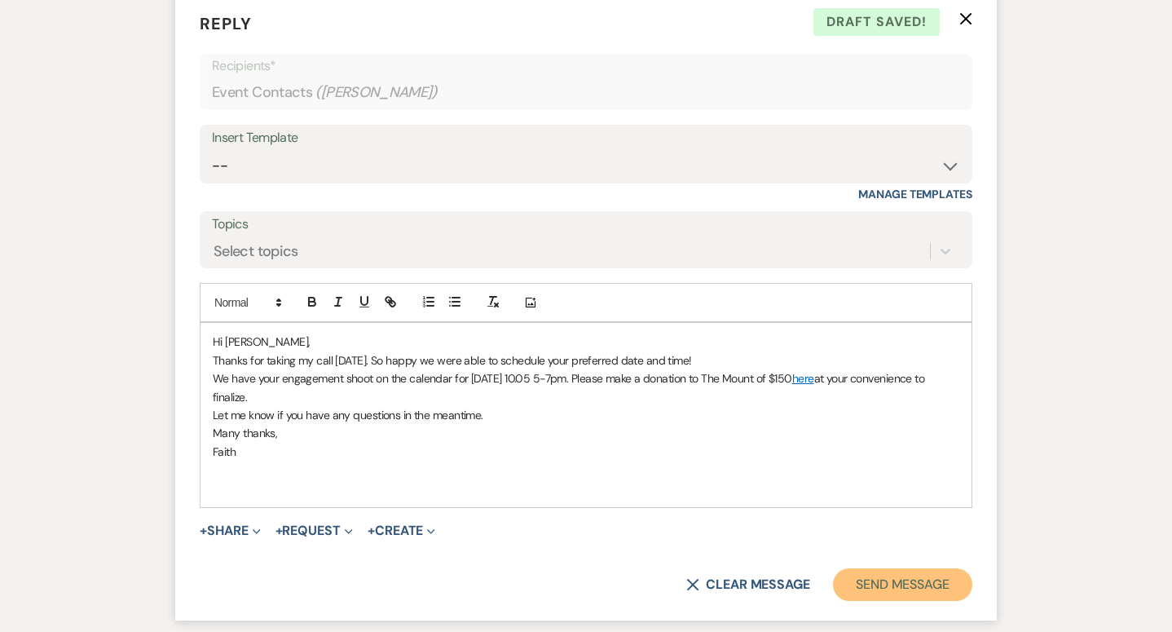
click at [893, 588] on button "Send Message" at bounding box center [902, 584] width 139 height 33
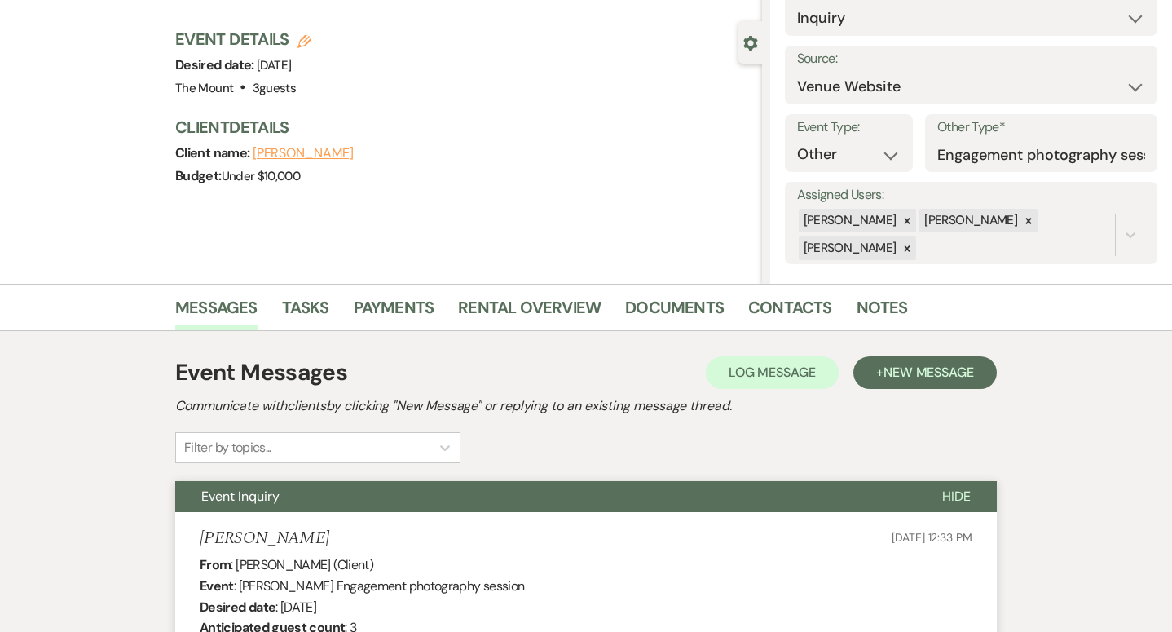
scroll to position [0, 0]
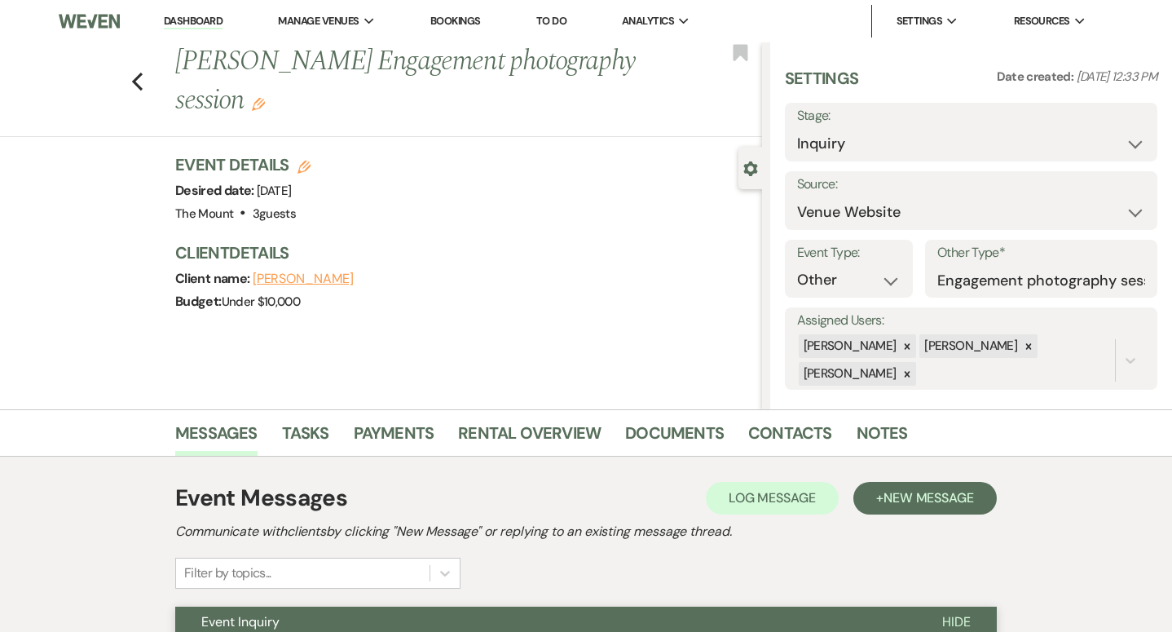
click at [210, 14] on link "Dashboard" at bounding box center [193, 21] width 59 height 15
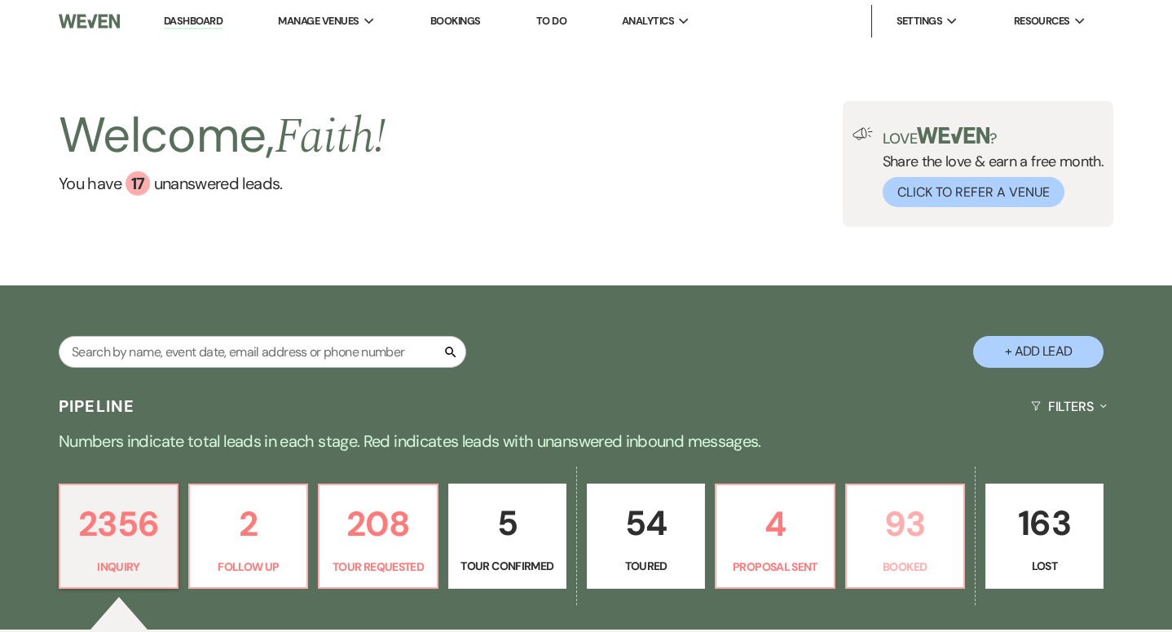
scroll to position [150, 0]
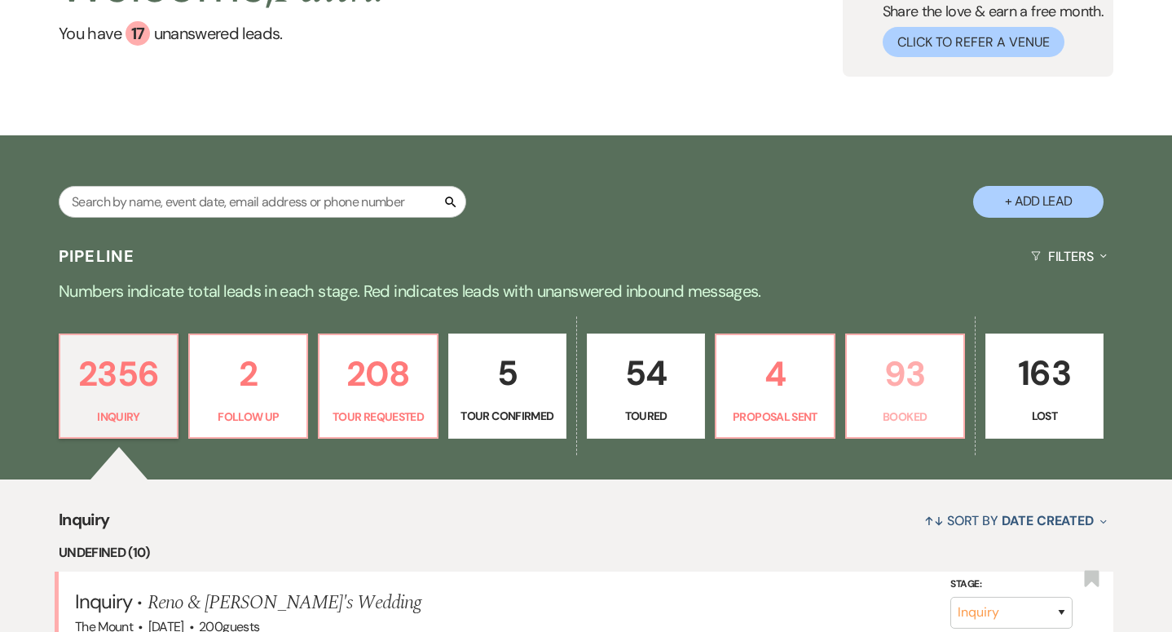
click at [896, 394] on p "93" at bounding box center [904, 373] width 97 height 55
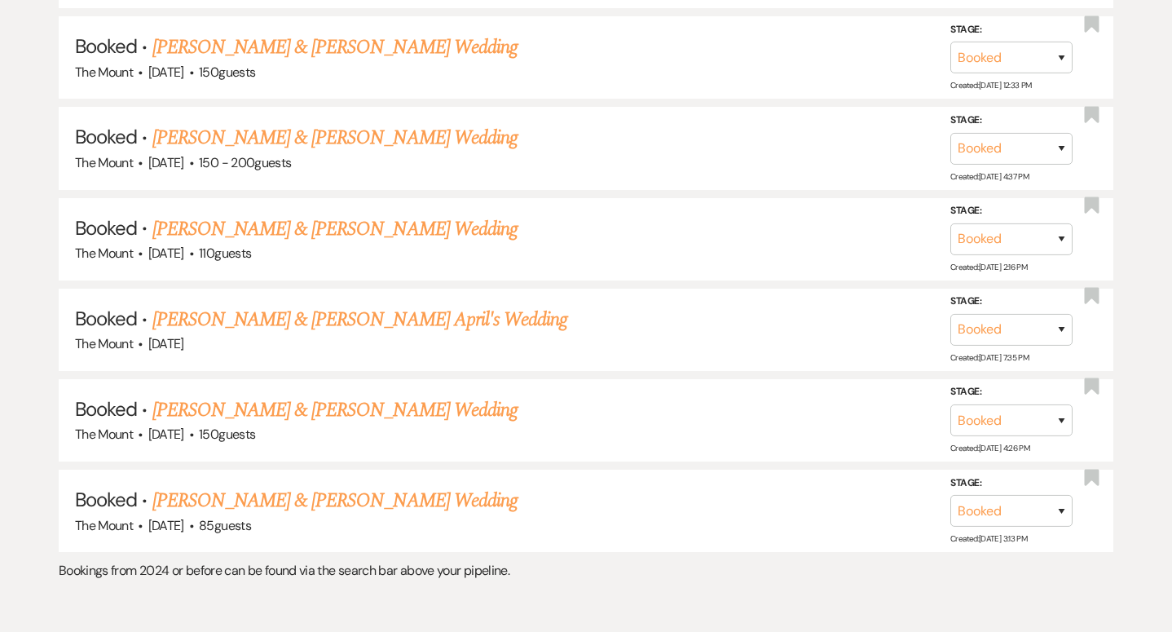
scroll to position [6684, 0]
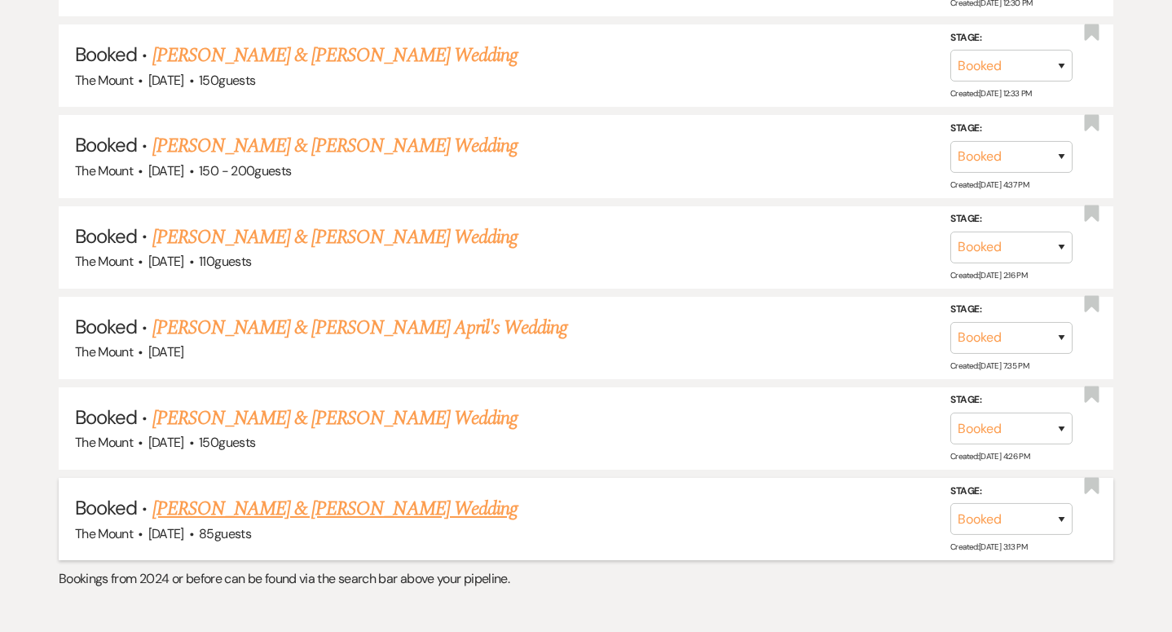
click at [416, 494] on link "Amy Barry & Jonathan Dumas's Wedding" at bounding box center [334, 508] width 365 height 29
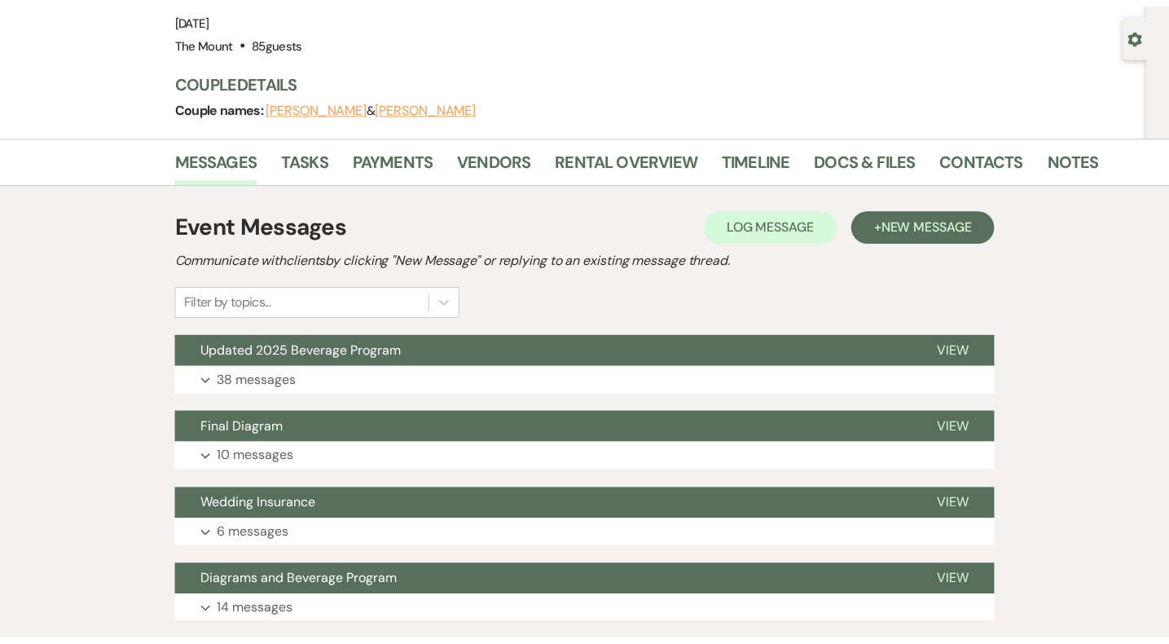
scroll to position [132, 0]
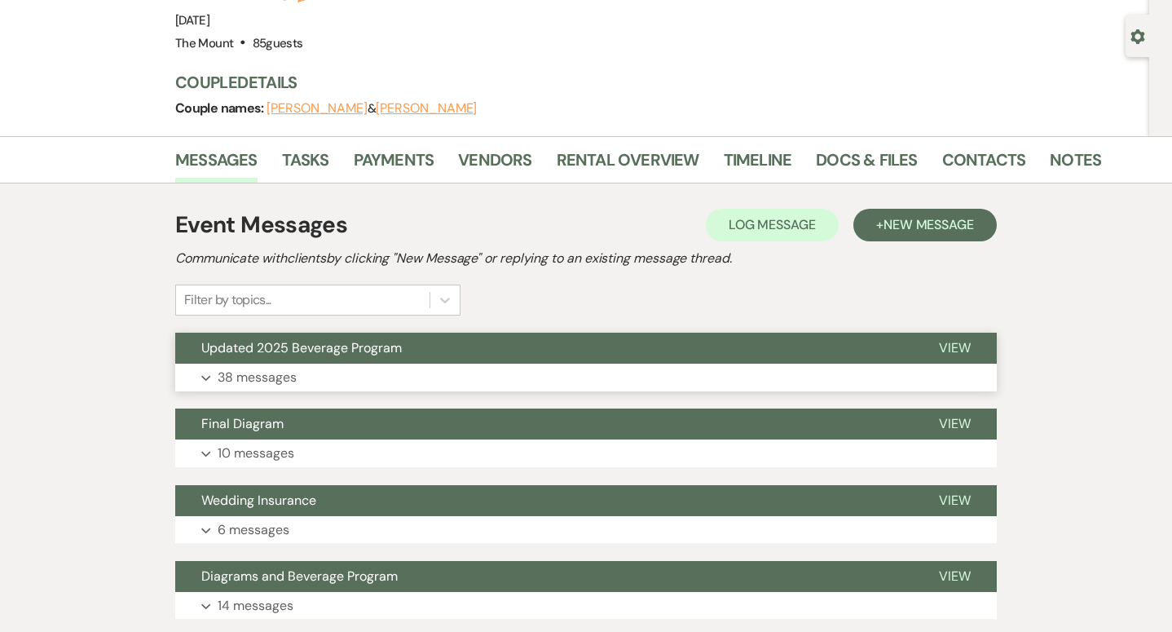
click at [372, 376] on button "Expand 38 messages" at bounding box center [585, 377] width 821 height 28
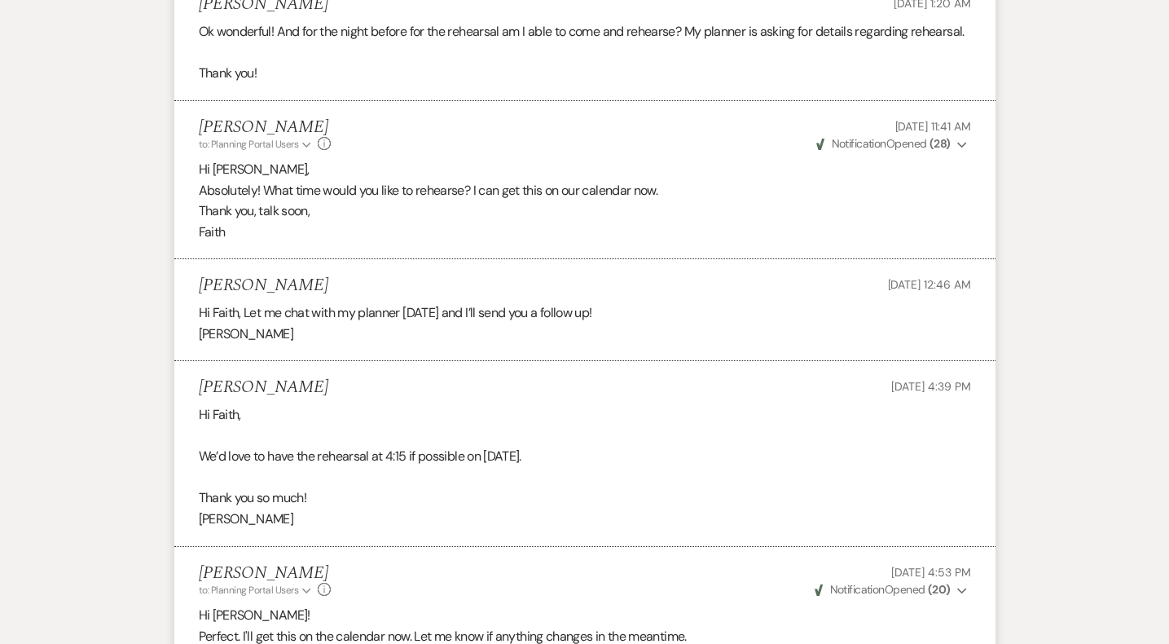
scroll to position [1118, 0]
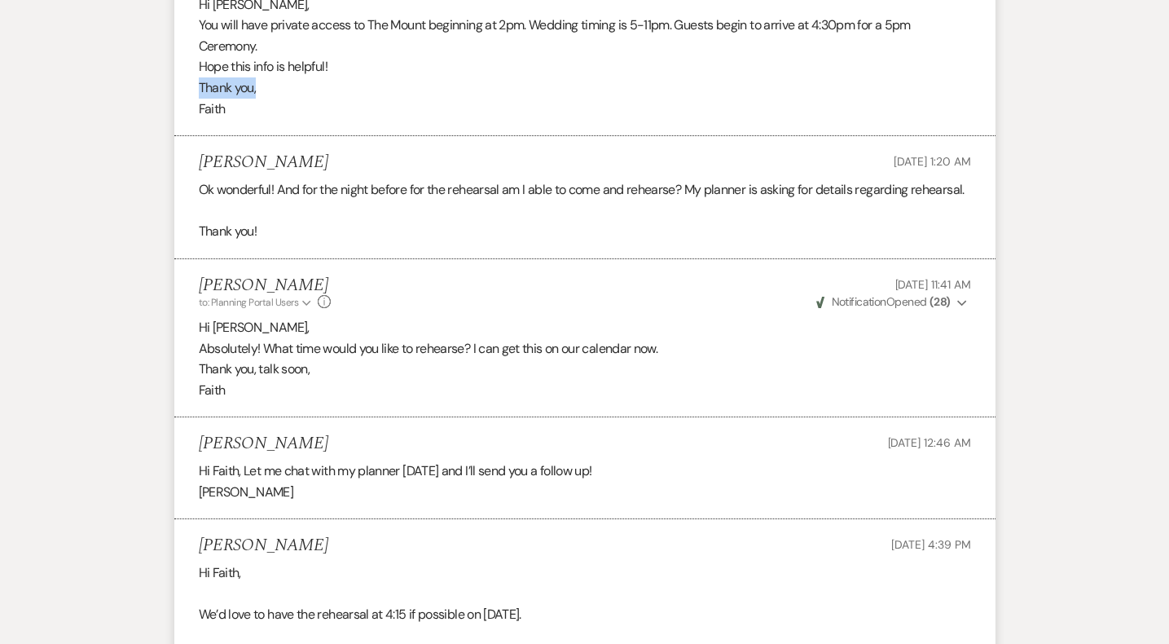
drag, startPoint x: 1164, startPoint y: 85, endPoint x: 1164, endPoint y: 72, distance: 13.1
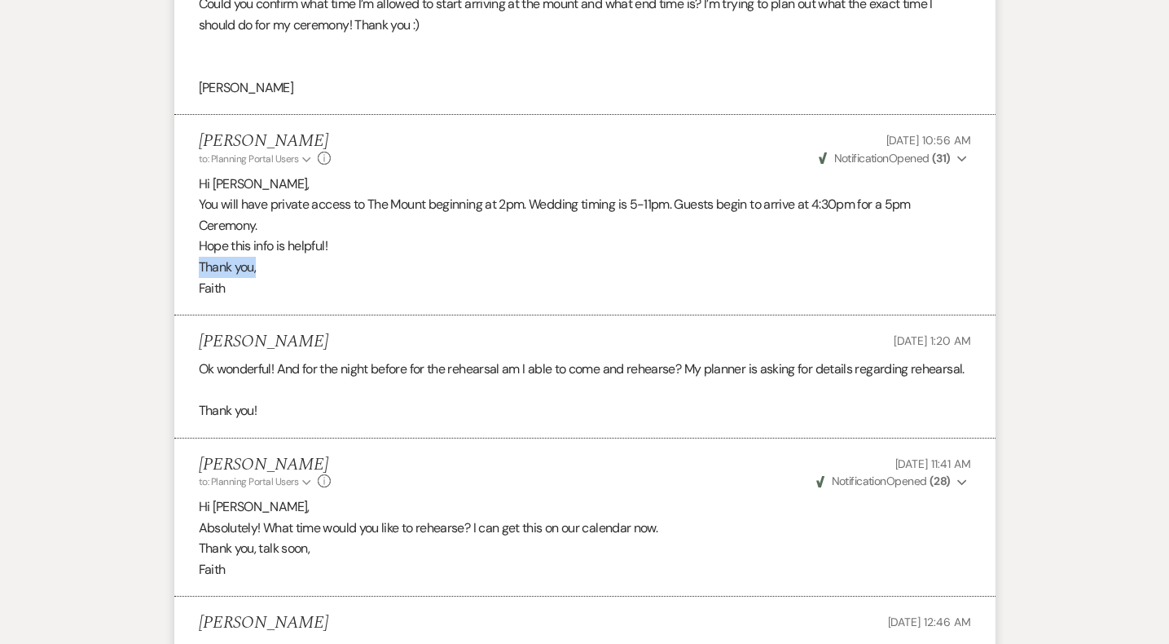
scroll to position [0, 0]
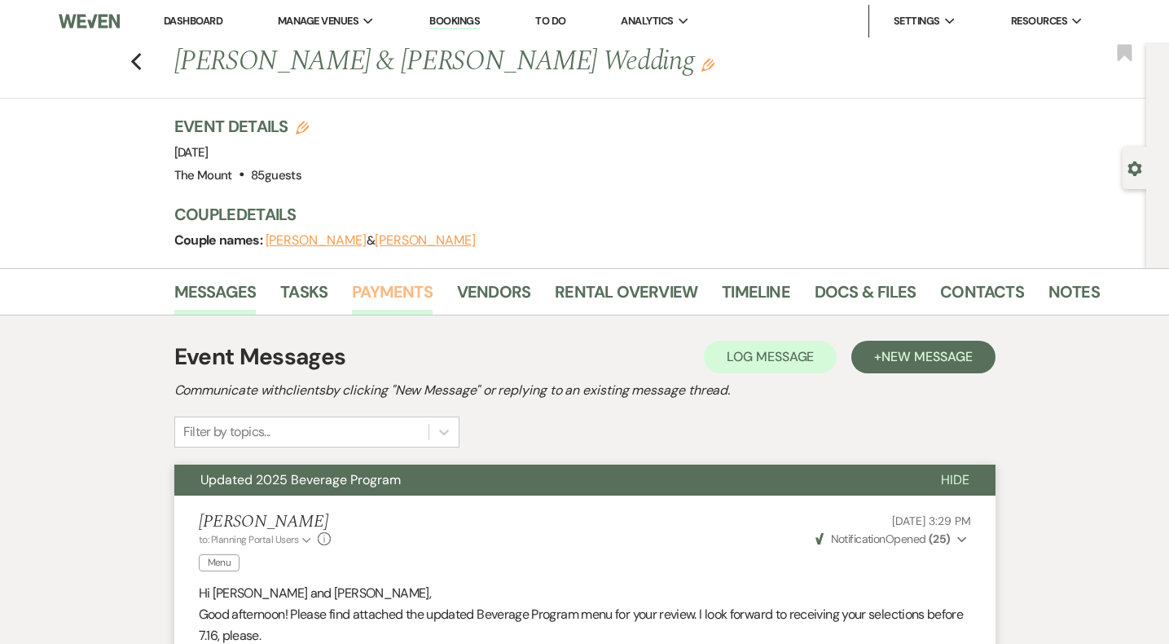
click at [395, 291] on link "Payments" at bounding box center [392, 297] width 81 height 36
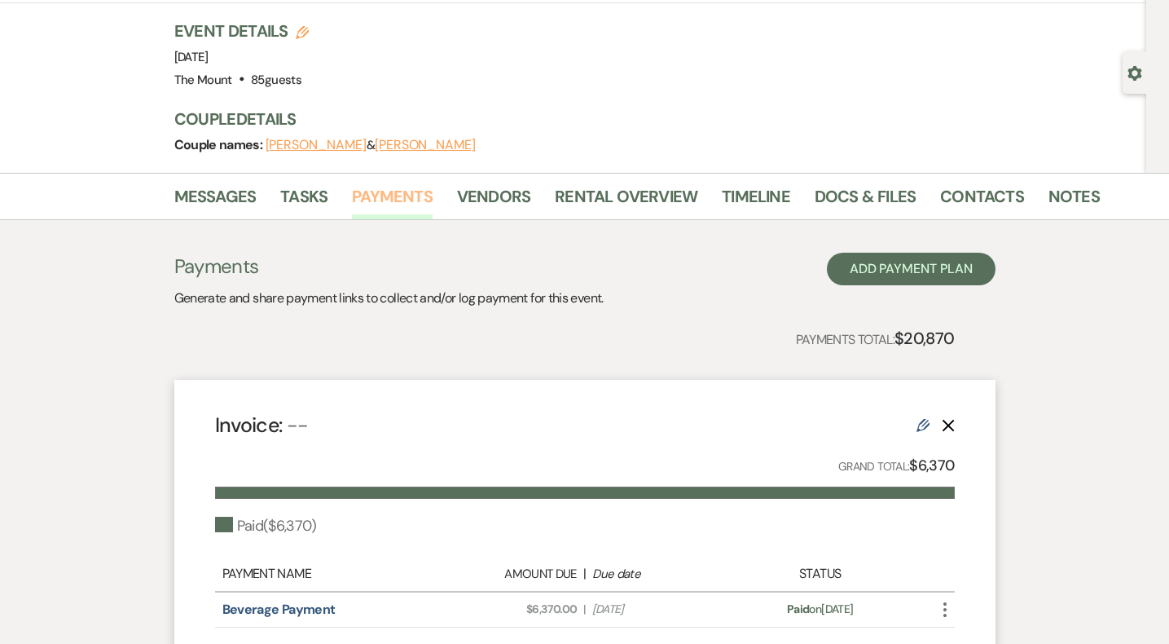
scroll to position [95, 0]
click at [222, 194] on link "Messages" at bounding box center [215, 202] width 82 height 36
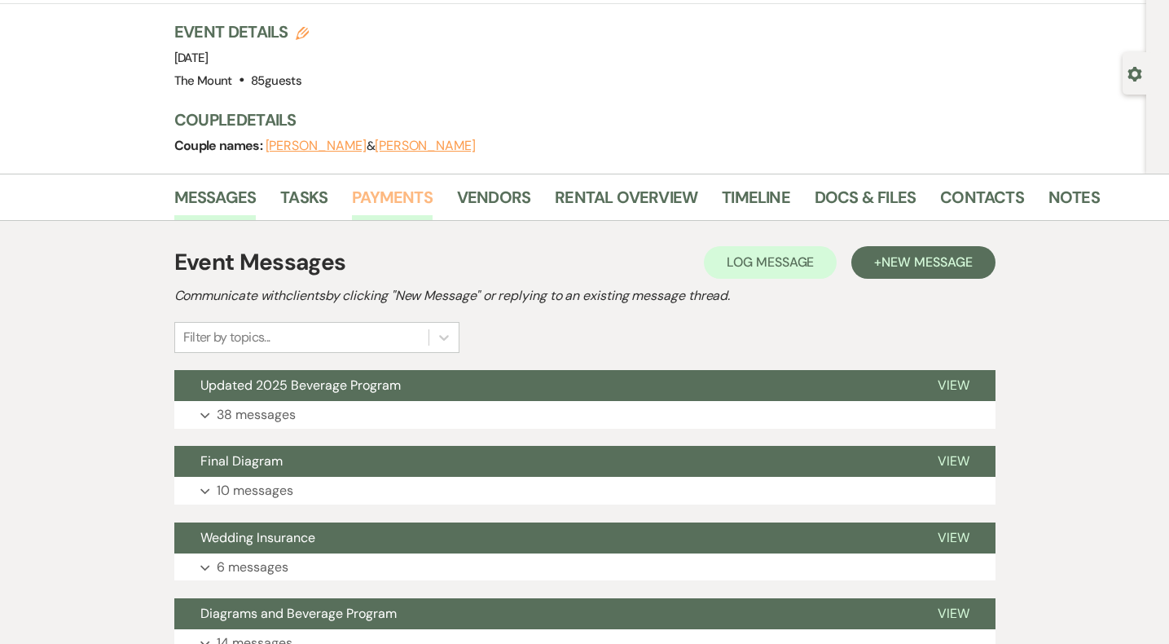
click at [416, 200] on link "Payments" at bounding box center [392, 202] width 81 height 36
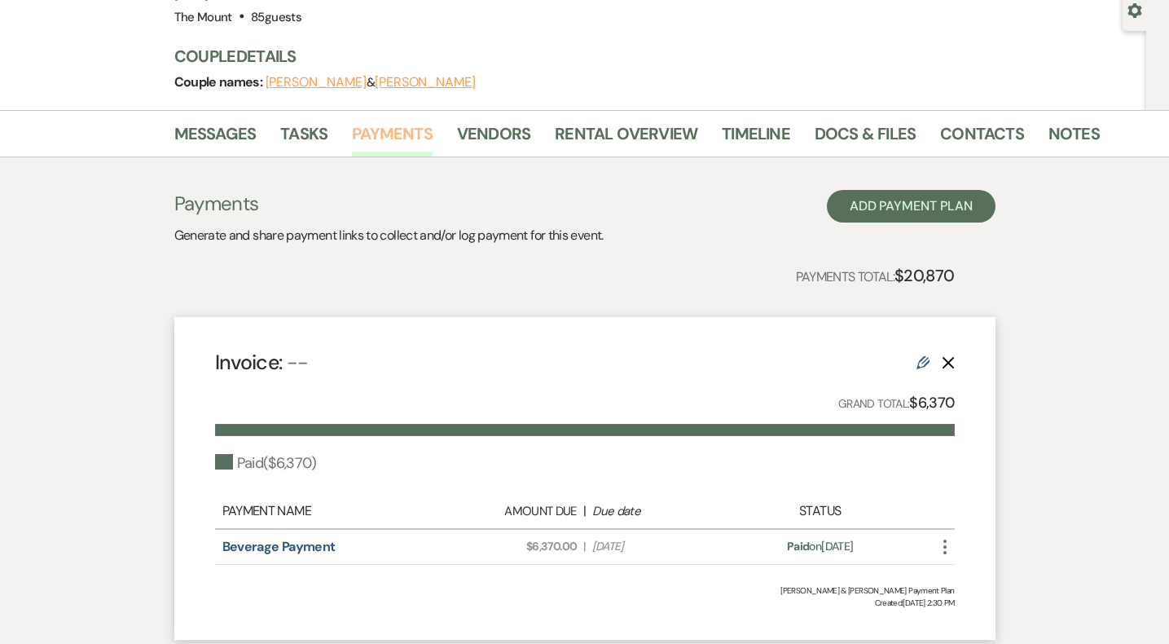
scroll to position [160, 0]
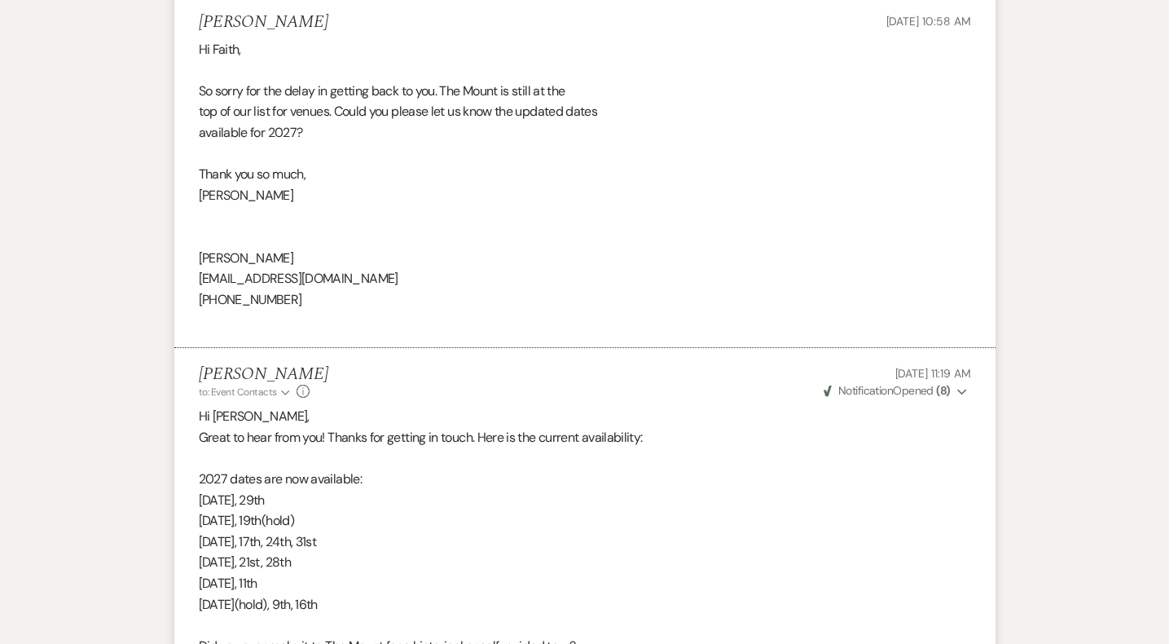
scroll to position [4777, 0]
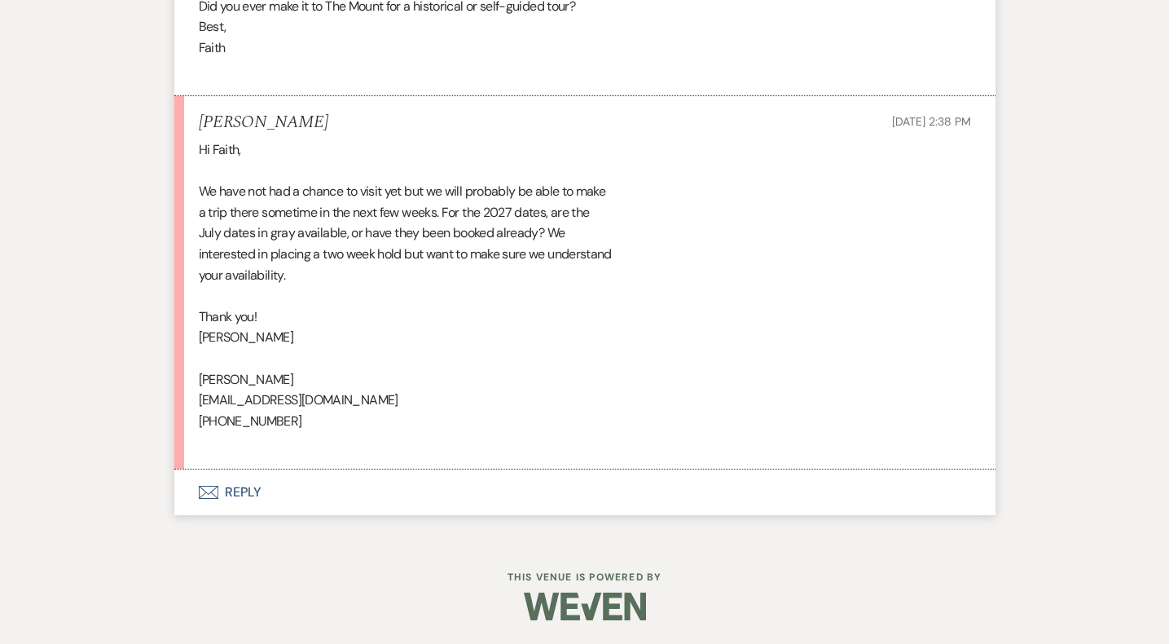
click at [239, 490] on button "Envelope Reply" at bounding box center [584, 492] width 821 height 46
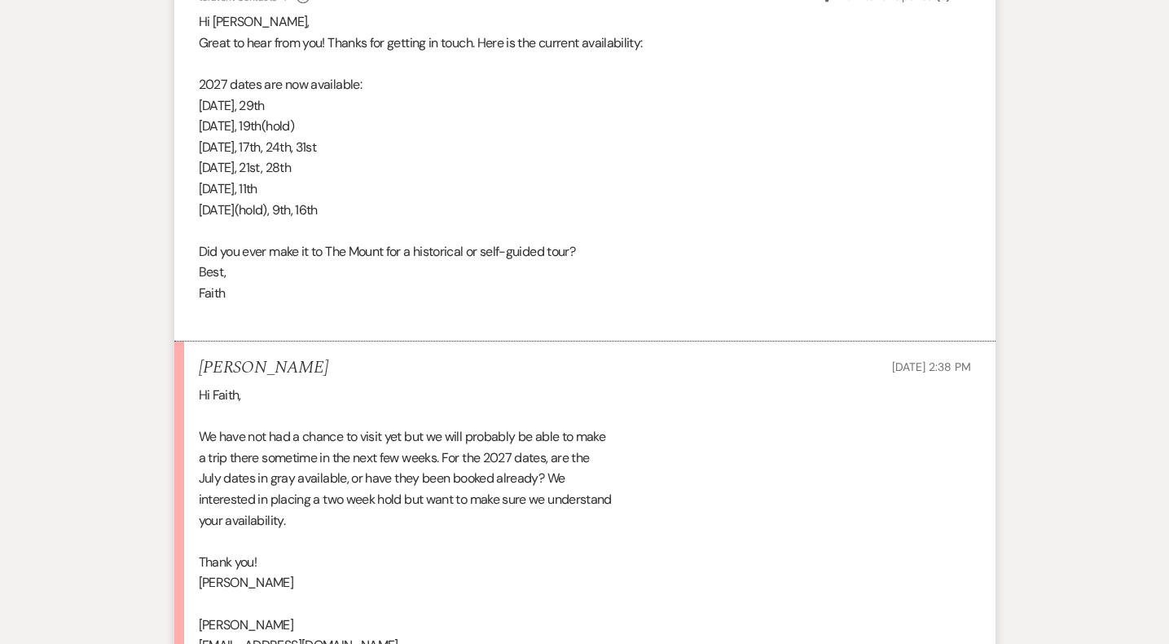
scroll to position [4532, 0]
drag, startPoint x: 406, startPoint y: 203, endPoint x: 165, endPoint y: 86, distance: 267.1
copy div "2027 dates are now available: [DATE], [DATE] 5th, 19th(hold) [DATE], 17th, 24th…"
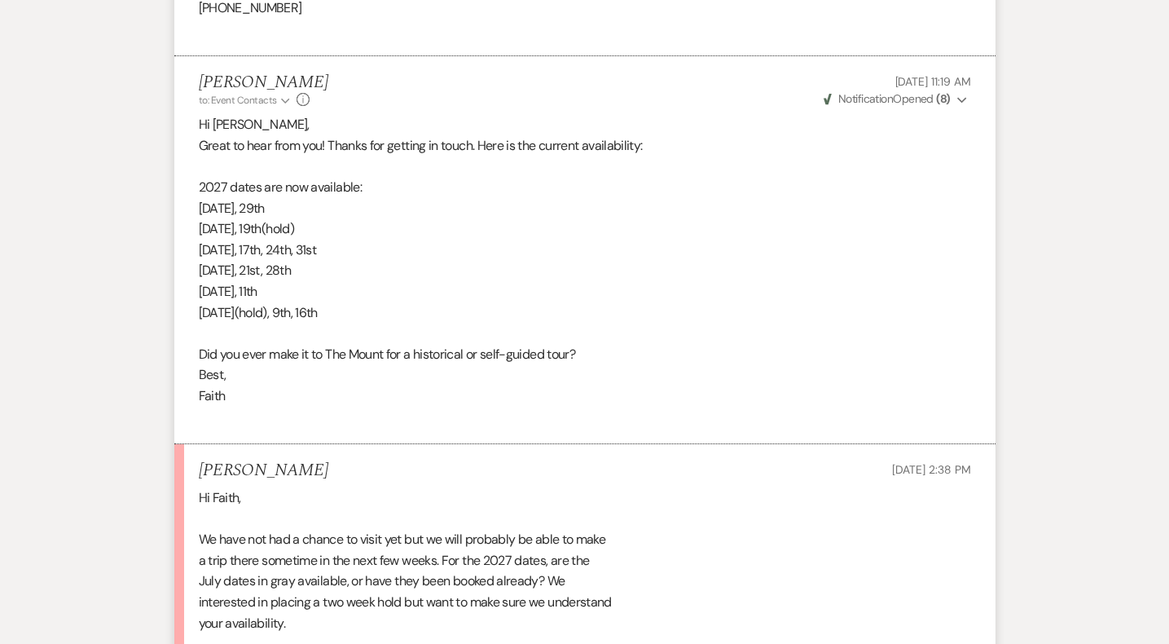
scroll to position [4427, 0]
click at [683, 492] on div "Hi Faith, We have not had a chance to visit yet but we will probably be able to…" at bounding box center [585, 645] width 773 height 313
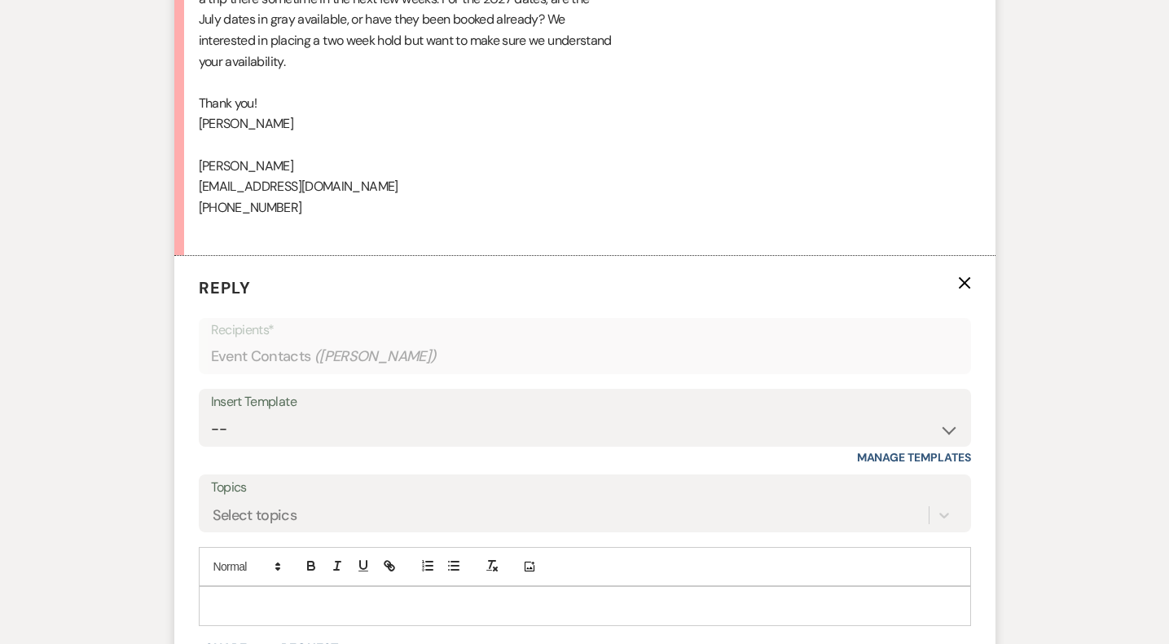
scroll to position [4986, 0]
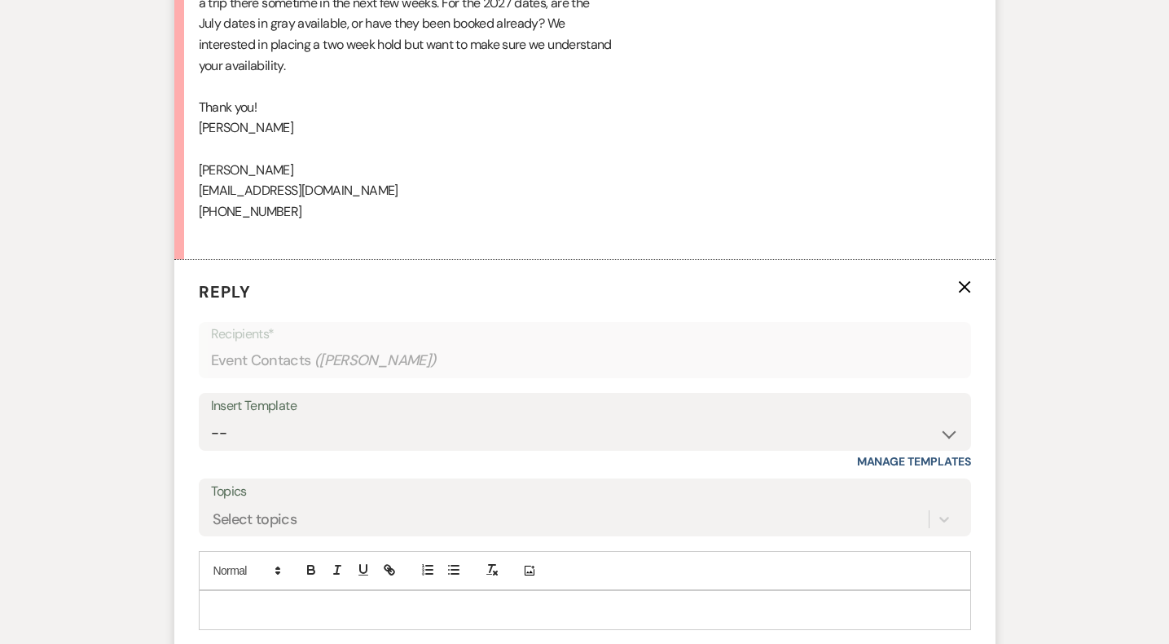
click at [663, 618] on div at bounding box center [585, 609] width 771 height 37
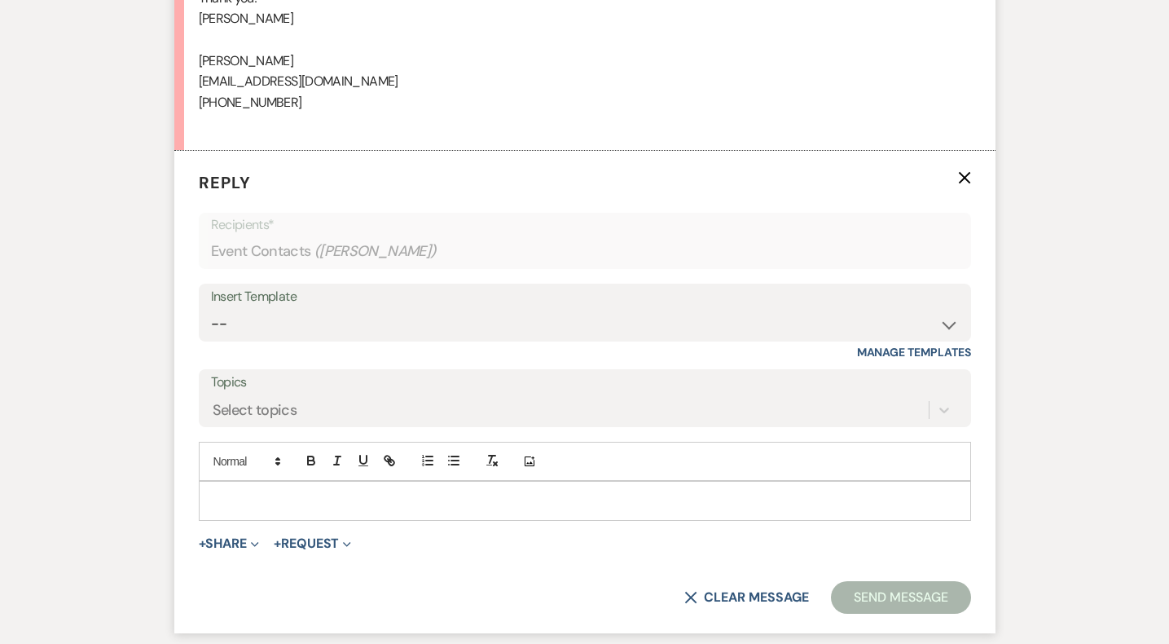
scroll to position [5117, 0]
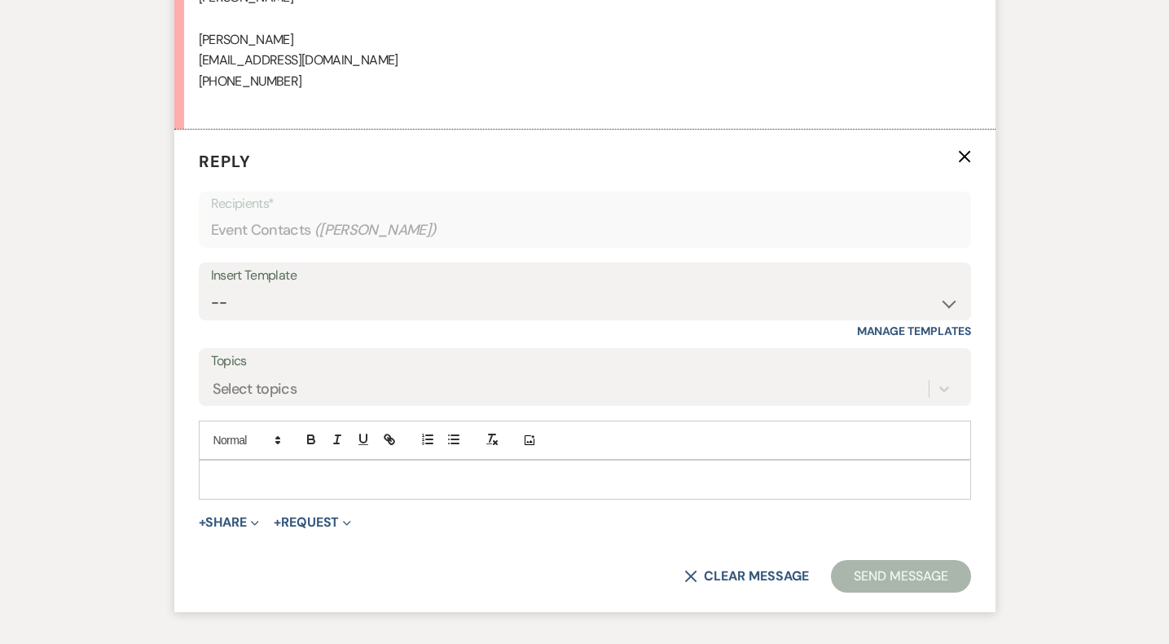
click at [623, 479] on p at bounding box center [585, 479] width 746 height 18
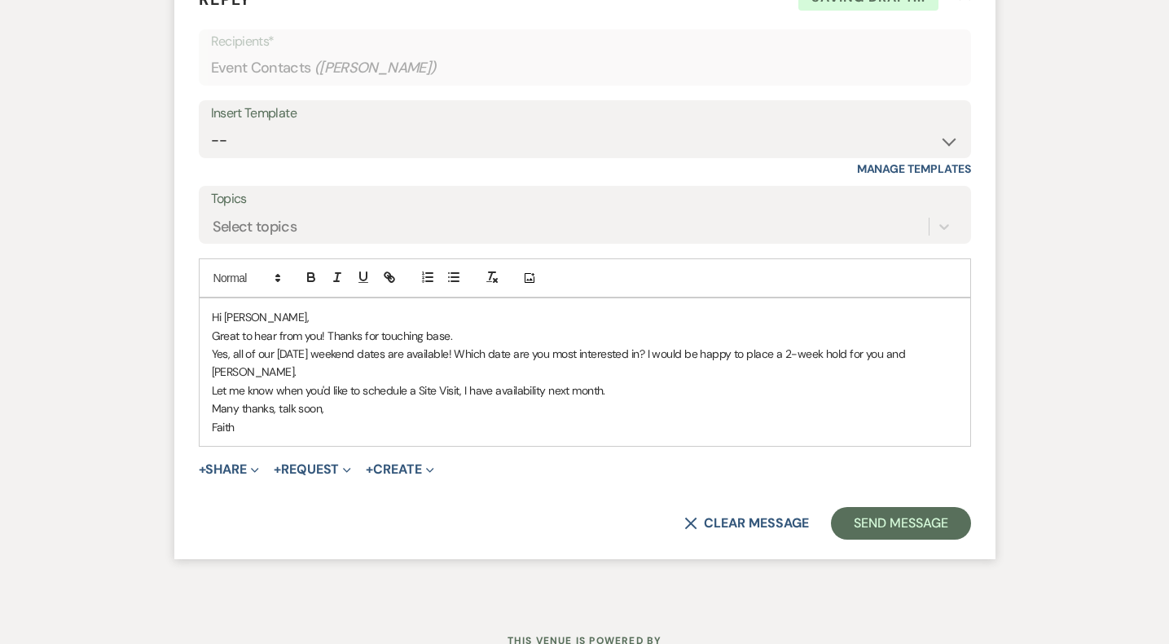
scroll to position [5289, 0]
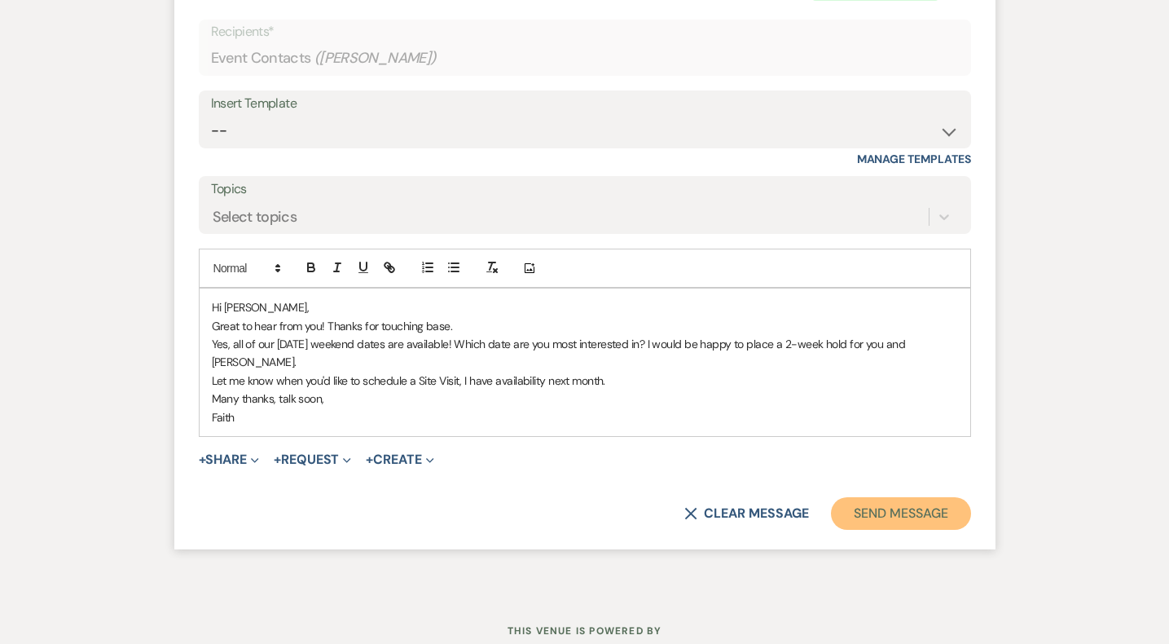
click at [941, 521] on button "Send Message" at bounding box center [900, 513] width 139 height 33
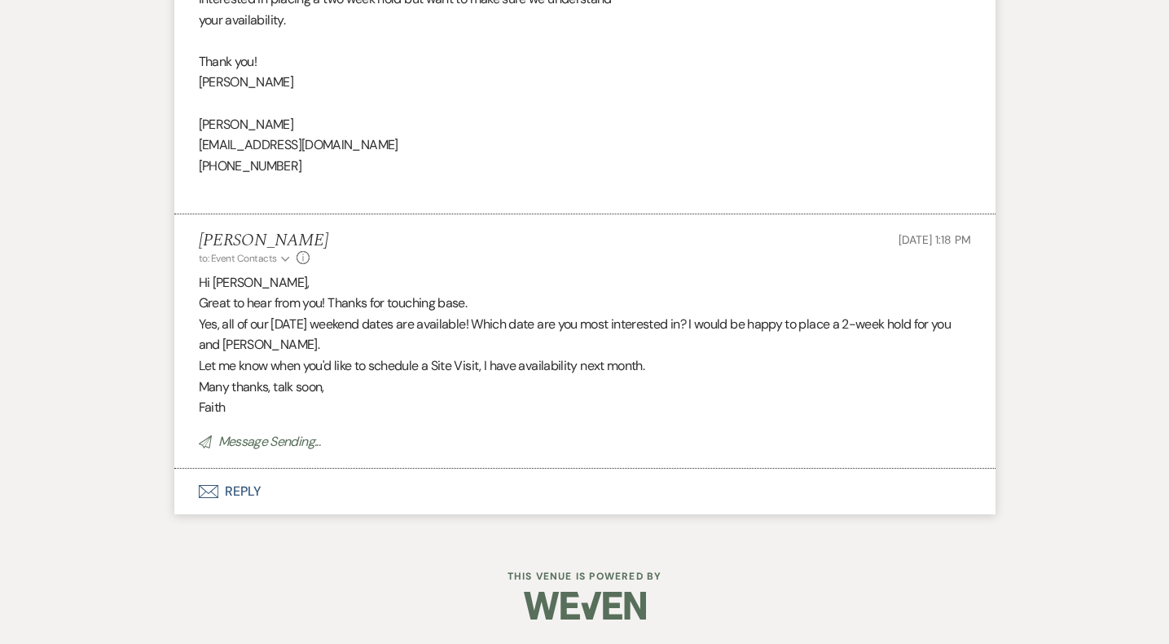
scroll to position [4998, 0]
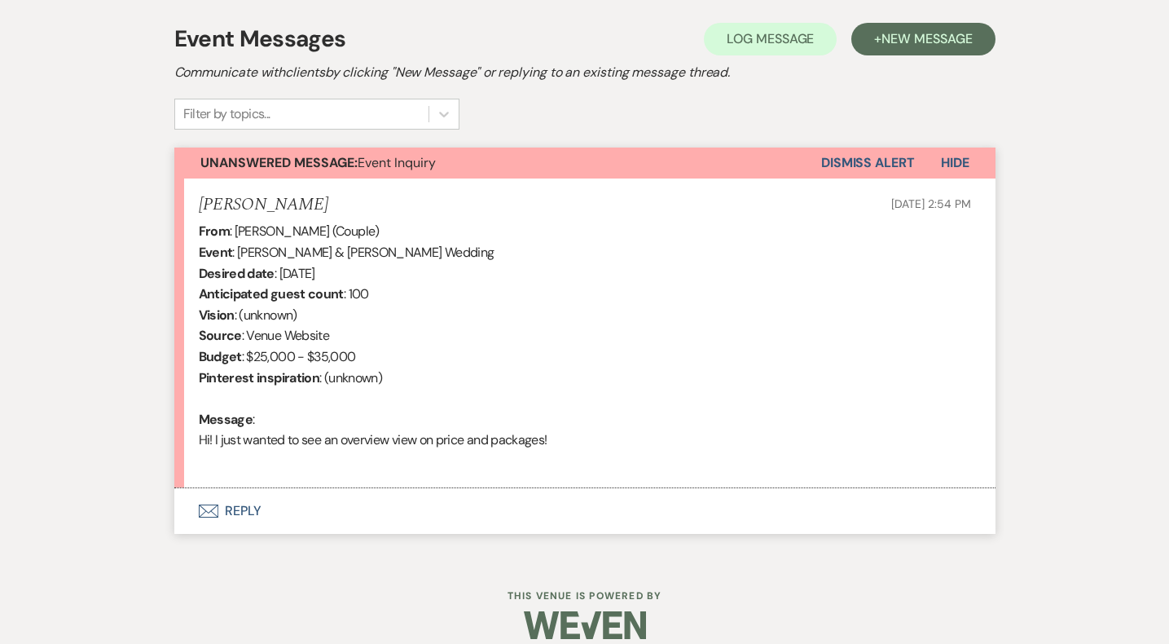
click at [247, 513] on button "Envelope Reply" at bounding box center [584, 511] width 821 height 46
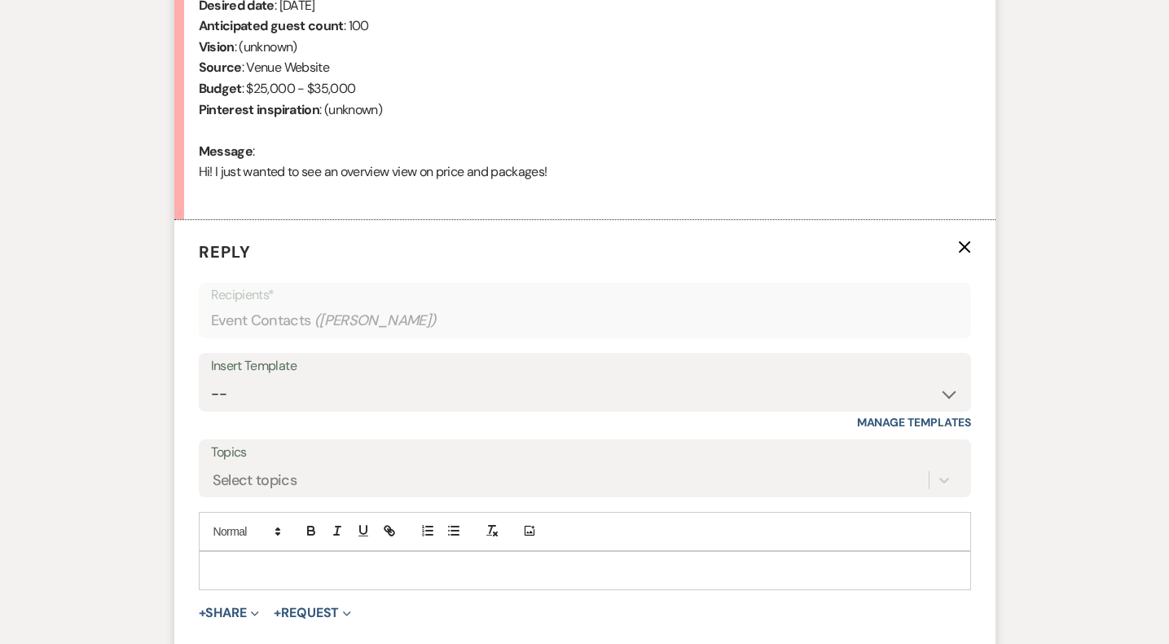
scroll to position [746, 0]
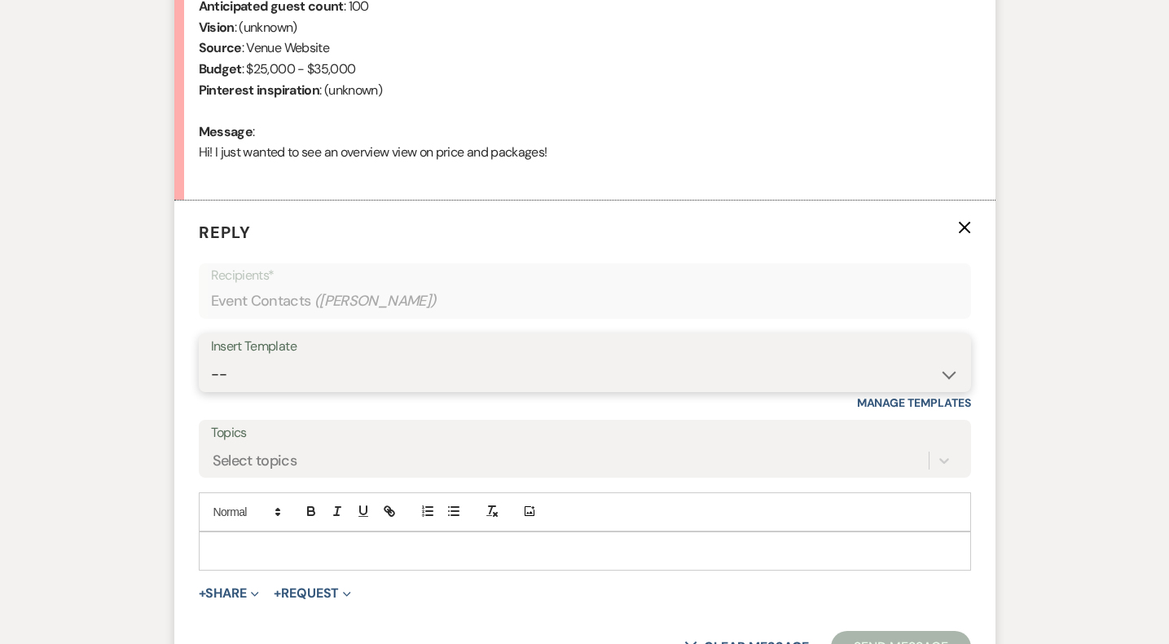
click at [548, 377] on select "-- Weven Planning Portal Introduction (Booked Events) Initial Inquiry Response …" at bounding box center [585, 375] width 748 height 32
select select "5515"
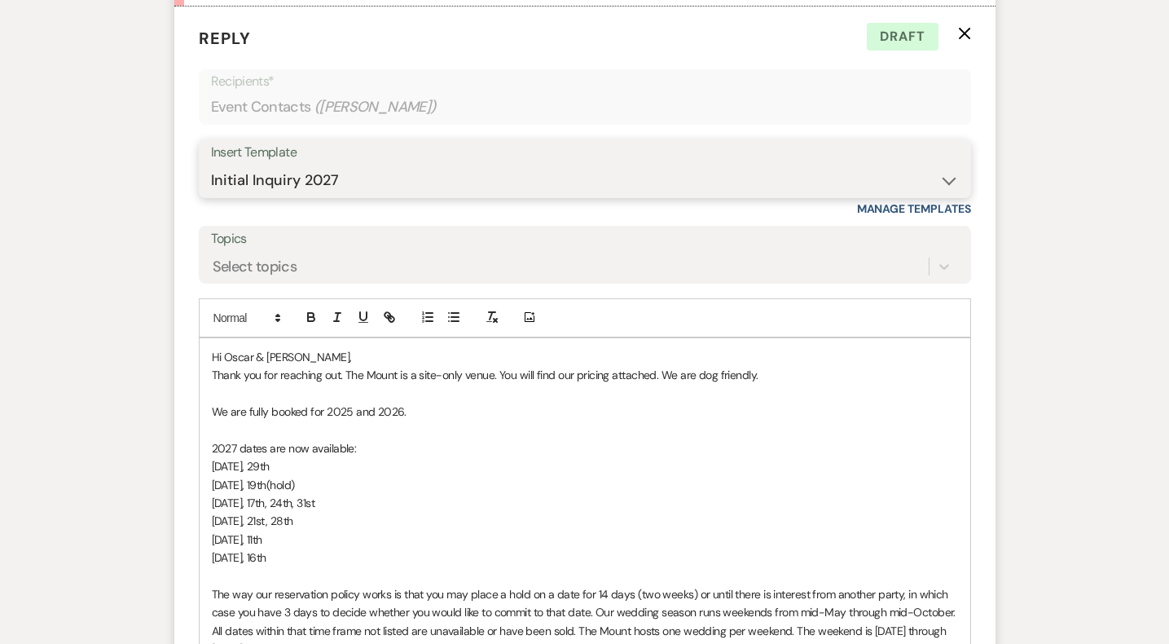
scroll to position [941, 0]
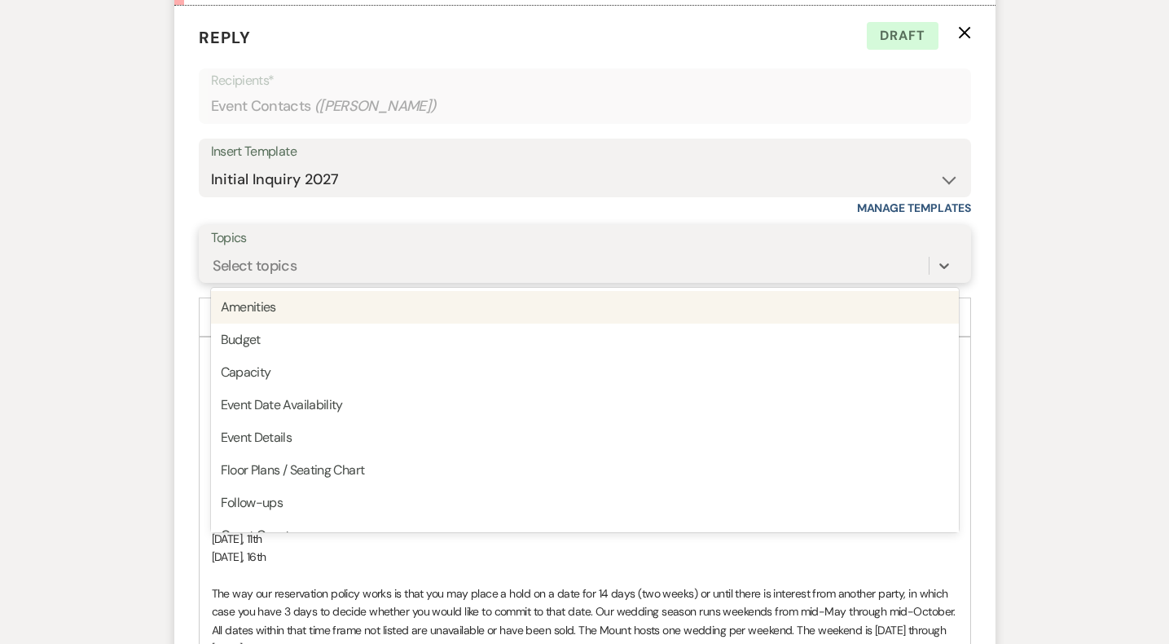
click at [589, 272] on div "Select topics" at bounding box center [570, 265] width 718 height 29
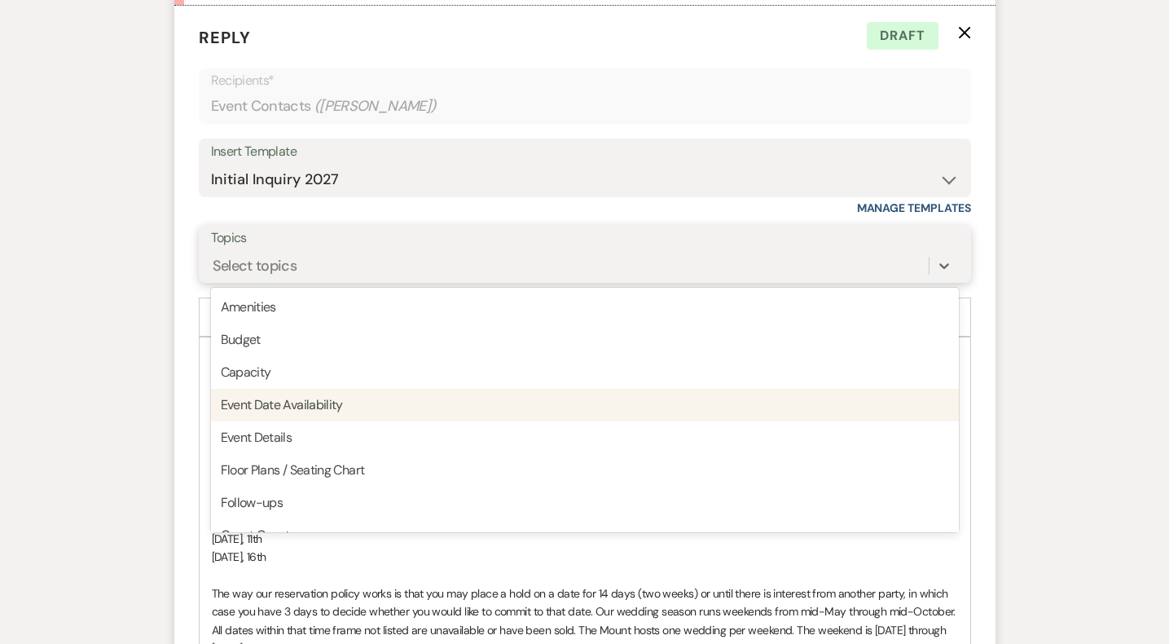
click at [542, 402] on div "Event Date Availability" at bounding box center [585, 405] width 748 height 33
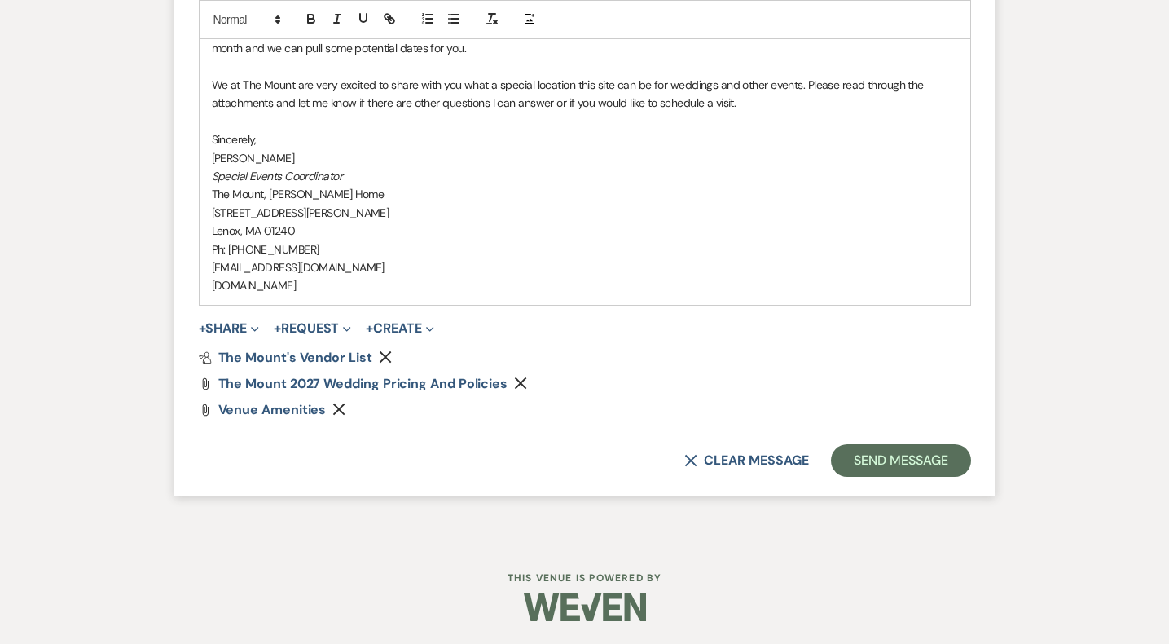
scroll to position [1779, 0]
click at [846, 467] on button "Send Message" at bounding box center [900, 459] width 139 height 33
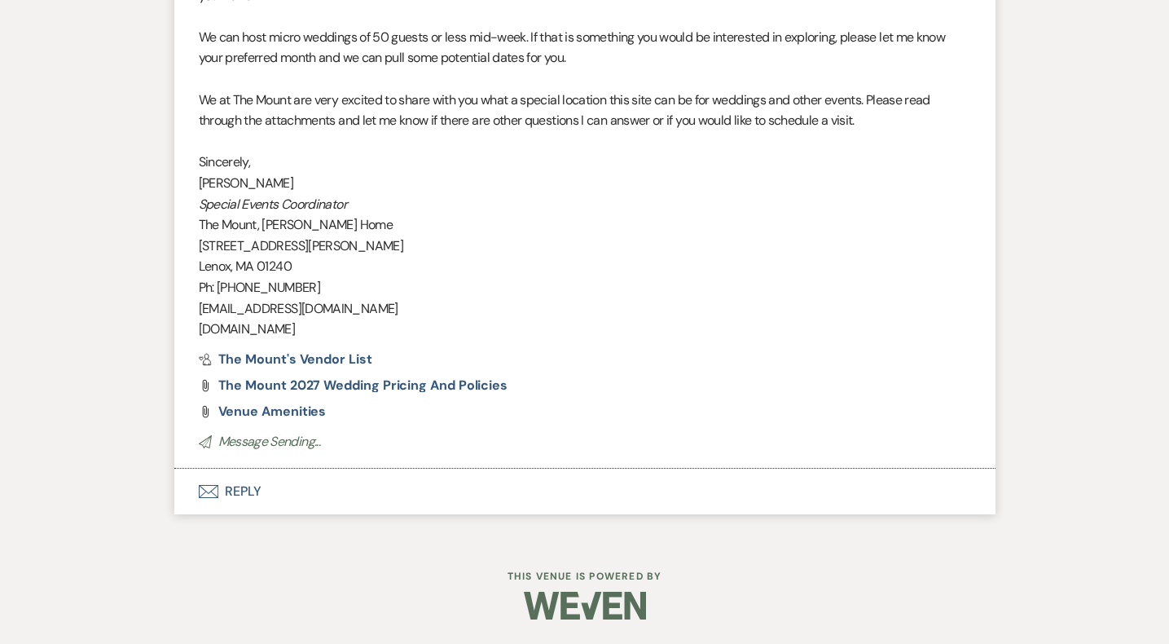
scroll to position [1613, 0]
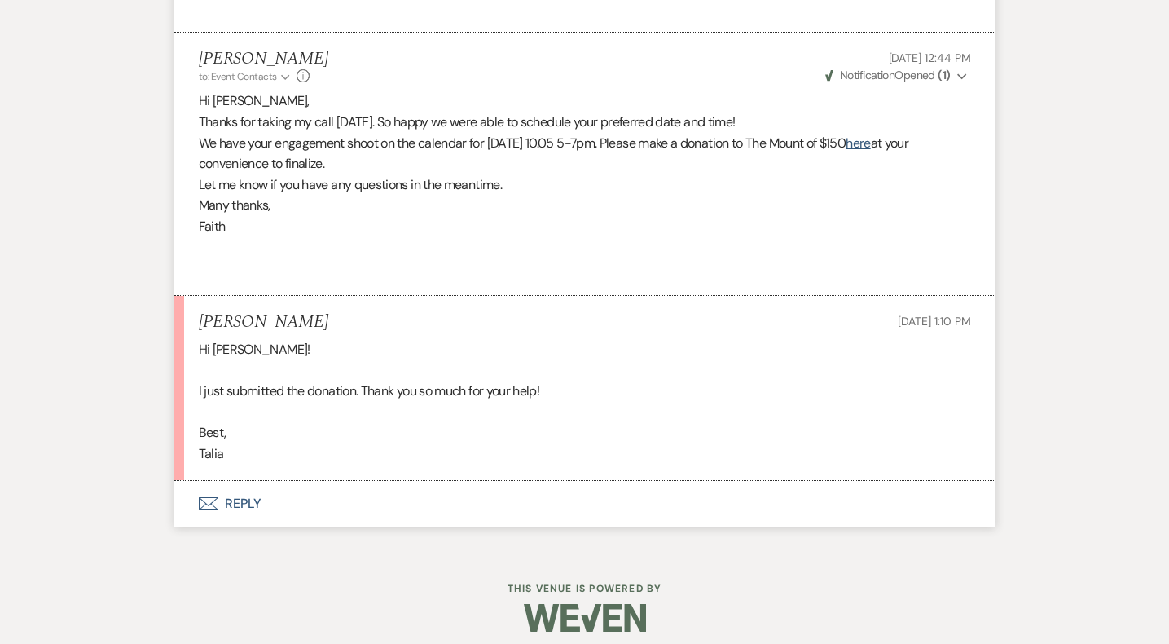
click at [231, 507] on button "Envelope Reply" at bounding box center [584, 504] width 821 height 46
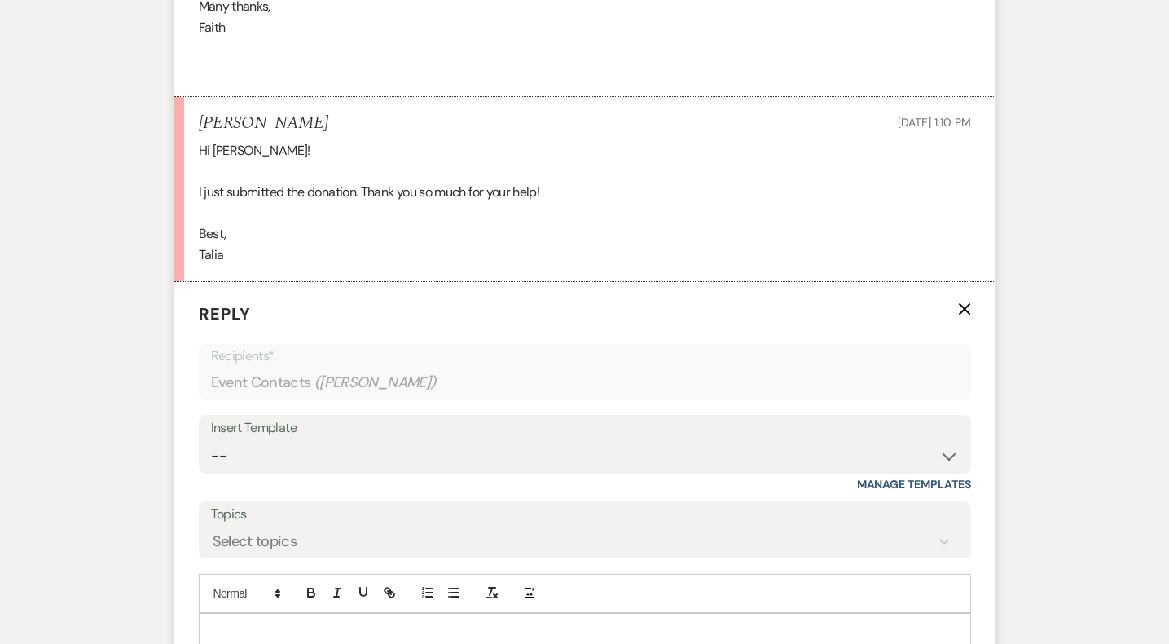
scroll to position [1186, 0]
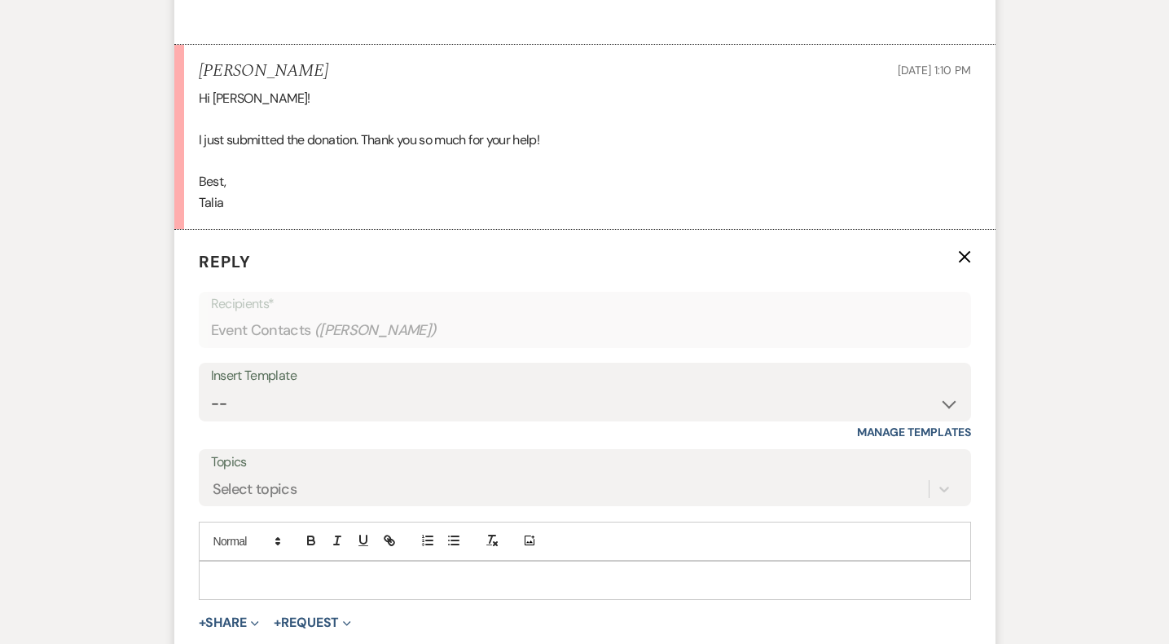
click at [271, 589] on div at bounding box center [585, 579] width 771 height 37
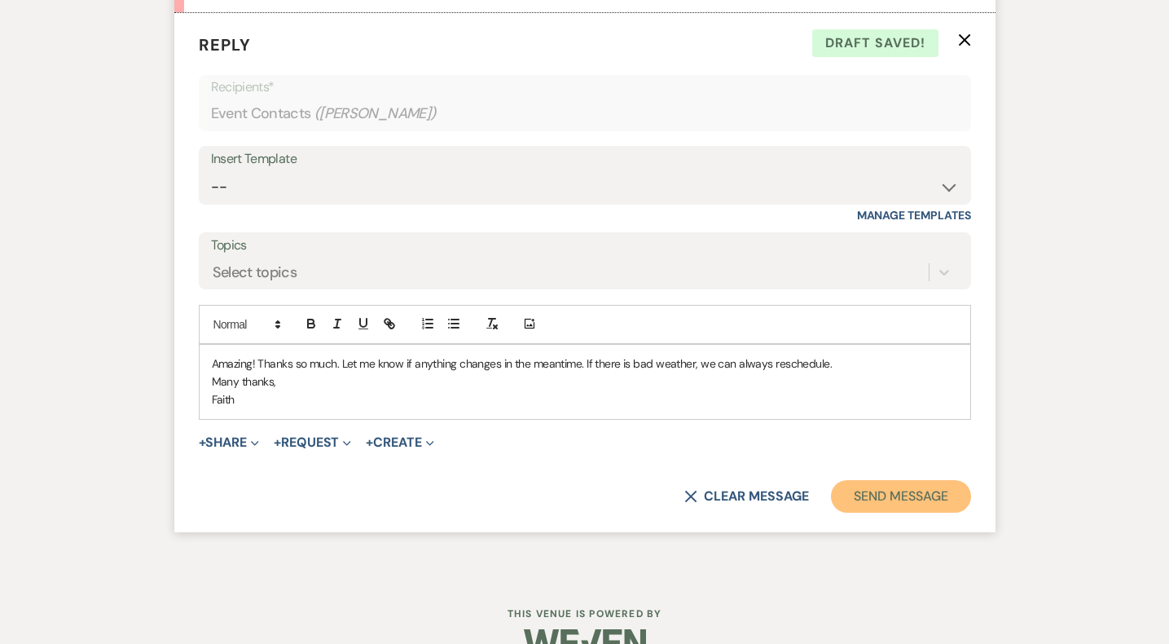
click at [883, 504] on button "Send Message" at bounding box center [900, 496] width 139 height 33
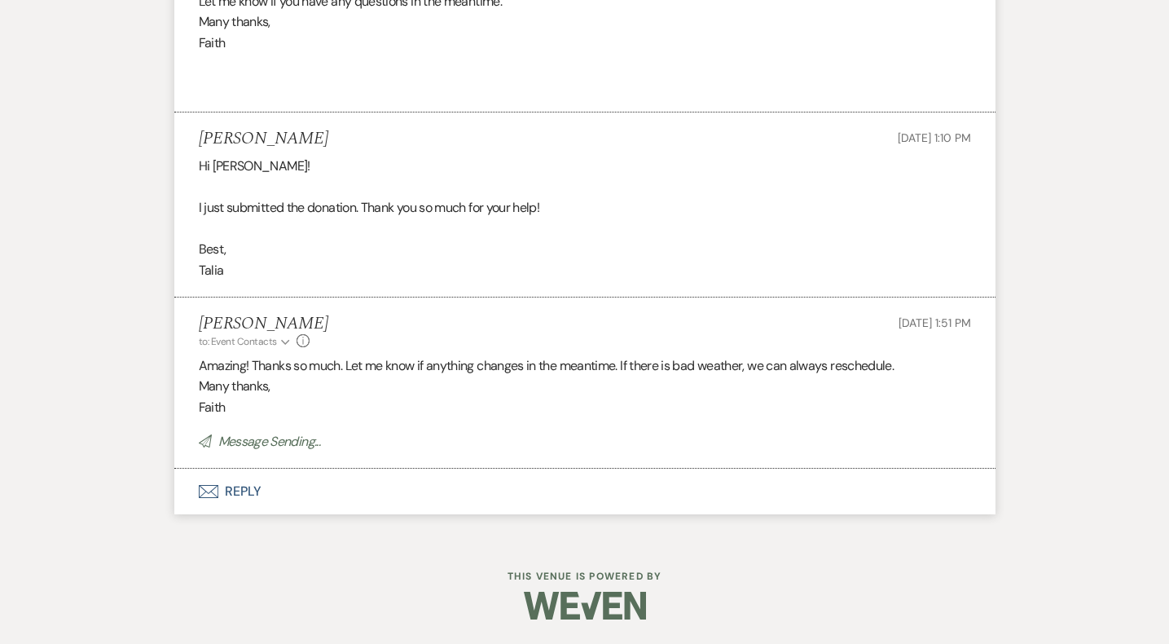
scroll to position [1119, 0]
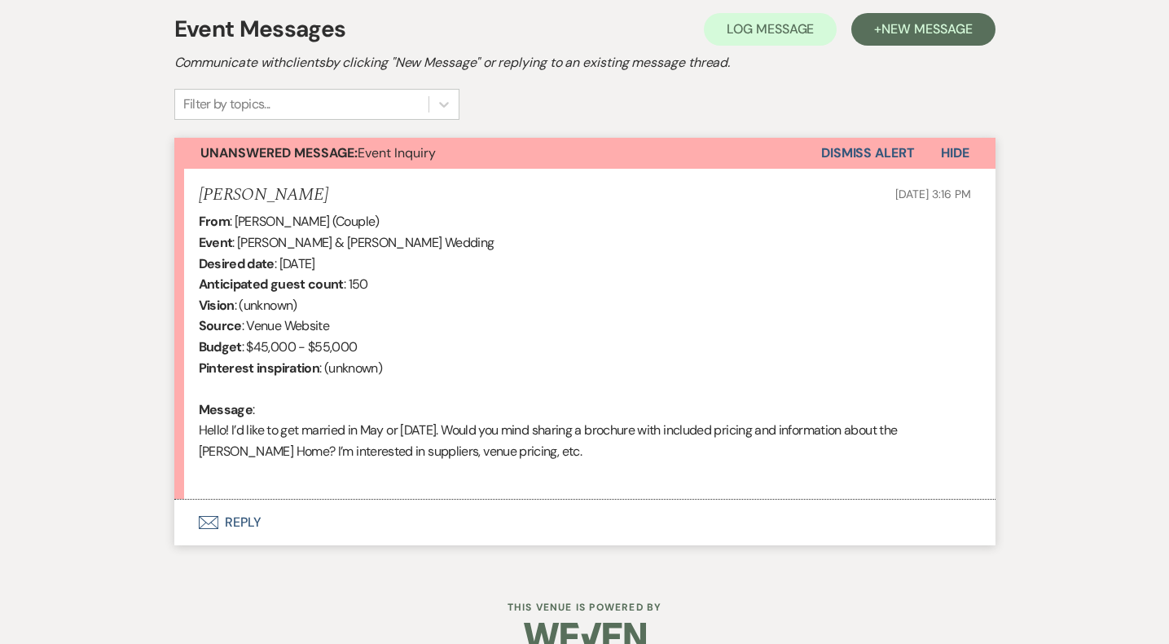
click at [258, 526] on button "Envelope Reply" at bounding box center [584, 523] width 821 height 46
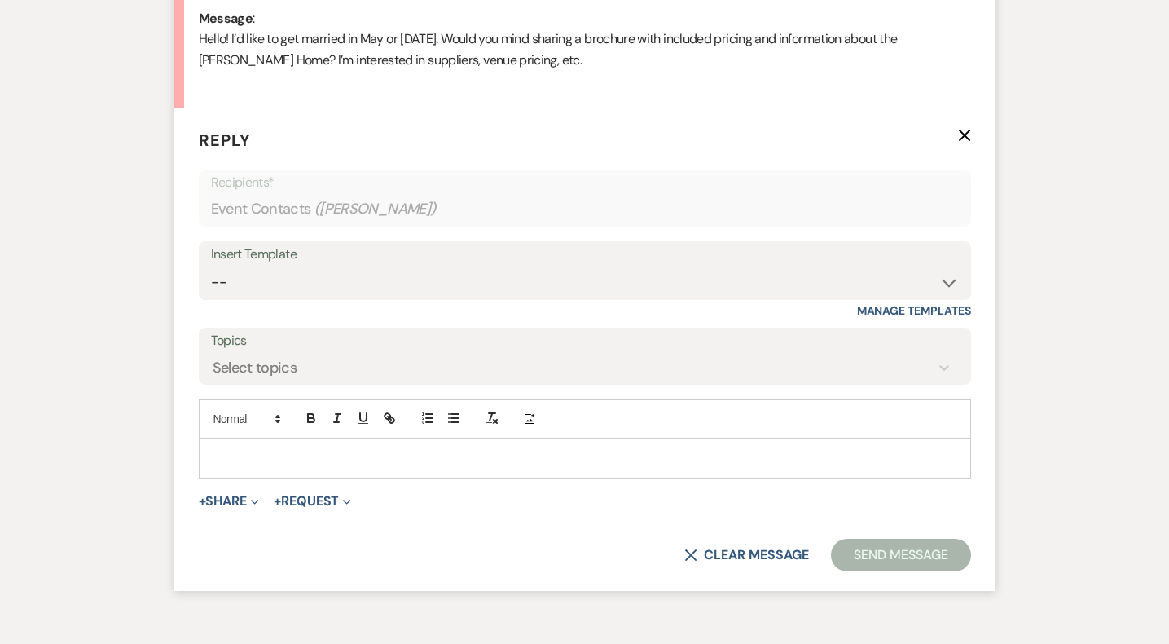
scroll to position [863, 0]
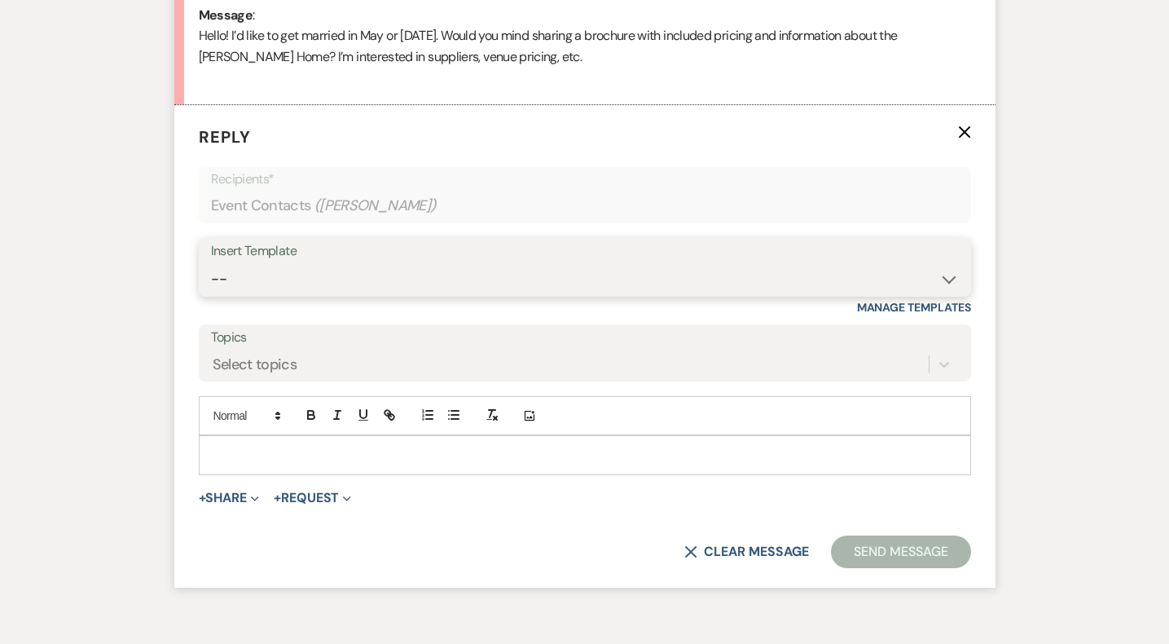
click at [318, 275] on select "-- Weven Planning Portal Introduction (Booked Events) Initial Inquiry Response …" at bounding box center [585, 279] width 748 height 32
select select "5515"
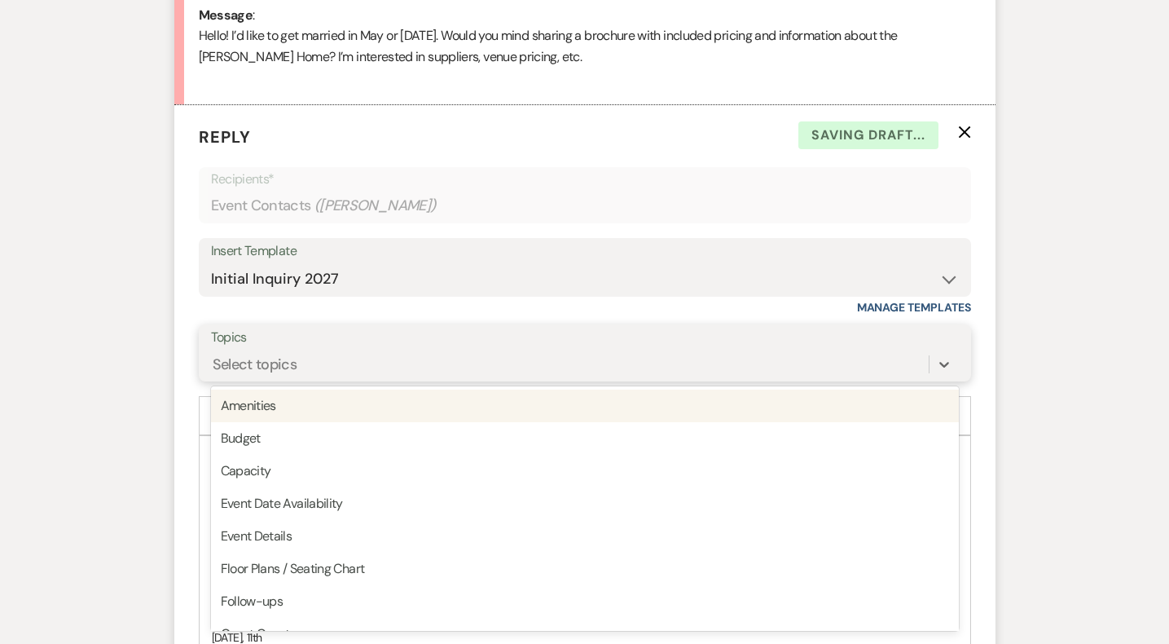
click at [316, 358] on div "Select topics" at bounding box center [570, 364] width 718 height 29
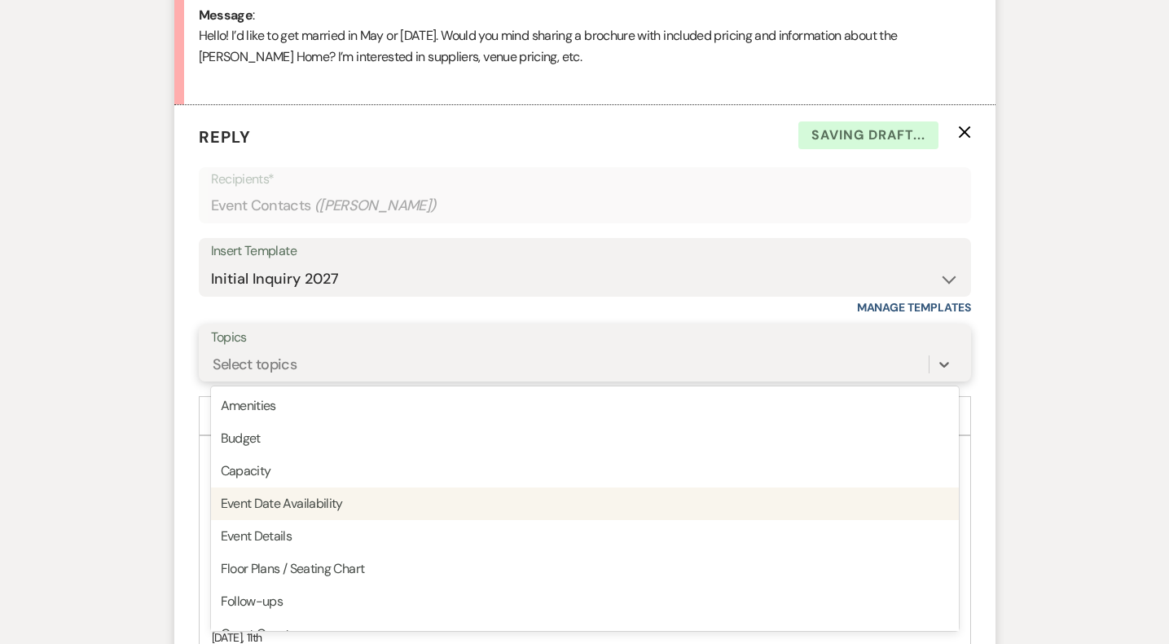
click at [321, 502] on div "Event Date Availability" at bounding box center [585, 503] width 748 height 33
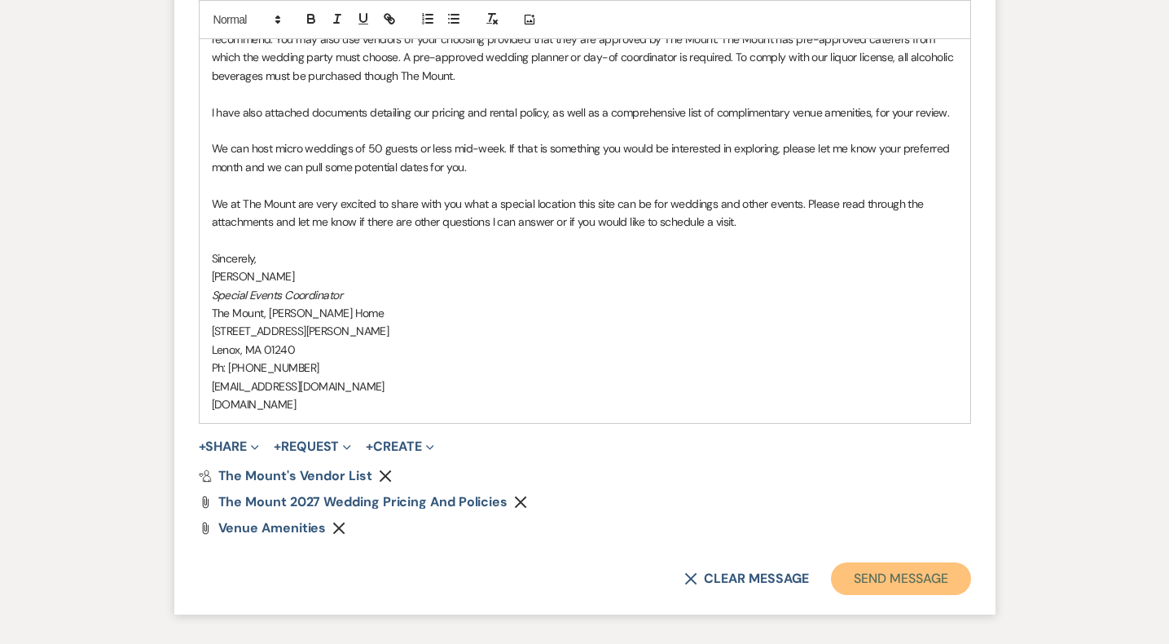
click at [871, 574] on button "Send Message" at bounding box center [900, 578] width 139 height 33
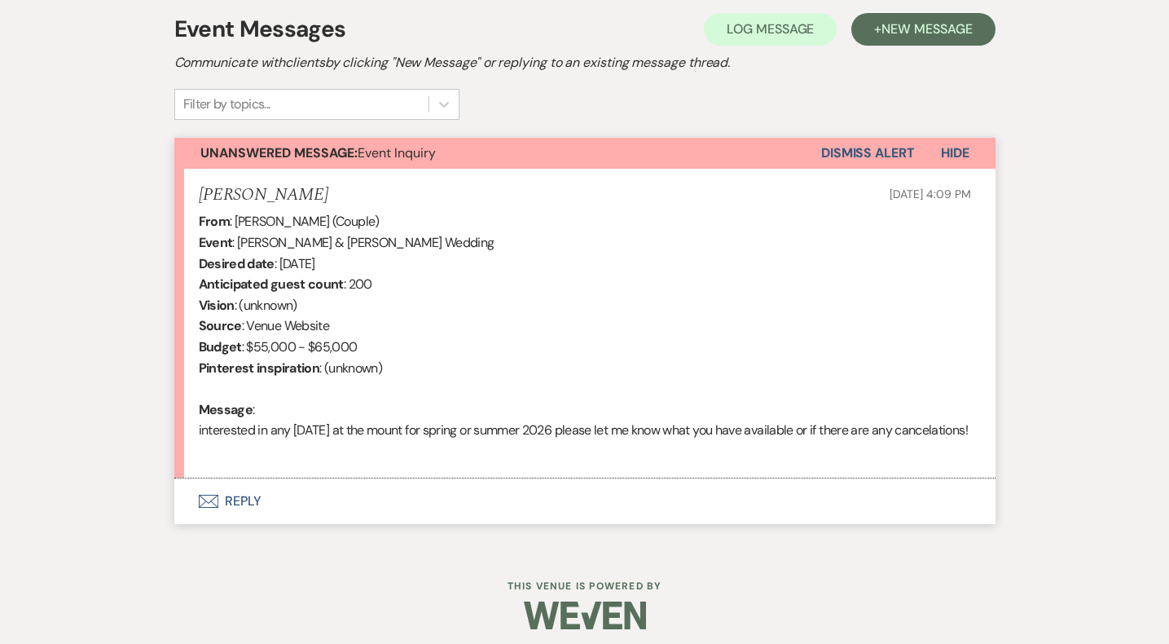
click at [240, 524] on button "Envelope Reply" at bounding box center [584, 501] width 821 height 46
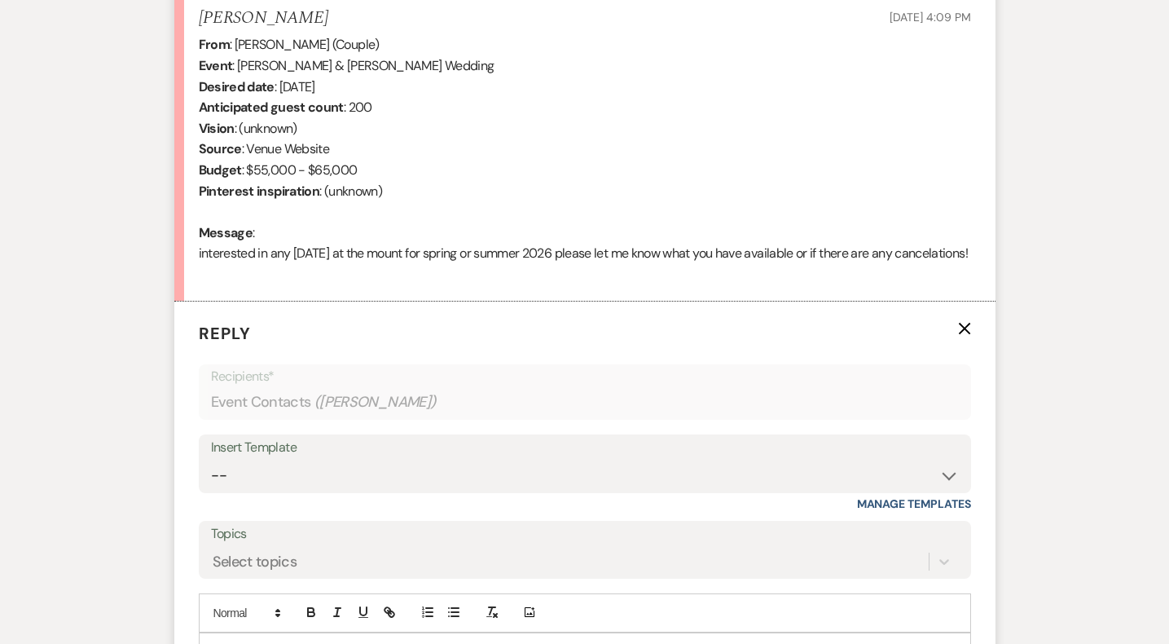
scroll to position [786, 0]
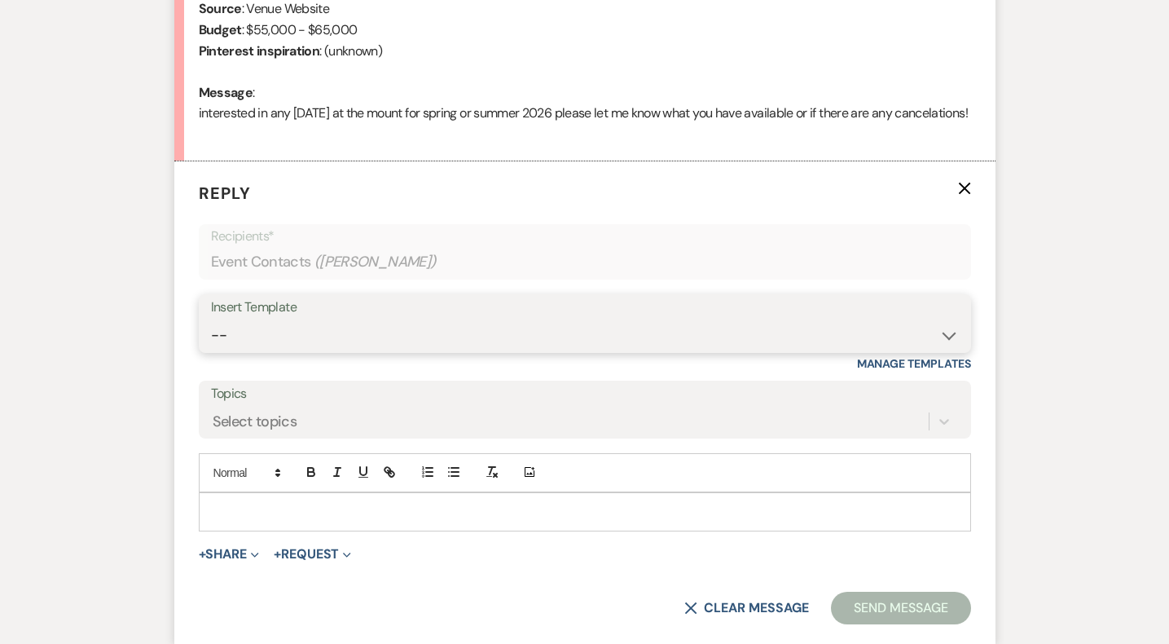
click at [308, 351] on select "-- Weven Planning Portal Introduction (Booked Events) Initial Inquiry Response …" at bounding box center [585, 335] width 748 height 32
select select "5515"
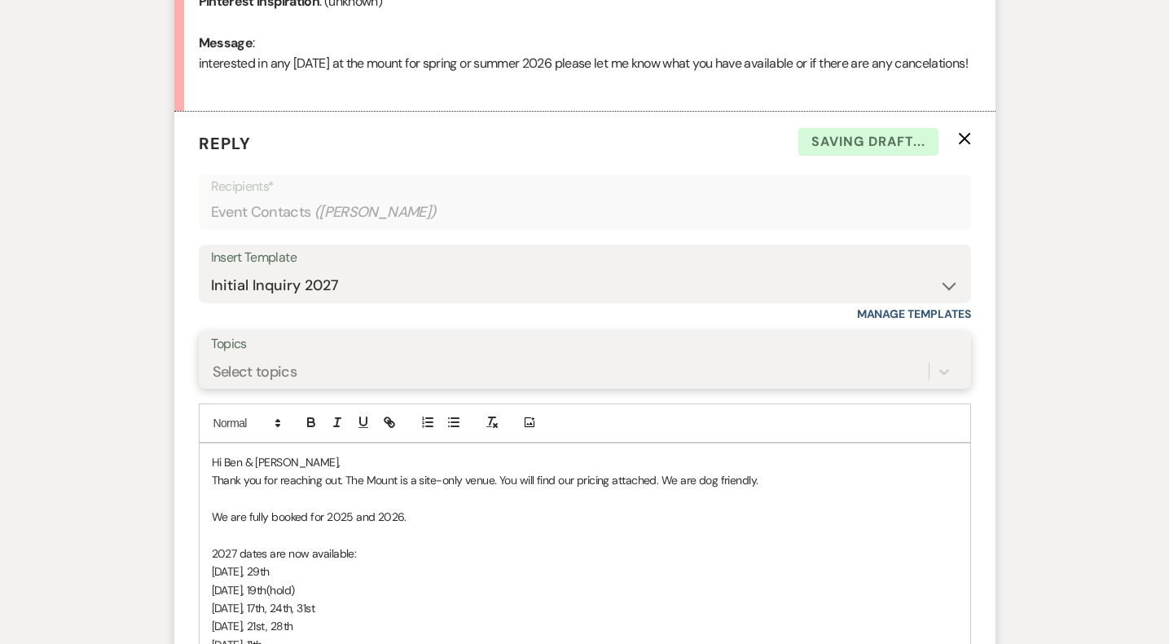
click at [324, 387] on div "Select topics" at bounding box center [585, 371] width 748 height 31
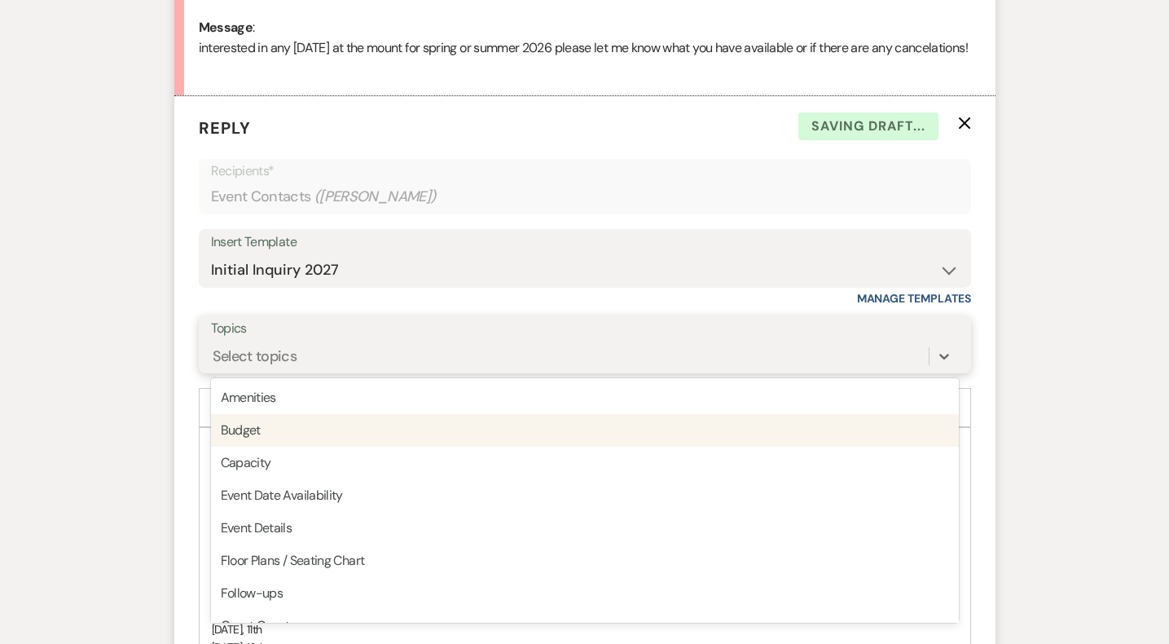
scroll to position [856, 0]
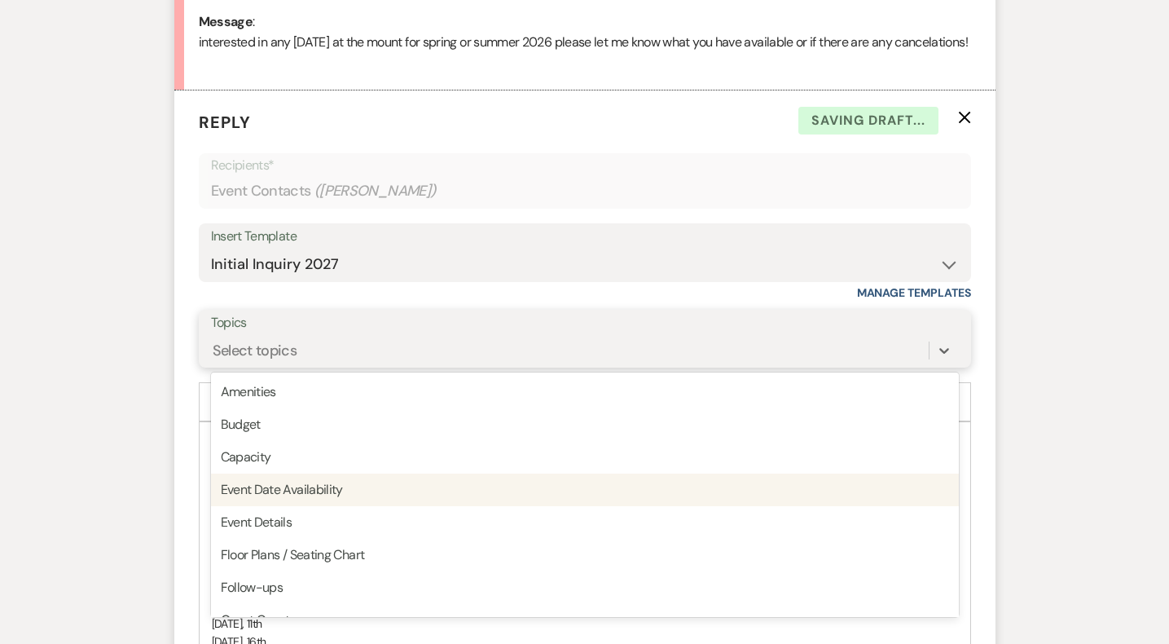
click at [327, 506] on div "Event Date Availability" at bounding box center [585, 489] width 748 height 33
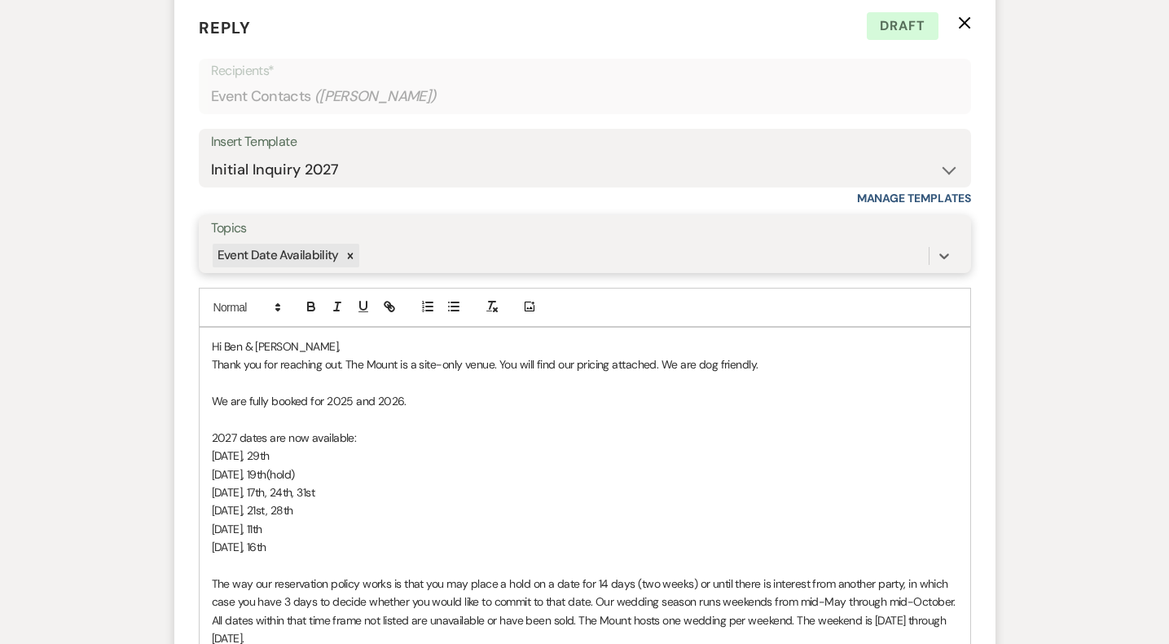
scroll to position [953, 0]
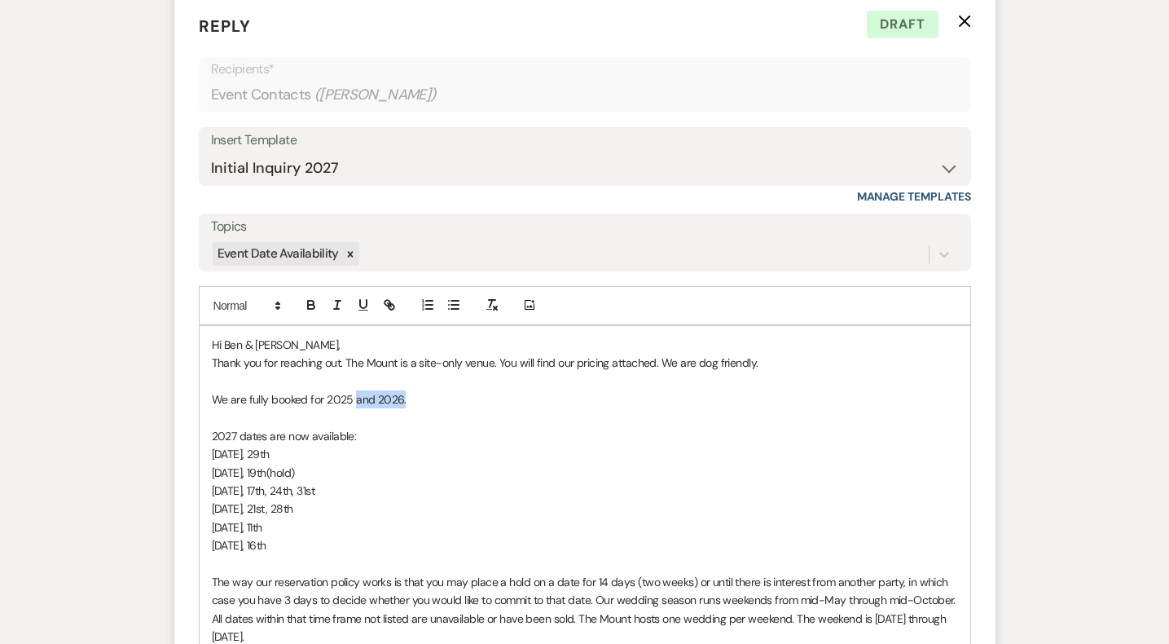
drag, startPoint x: 354, startPoint y: 420, endPoint x: 523, endPoint y: 418, distance: 168.7
click at [523, 408] on p "We are fully booked for 2025 and 2026." at bounding box center [585, 399] width 746 height 18
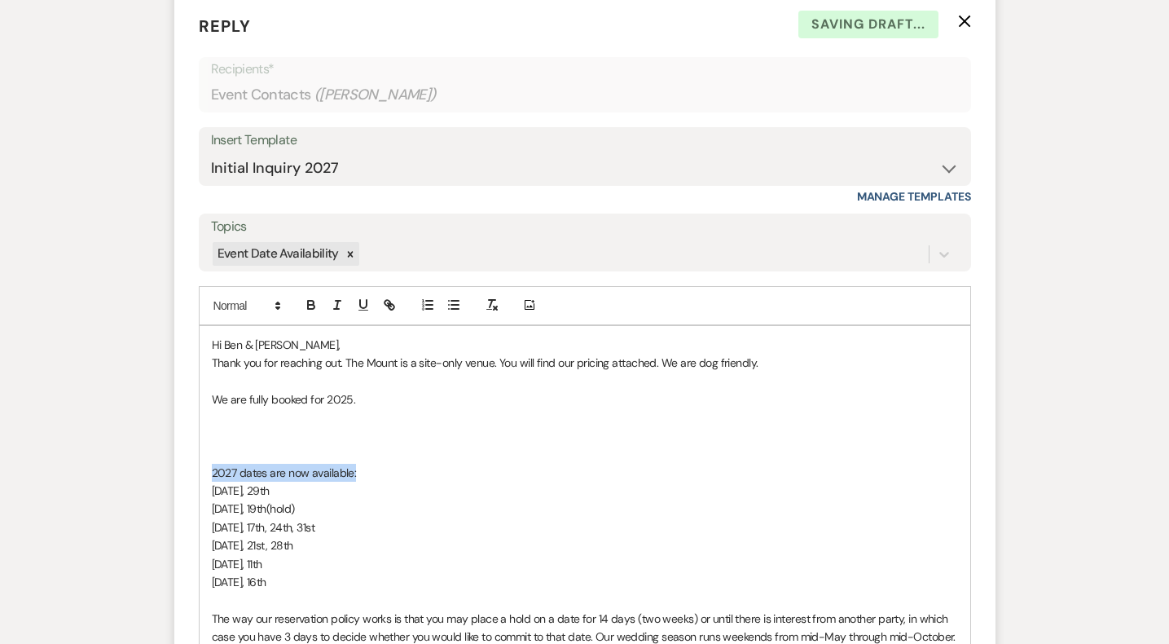
drag, startPoint x: 425, startPoint y: 492, endPoint x: 183, endPoint y: 494, distance: 242.0
copy span "2027 dates are now available:"
click at [231, 445] on p "﻿" at bounding box center [585, 436] width 746 height 18
drag, startPoint x: 311, startPoint y: 610, endPoint x: 192, endPoint y: 610, distance: 119.0
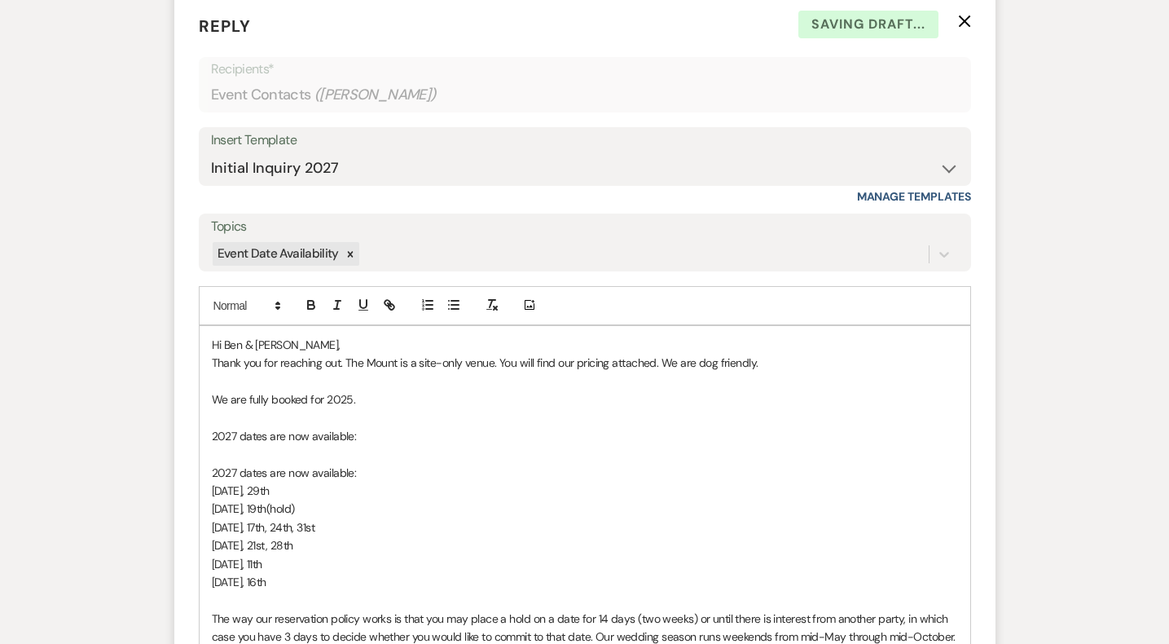
copy span "[DATE], 16th"
click at [240, 463] on p at bounding box center [585, 454] width 746 height 18
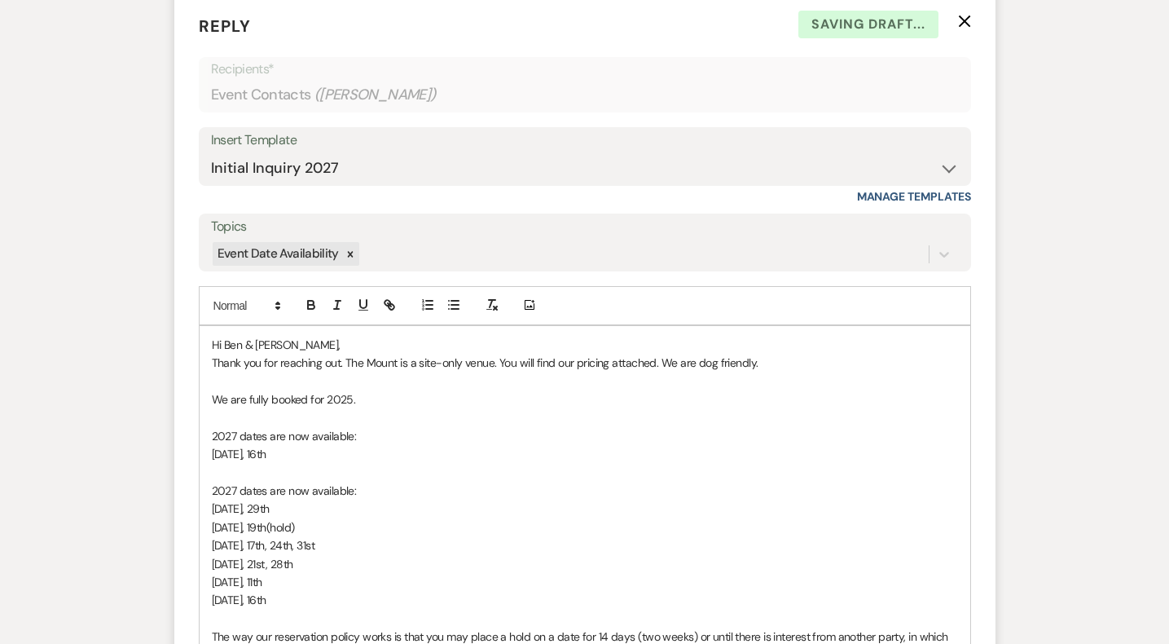
click at [240, 443] on span "2027 dates are now available:" at bounding box center [284, 436] width 145 height 15
click at [266, 461] on span "[DATE], 16th" at bounding box center [239, 454] width 55 height 15
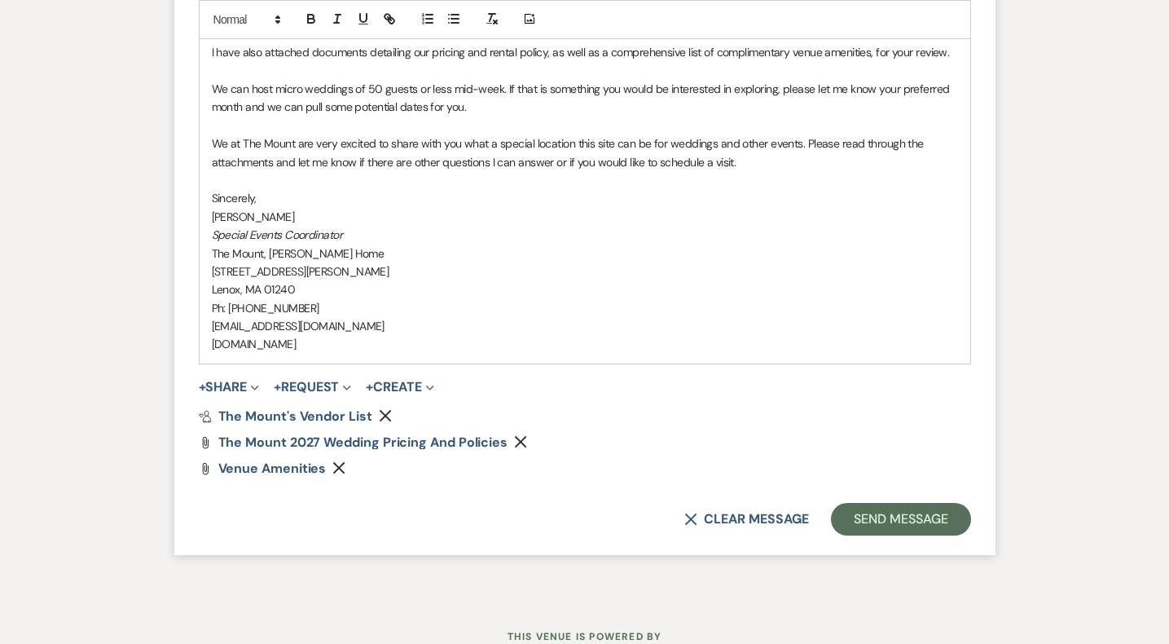
scroll to position [1789, 0]
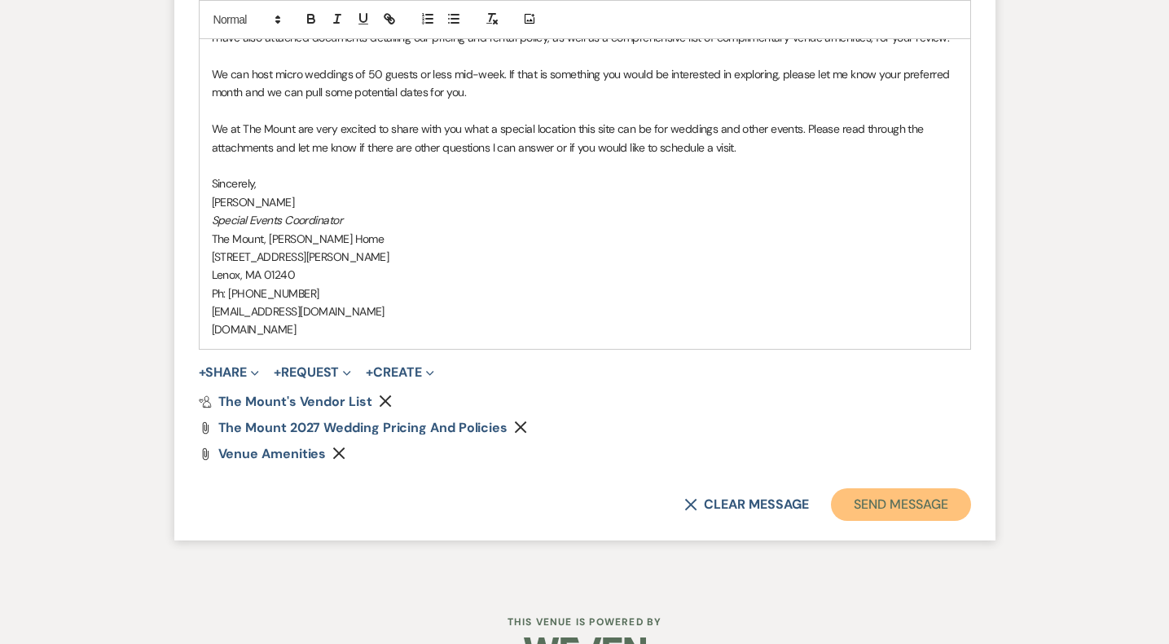
click at [885, 521] on button "Send Message" at bounding box center [900, 504] width 139 height 33
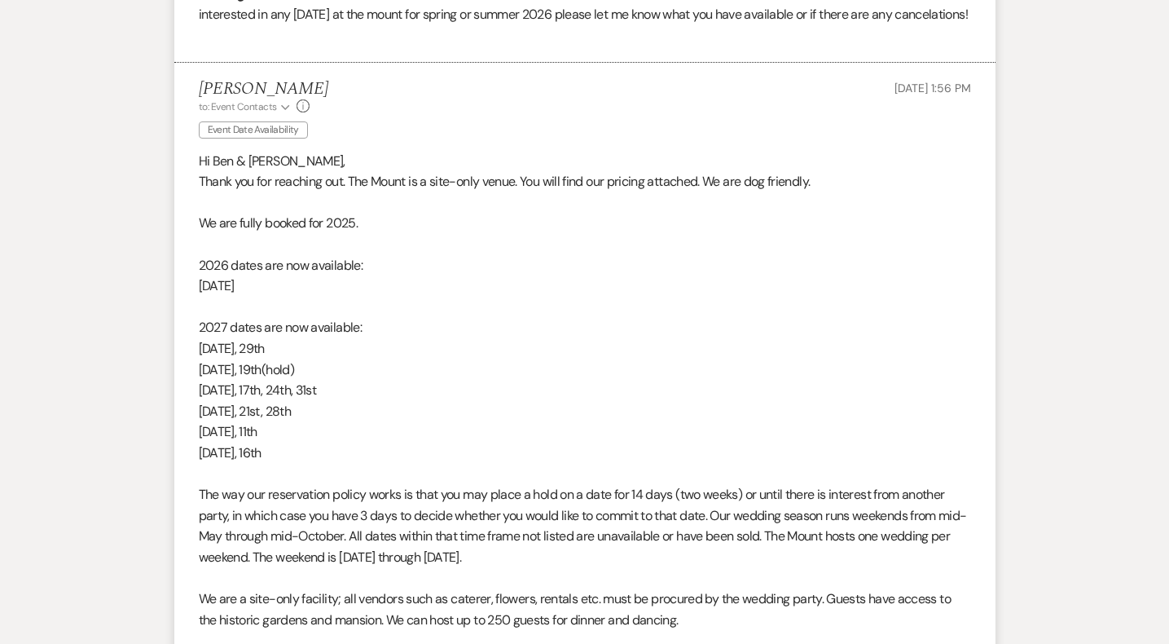
scroll to position [945, 0]
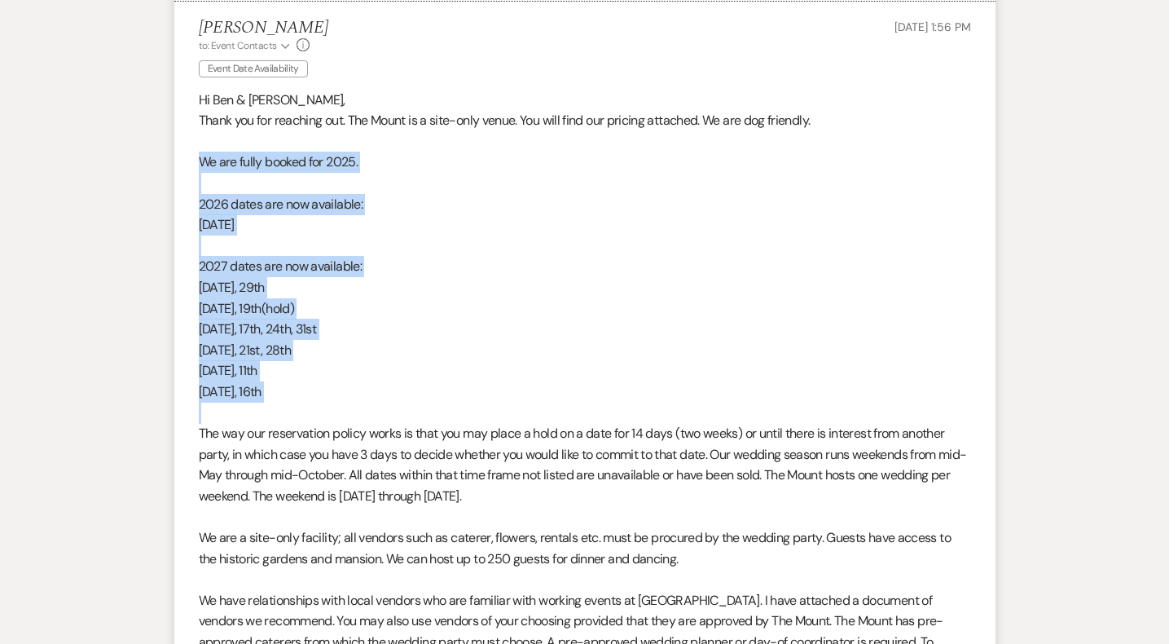
drag, startPoint x: 197, startPoint y: 183, endPoint x: 357, endPoint y: 427, distance: 292.0
click at [357, 427] on li "[PERSON_NAME] to: Event Contacts Expand Info Event Date Availability [DATE] 1:5…" at bounding box center [584, 590] width 821 height 1176
copy div "We are fully booked for 2025. 2026 dates are now available: [DATE] dates are no…"
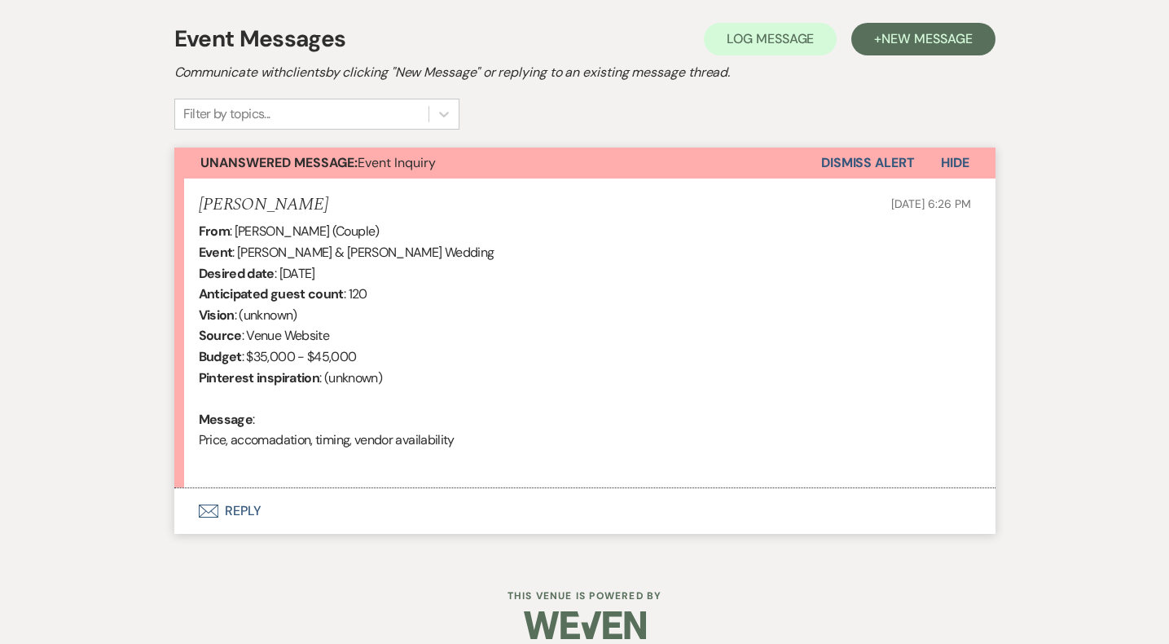
click at [261, 501] on button "Envelope Reply" at bounding box center [584, 511] width 821 height 46
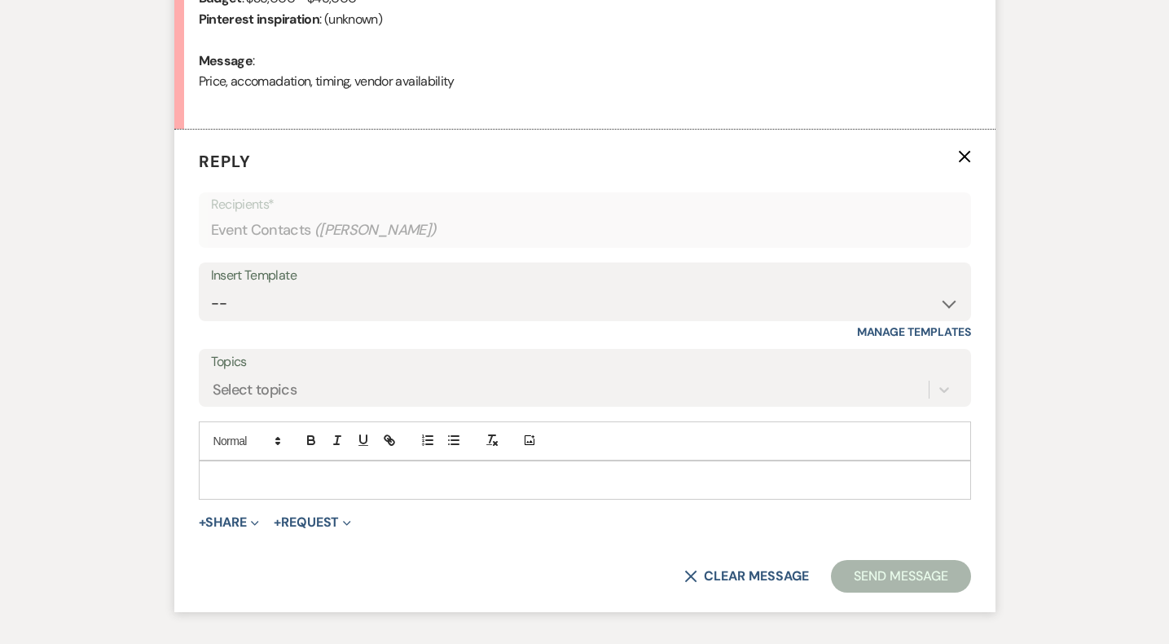
scroll to position [818, 0]
click at [279, 290] on select "-- Weven Planning Portal Introduction (Booked Events) Initial Inquiry Response …" at bounding box center [585, 303] width 748 height 32
select select "5515"
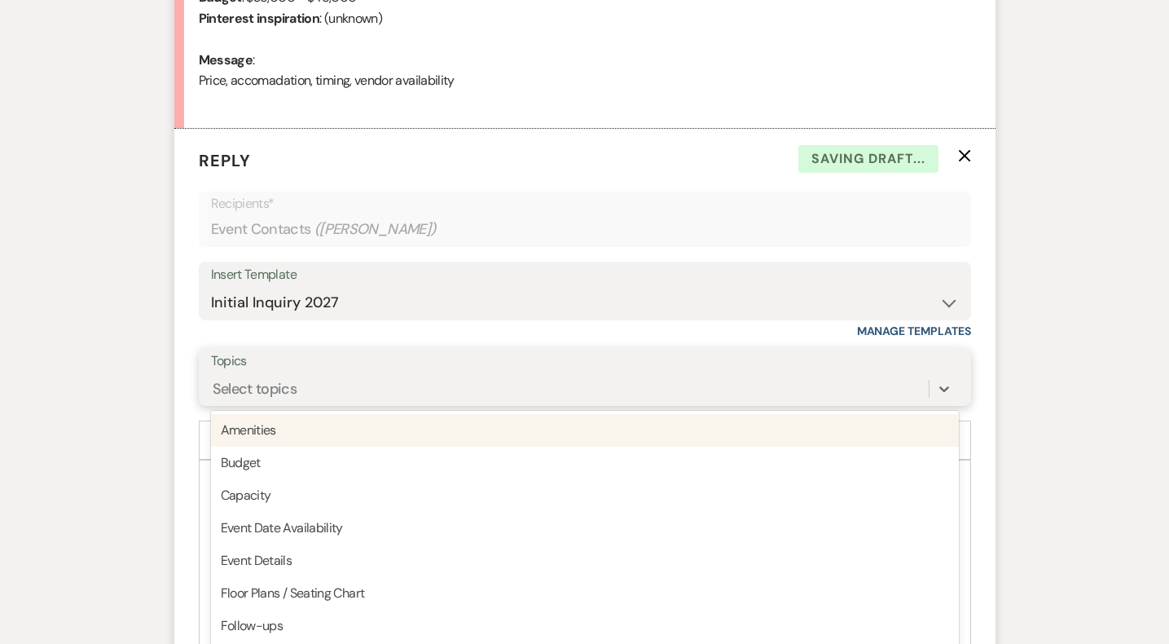
scroll to position [836, 0]
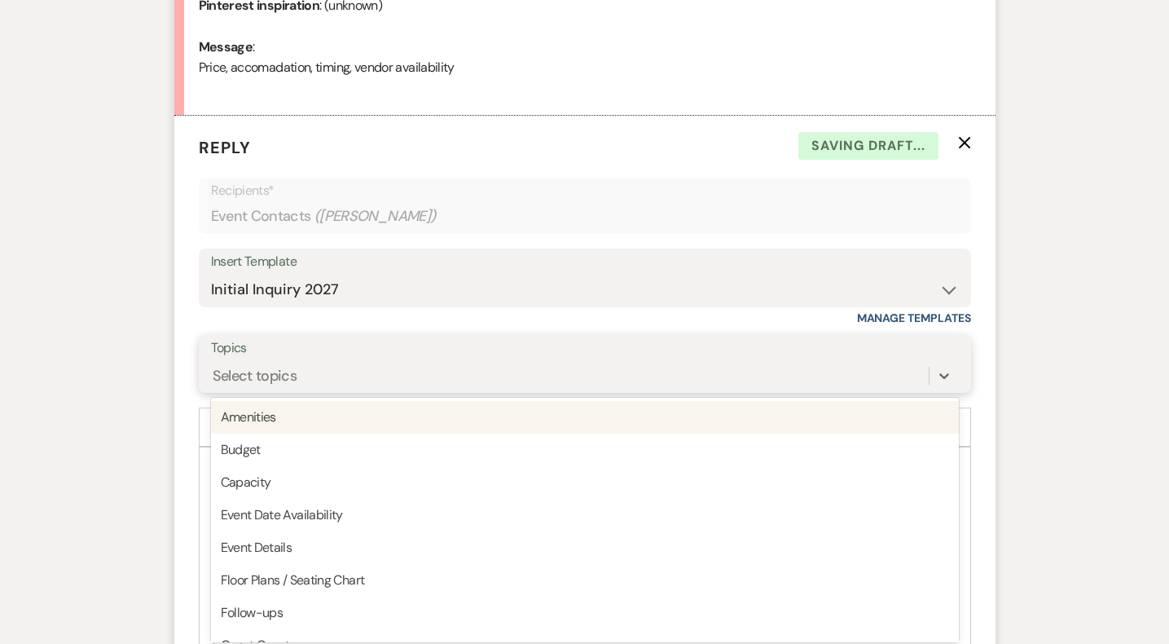
click at [251, 387] on div "Select topics" at bounding box center [570, 375] width 718 height 29
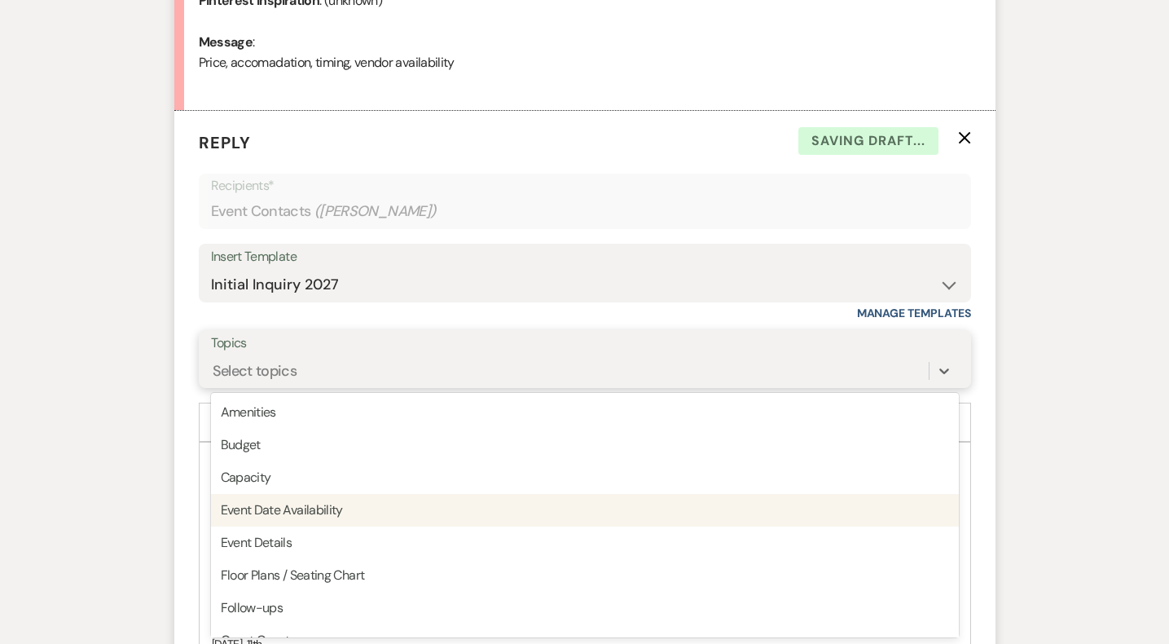
click at [283, 505] on div "Event Date Availability" at bounding box center [585, 510] width 748 height 33
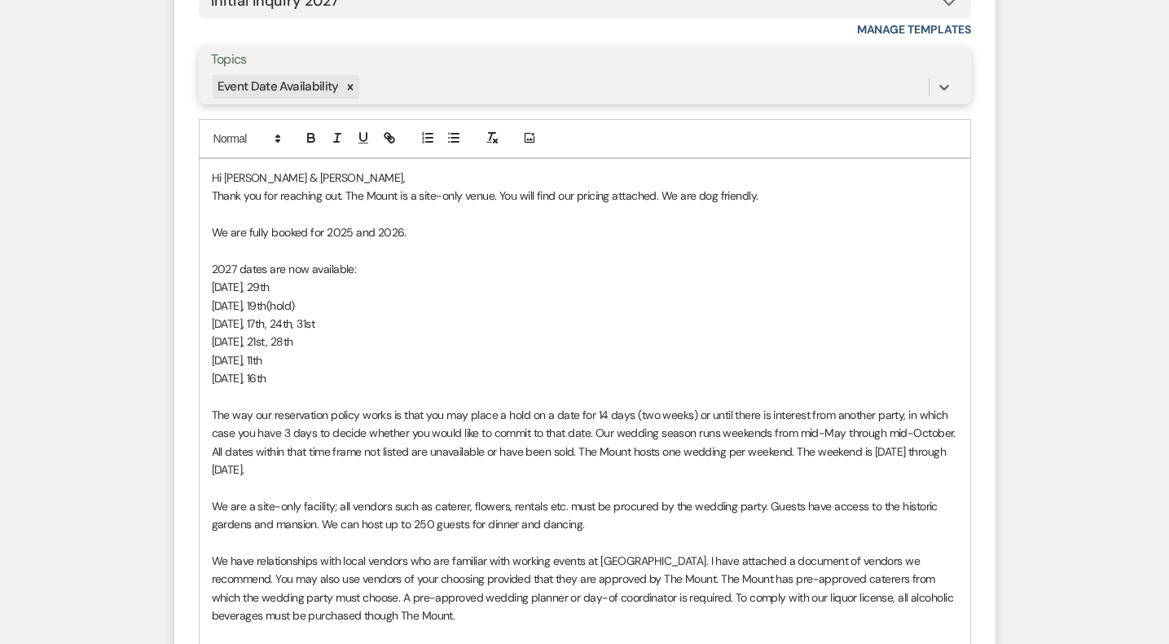
scroll to position [1117, 0]
drag, startPoint x: 301, startPoint y: 381, endPoint x: 178, endPoint y: 237, distance: 189.6
click at [178, 237] on form "Reply X Draft Recipients* Event Contacts ( [PERSON_NAME] ) Insert Template -- W…" at bounding box center [584, 493] width 821 height 1327
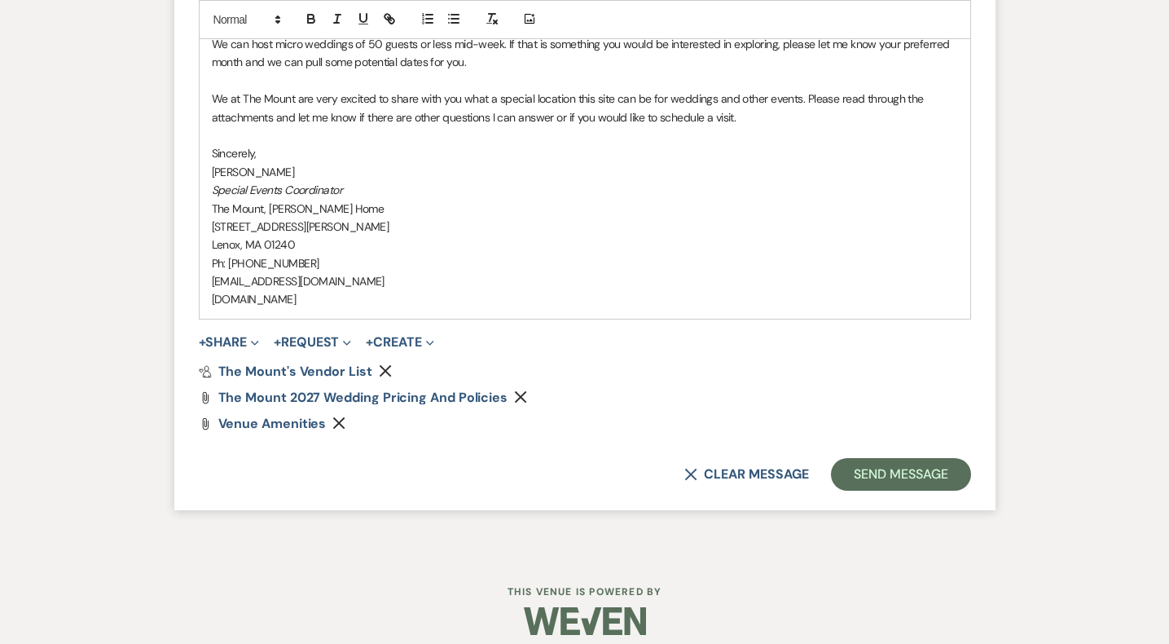
scroll to position [1833, 0]
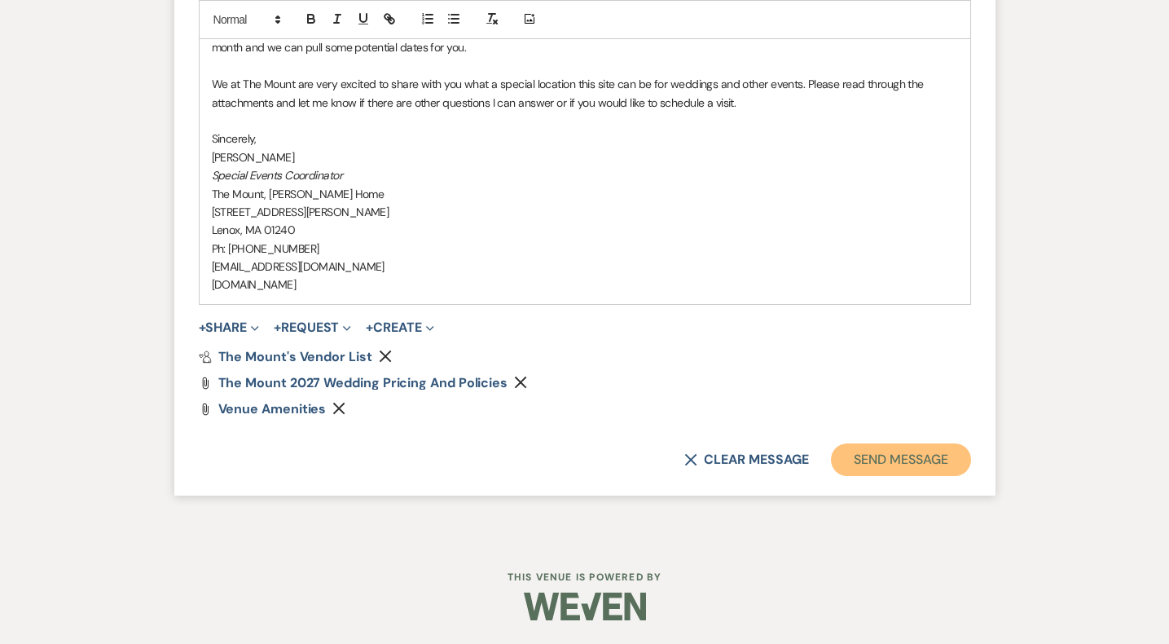
click at [843, 458] on button "Send Message" at bounding box center [900, 459] width 139 height 33
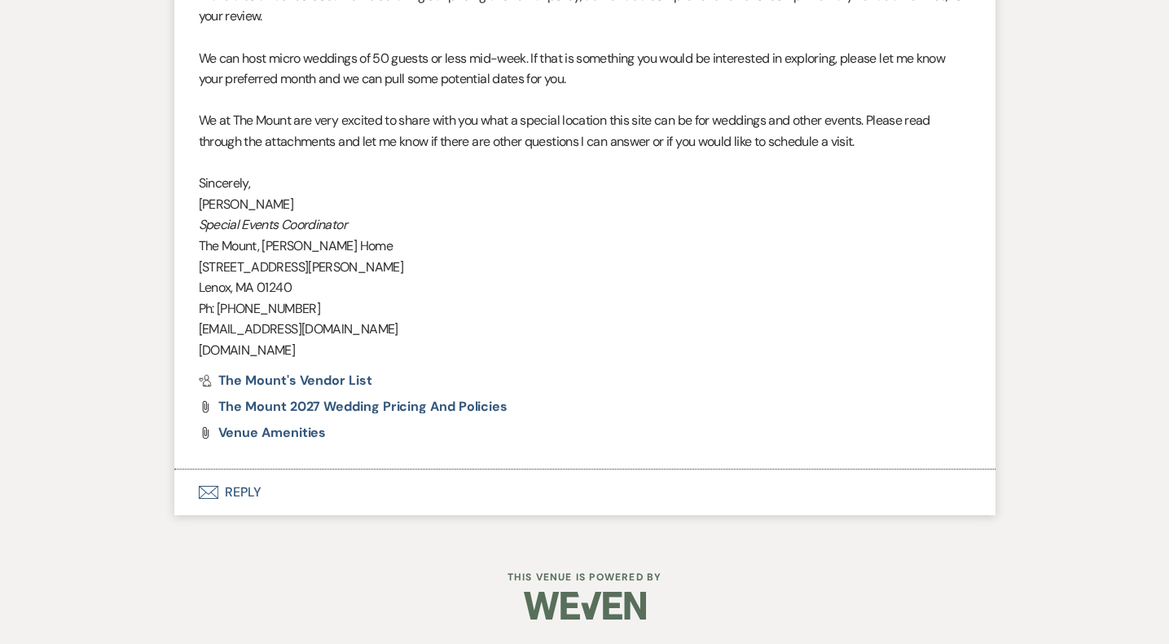
scroll to position [1654, 0]
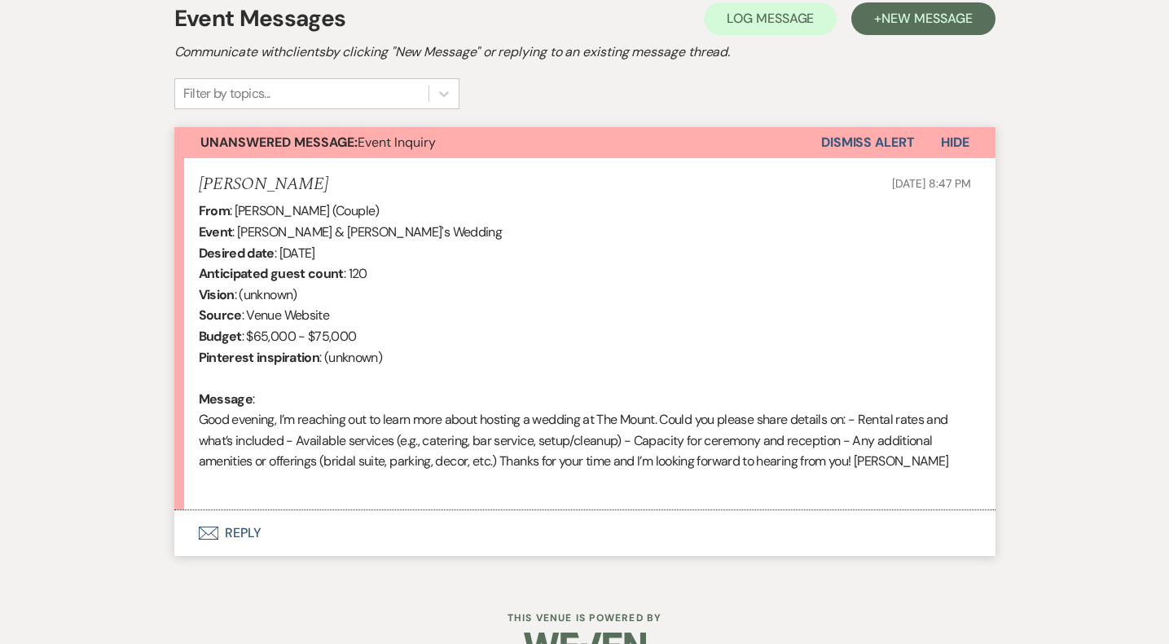
click at [229, 543] on button "Envelope Reply" at bounding box center [584, 533] width 821 height 46
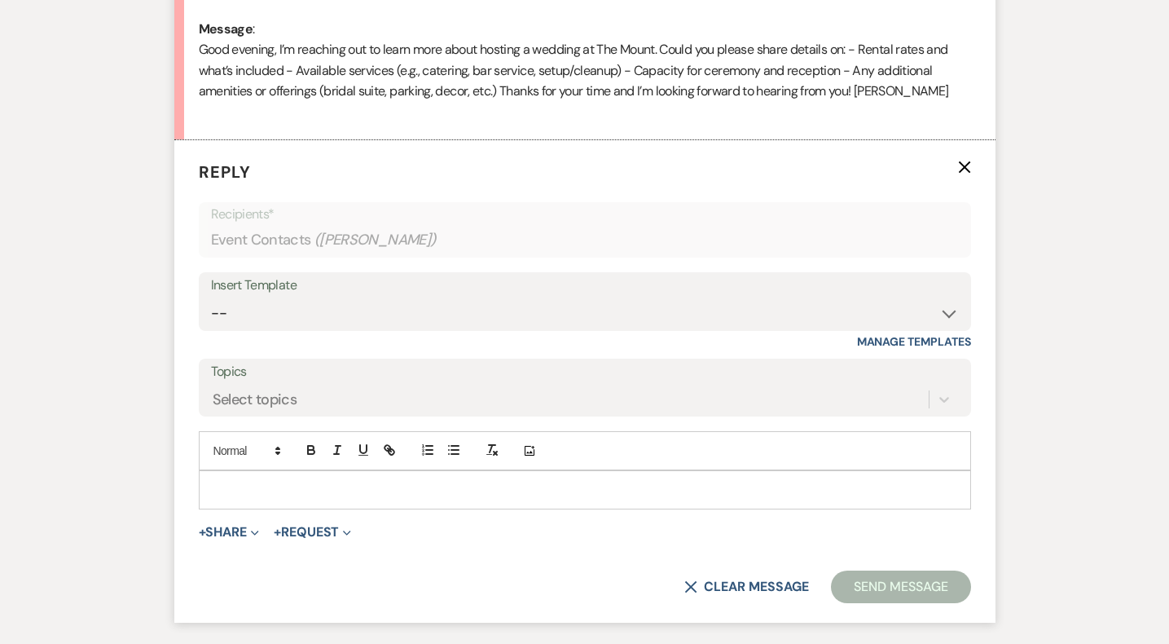
scroll to position [847, 0]
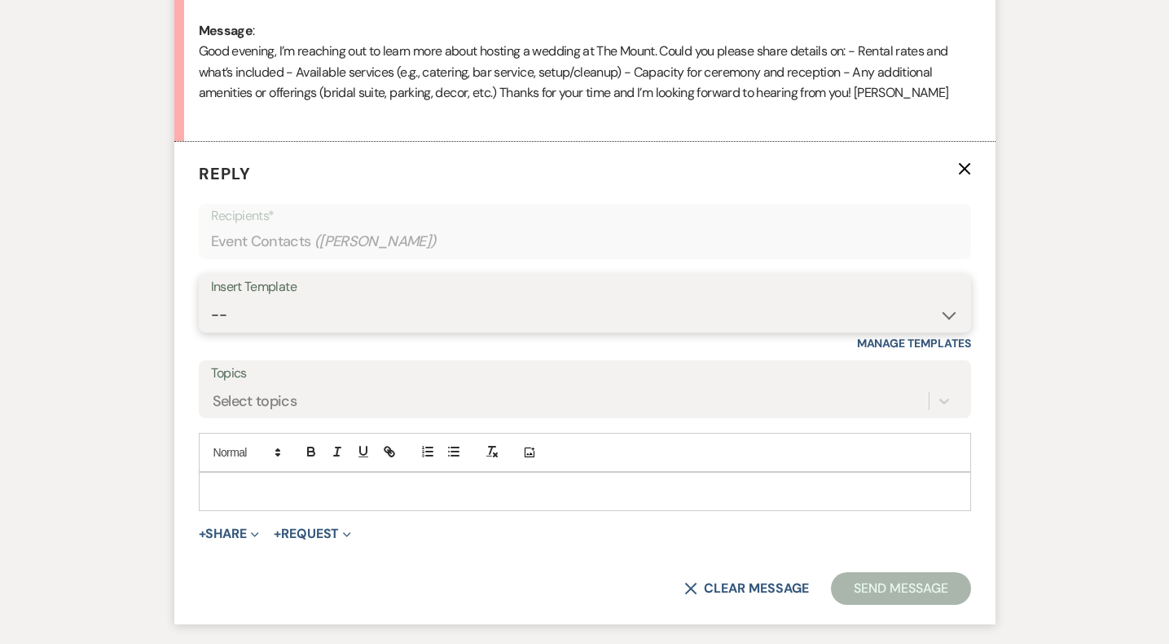
click at [267, 313] on select "-- Weven Planning Portal Introduction (Booked Events) Initial Inquiry Response …" at bounding box center [585, 315] width 748 height 32
select select "5515"
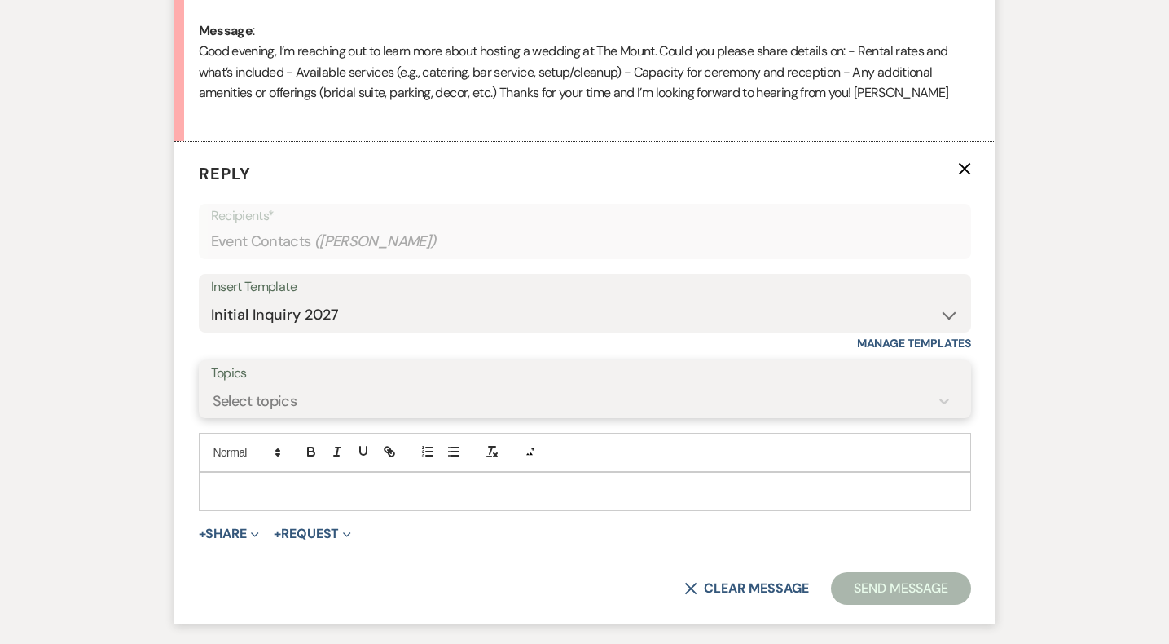
click at [275, 399] on div "Select topics" at bounding box center [570, 401] width 718 height 29
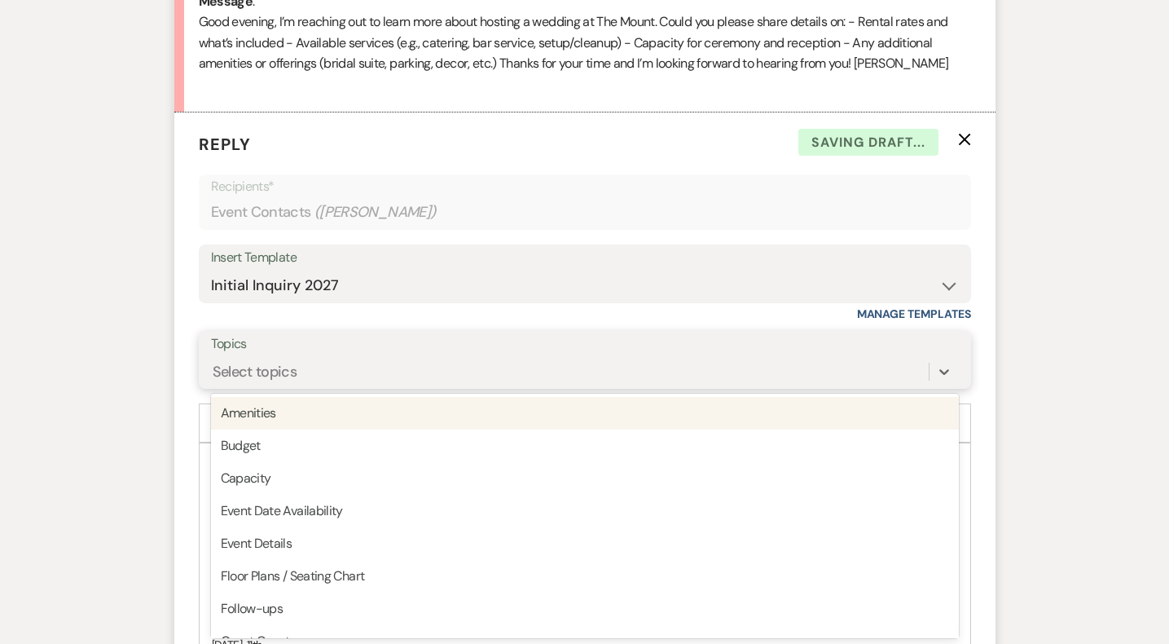
scroll to position [878, 0]
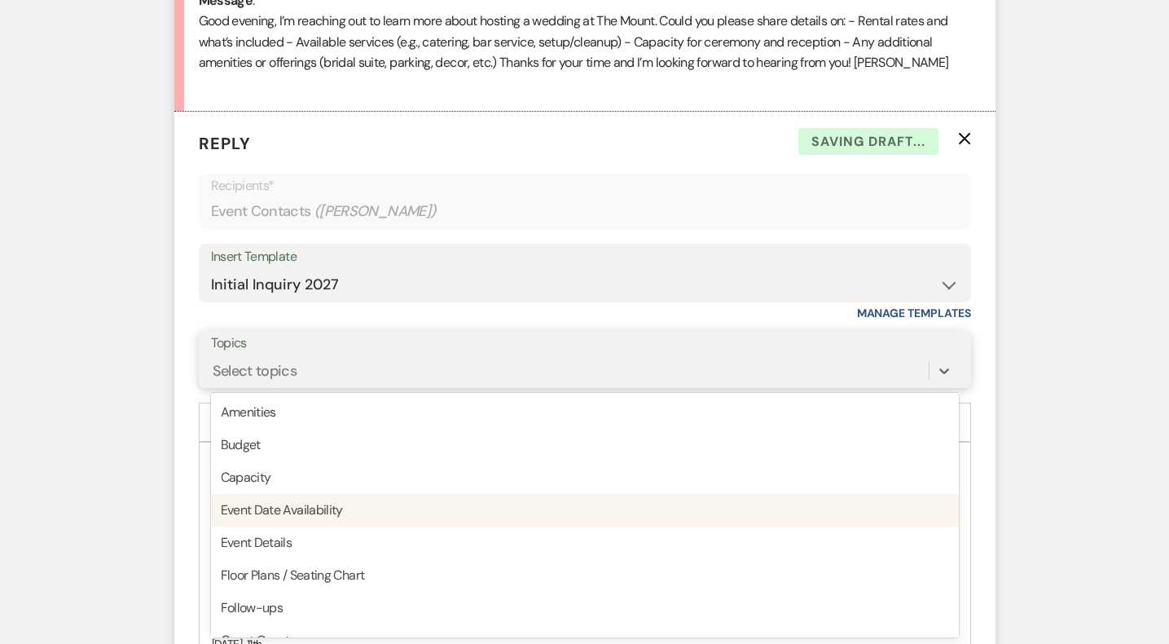
click at [270, 515] on div "Event Date Availability" at bounding box center [585, 510] width 748 height 33
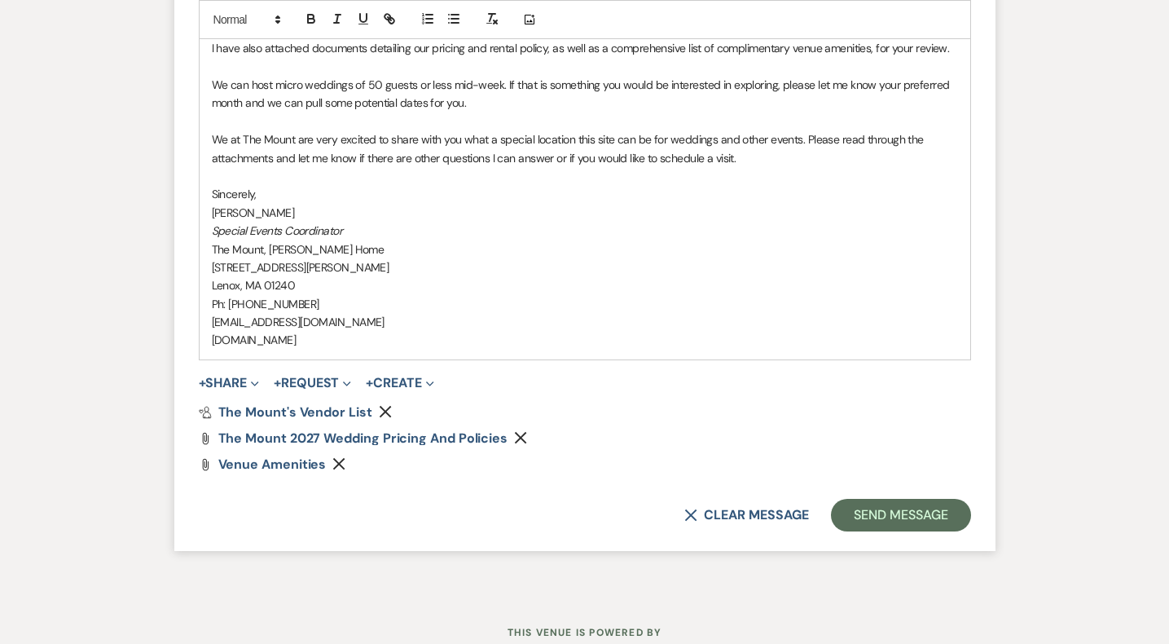
scroll to position [1777, 0]
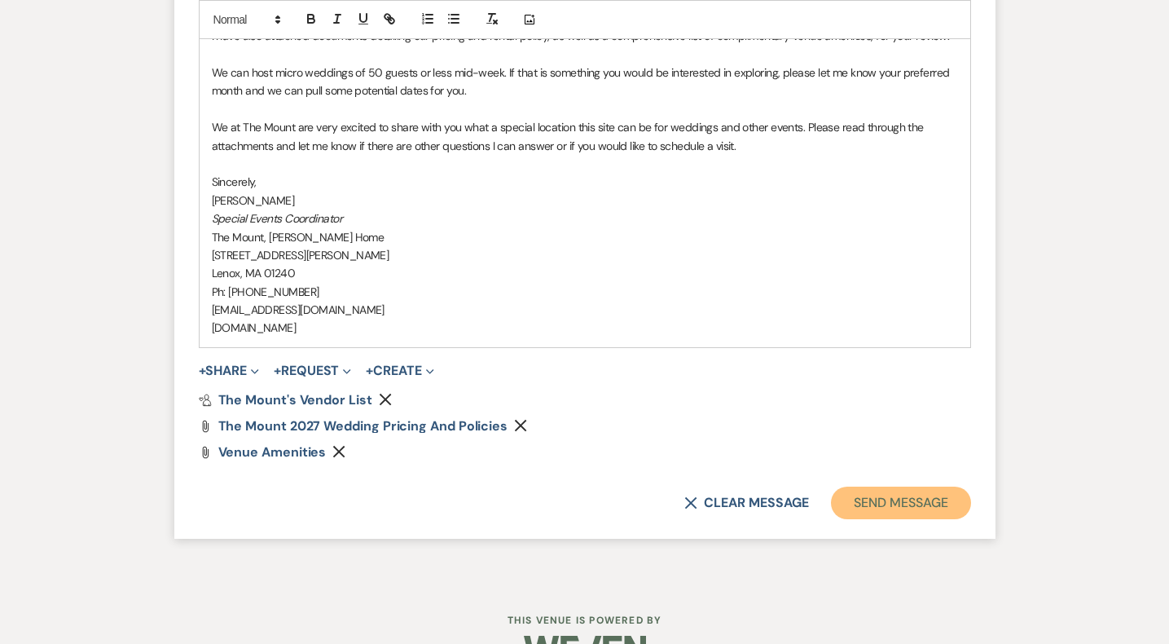
click at [850, 511] on button "Send Message" at bounding box center [900, 502] width 139 height 33
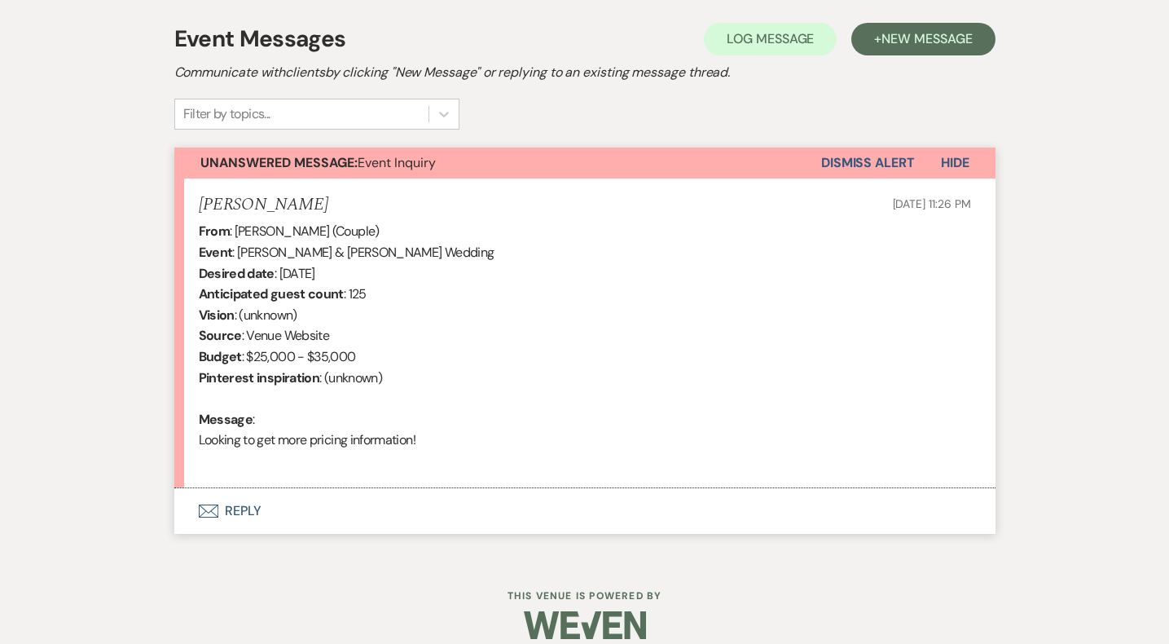
click at [248, 514] on button "Envelope Reply" at bounding box center [584, 511] width 821 height 46
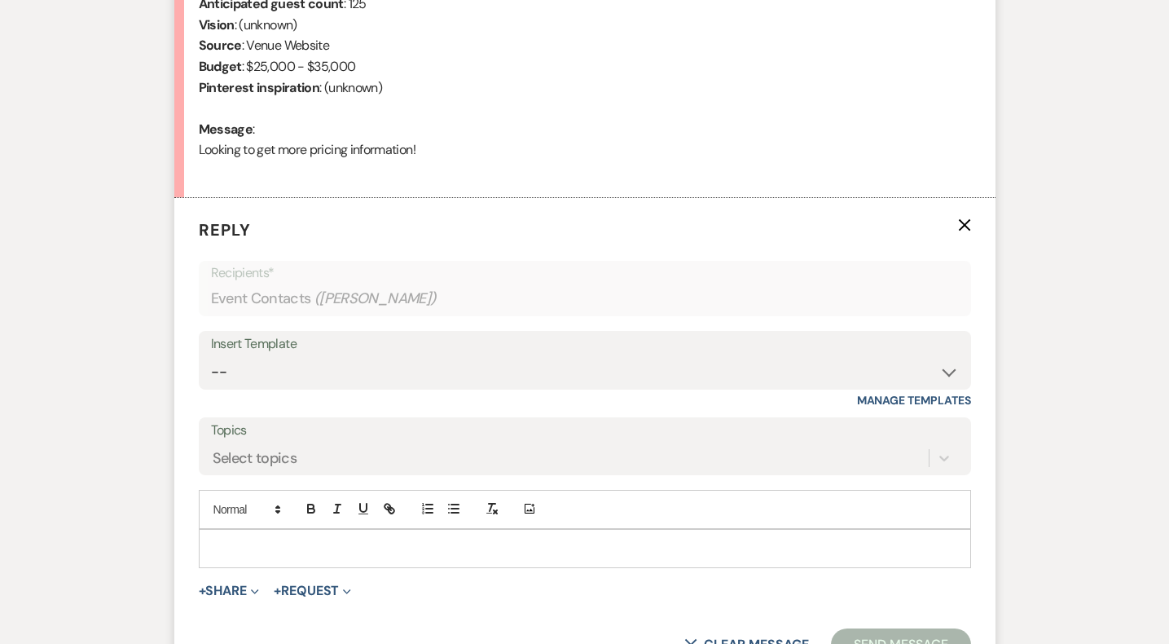
scroll to position [786, 0]
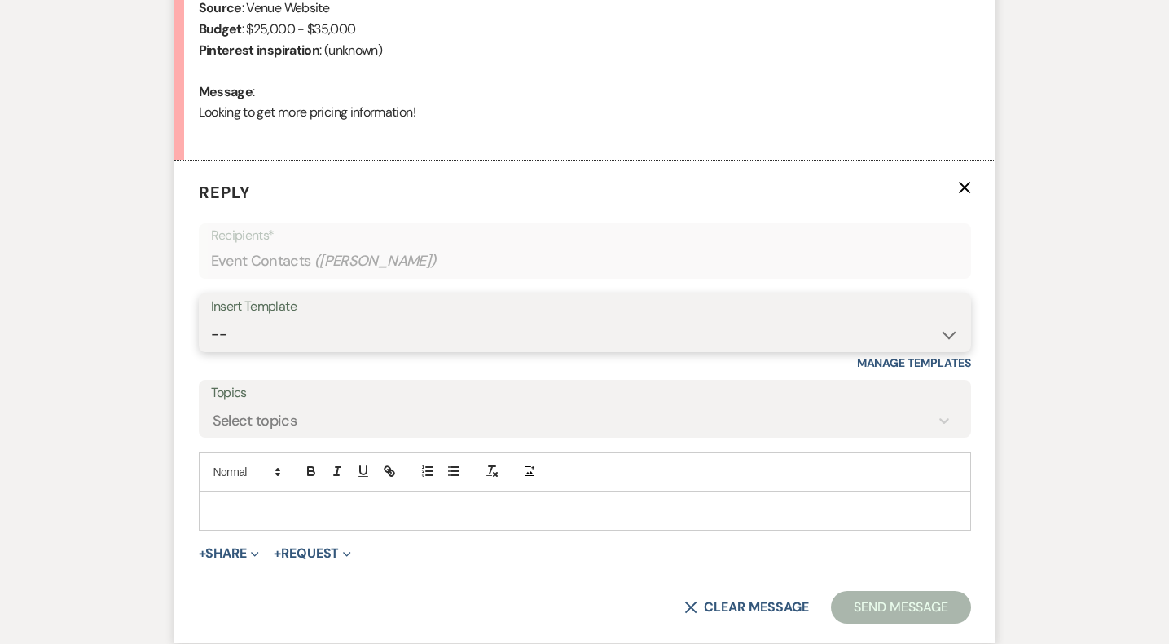
click at [275, 346] on select "-- Weven Planning Portal Introduction (Booked Events) Initial Inquiry Response …" at bounding box center [585, 335] width 748 height 32
select select "5515"
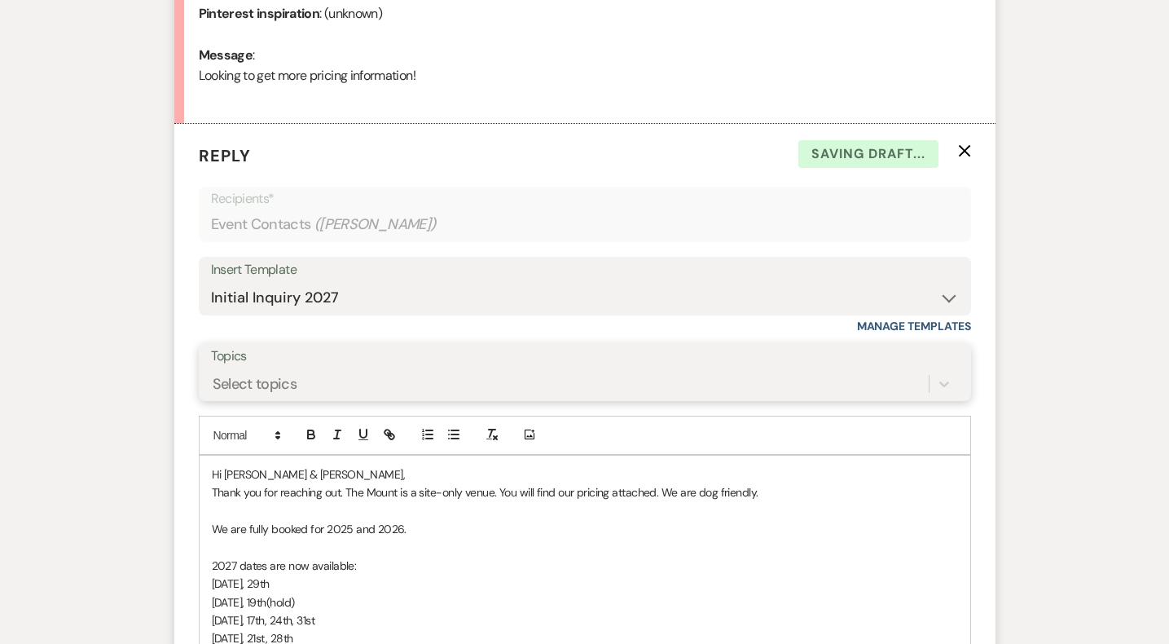
click at [289, 399] on div "Select topics" at bounding box center [585, 383] width 748 height 31
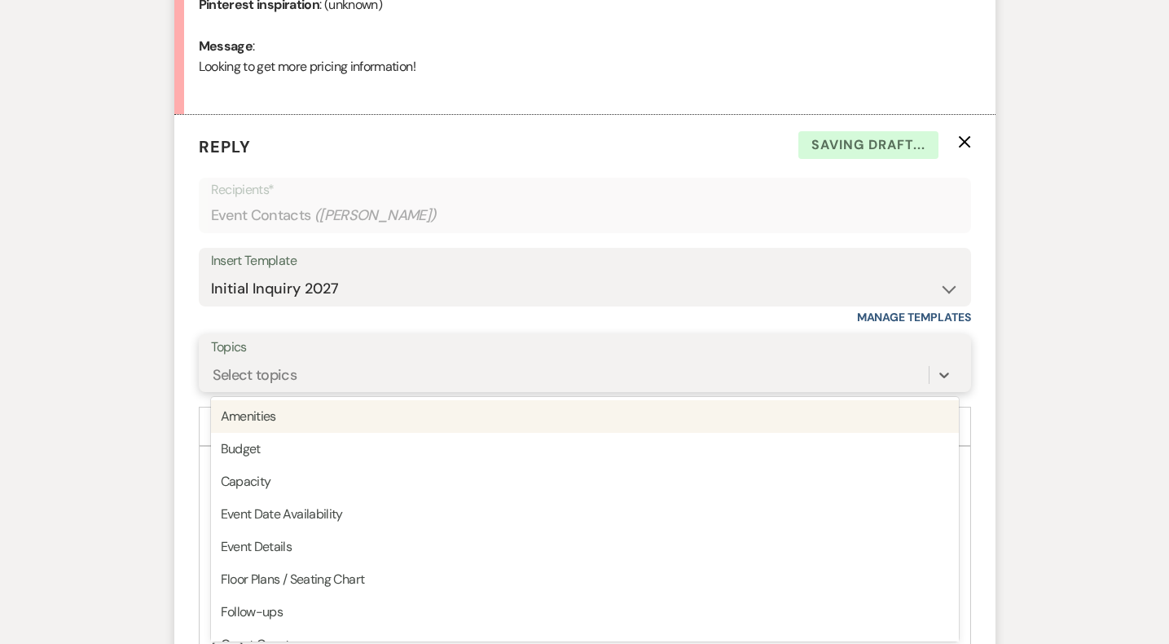
scroll to position [836, 0]
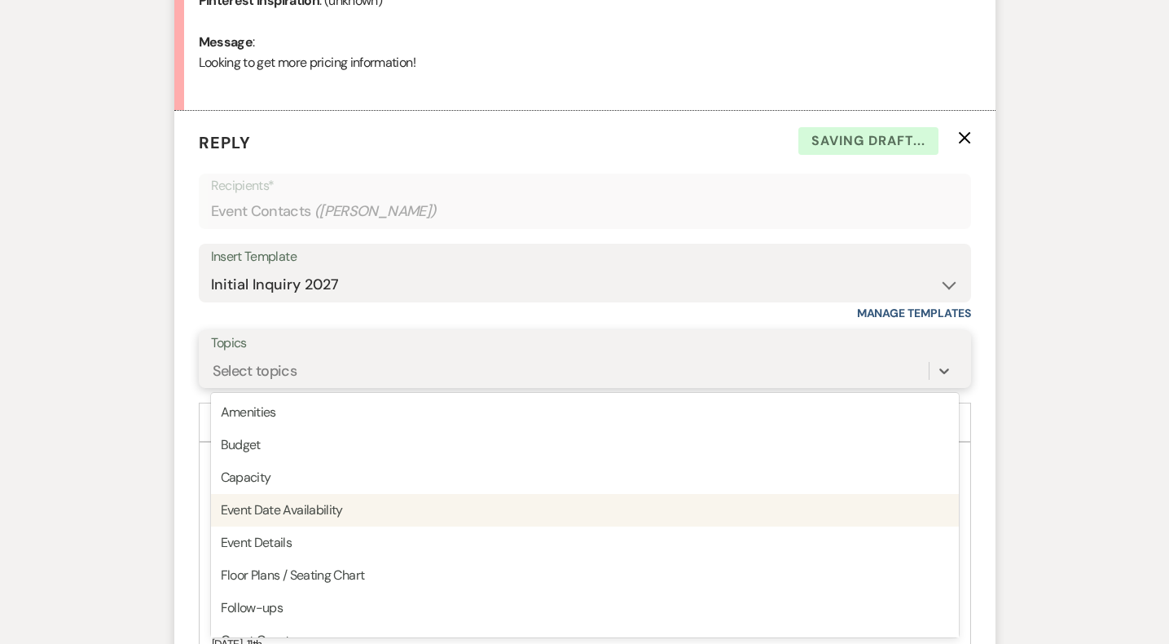
click at [289, 511] on div "Event Date Availability" at bounding box center [585, 510] width 748 height 33
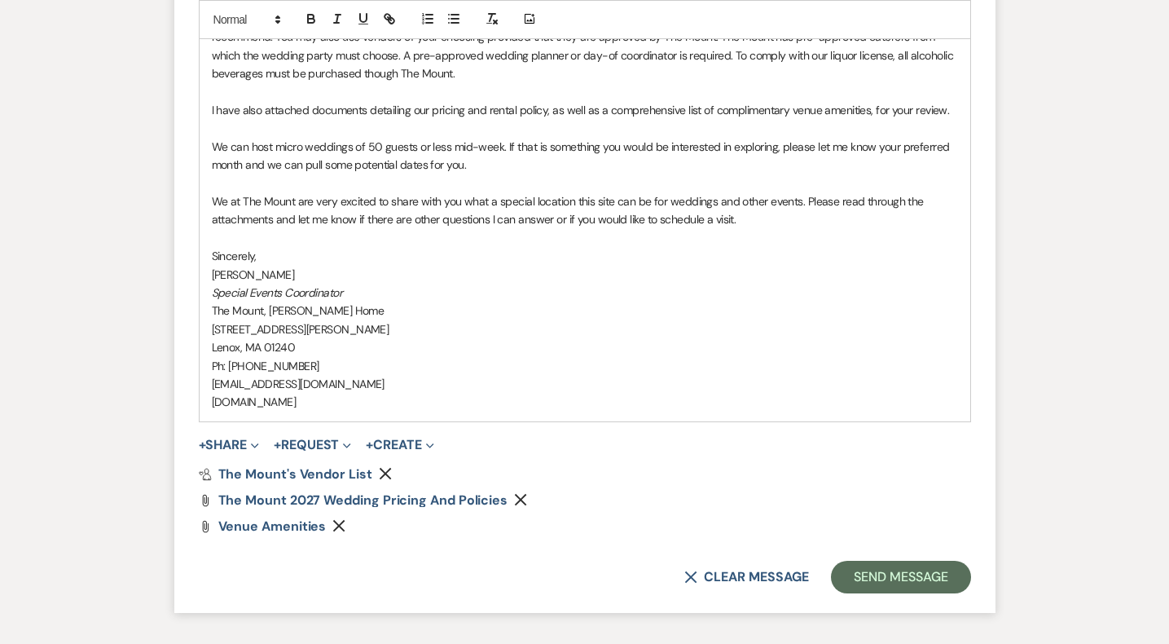
scroll to position [1779, 0]
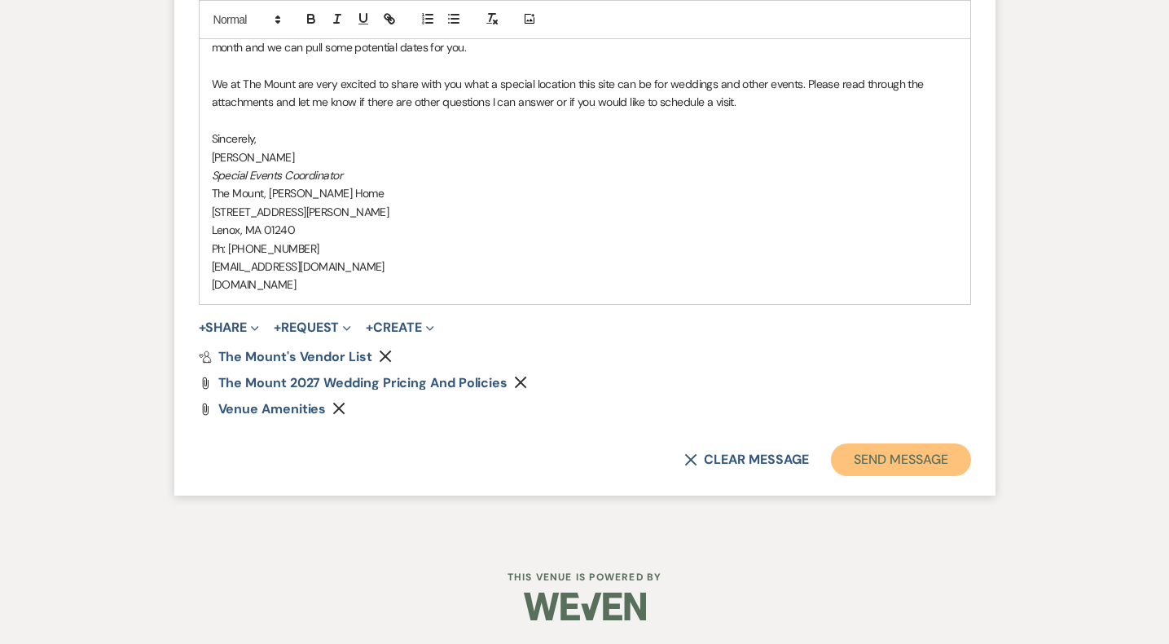
click at [869, 463] on button "Send Message" at bounding box center [900, 459] width 139 height 33
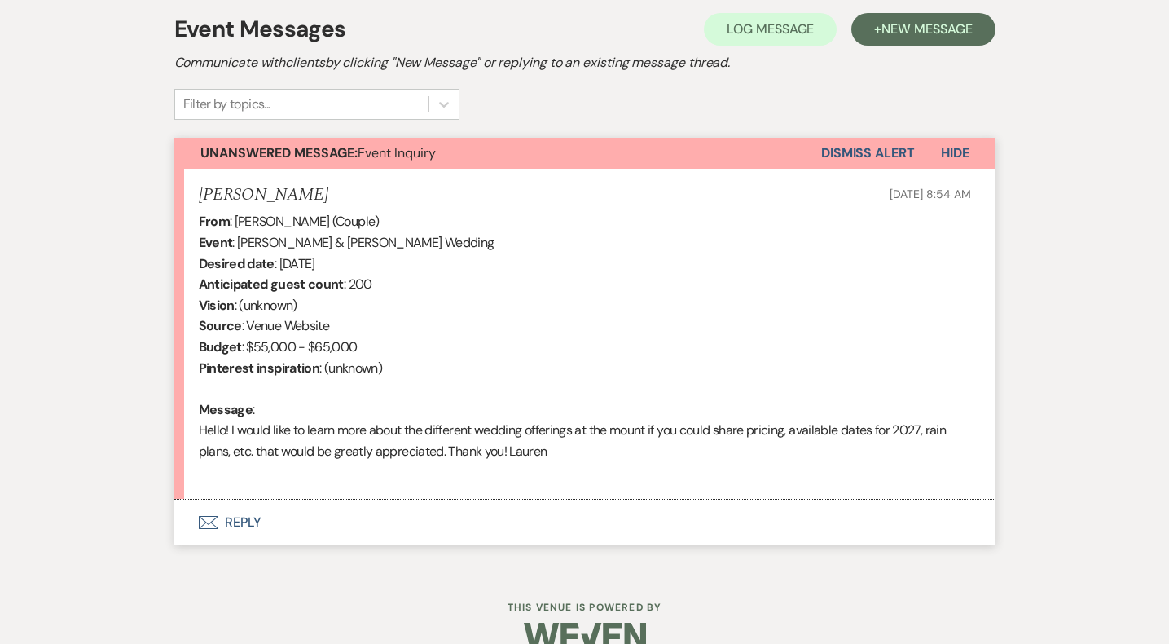
click at [259, 515] on button "Envelope Reply" at bounding box center [584, 523] width 821 height 46
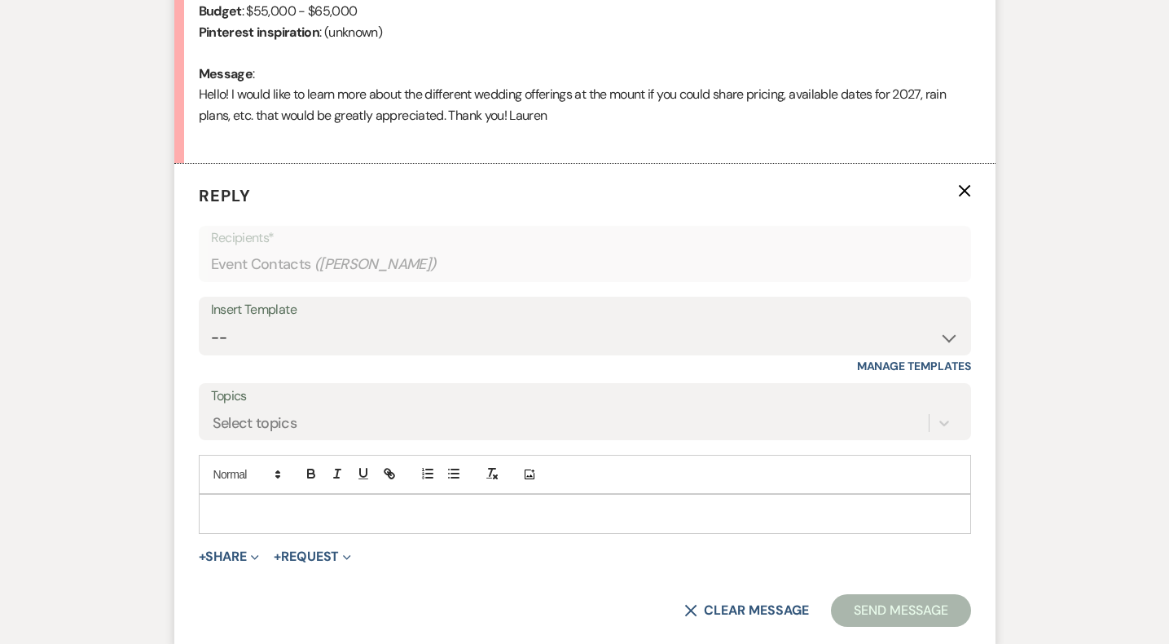
scroll to position [806, 0]
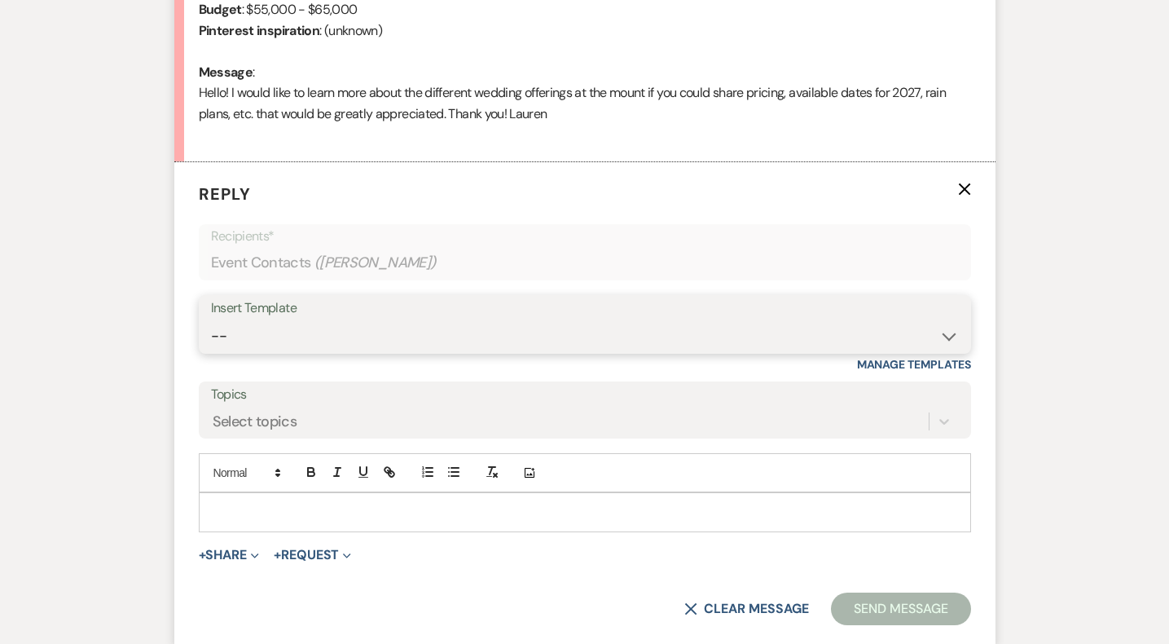
click at [335, 344] on select "-- Weven Planning Portal Introduction (Booked Events) Initial Inquiry Response …" at bounding box center [585, 336] width 748 height 32
select select "5515"
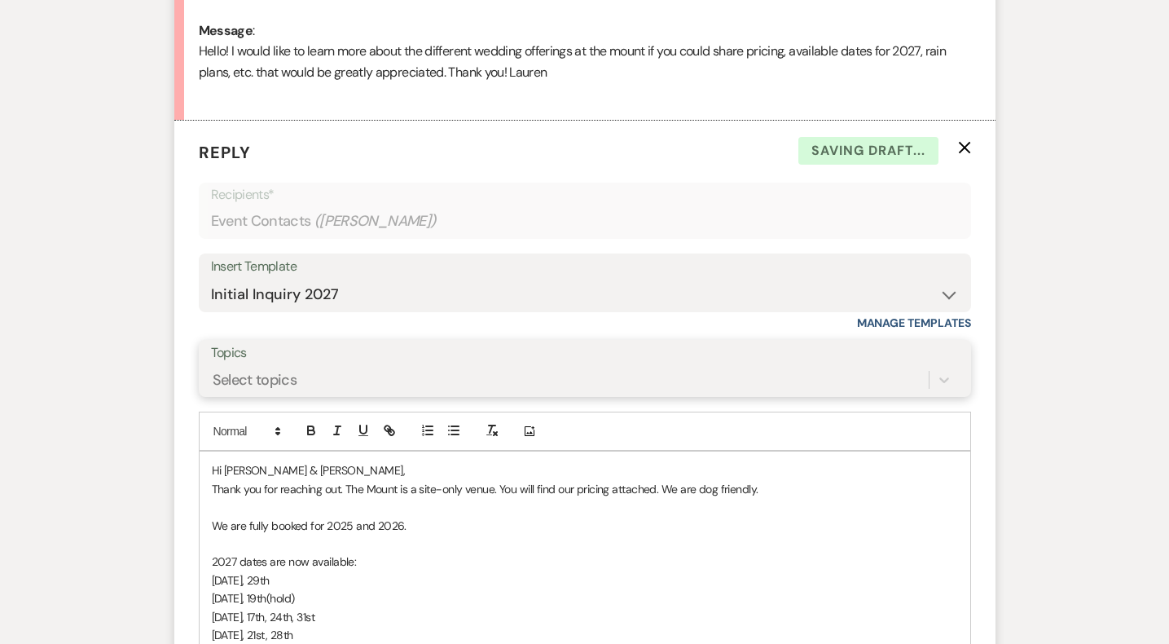
click at [282, 395] on div "Select topics" at bounding box center [585, 379] width 748 height 31
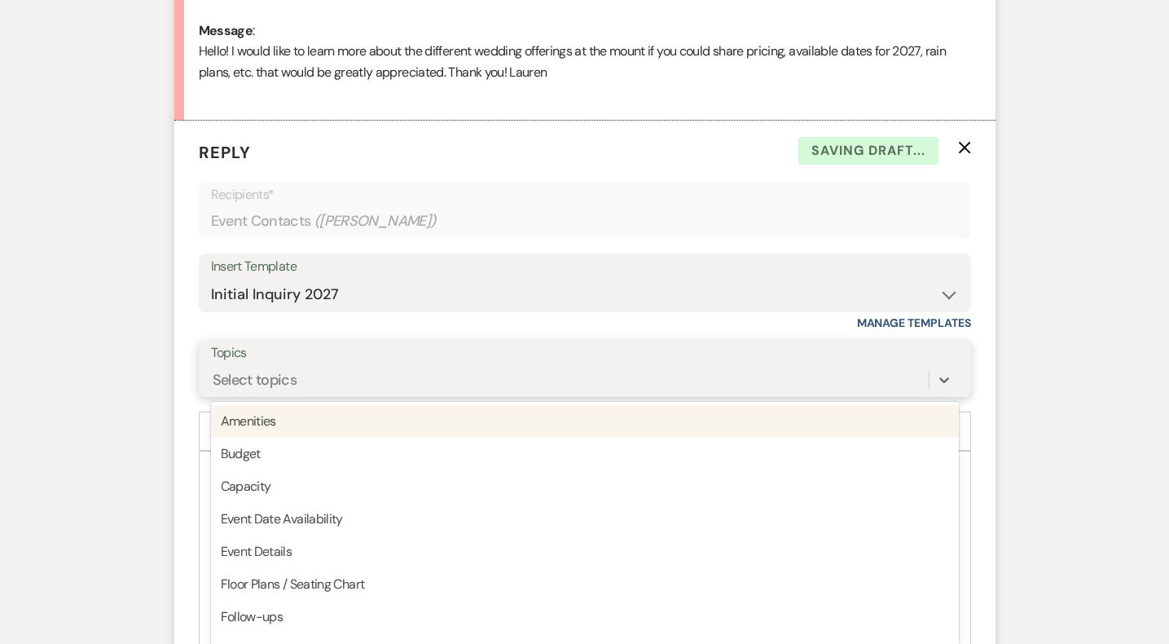
scroll to position [856, 0]
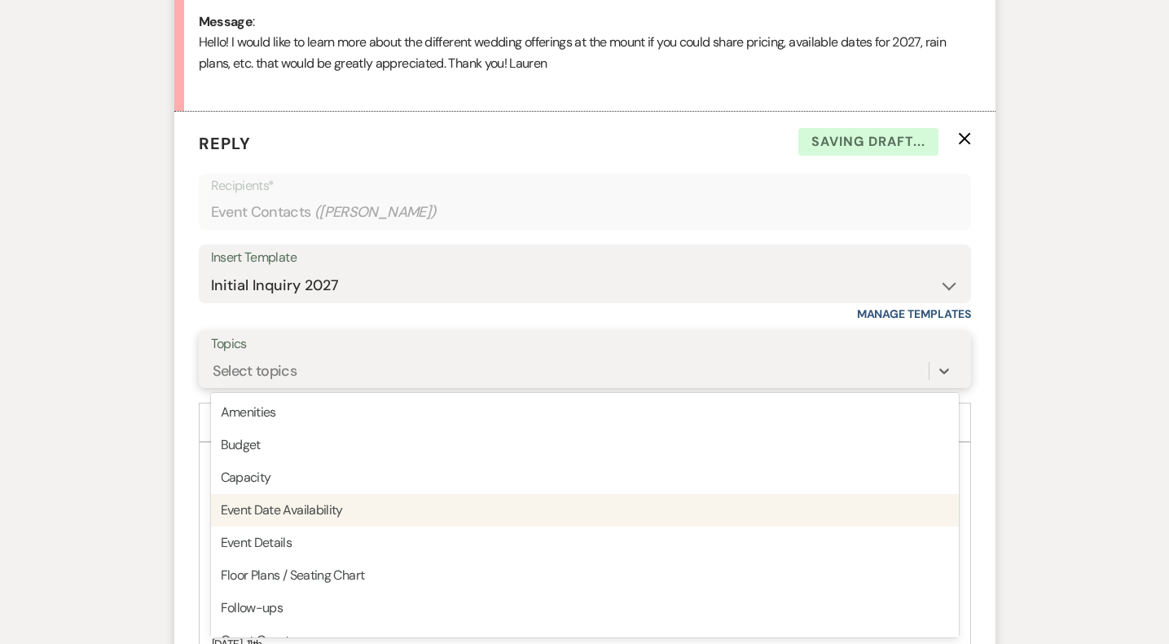
click at [281, 508] on div "Event Date Availability" at bounding box center [585, 510] width 748 height 33
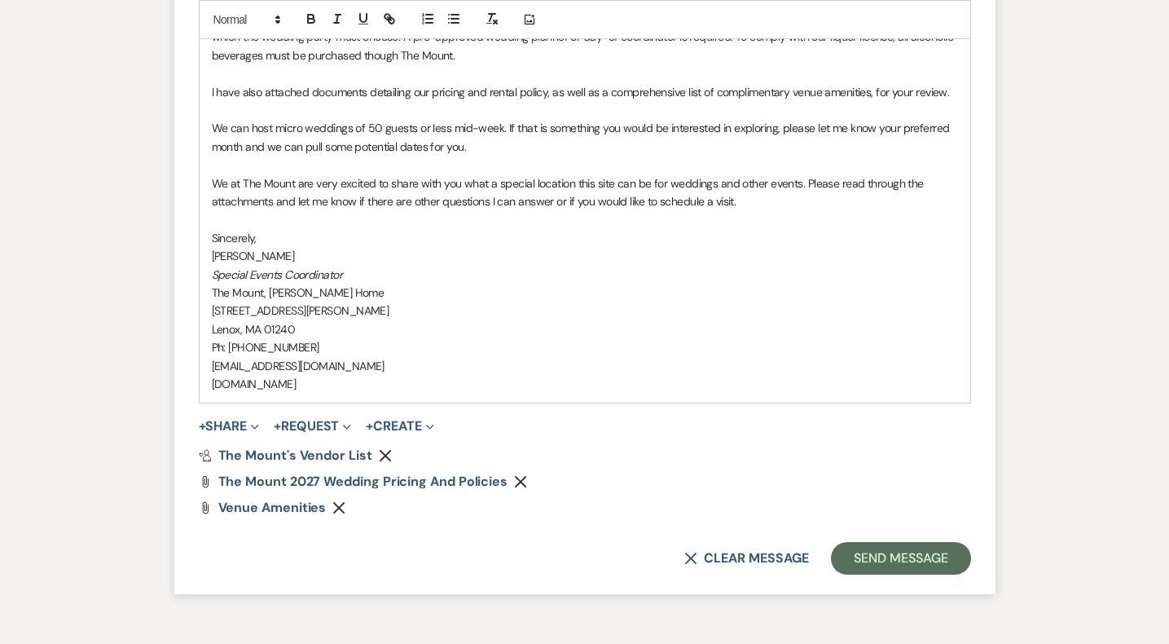
scroll to position [1723, 0]
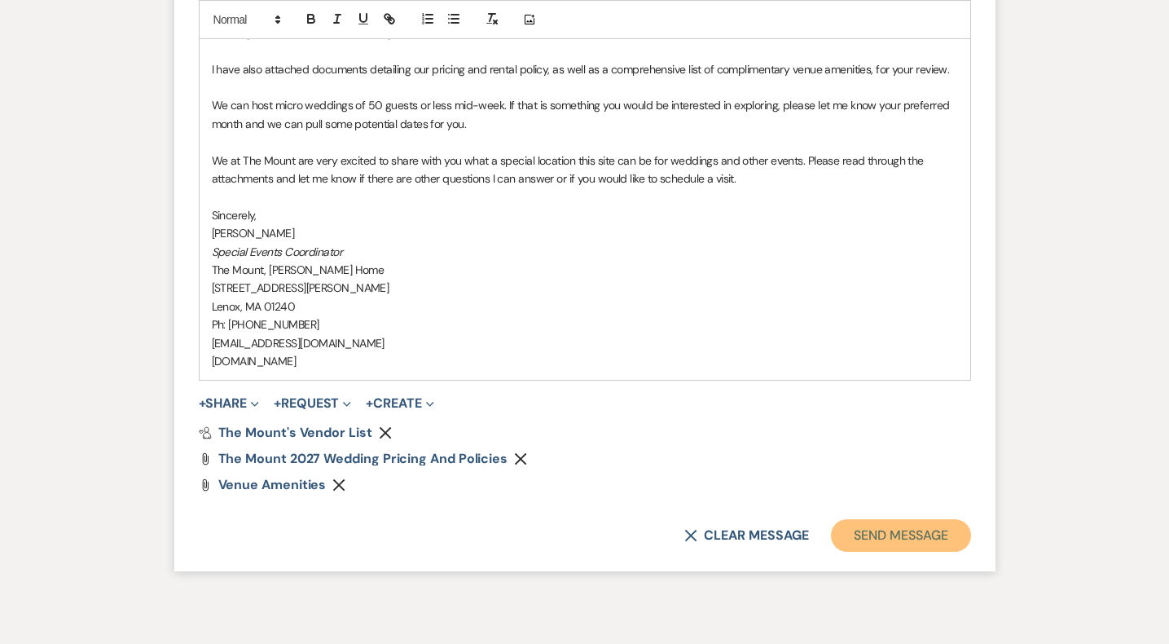
click at [877, 525] on button "Send Message" at bounding box center [900, 535] width 139 height 33
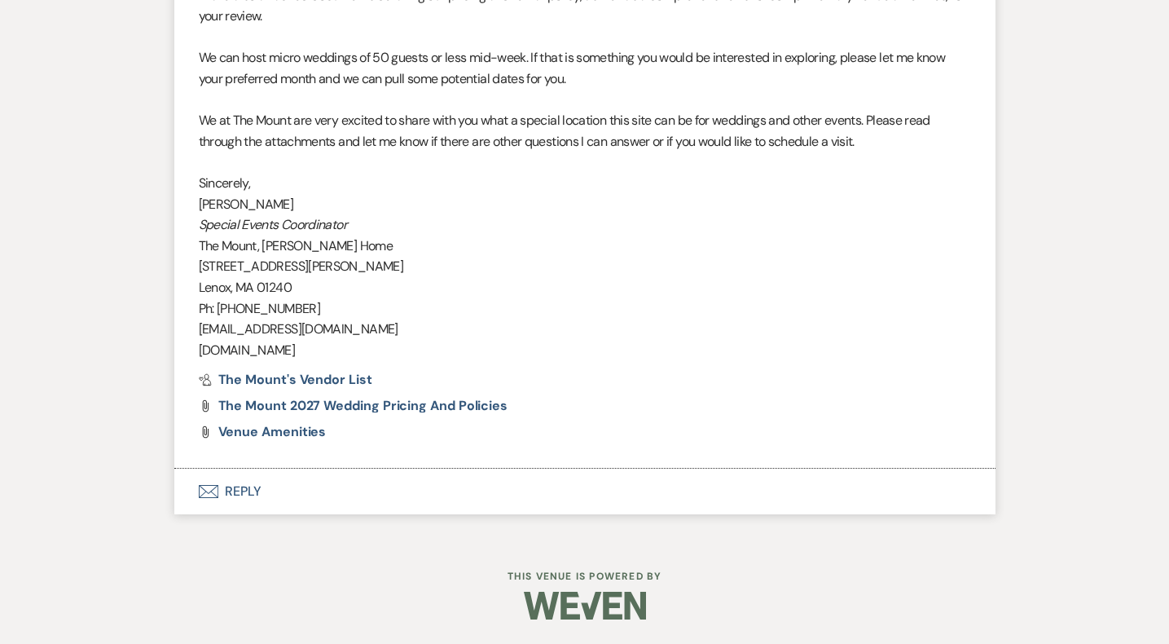
scroll to position [1613, 0]
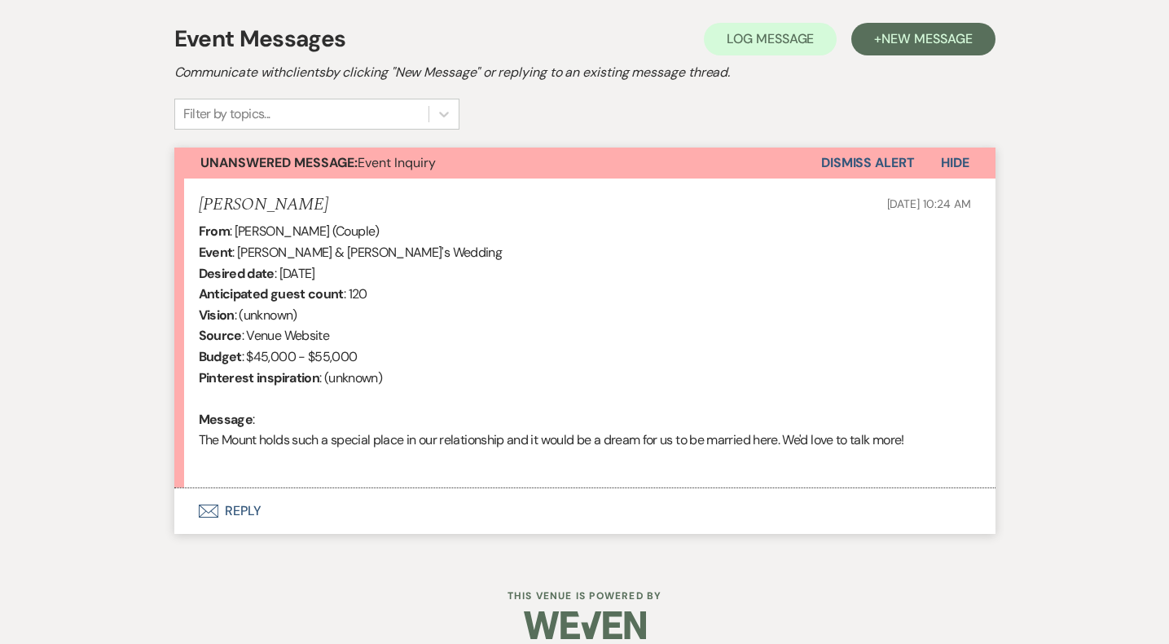
click at [249, 512] on button "Envelope Reply" at bounding box center [584, 511] width 821 height 46
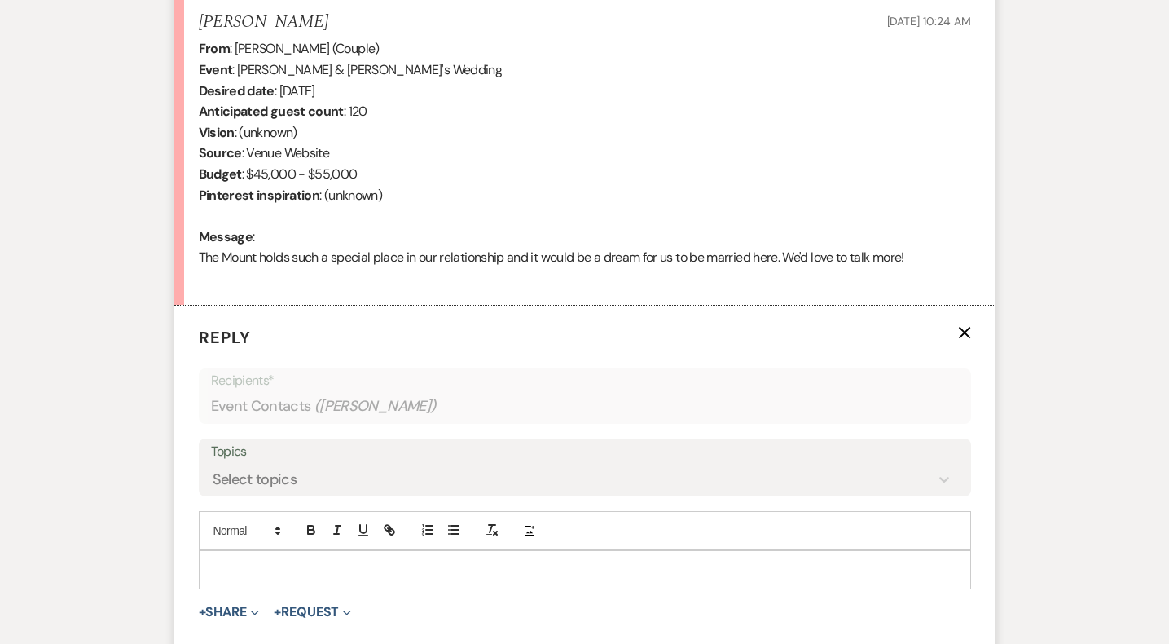
scroll to position [715, 0]
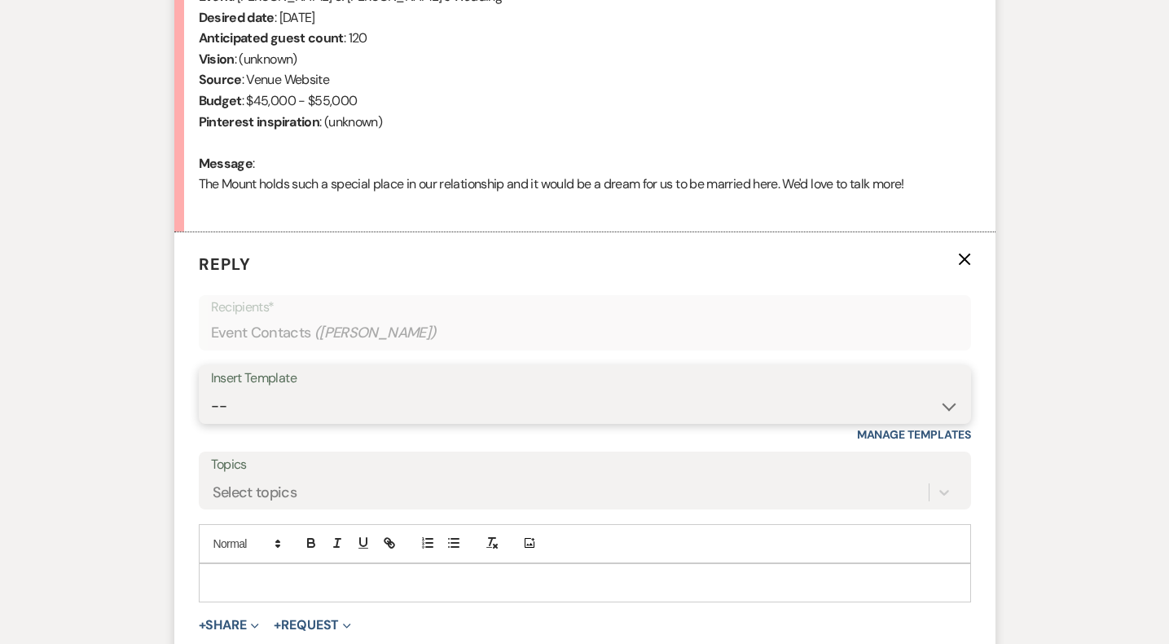
click at [264, 406] on select "-- Weven Planning Portal Introduction (Booked Events) Initial Inquiry Response …" at bounding box center [585, 406] width 748 height 32
select select "5515"
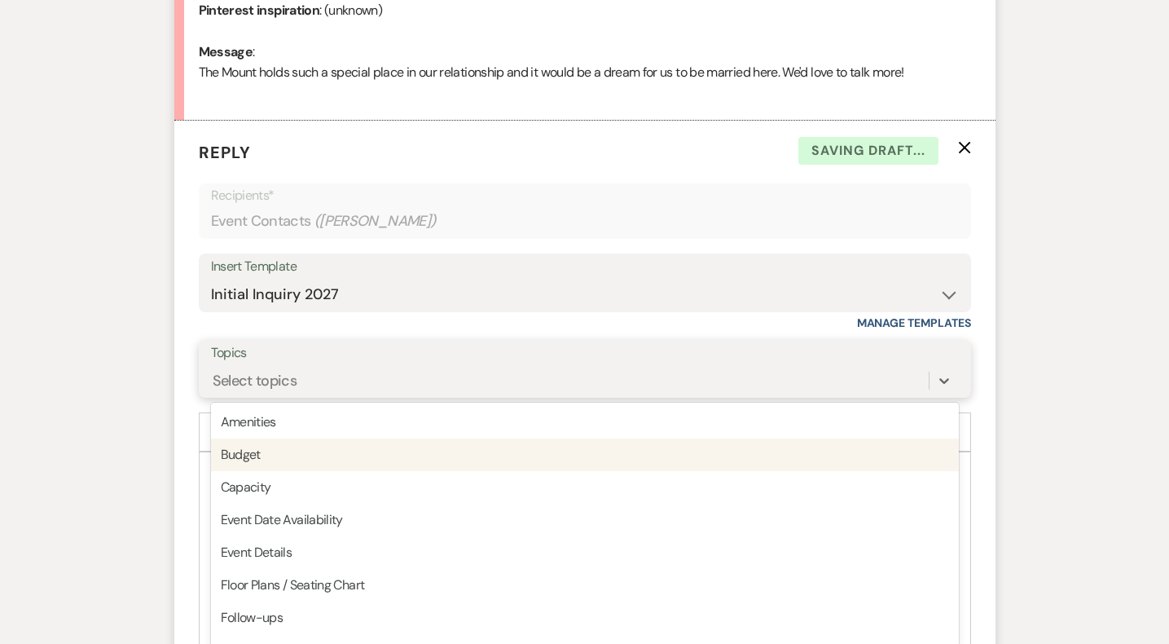
click at [268, 396] on div "option Budget focused, 2 of 20. 20 results available. Use Up and Down to choose…" at bounding box center [585, 380] width 748 height 31
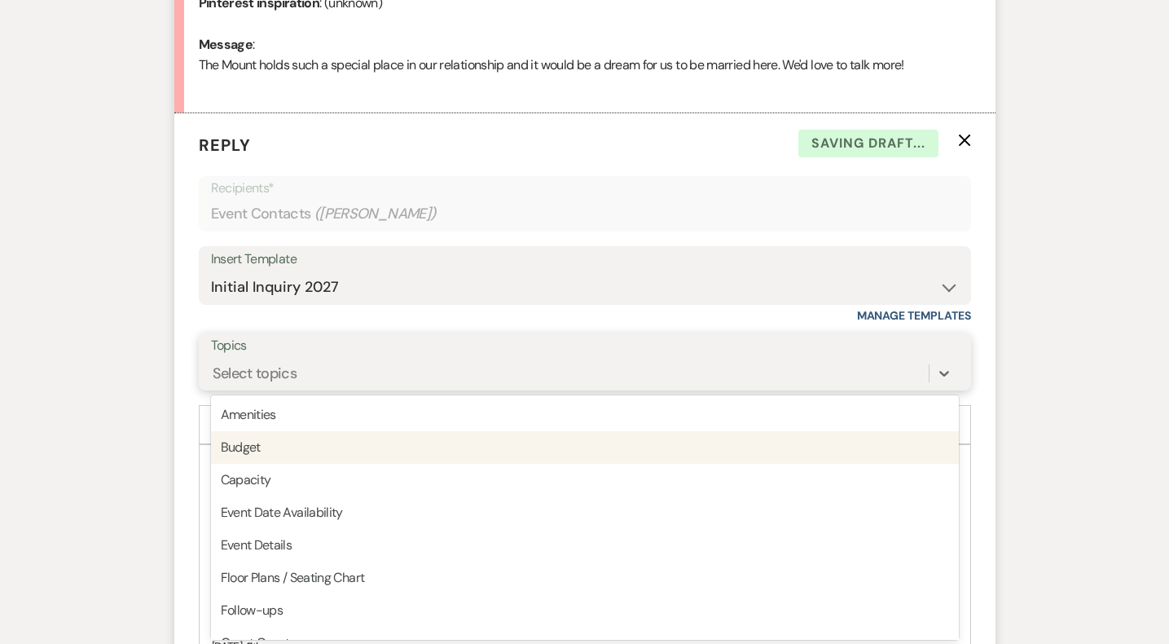
scroll to position [836, 0]
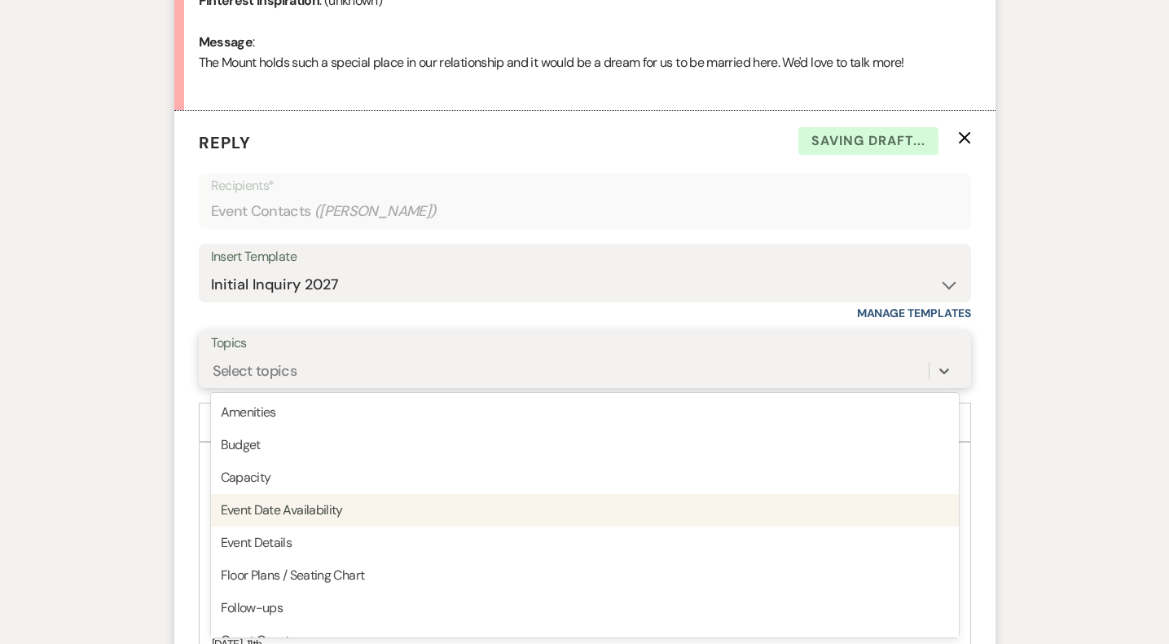
click at [283, 517] on div "Event Date Availability" at bounding box center [585, 510] width 748 height 33
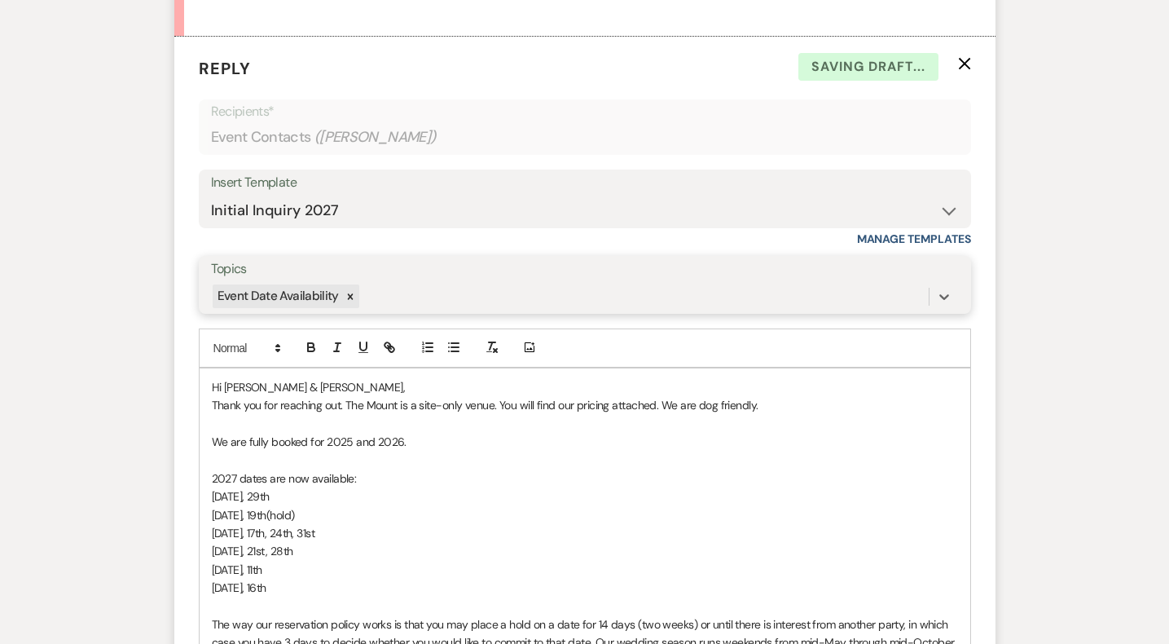
scroll to position [913, 0]
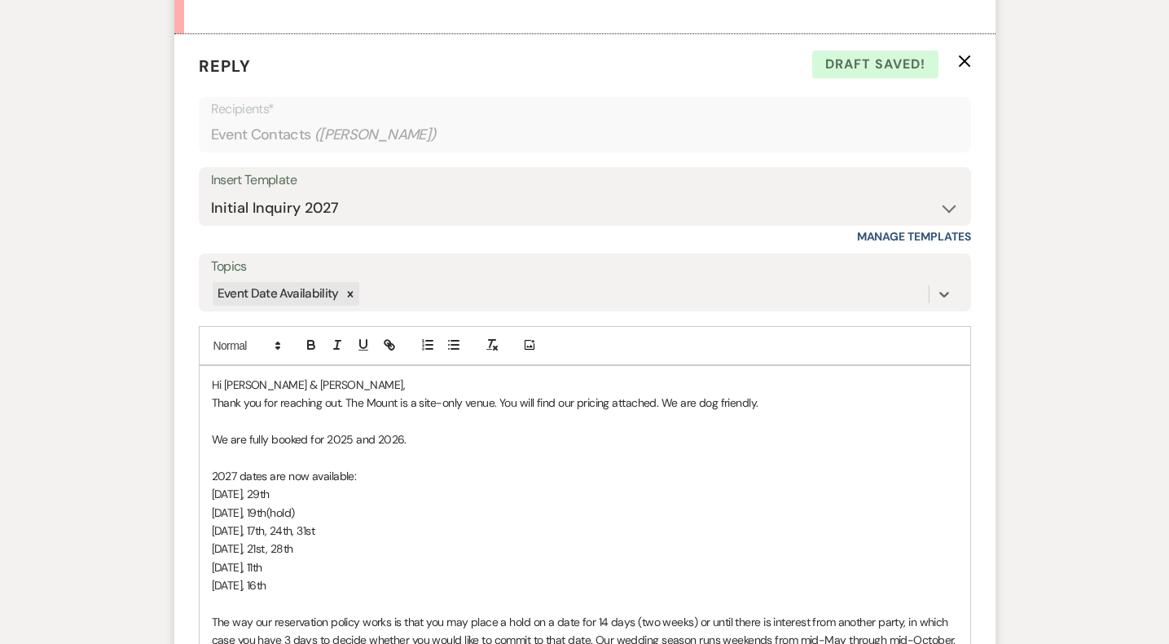
click at [350, 438] on span "We are fully booked for 2025 and 2026." at bounding box center [309, 439] width 195 height 15
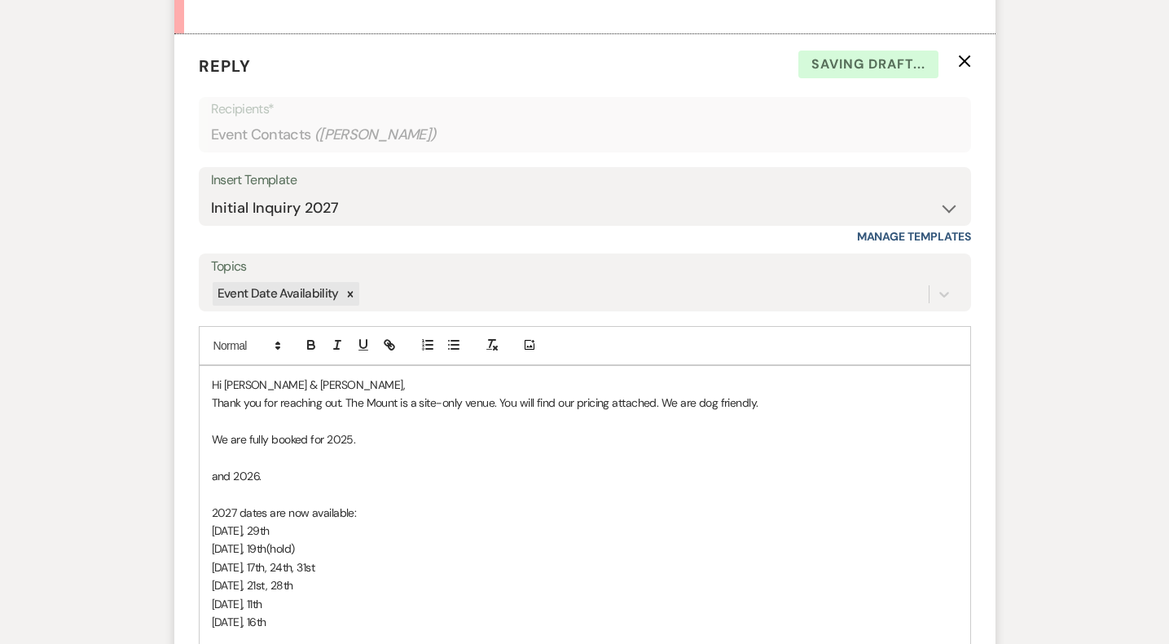
drag, startPoint x: 310, startPoint y: 618, endPoint x: 187, endPoint y: 615, distance: 123.1
copy span "[DATE], 16th"
click at [241, 492] on p at bounding box center [585, 494] width 746 height 18
click at [240, 488] on p at bounding box center [585, 494] width 746 height 18
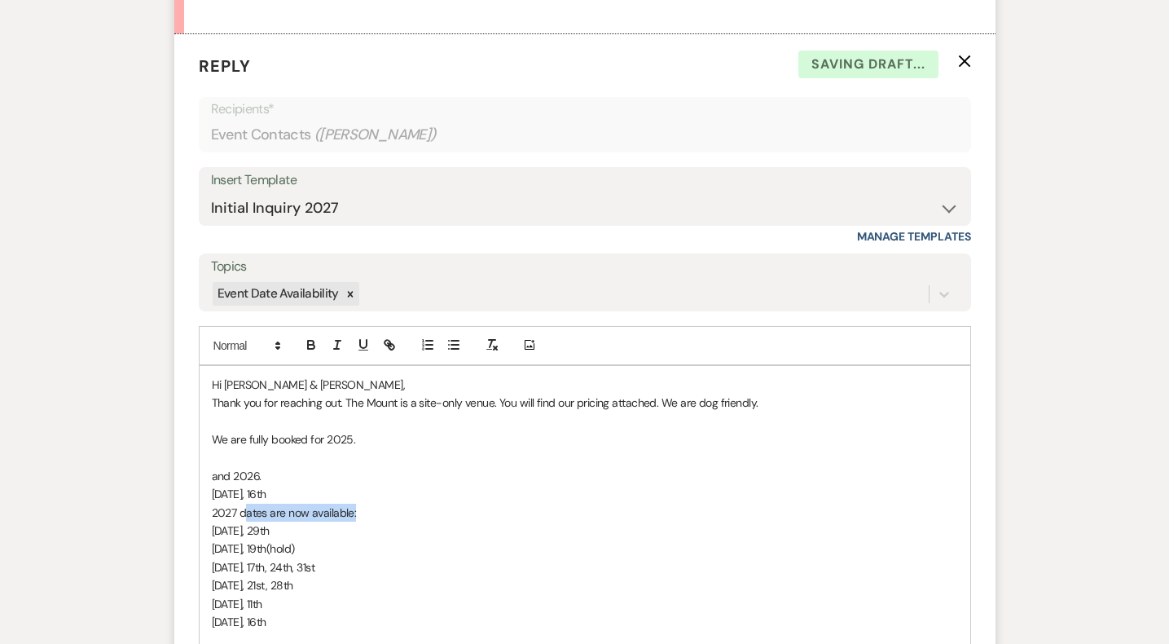
drag, startPoint x: 242, startPoint y: 510, endPoint x: 357, endPoint y: 508, distance: 114.9
click at [357, 508] on p "2027 dates are now available:" at bounding box center [585, 513] width 746 height 18
drag, startPoint x: 242, startPoint y: 508, endPoint x: 418, endPoint y: 507, distance: 176.0
click at [418, 507] on p "2027 dates are now available:" at bounding box center [585, 513] width 746 height 18
copy span "ates are now available:"
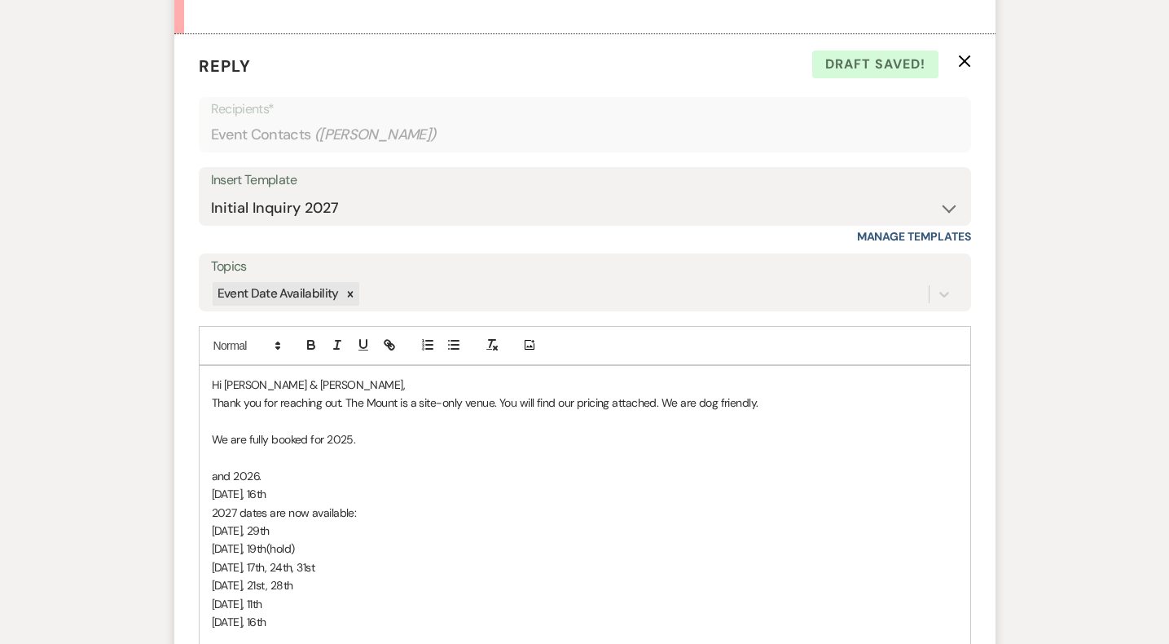
click at [295, 469] on p "and 2026." at bounding box center [585, 476] width 746 height 18
click at [263, 478] on span "and 2026 ates are now available:" at bounding box center [292, 476] width 161 height 15
click at [242, 469] on span "and 2026 dates are now available:" at bounding box center [296, 476] width 169 height 15
click at [382, 495] on p "[DATE], 16th" at bounding box center [585, 494] width 746 height 18
click at [266, 495] on span "[DATE], 16th" at bounding box center [239, 493] width 55 height 15
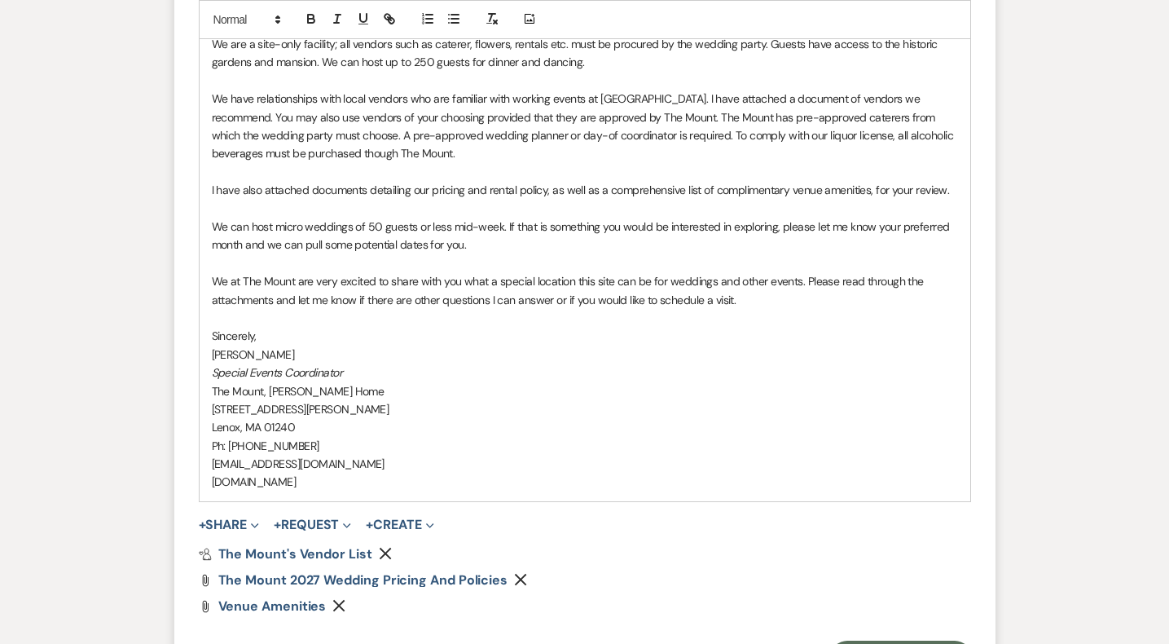
scroll to position [1716, 0]
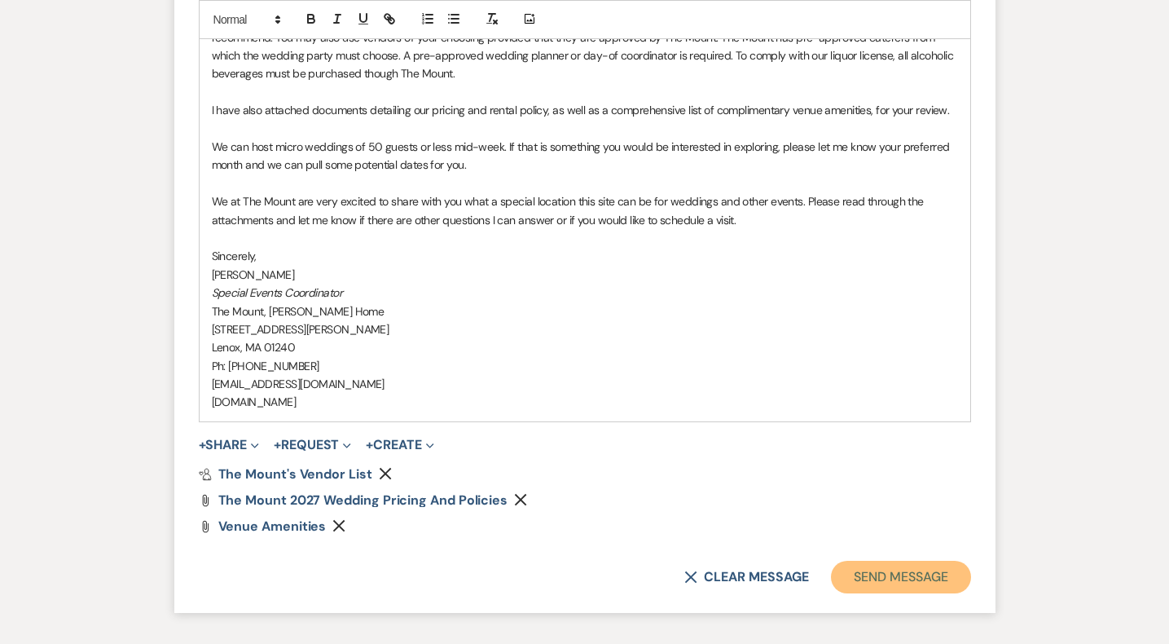
click at [871, 572] on button "Send Message" at bounding box center [900, 577] width 139 height 33
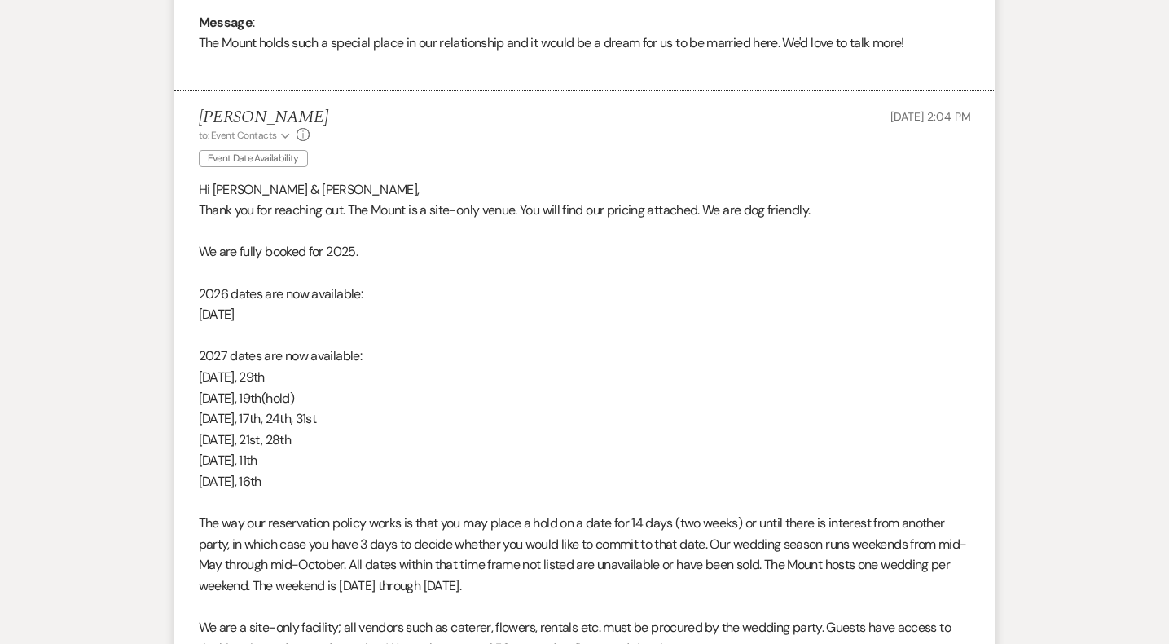
scroll to position [847, 0]
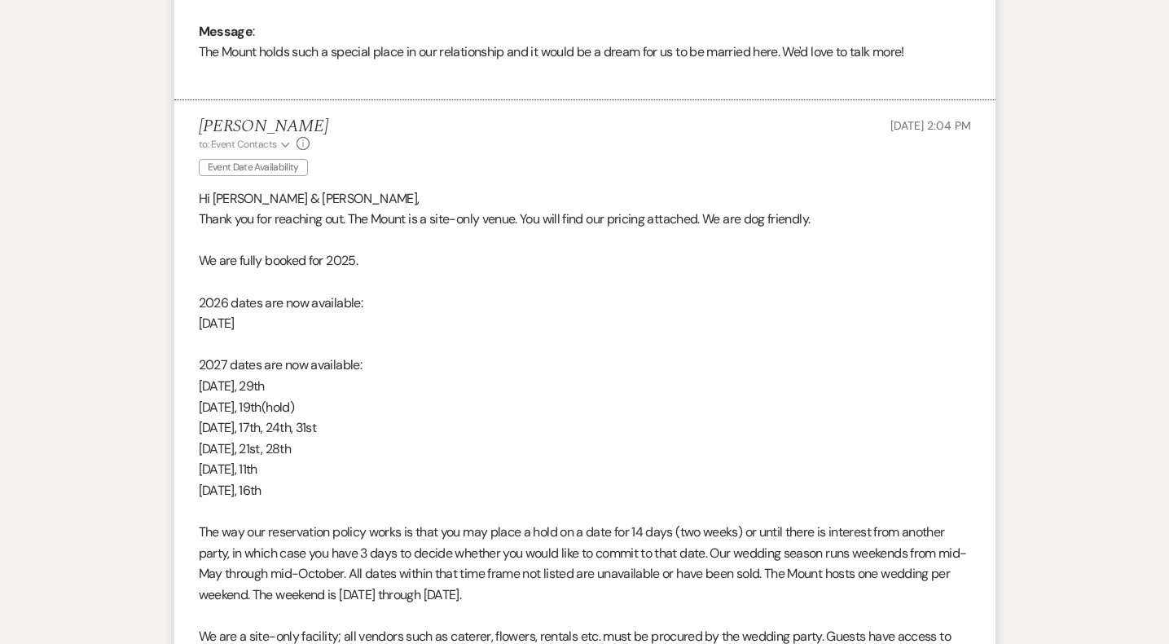
drag, startPoint x: 294, startPoint y: 492, endPoint x: 77, endPoint y: 309, distance: 283.9
click at [77, 309] on div "Messages Tasks Payments Rental Overview Documents Contacts Notes Event Messages…" at bounding box center [584, 454] width 1169 height 1785
copy div "2026 dates are now available: [DATE] dates are now available: [DATE], [DATE] 5t…"
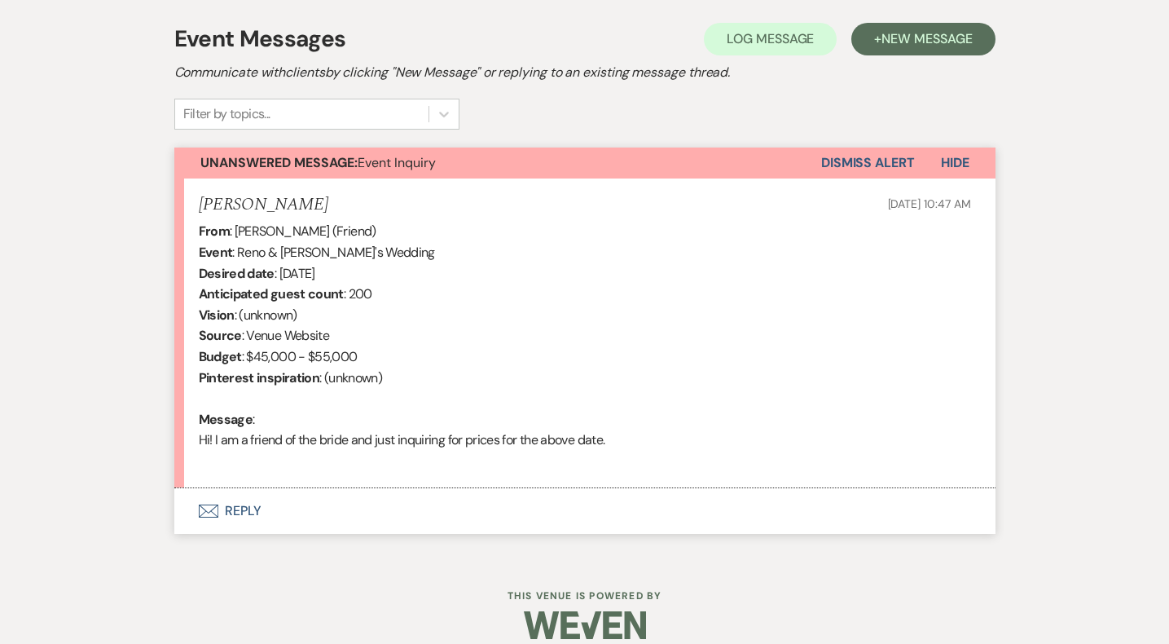
click at [252, 513] on button "Envelope Reply" at bounding box center [584, 511] width 821 height 46
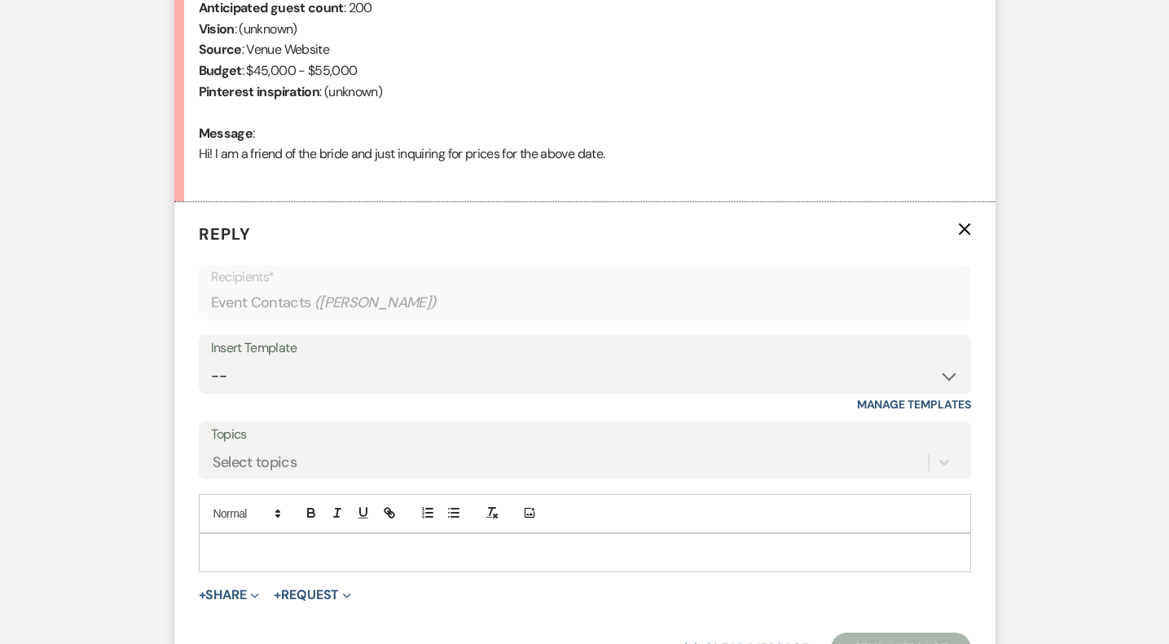
scroll to position [756, 0]
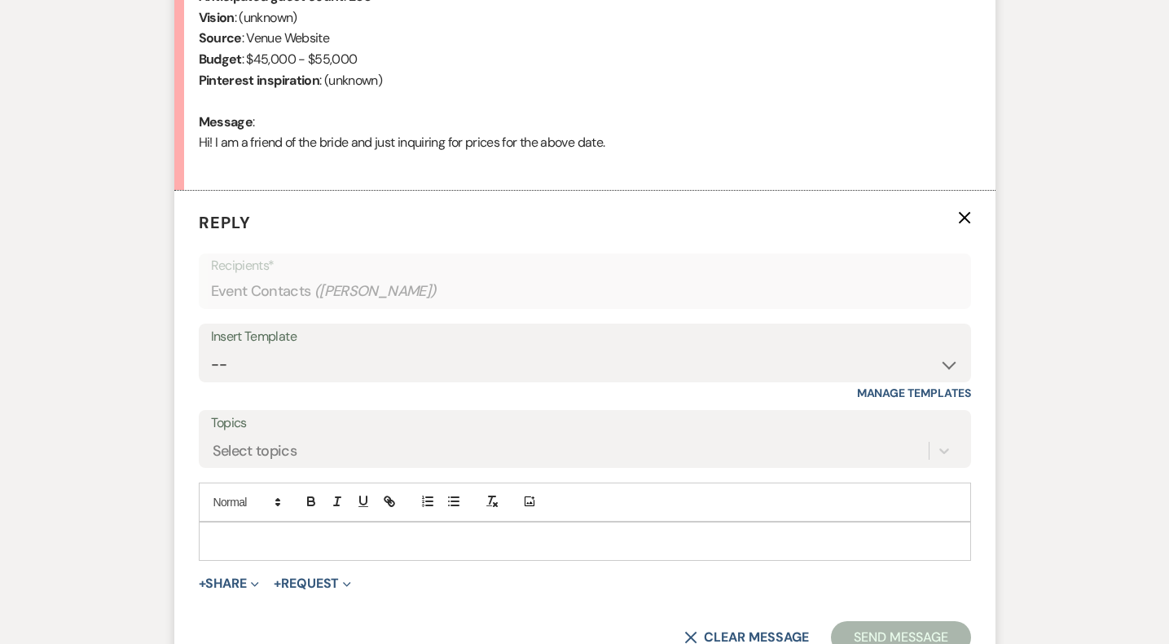
click at [270, 391] on div "Insert Template -- Weven Planning Portal Introduction (Booked Events) Initial I…" at bounding box center [585, 362] width 773 height 77
click at [273, 371] on select "-- Weven Planning Portal Introduction (Booked Events) Initial Inquiry Response …" at bounding box center [585, 365] width 748 height 32
select select "5515"
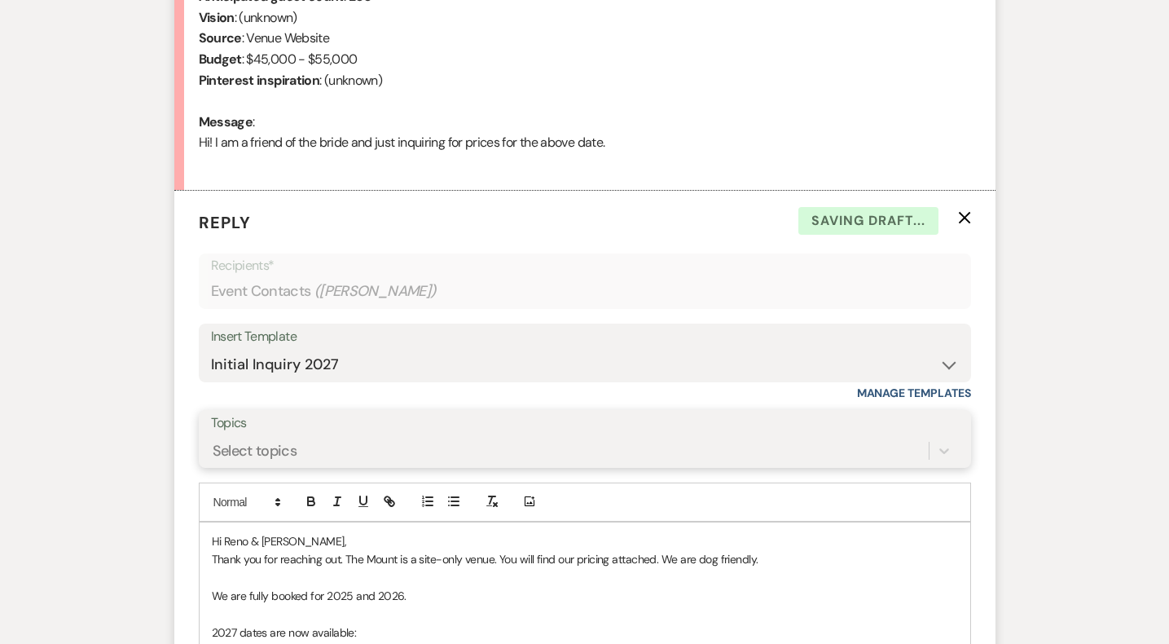
click at [281, 456] on div "Select topics" at bounding box center [585, 450] width 748 height 31
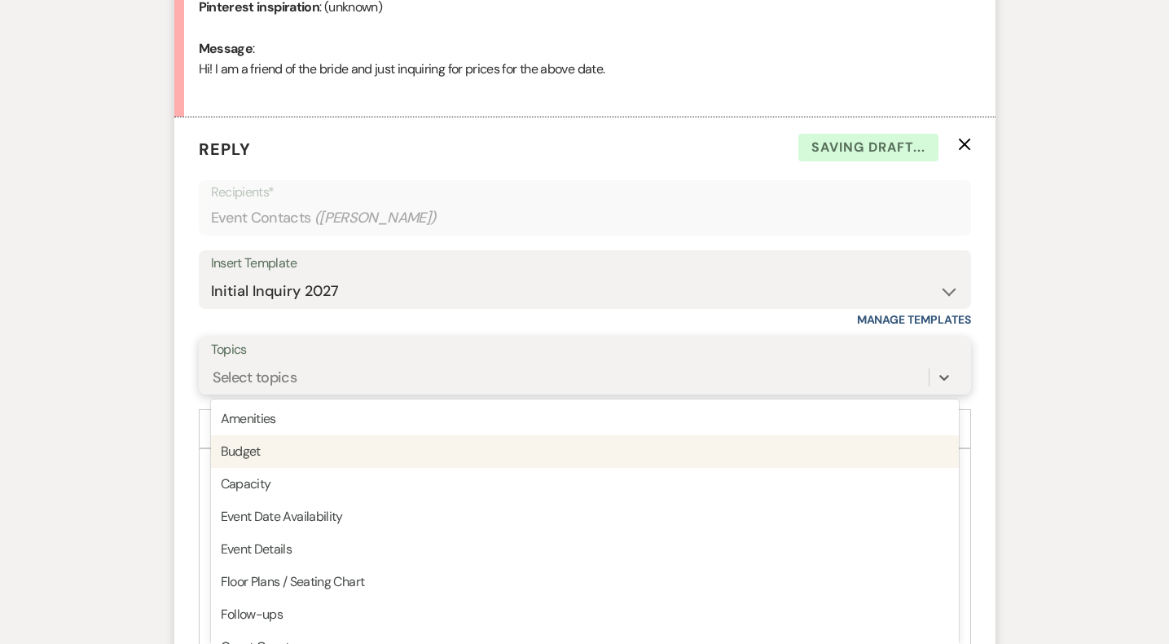
scroll to position [836, 0]
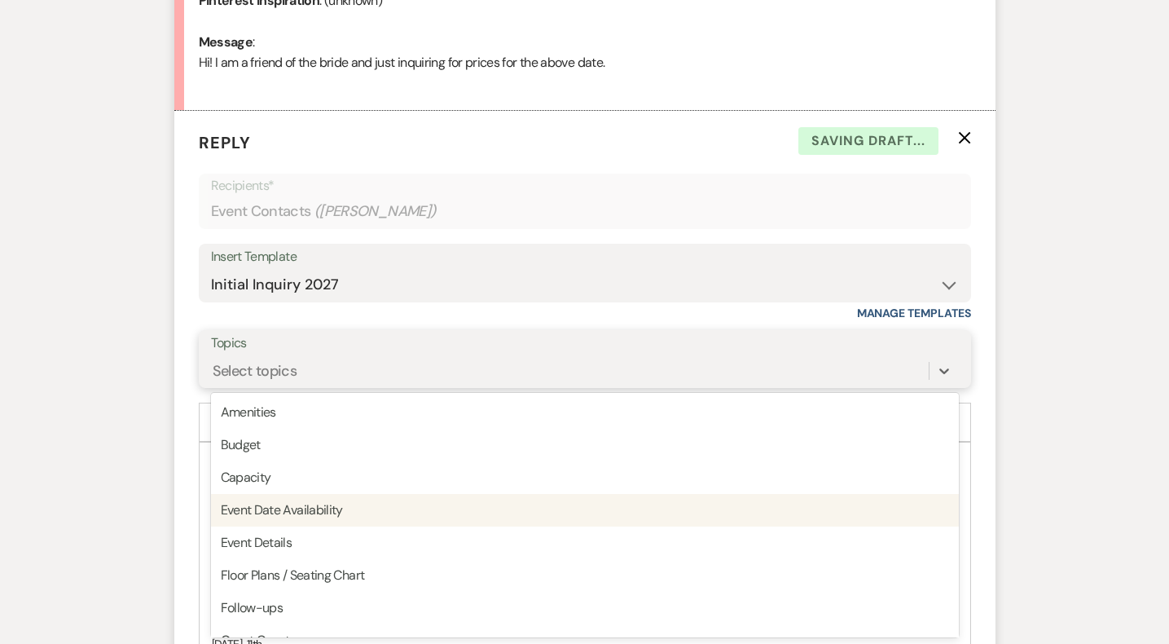
click at [280, 523] on div "Event Date Availability" at bounding box center [585, 510] width 748 height 33
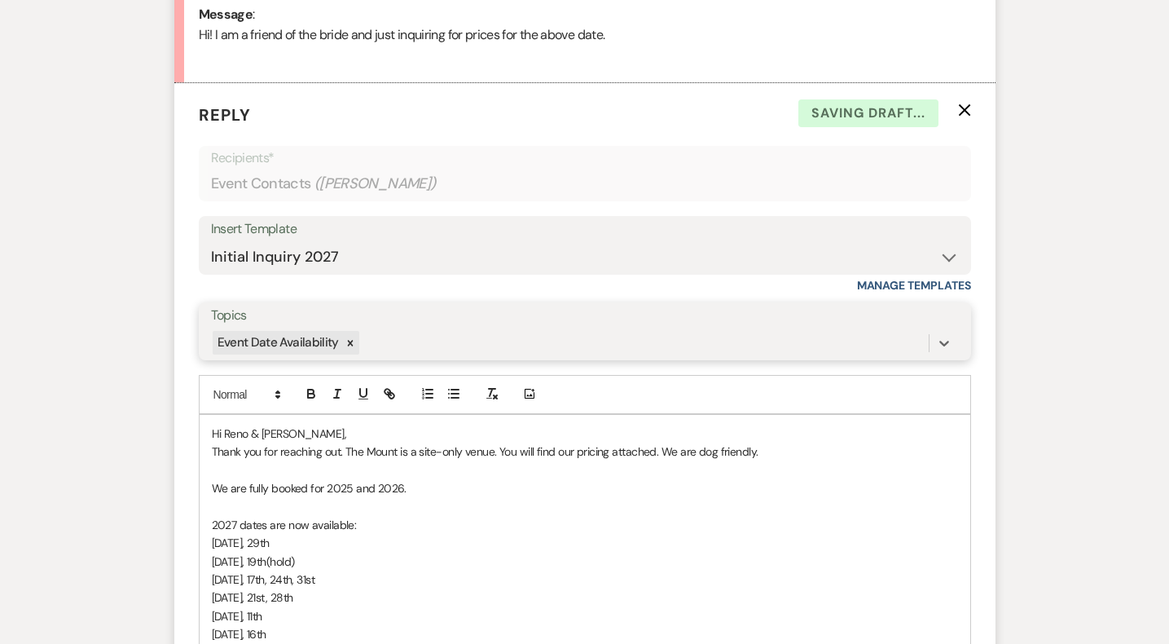
scroll to position [871, 0]
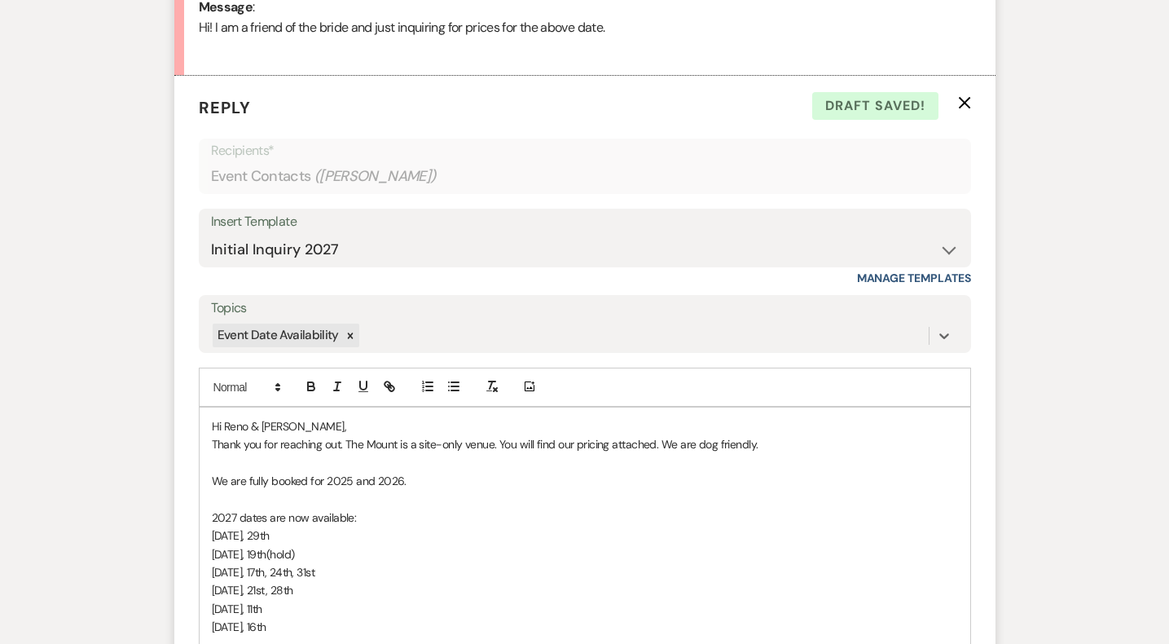
click at [378, 473] on span "We are fully booked for 2025 and 2026." at bounding box center [309, 480] width 195 height 15
drag, startPoint x: 374, startPoint y: 476, endPoint x: 377, endPoint y: 496, distance: 20.6
click at [376, 481] on span "We are fully booked for 2025 and 2026." at bounding box center [309, 480] width 195 height 15
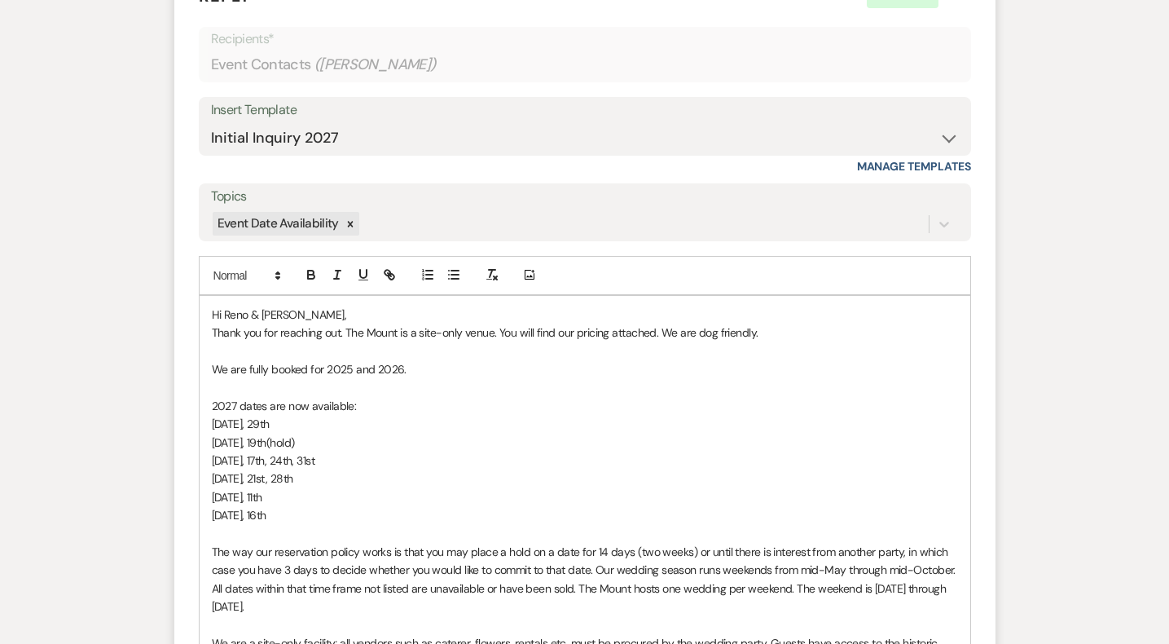
scroll to position [984, 0]
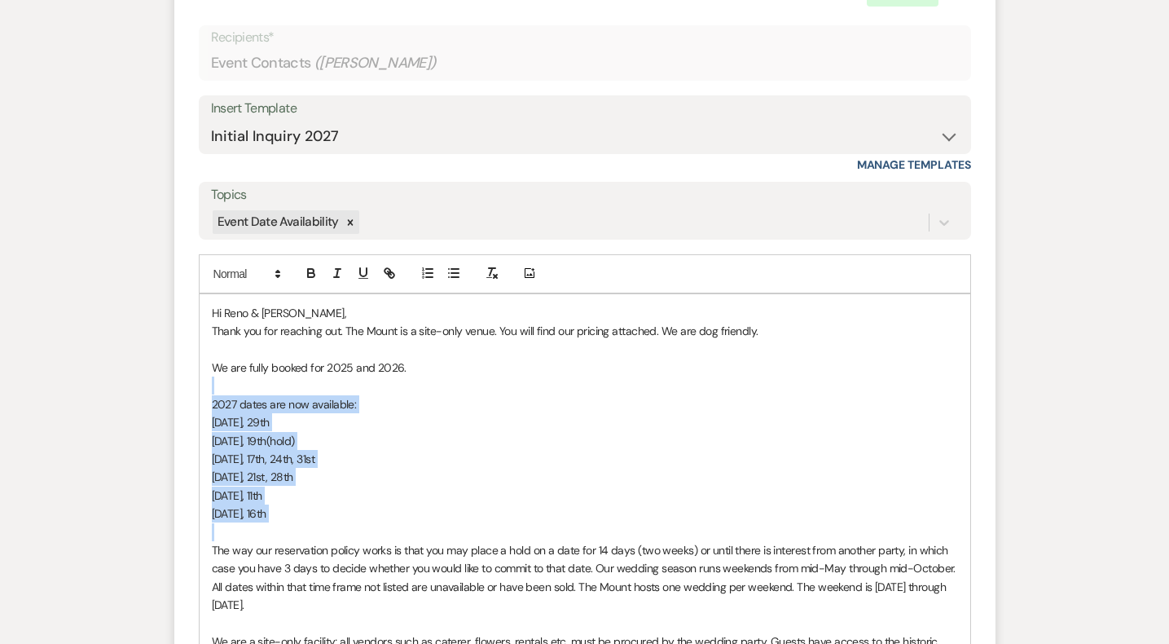
drag, startPoint x: 315, startPoint y: 522, endPoint x: 198, endPoint y: 378, distance: 185.4
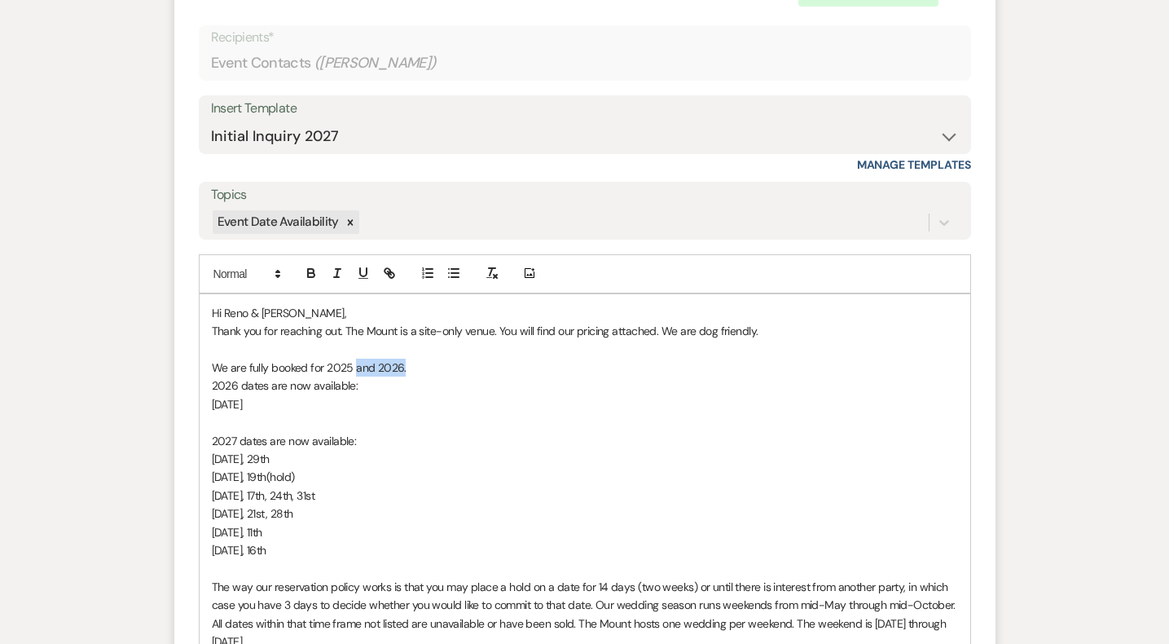
drag, startPoint x: 354, startPoint y: 364, endPoint x: 473, endPoint y: 366, distance: 119.0
click at [473, 366] on p "We are fully booked for 2025 and 2026." at bounding box center [585, 368] width 746 height 18
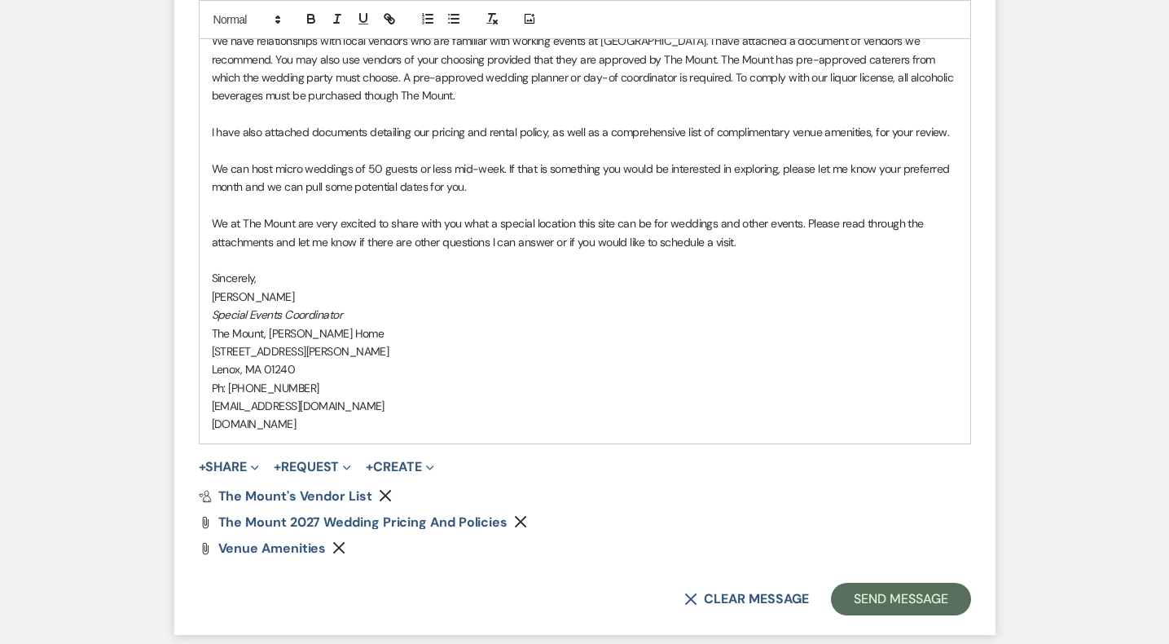
scroll to position [1777, 0]
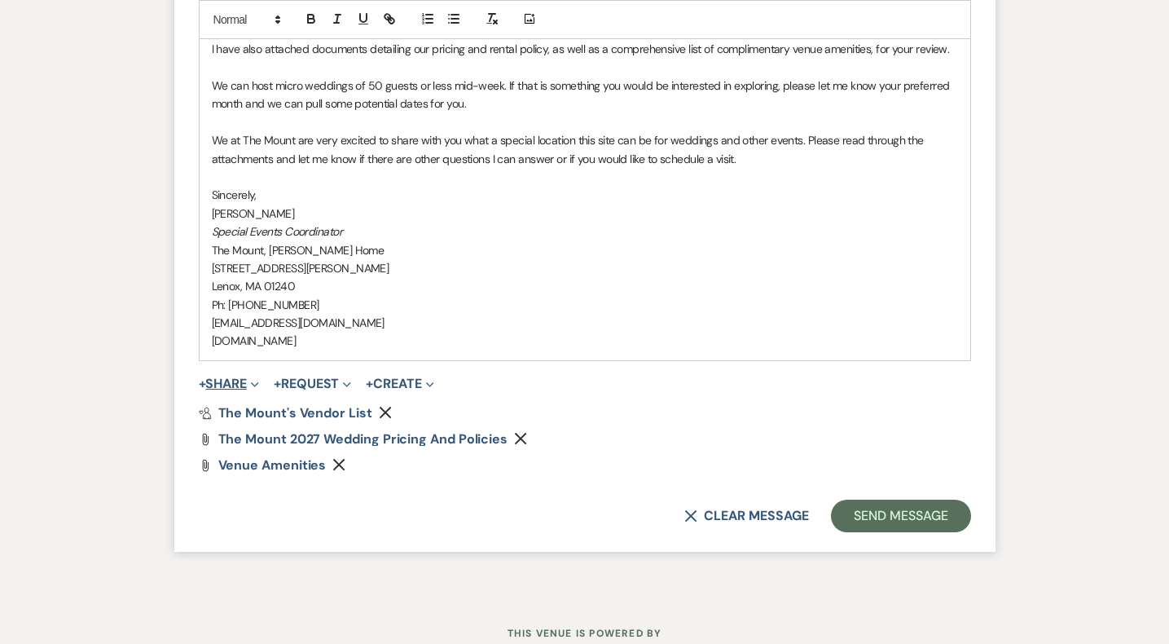
click at [244, 381] on button "+ Share Expand" at bounding box center [229, 383] width 61 height 13
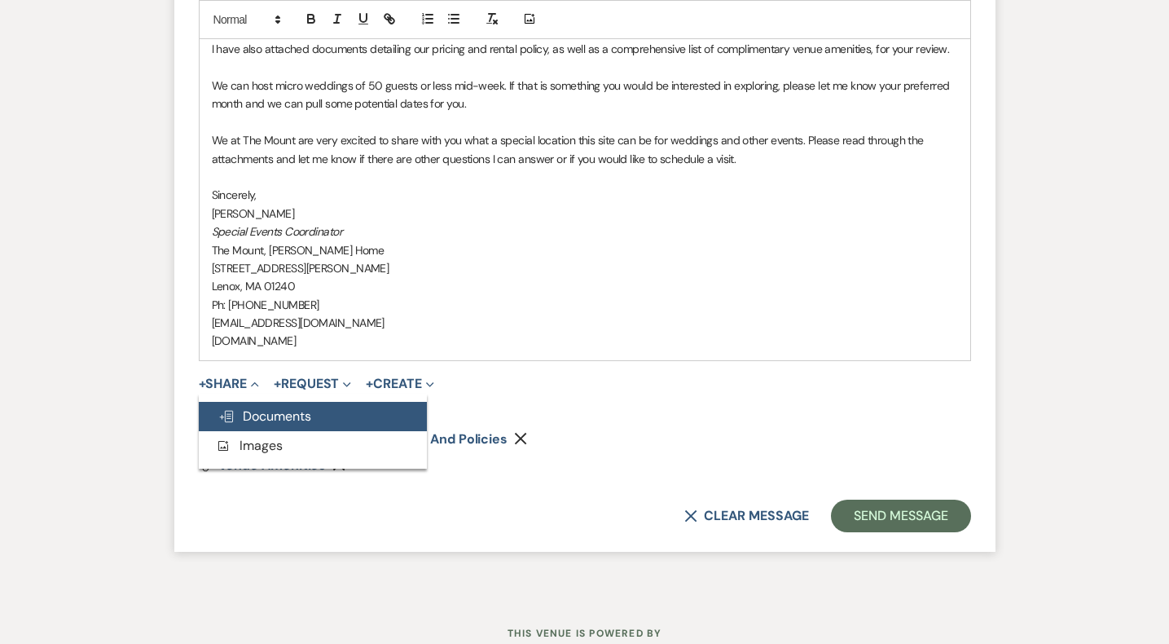
click at [251, 412] on span "Doc Upload Documents" at bounding box center [264, 415] width 93 height 17
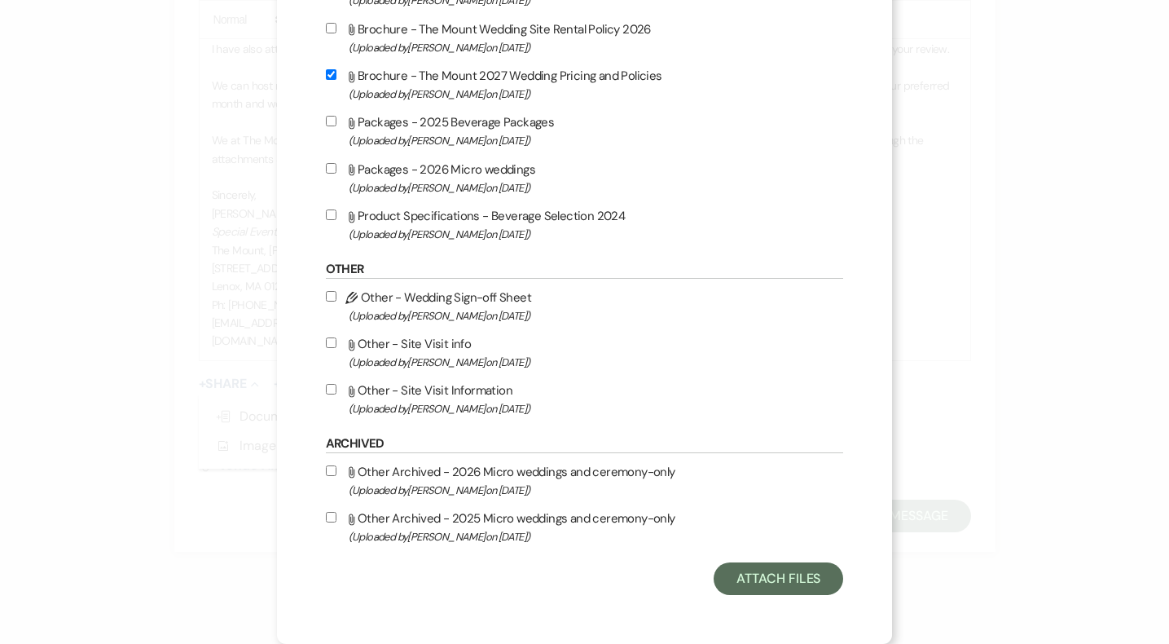
scroll to position [1326, 0]
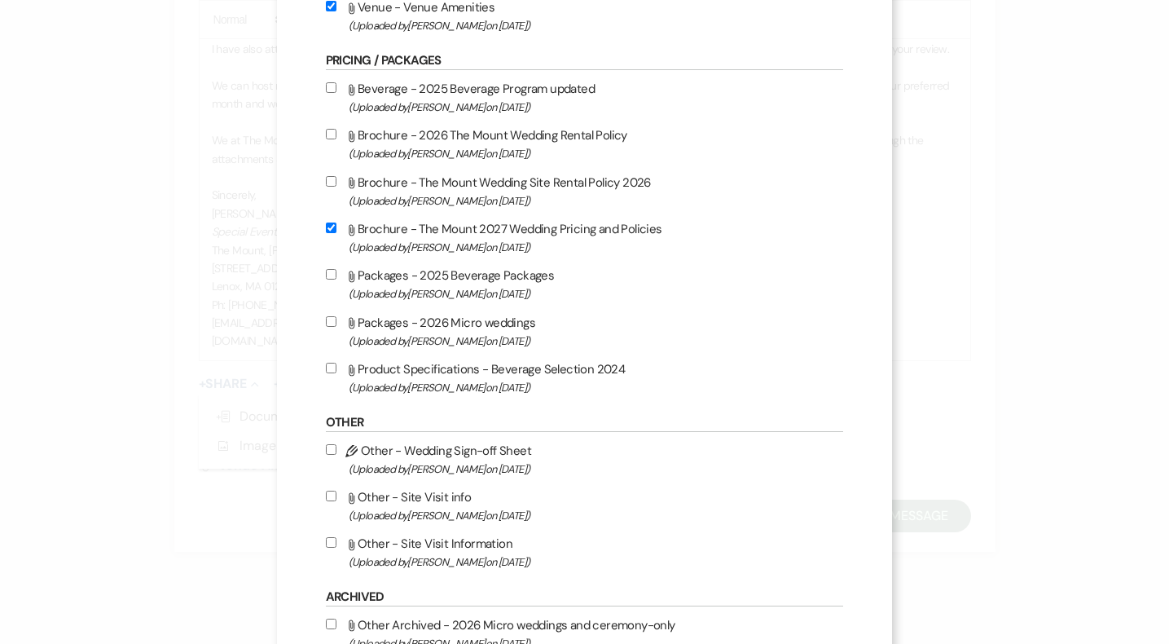
click at [337, 187] on input "Attach File Brochure - The Mount Wedding Site Rental Policy 2026 (Uploaded by F…" at bounding box center [331, 181] width 11 height 11
checkbox input "true"
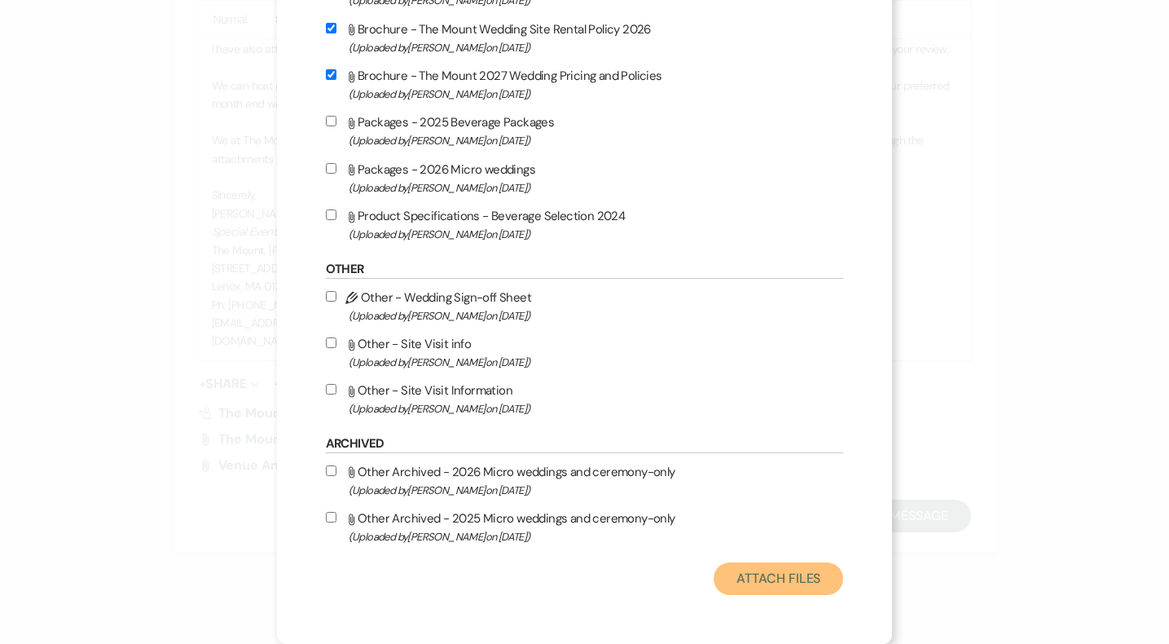
click at [733, 585] on button "Attach Files" at bounding box center [779, 578] width 130 height 33
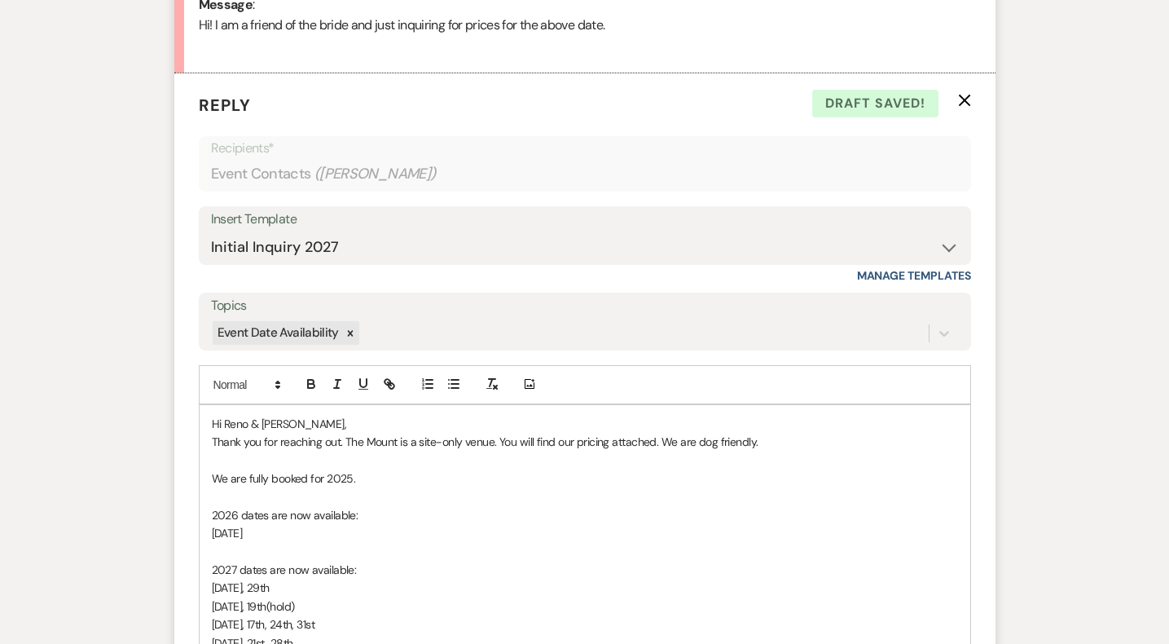
scroll to position [873, 0]
drag, startPoint x: 226, startPoint y: 416, endPoint x: 291, endPoint y: 415, distance: 65.2
click at [291, 416] on p "Hi Reno & Nolli," at bounding box center [585, 425] width 746 height 18
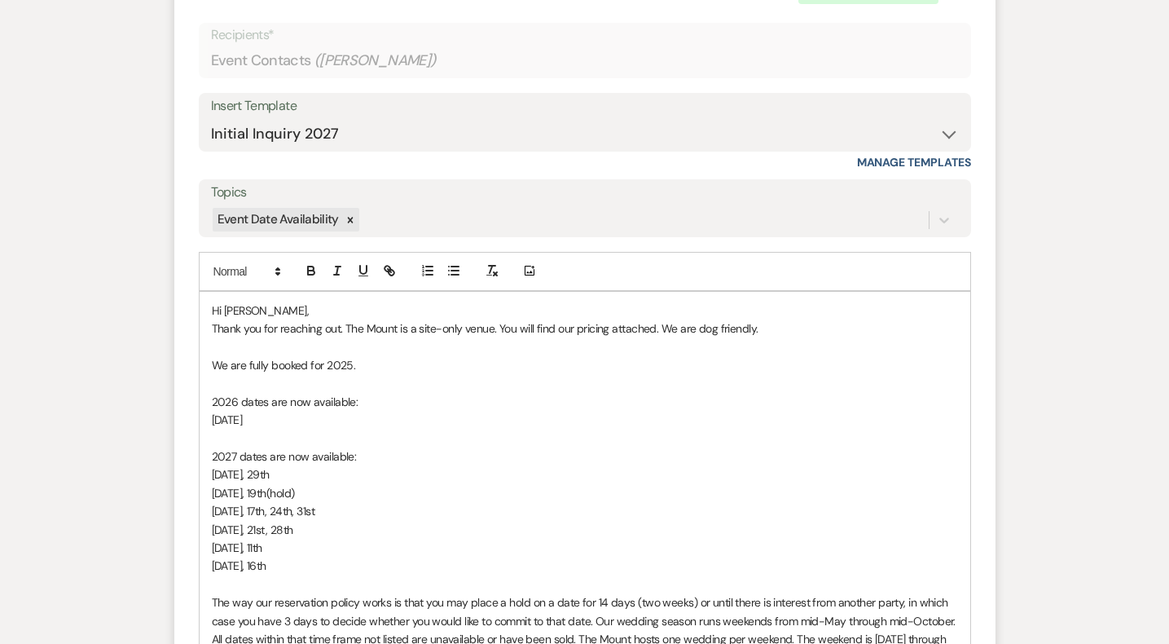
scroll to position [989, 0]
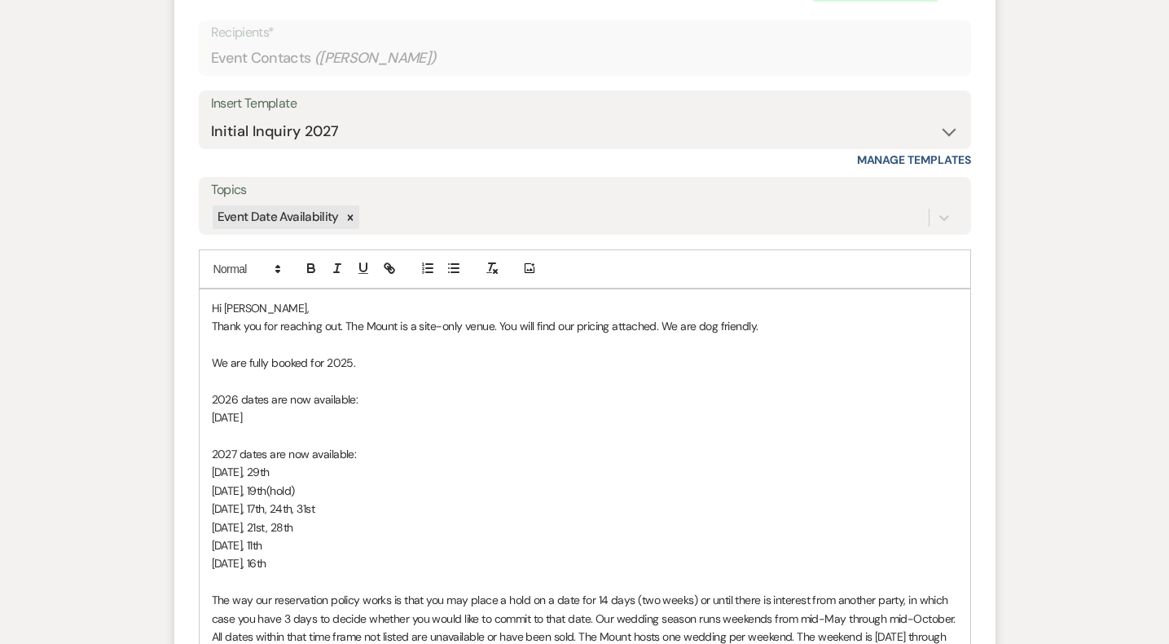
click at [236, 302] on span "Hi Dierdre," at bounding box center [260, 308] width 97 height 15
click at [511, 385] on p at bounding box center [585, 381] width 746 height 18
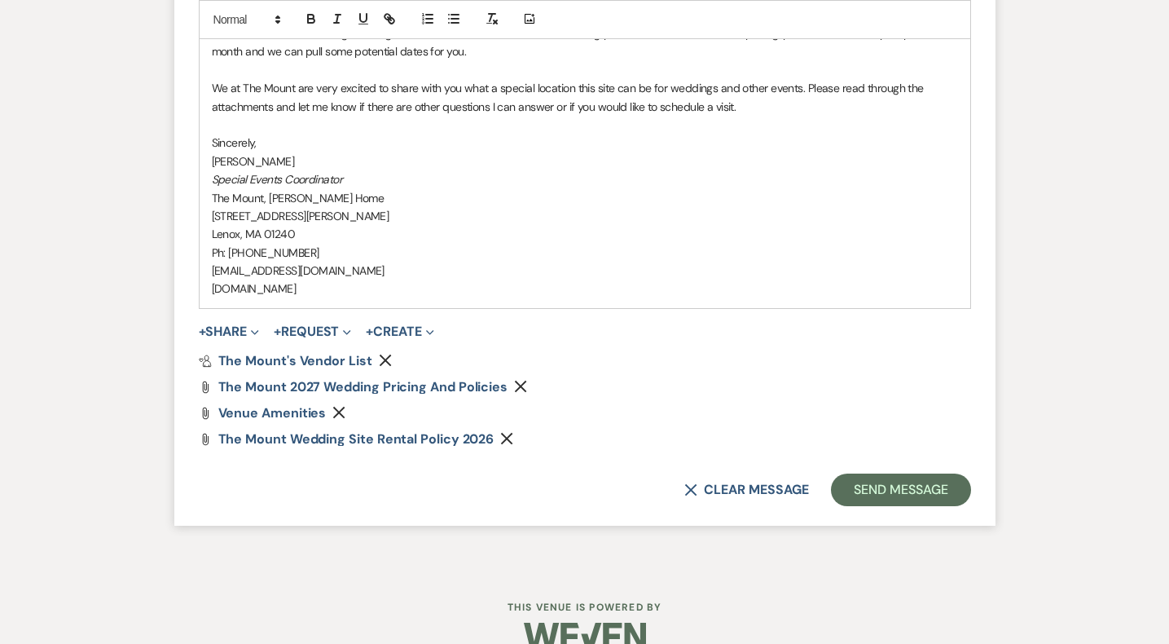
scroll to position [1836, 0]
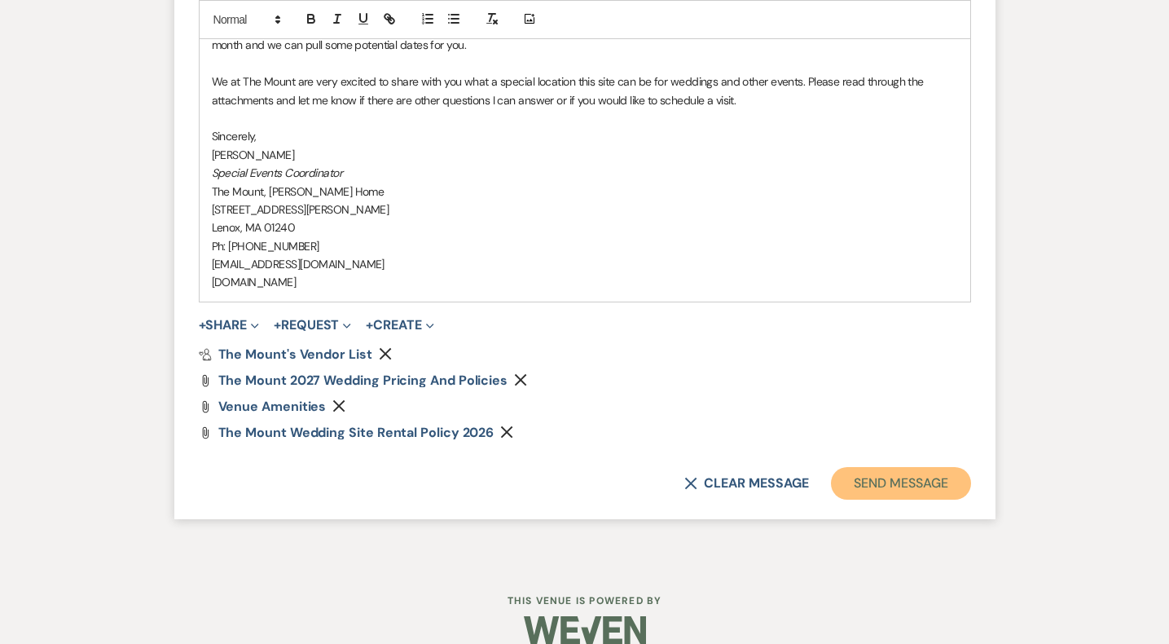
click at [902, 482] on button "Send Message" at bounding box center [900, 483] width 139 height 33
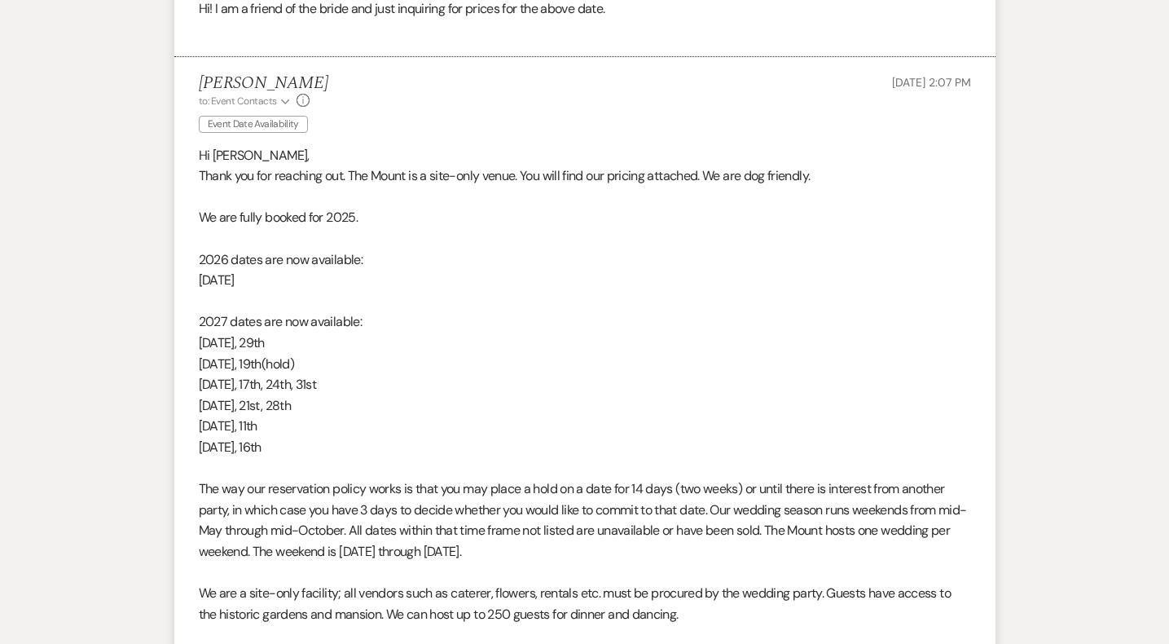
scroll to position [892, 0]
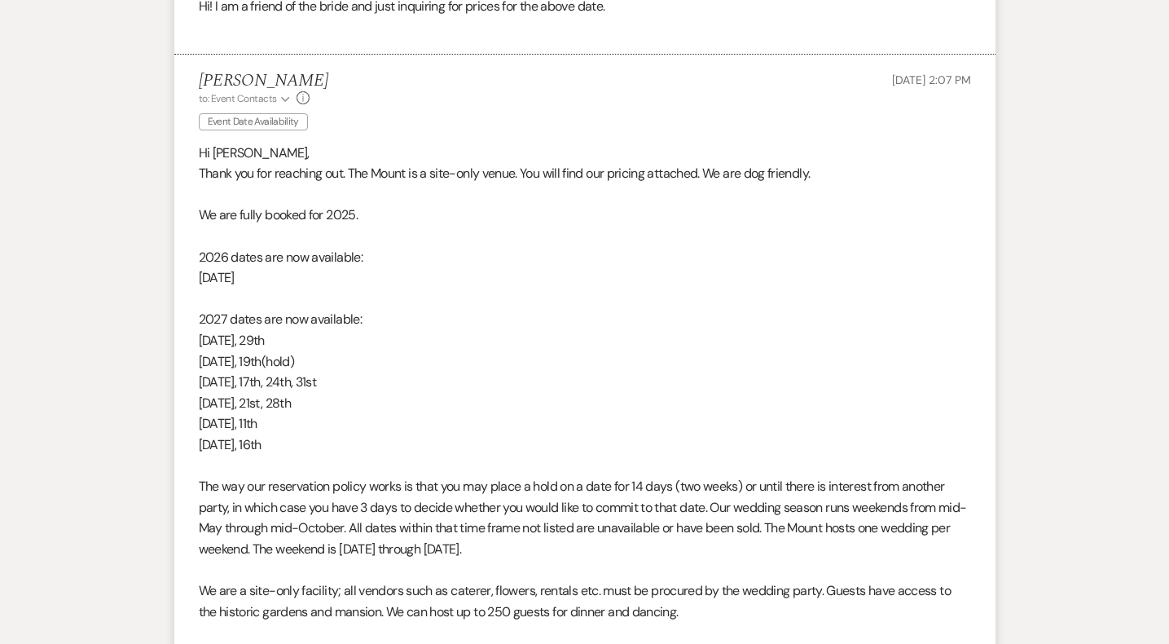
drag, startPoint x: 330, startPoint y: 450, endPoint x: 174, endPoint y: 238, distance: 263.4
click at [174, 238] on li "Faith Linz to: Event Contacts Expand Info Event Date Availability Aug 19, 2025,…" at bounding box center [584, 656] width 821 height 1202
click at [376, 371] on div "Hi Deirdre, Thank you for reaching out. The Mount is a site-only venue. You wil…" at bounding box center [585, 633] width 773 height 980
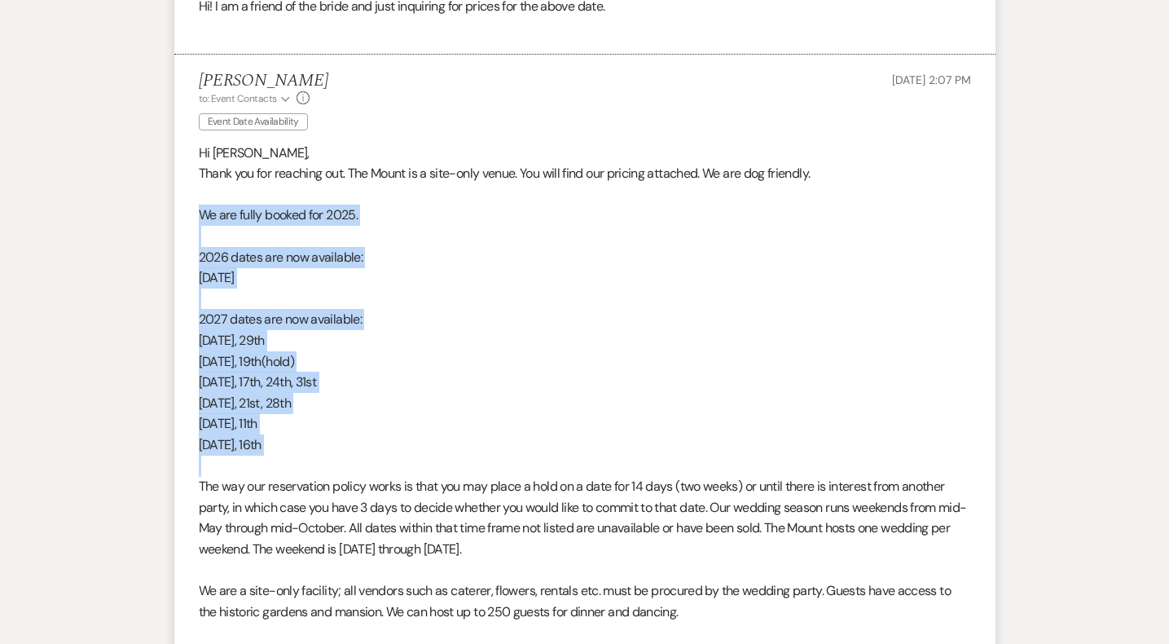
drag, startPoint x: 308, startPoint y: 455, endPoint x: 197, endPoint y: 217, distance: 262.5
click at [197, 217] on li "Faith Linz to: Event Contacts Expand Info Event Date Availability Aug 19, 2025,…" at bounding box center [584, 656] width 821 height 1202
copy div "We are fully booked for 2025. 2026 dates are now available: October 17th 2027 d…"
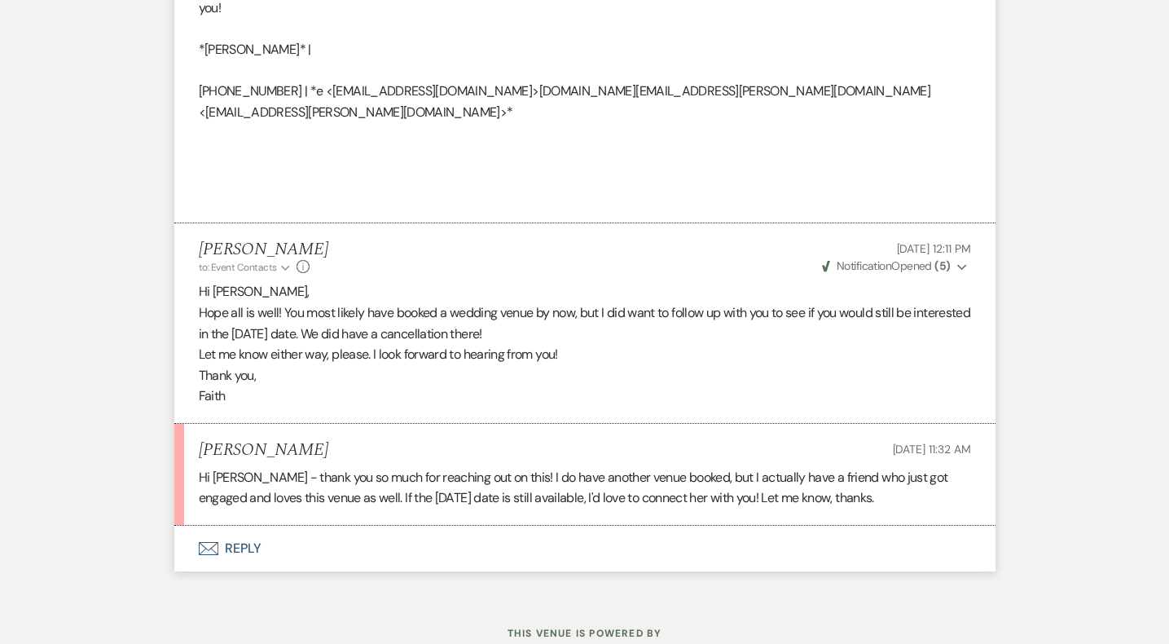
scroll to position [3463, 0]
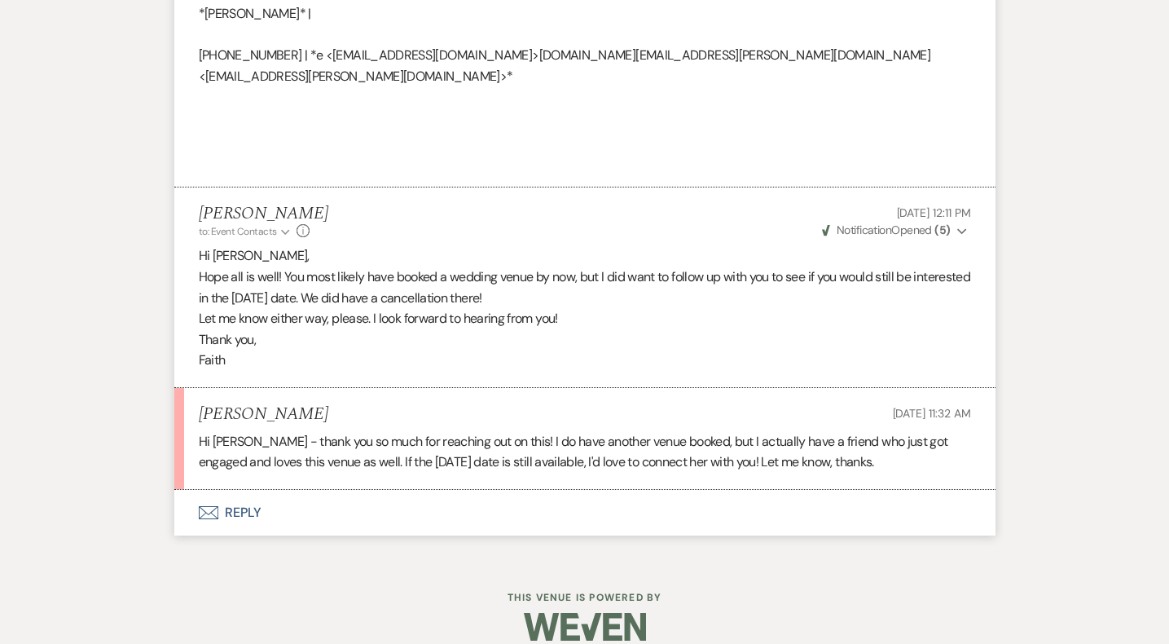
click at [250, 490] on button "Envelope Reply" at bounding box center [584, 513] width 821 height 46
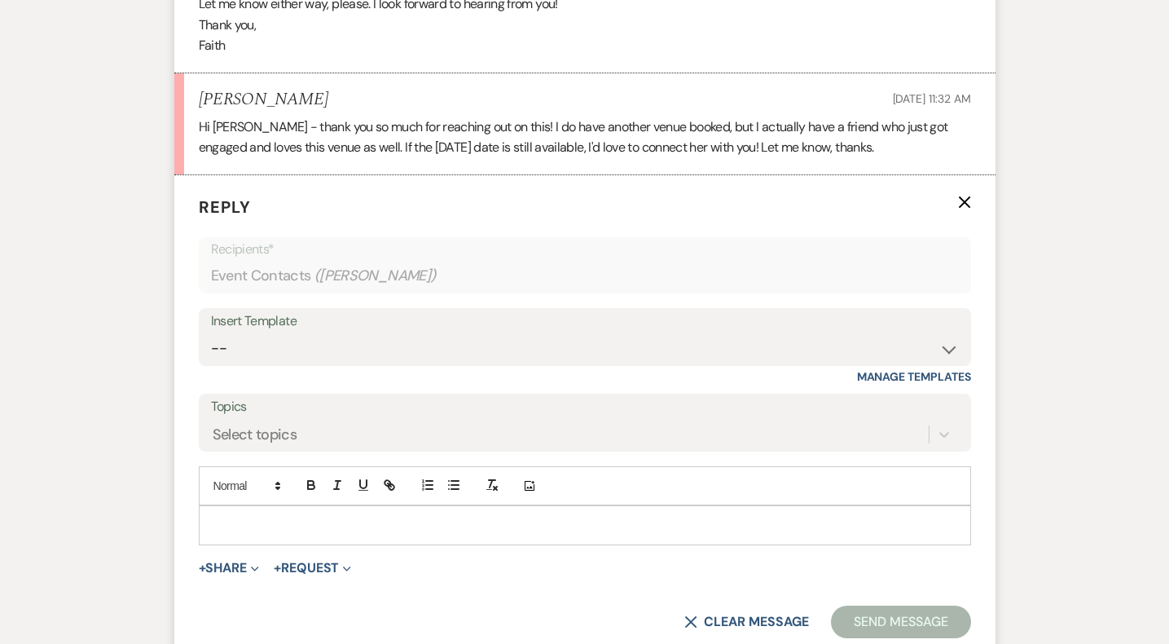
scroll to position [3784, 0]
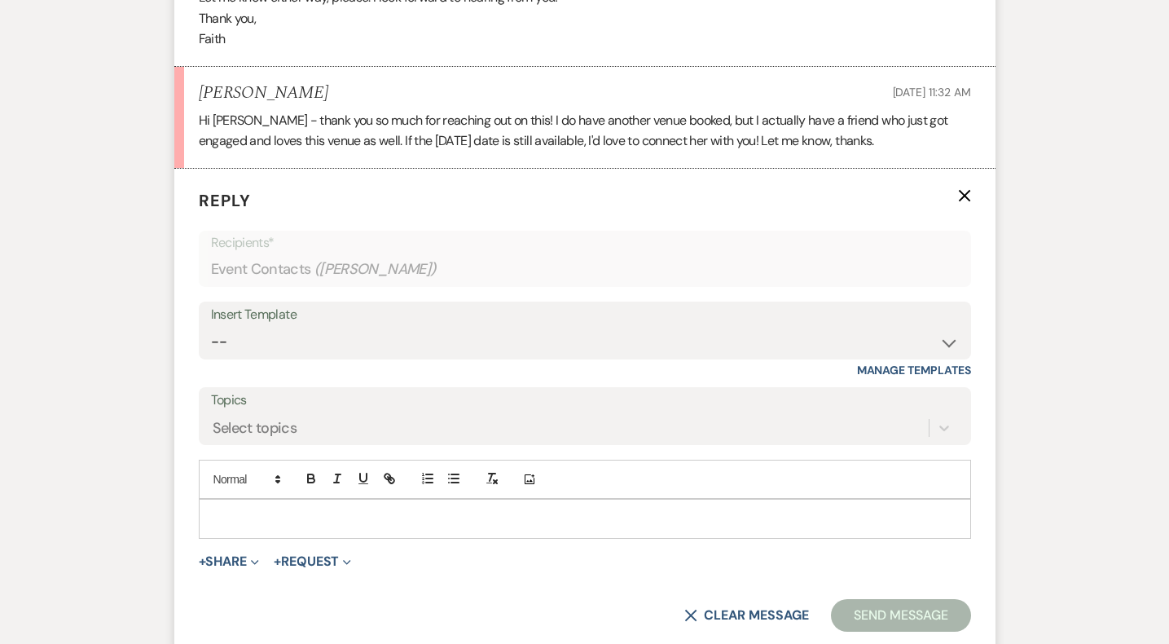
click at [444, 509] on p at bounding box center [585, 518] width 746 height 18
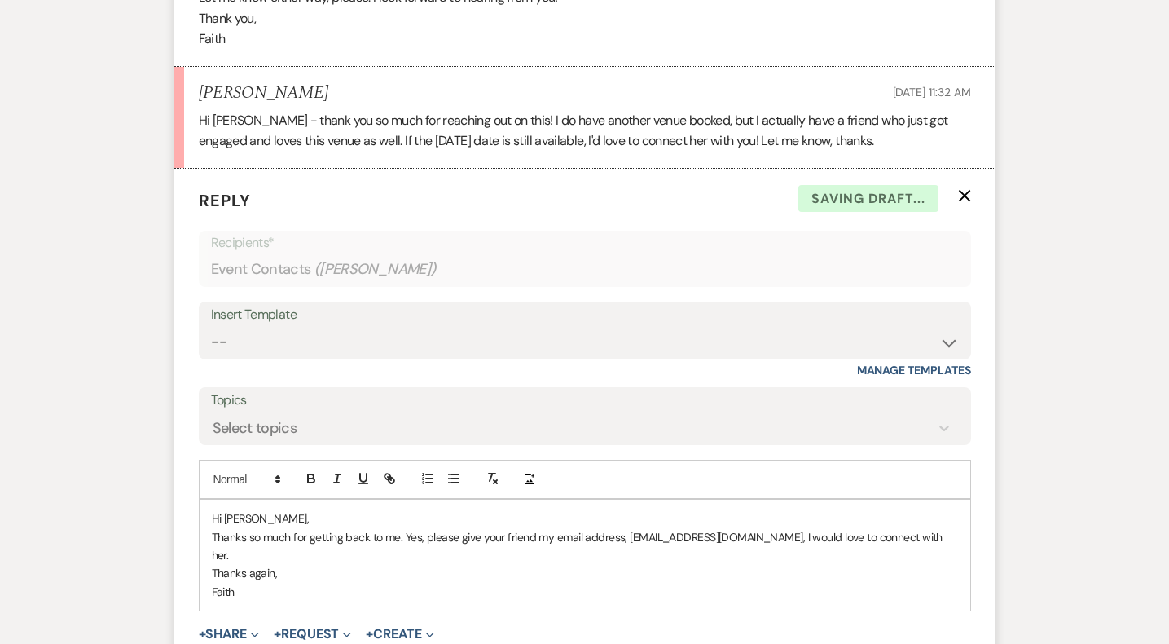
click at [405, 528] on p "Thanks so much for getting back to me. Yes, please give your friend my email ad…" at bounding box center [585, 546] width 746 height 37
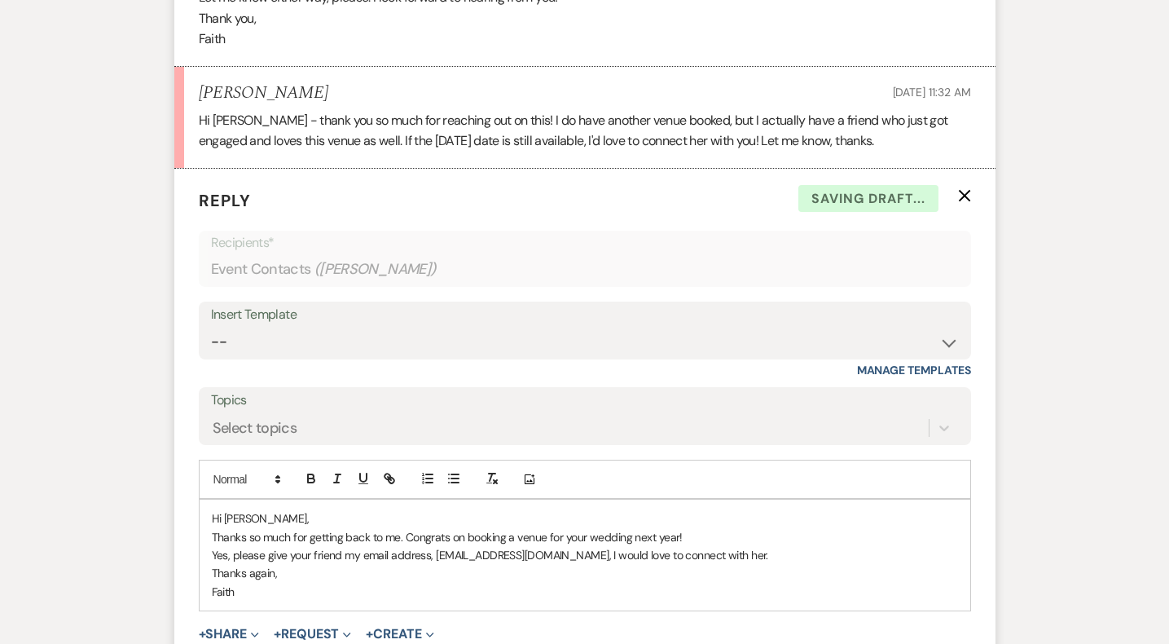
click at [768, 546] on p "Yes, please give your friend my email address, [EMAIL_ADDRESS][DOMAIN_NAME], I …" at bounding box center [585, 555] width 746 height 18
drag, startPoint x: 300, startPoint y: 552, endPoint x: 112, endPoint y: 552, distance: 187.4
click at [272, 546] on p "Yes, please give your friend my email address, [EMAIL_ADDRESS][DOMAIN_NAME], I …" at bounding box center [585, 555] width 746 height 18
click at [888, 546] on p "Yes, please feel free to give your friend my email address, [EMAIL_ADDRESS][DOM…" at bounding box center [585, 555] width 746 height 18
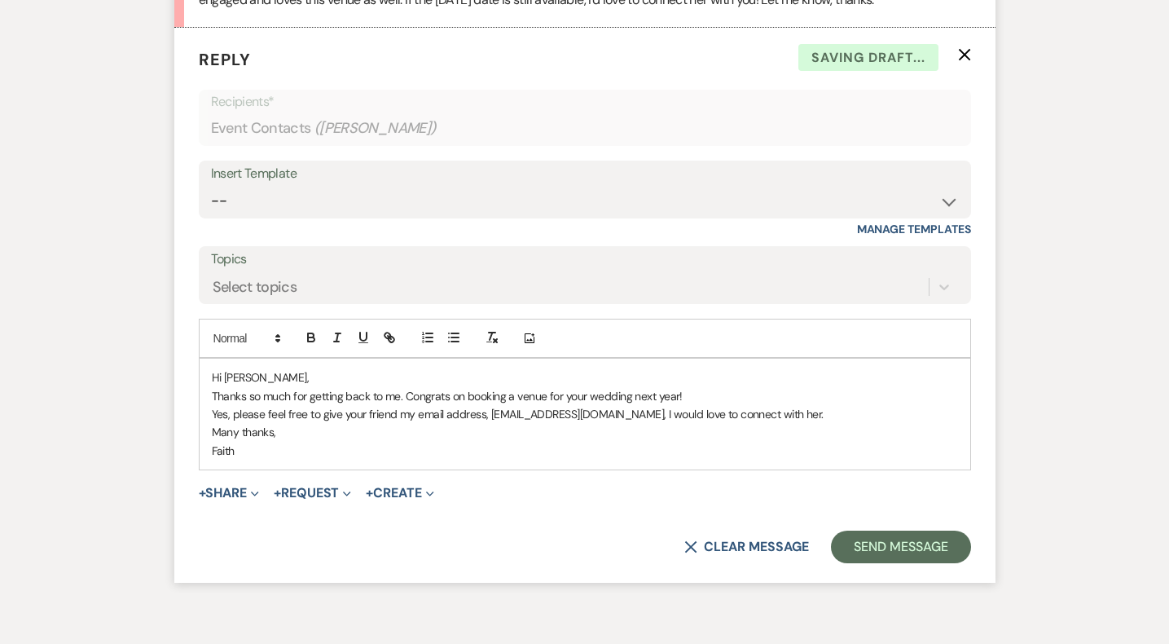
scroll to position [3935, 0]
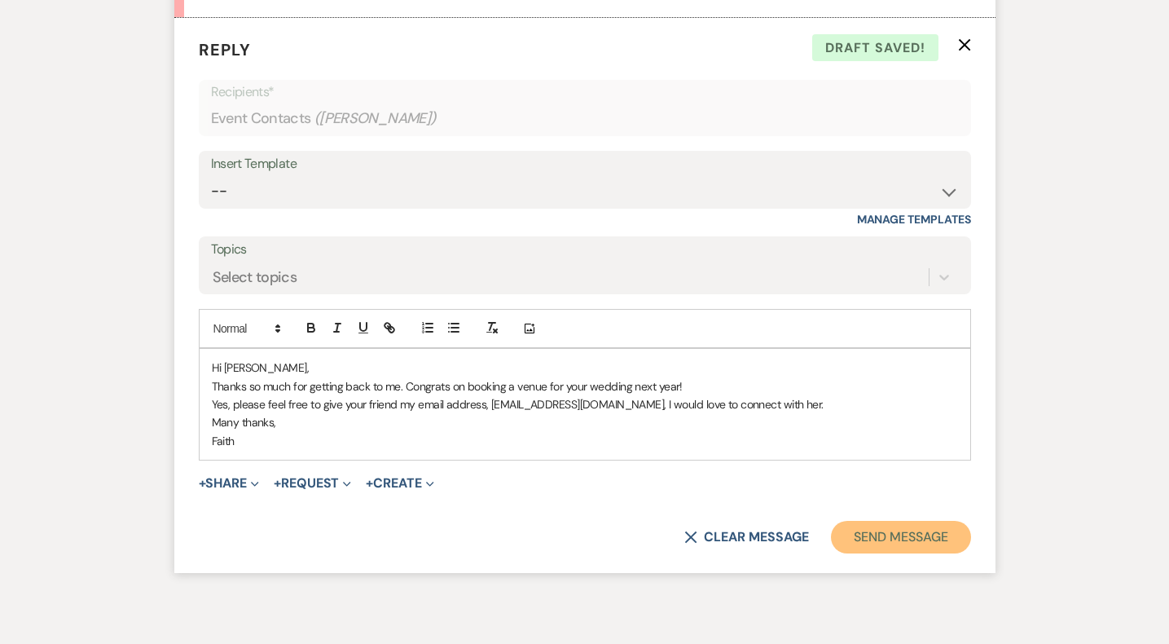
click at [920, 521] on button "Send Message" at bounding box center [900, 537] width 139 height 33
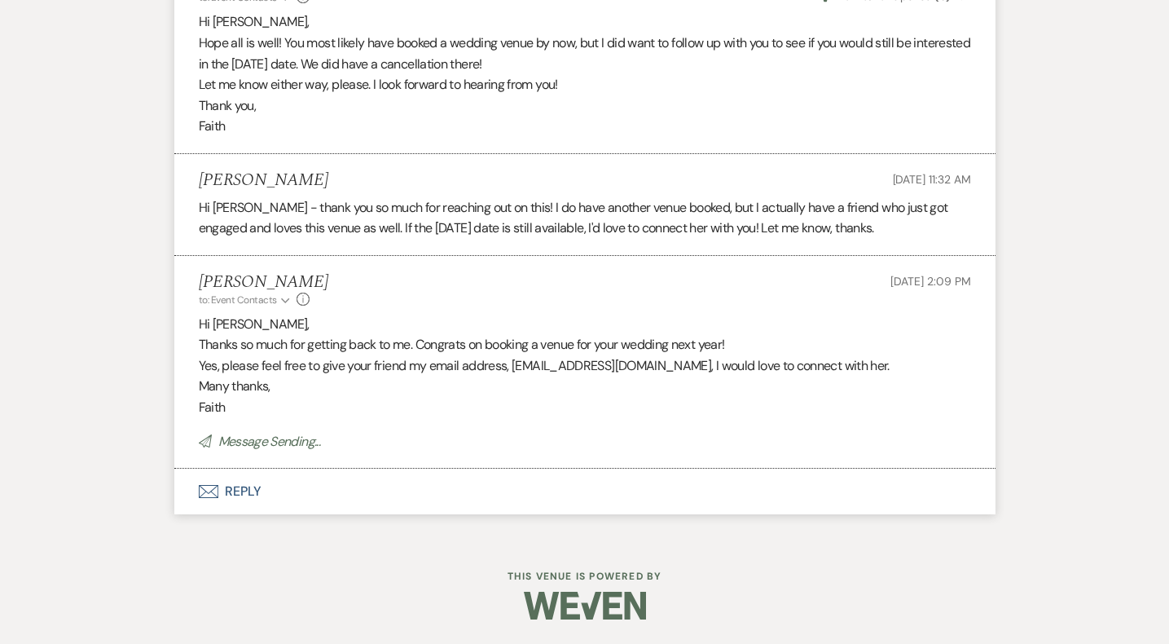
scroll to position [3676, 0]
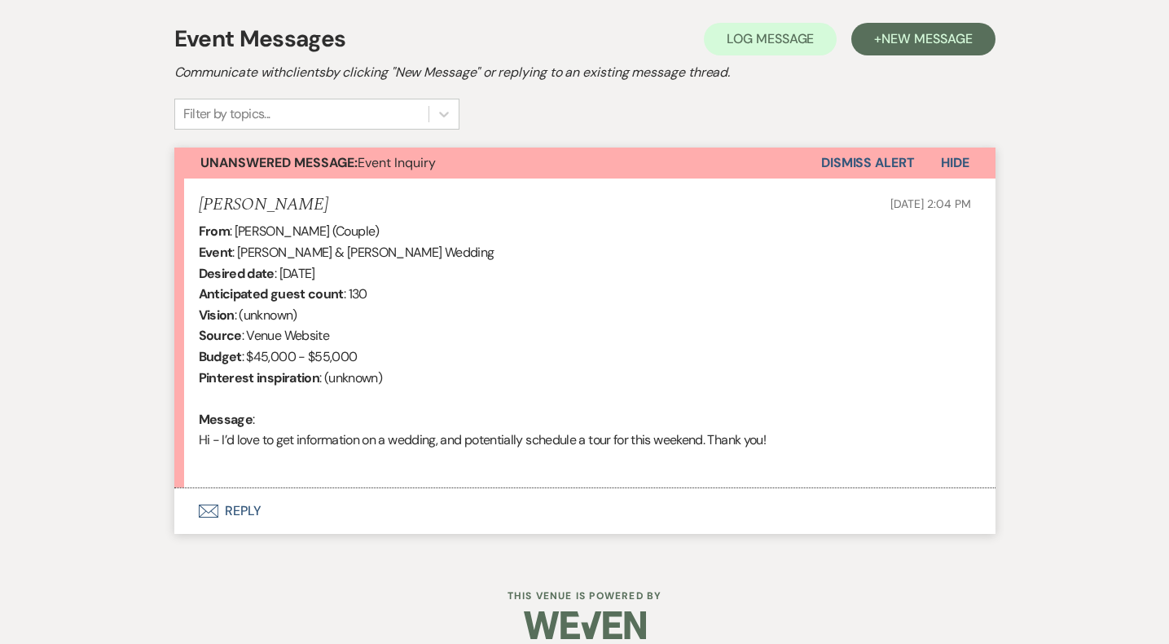
click at [238, 508] on button "Envelope Reply" at bounding box center [584, 511] width 821 height 46
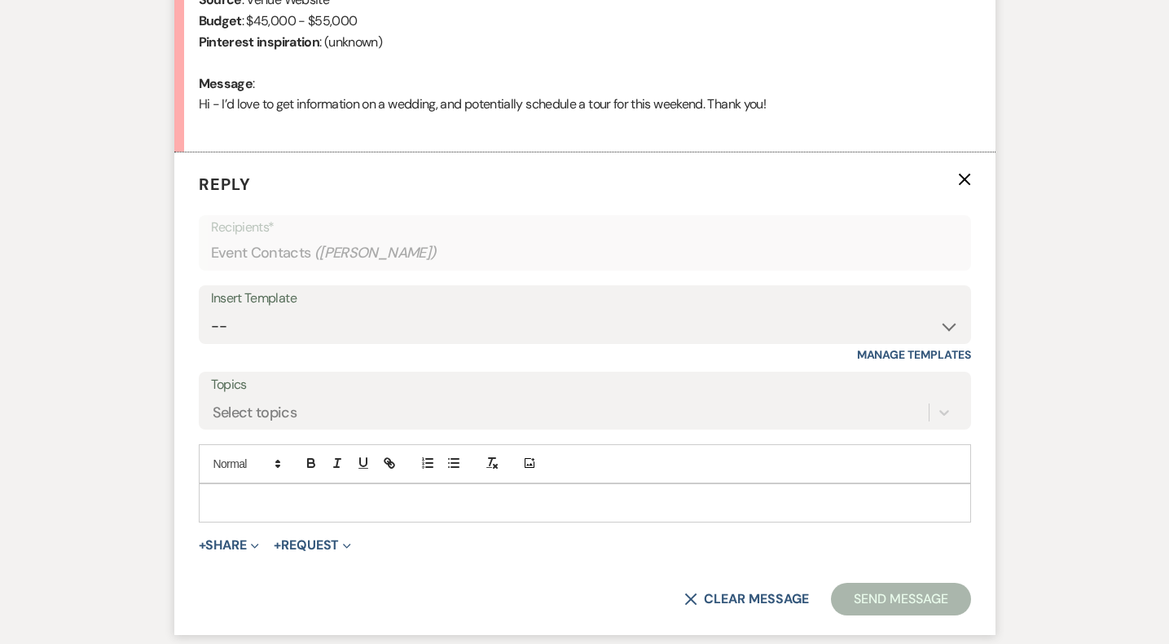
scroll to position [796, 0]
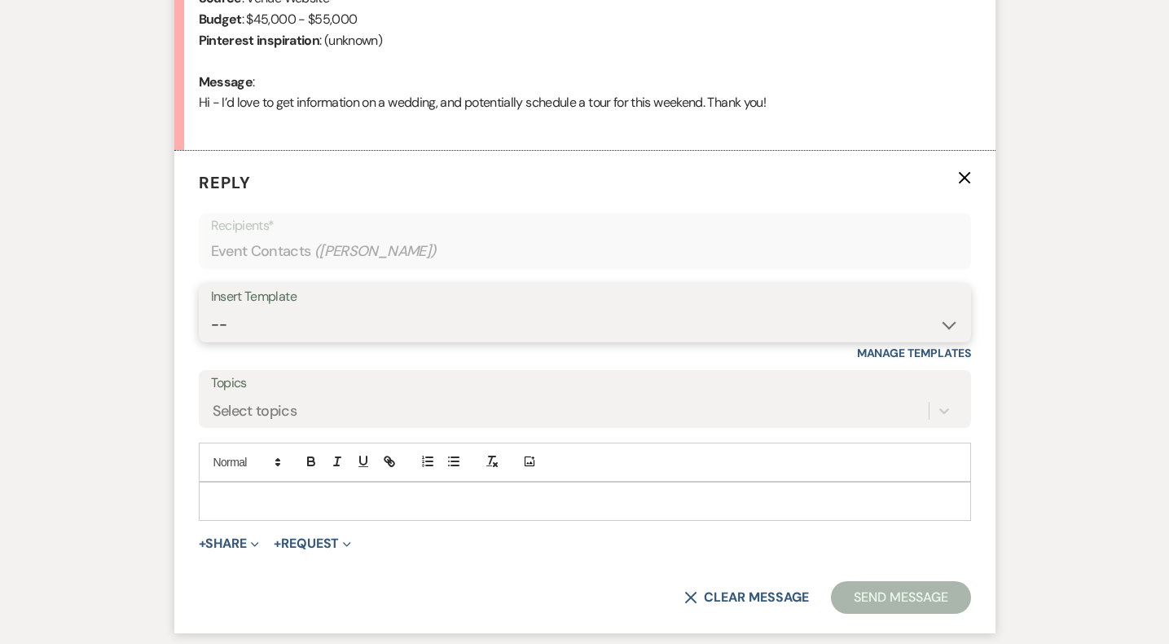
click at [273, 332] on select "-- Weven Planning Portal Introduction (Booked Events) Initial Inquiry Response …" at bounding box center [585, 325] width 748 height 32
select select "5515"
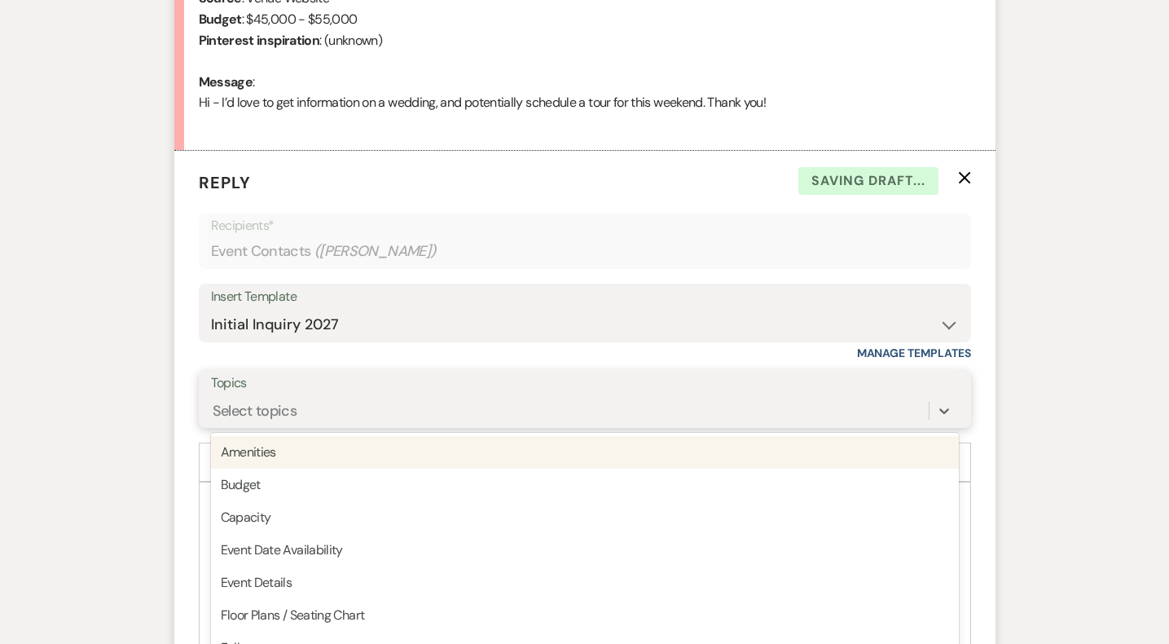
scroll to position [836, 0]
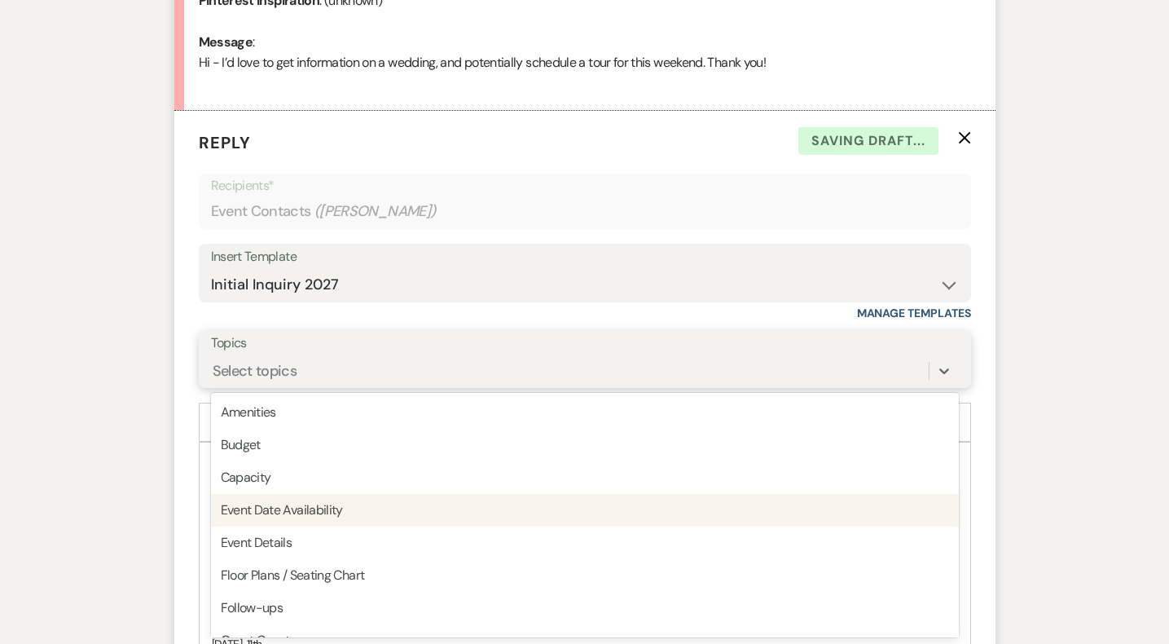
click at [252, 502] on div "Event Date Availability" at bounding box center [585, 510] width 748 height 33
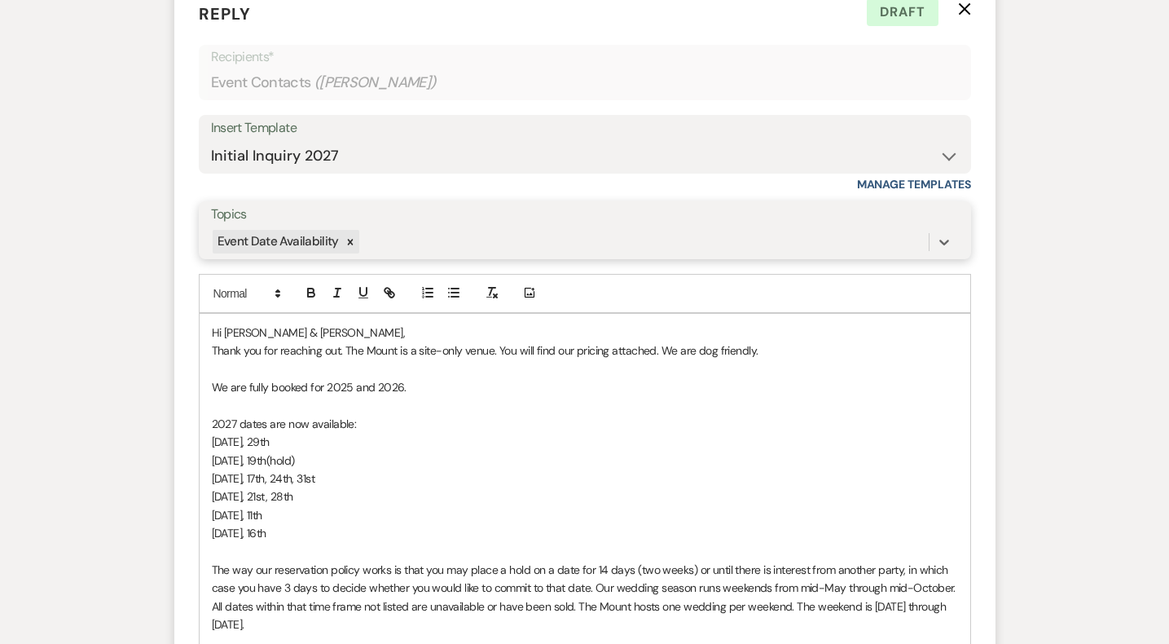
scroll to position [1126, 0]
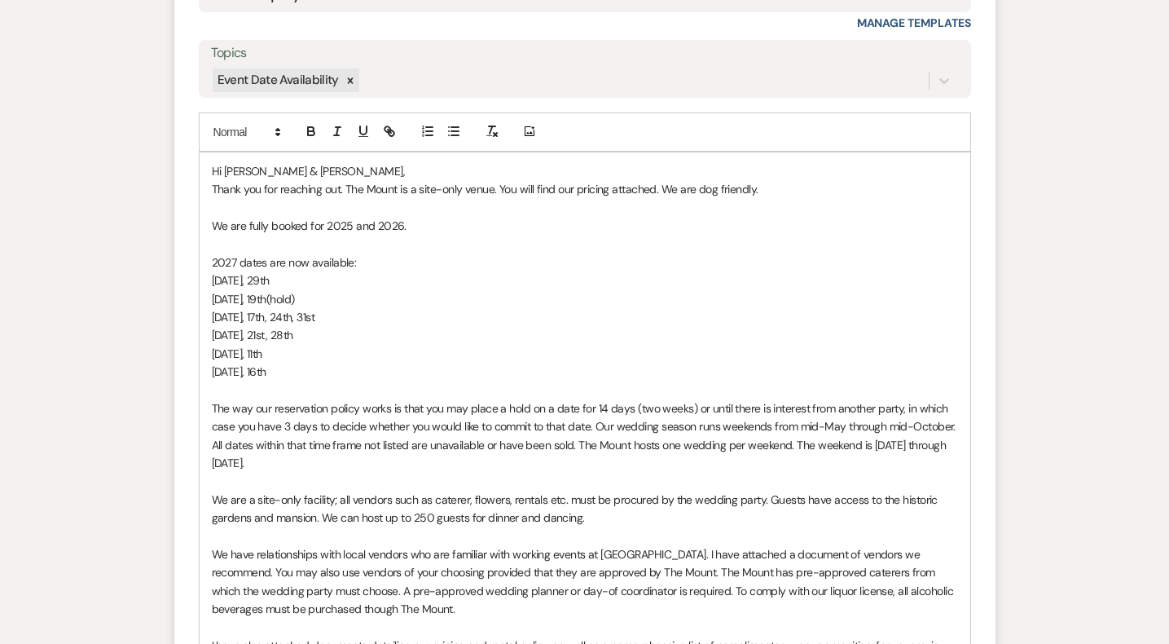
drag, startPoint x: 312, startPoint y: 377, endPoint x: 196, endPoint y: 227, distance: 189.9
click at [196, 227] on form "Reply X Draft Recipients* Event Contacts ( [PERSON_NAME] ) Insert Template -- W…" at bounding box center [584, 484] width 821 height 1327
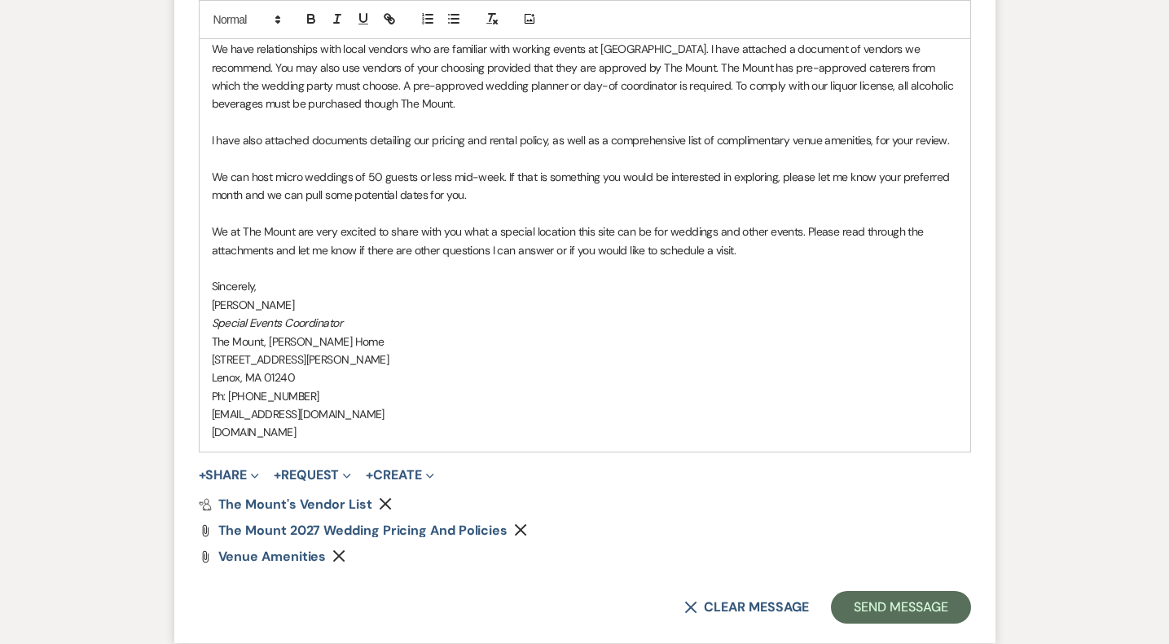
scroll to position [1833, 0]
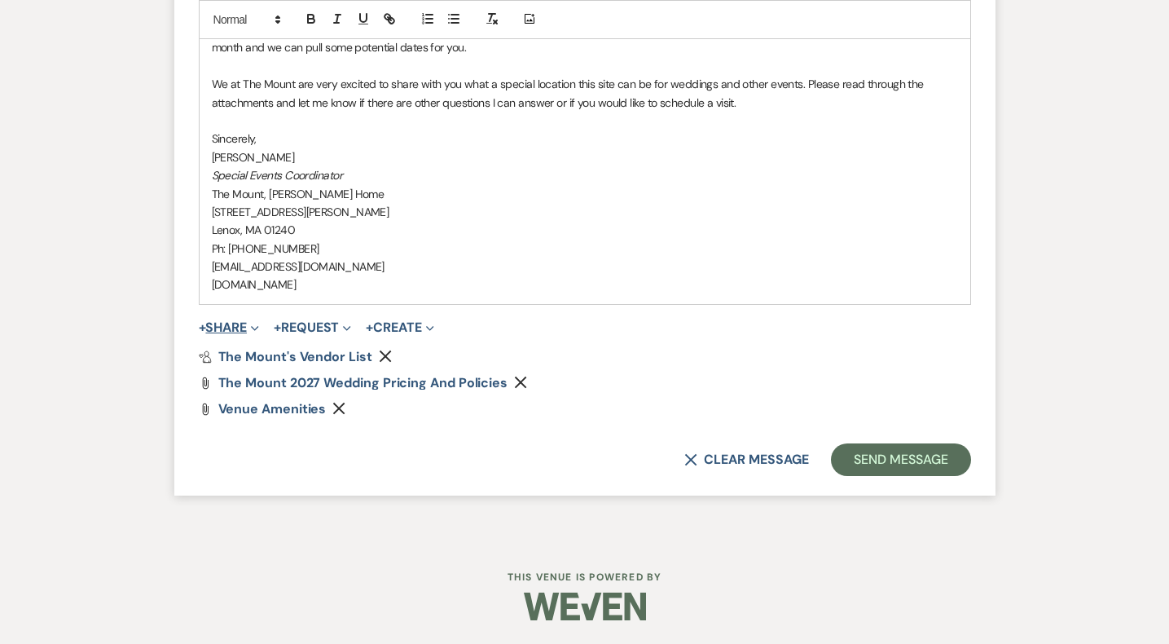
click at [257, 328] on use "button" at bounding box center [254, 328] width 7 height 5
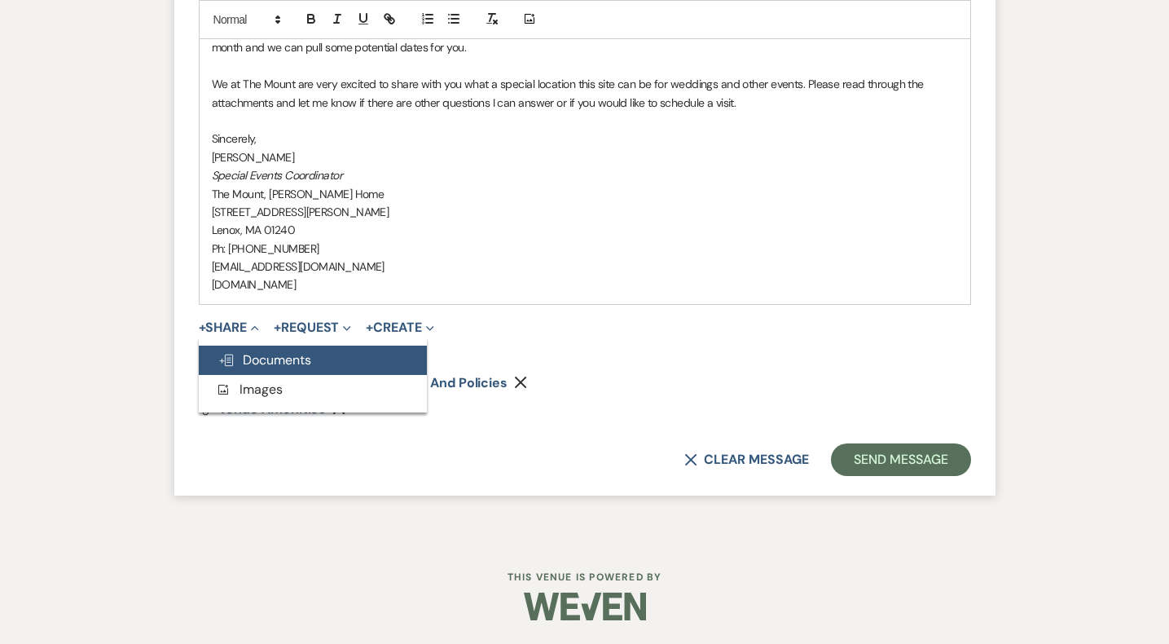
click at [251, 350] on button "Doc Upload Documents" at bounding box center [313, 360] width 228 height 29
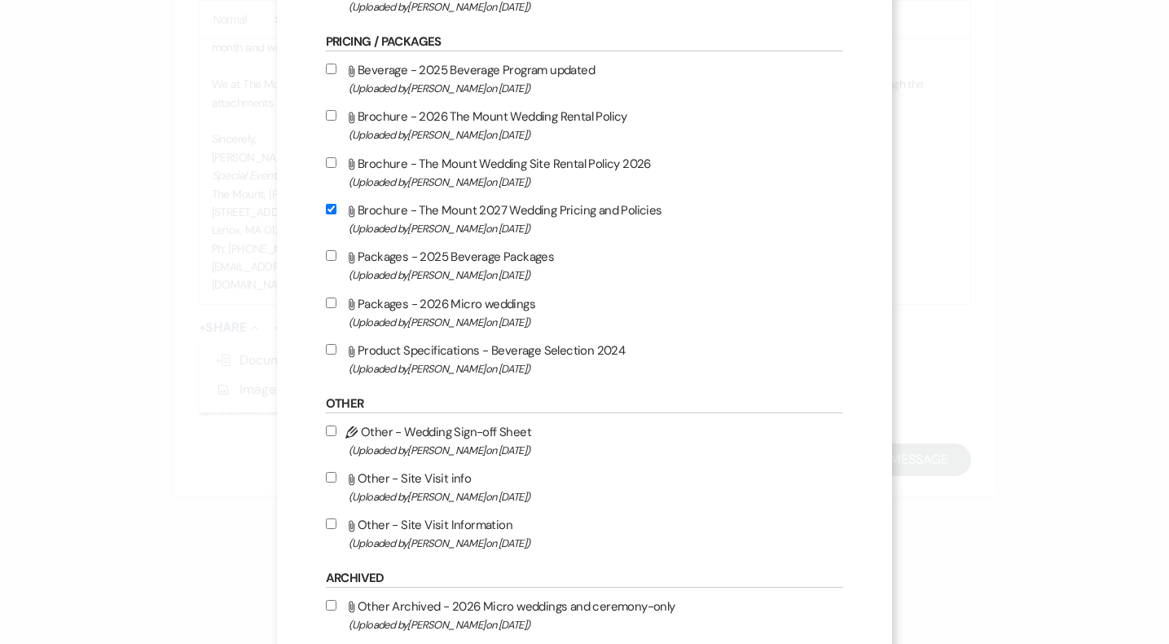
scroll to position [1348, 0]
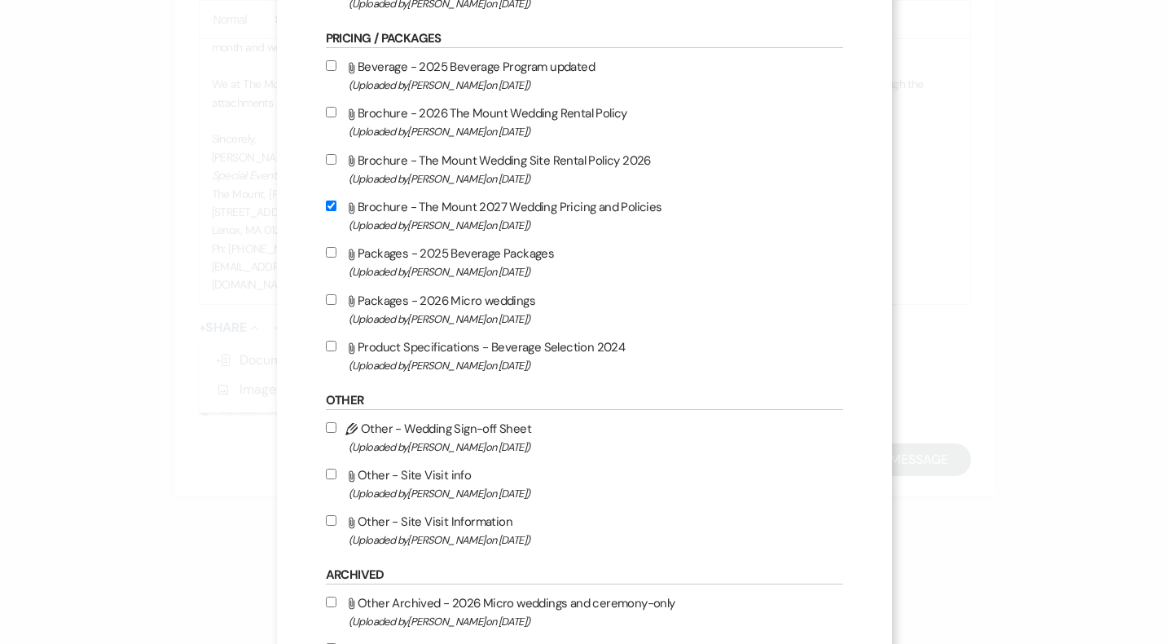
click at [545, 175] on label "Attach File Brochure - The Mount Wedding Site Rental Policy 2026 (Uploaded by […" at bounding box center [585, 169] width 518 height 38
click at [337, 165] on input "Attach File Brochure - The Mount Wedding Site Rental Policy 2026 (Uploaded by […" at bounding box center [331, 159] width 11 height 11
checkbox input "true"
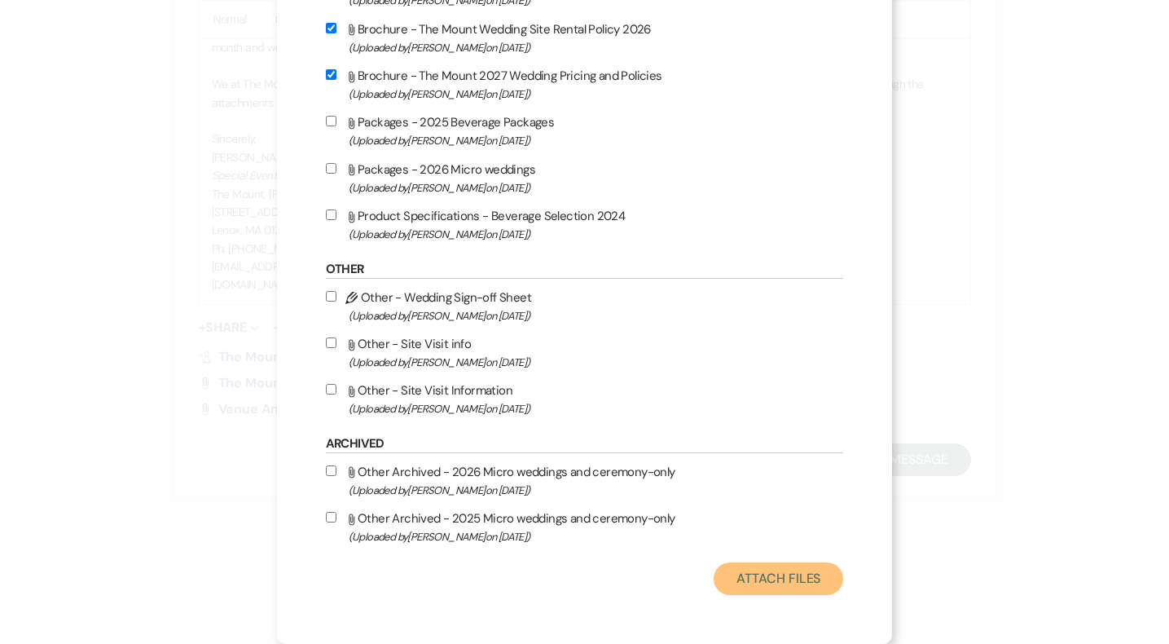
click at [753, 587] on button "Attach Files" at bounding box center [779, 578] width 130 height 33
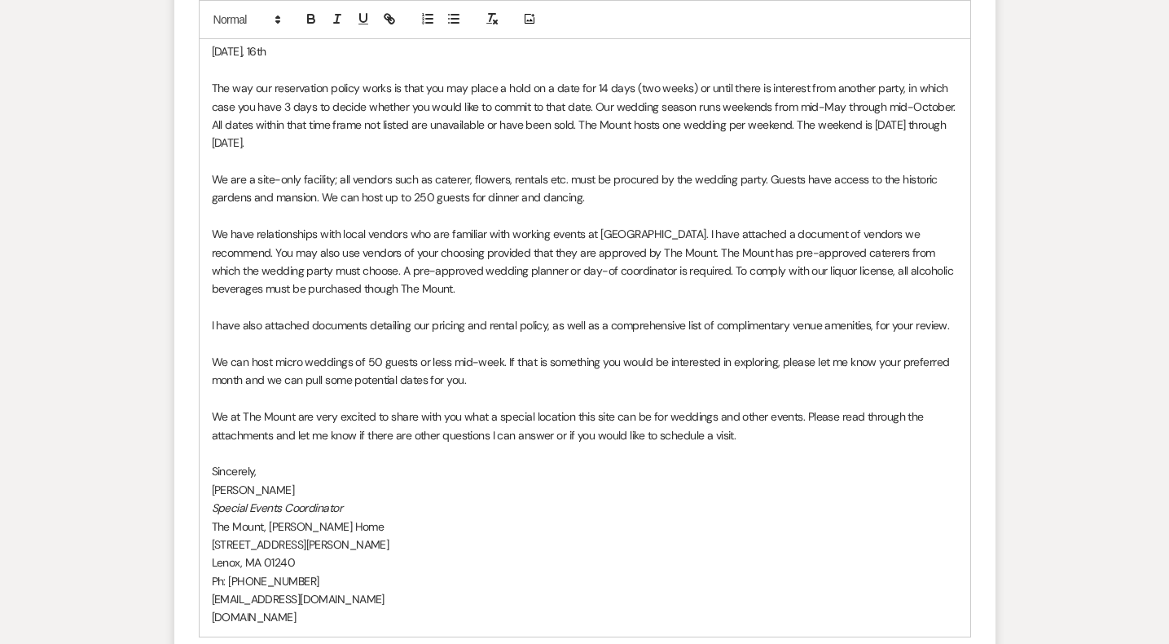
scroll to position [1510, 0]
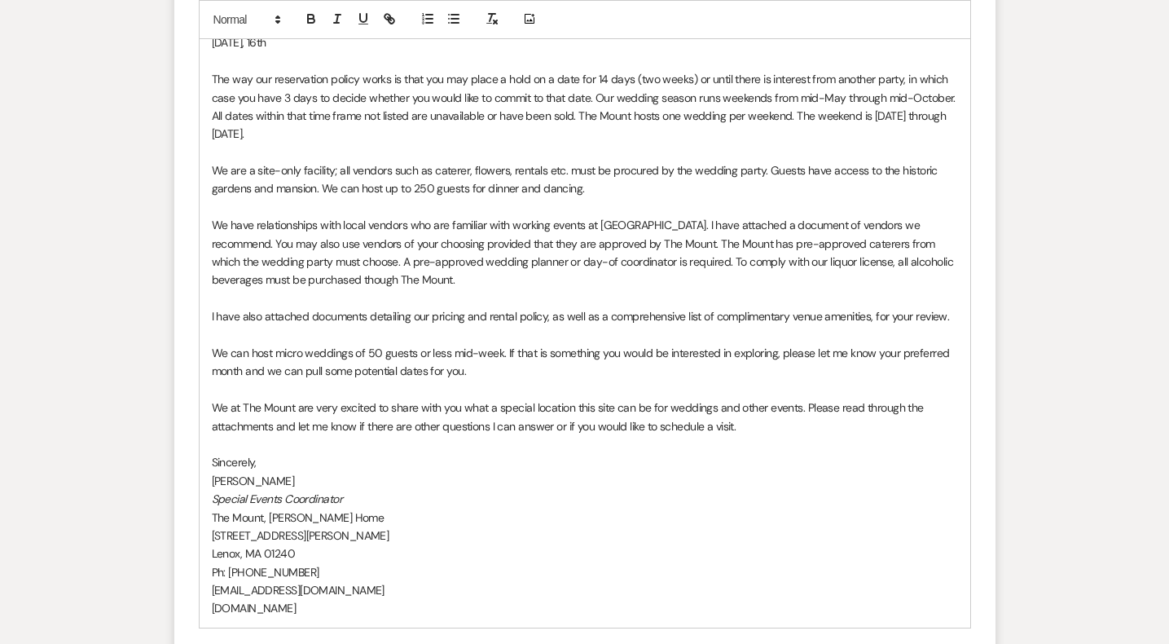
click at [555, 422] on span "We at The Mount are very excited to share with you what a special location this…" at bounding box center [569, 416] width 715 height 33
drag, startPoint x: 556, startPoint y: 424, endPoint x: 570, endPoint y: 428, distance: 15.2
click at [570, 428] on span "We at The Mount are very excited to share with you what a special location this…" at bounding box center [569, 416] width 715 height 33
click at [707, 425] on span "We at The Mount are very excited to share with you what a special location this…" at bounding box center [569, 416] width 715 height 33
click at [787, 429] on p "We at The Mount are very excited to share with you what a special location this…" at bounding box center [585, 416] width 746 height 37
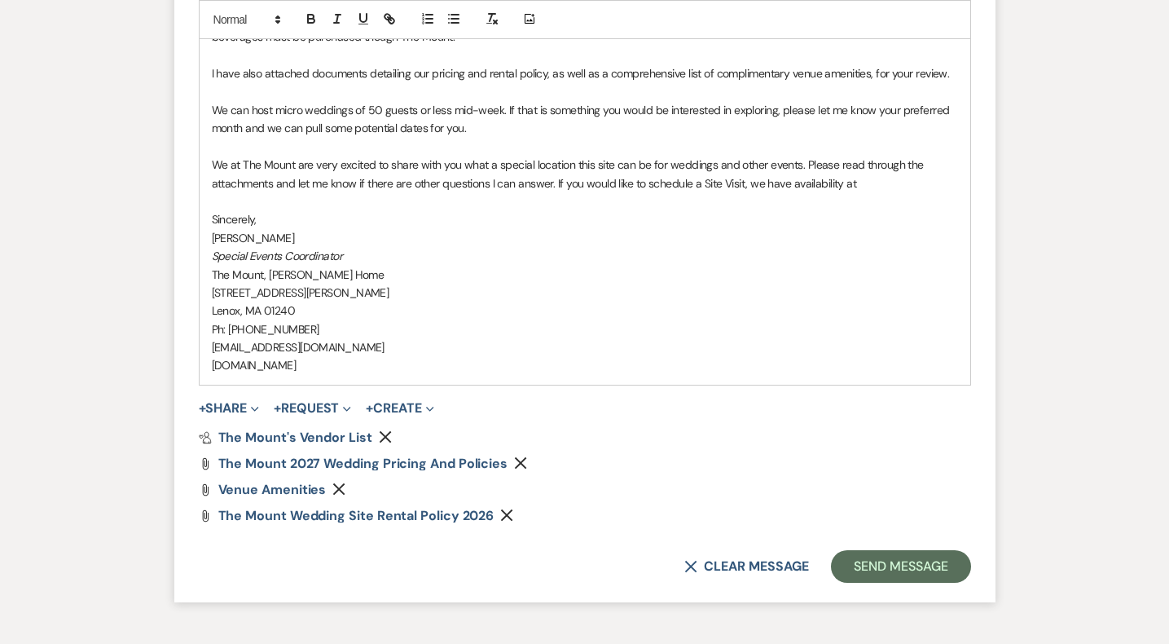
scroll to position [1741, 0]
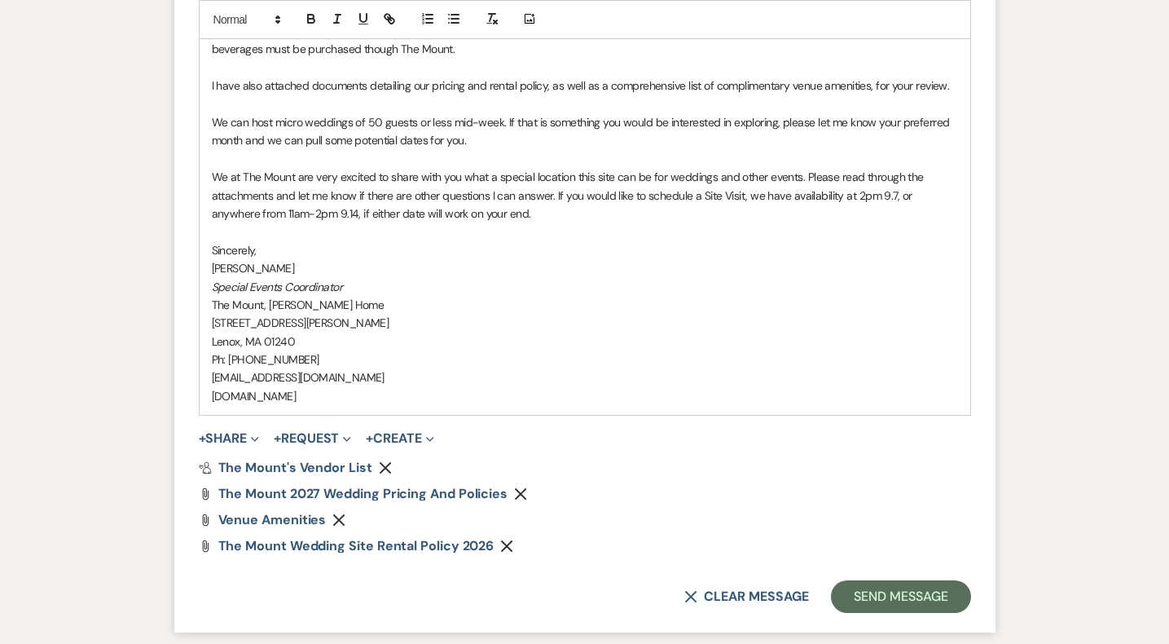
click at [858, 196] on span "We at The Mount are very excited to share with you what a special location this…" at bounding box center [569, 194] width 715 height 51
click at [213, 445] on button "+ Share Expand" at bounding box center [229, 438] width 61 height 13
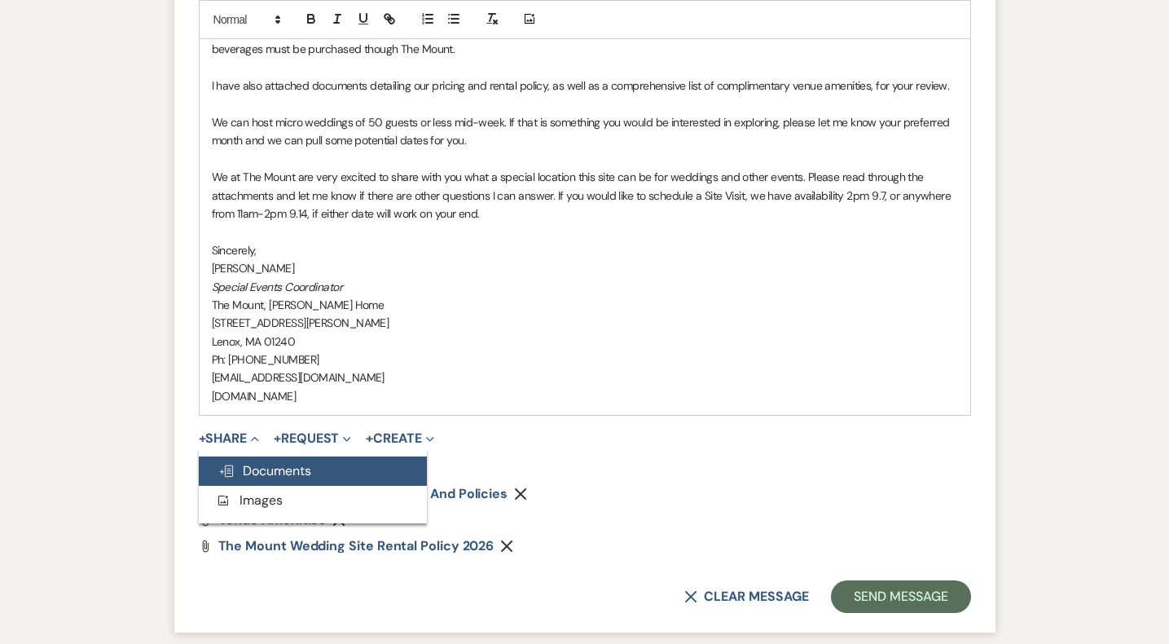
click at [255, 472] on span "Doc Upload Documents" at bounding box center [264, 470] width 93 height 17
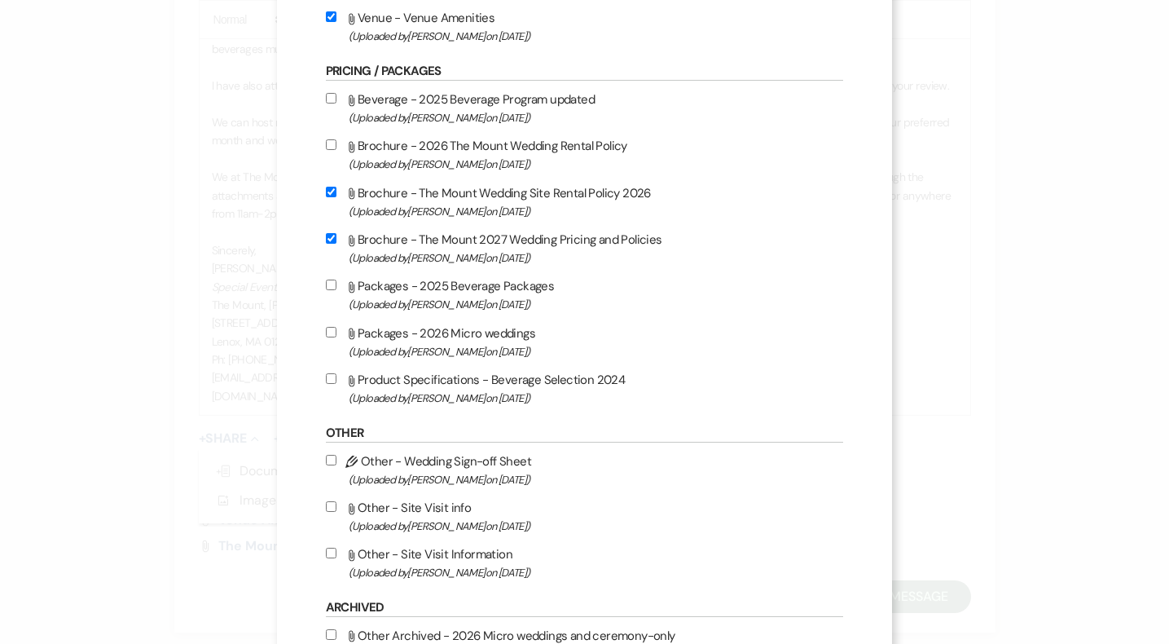
scroll to position [1493, 0]
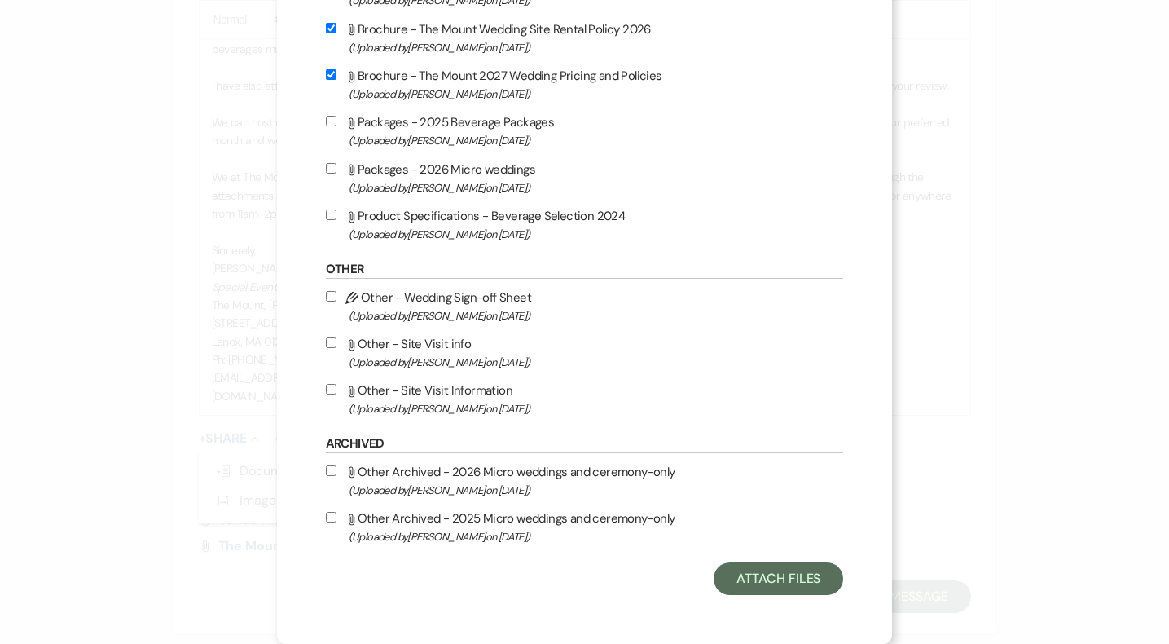
click at [500, 392] on label "Attach File Other - Site Visit Information (Uploaded by [PERSON_NAME] on [DATE]…" at bounding box center [585, 399] width 518 height 38
click at [337, 392] on input "Attach File Other - Site Visit Information (Uploaded by [PERSON_NAME] on [DATE]…" at bounding box center [331, 389] width 11 height 11
checkbox input "true"
click at [774, 581] on button "Attach Files" at bounding box center [779, 578] width 130 height 33
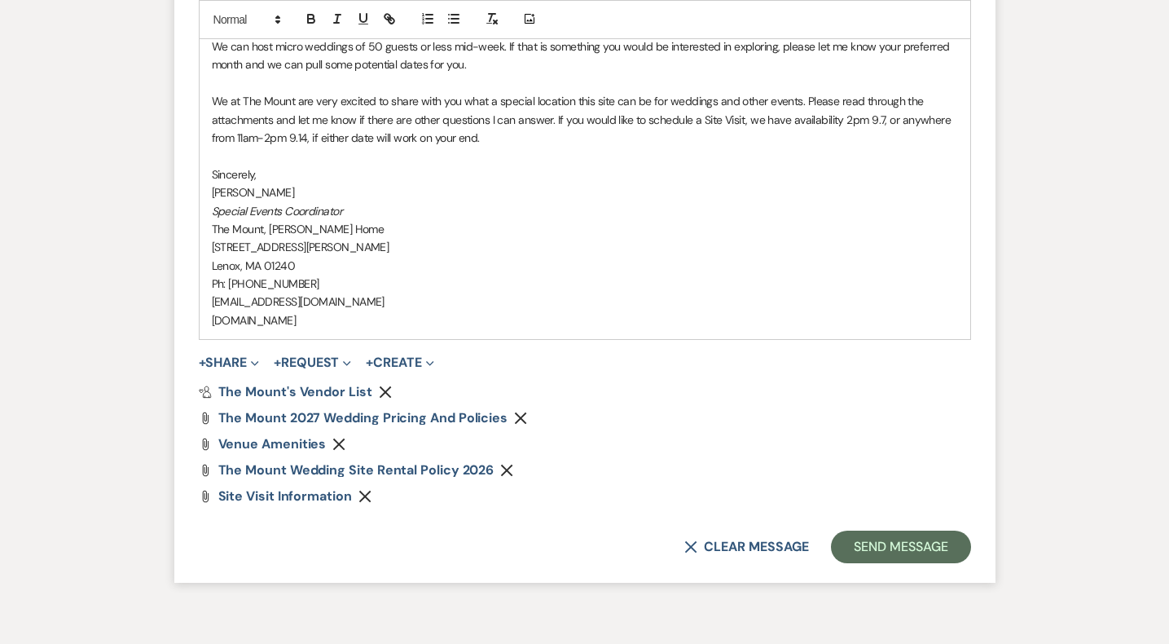
scroll to position [1816, 0]
click at [869, 552] on button "Send Message" at bounding box center [900, 547] width 139 height 33
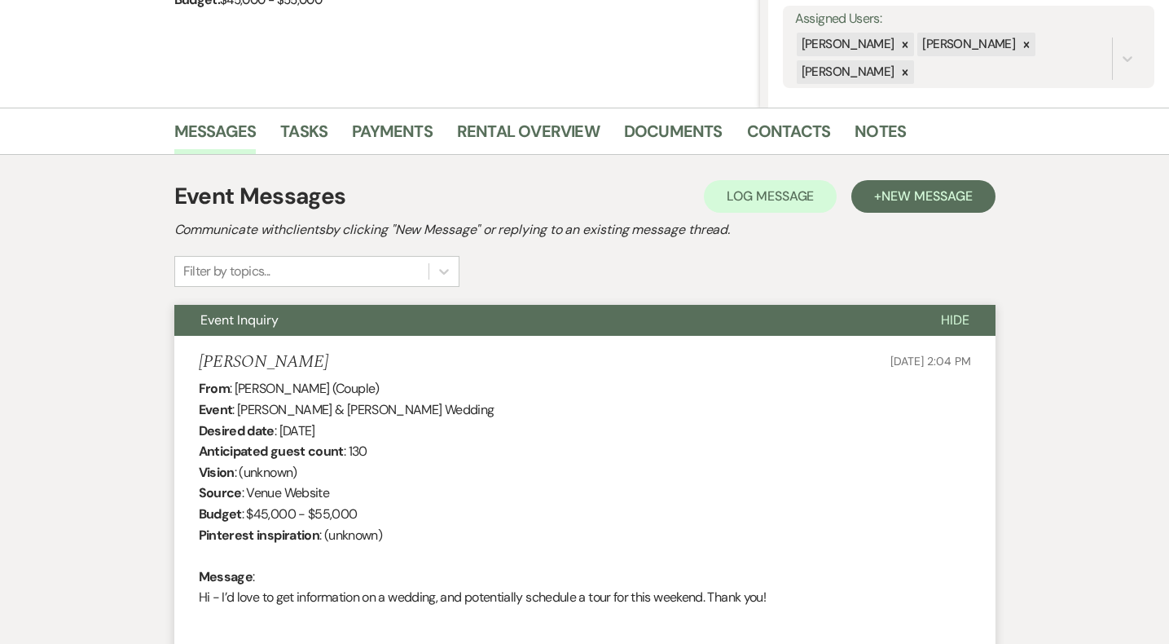
scroll to position [0, 0]
